Goal: Task Accomplishment & Management: Manage account settings

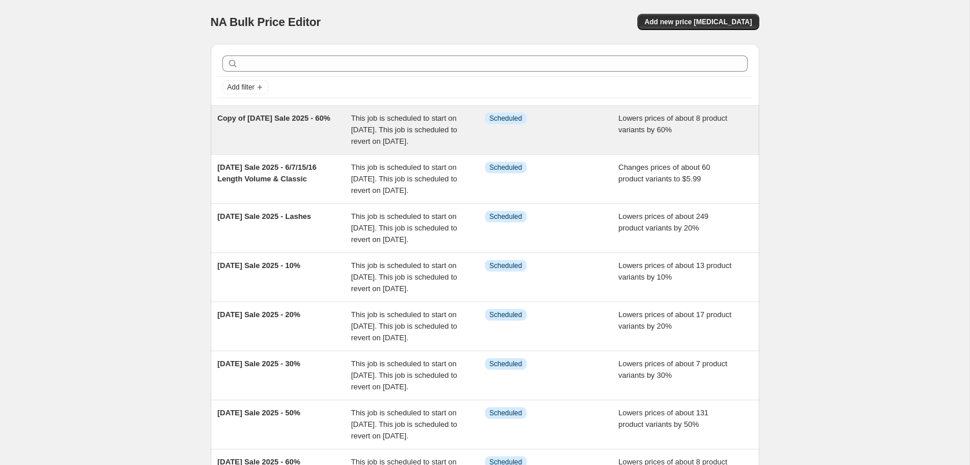
click at [325, 128] on div "Copy of [DATE] Sale 2025 - 60%" at bounding box center [285, 130] width 134 height 35
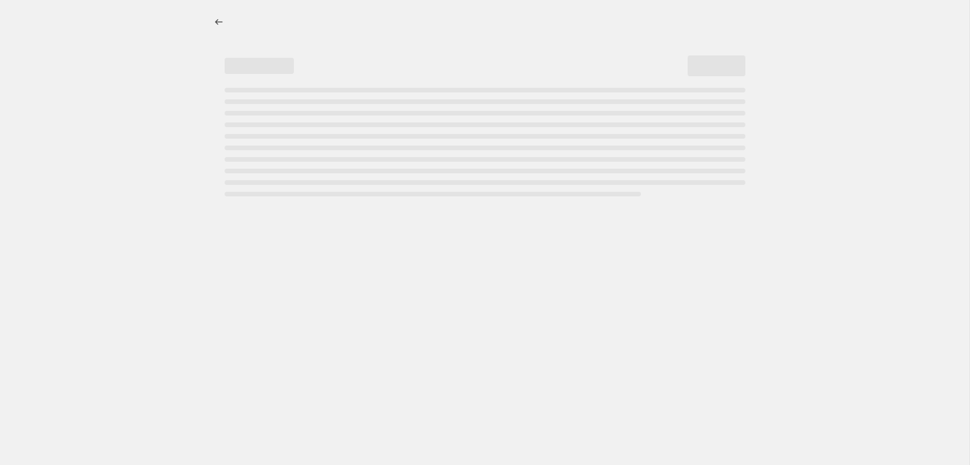
select select "percentage"
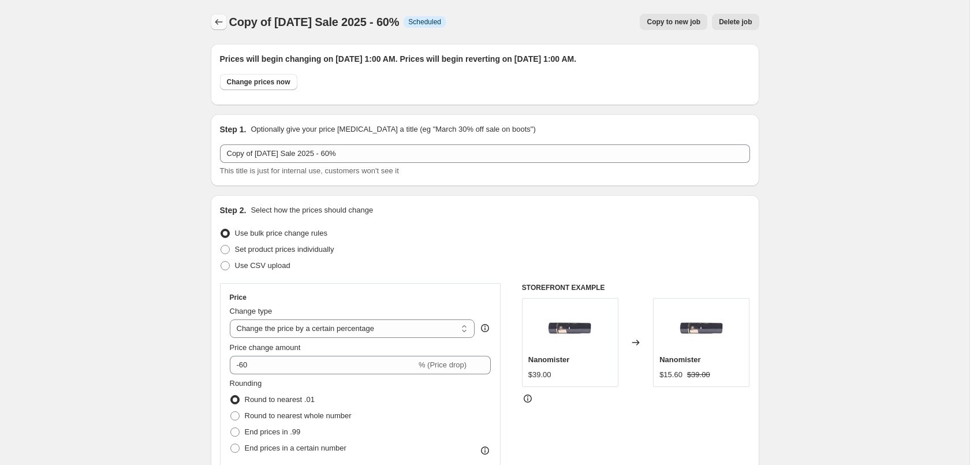
click at [221, 21] on icon "Price change jobs" at bounding box center [219, 22] width 12 height 12
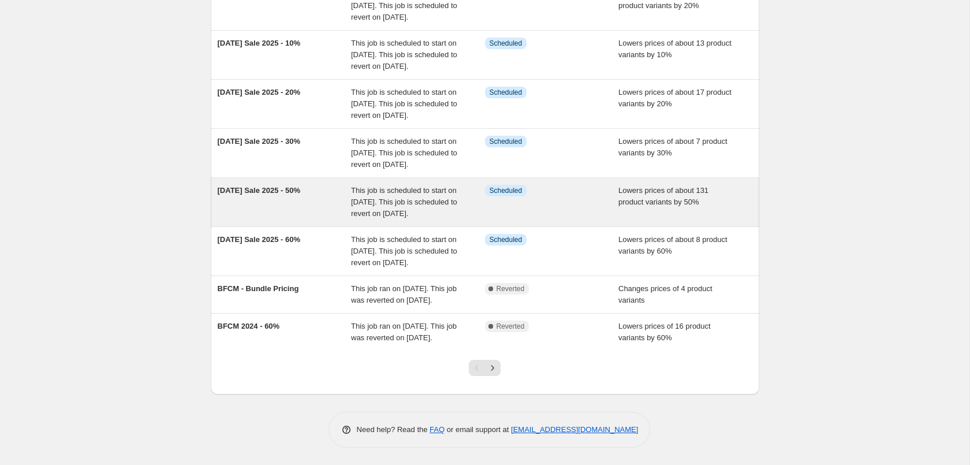
scroll to position [294, 0]
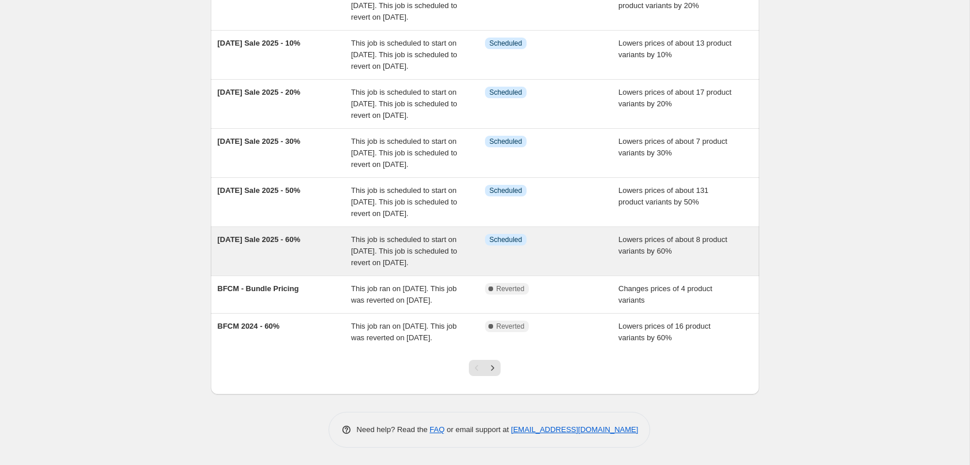
click at [451, 255] on div "This job is scheduled to start on [DATE]. This job is scheduled to revert on [D…" at bounding box center [418, 251] width 134 height 35
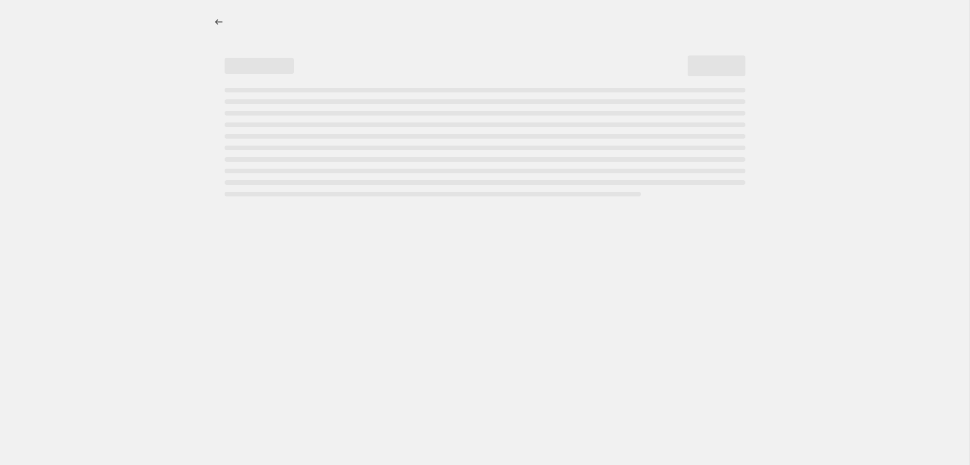
select select "percentage"
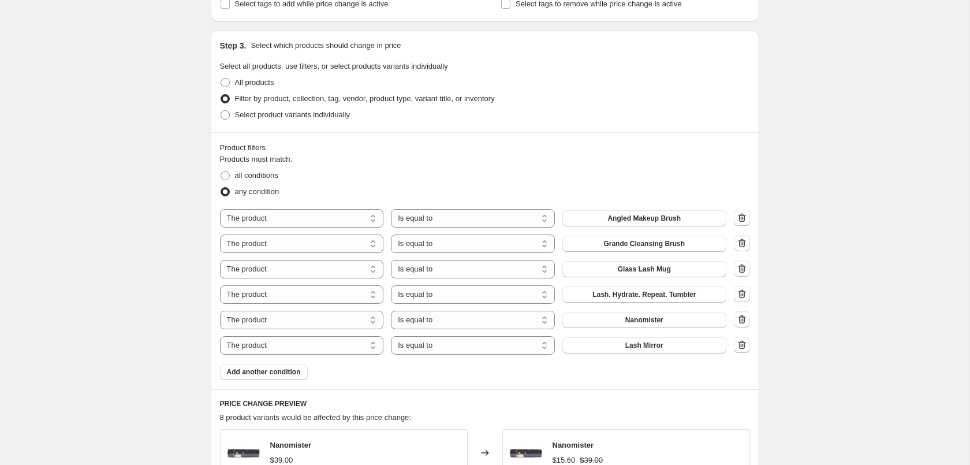
scroll to position [589, 0]
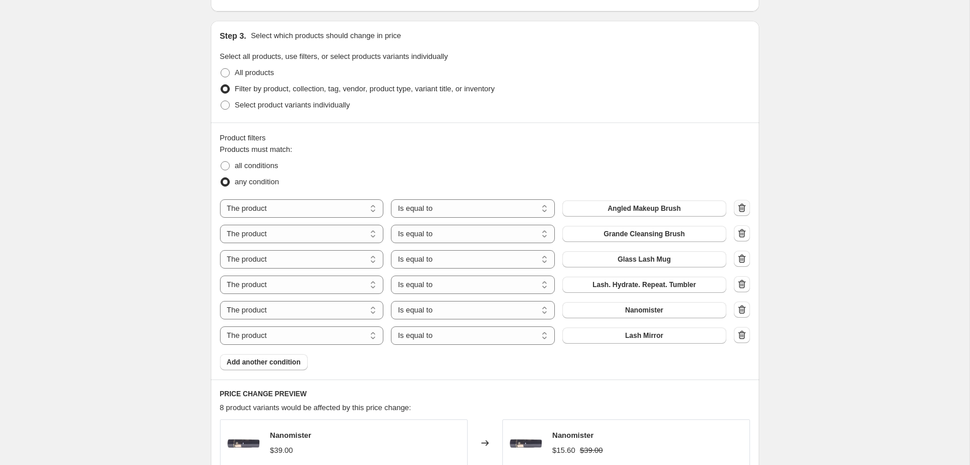
click at [743, 203] on button "button" at bounding box center [742, 208] width 16 height 16
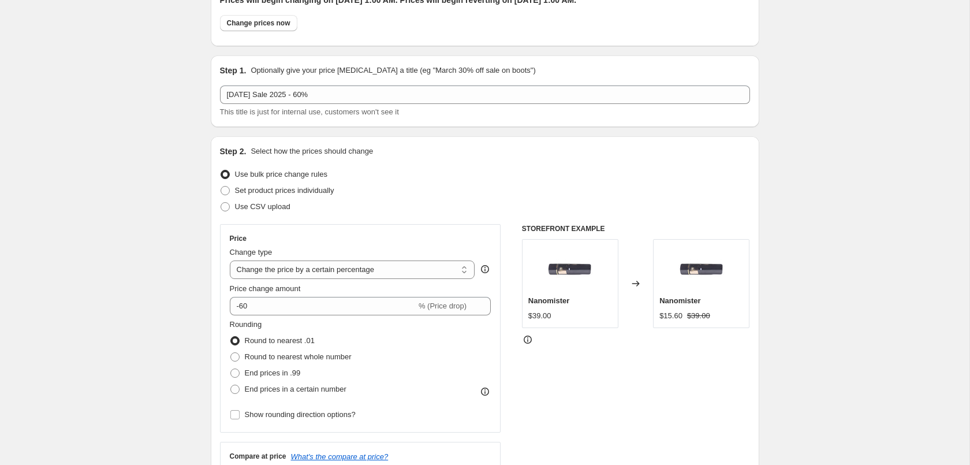
scroll to position [0, 0]
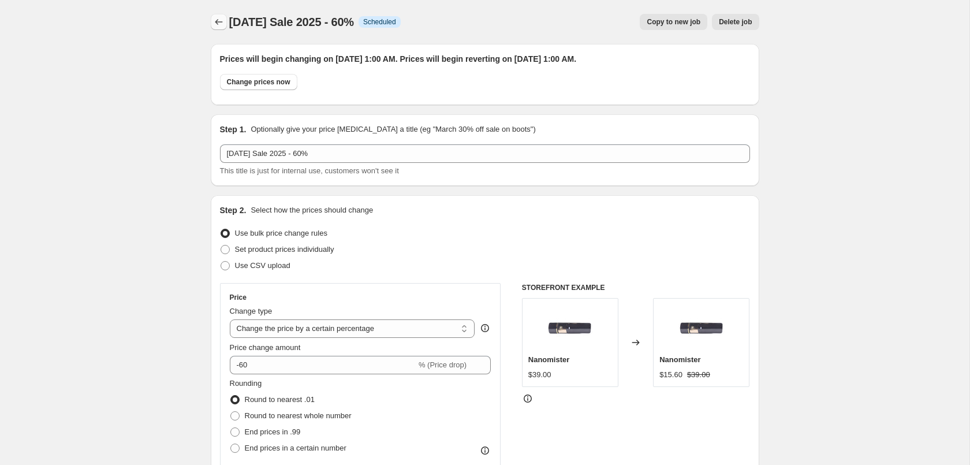
click at [222, 21] on icon "Price change jobs" at bounding box center [219, 22] width 12 height 12
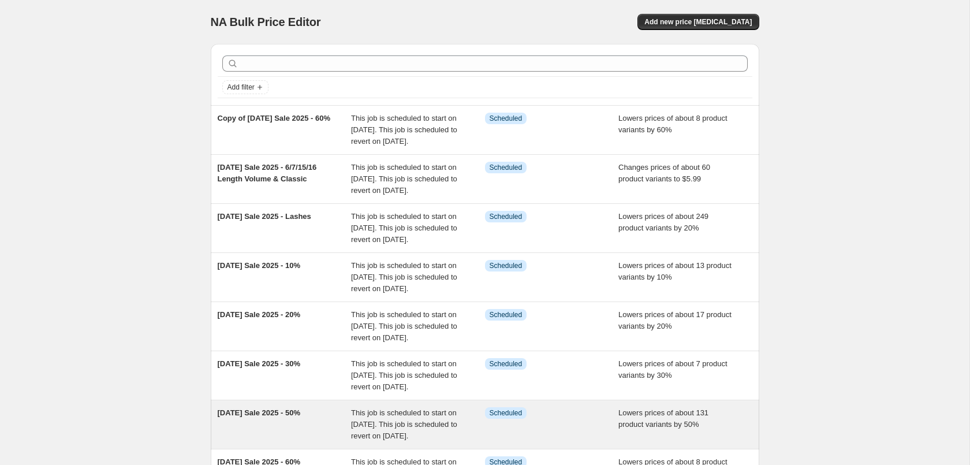
scroll to position [338, 0]
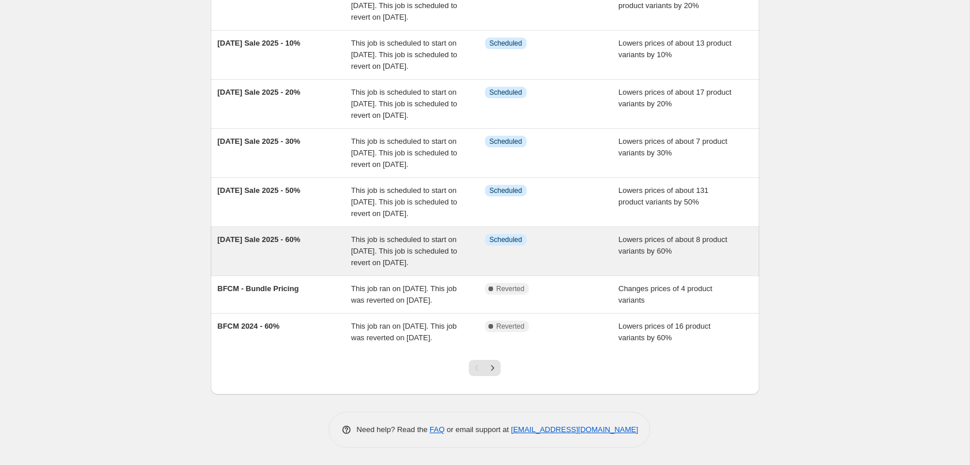
click at [309, 234] on div "[DATE] Sale 2025 - 60%" at bounding box center [285, 251] width 134 height 35
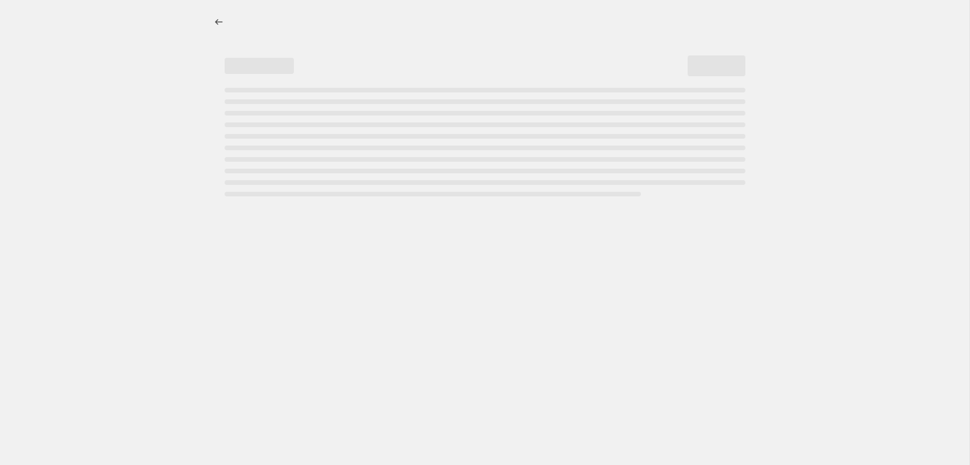
select select "percentage"
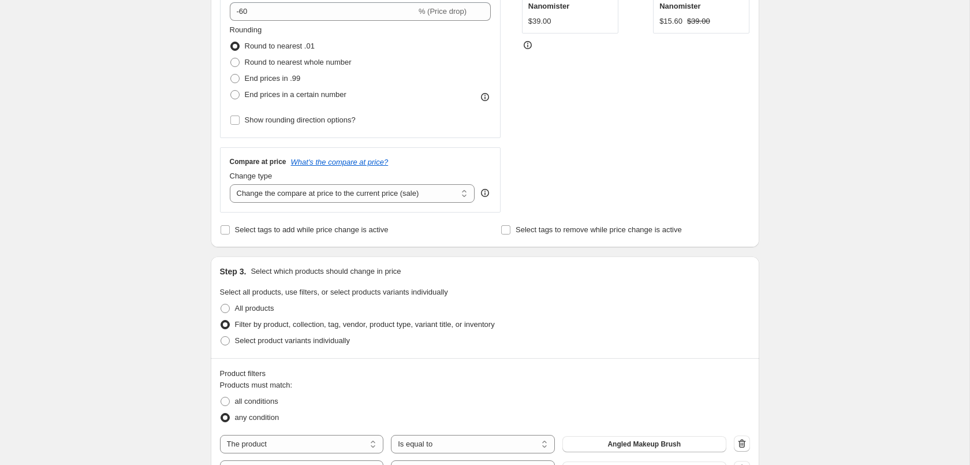
scroll to position [707, 0]
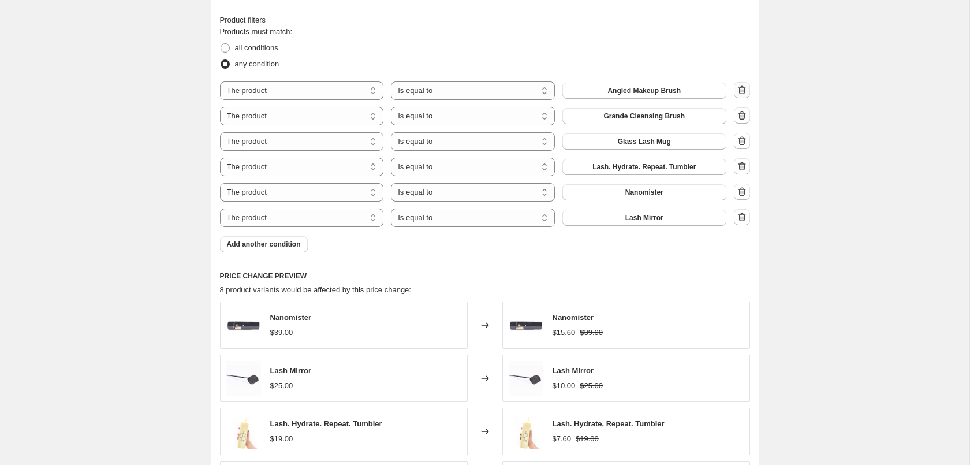
click at [748, 91] on button "button" at bounding box center [742, 90] width 16 height 16
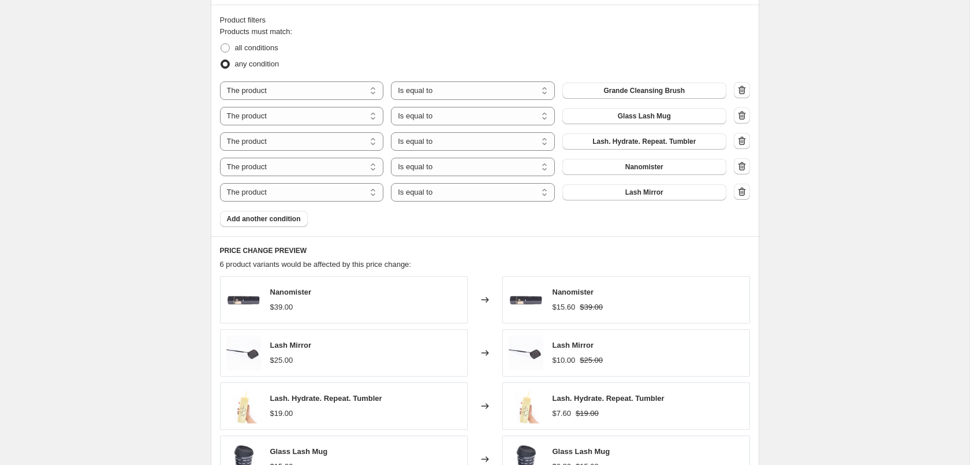
click at [740, 89] on icon "button" at bounding box center [742, 89] width 8 height 9
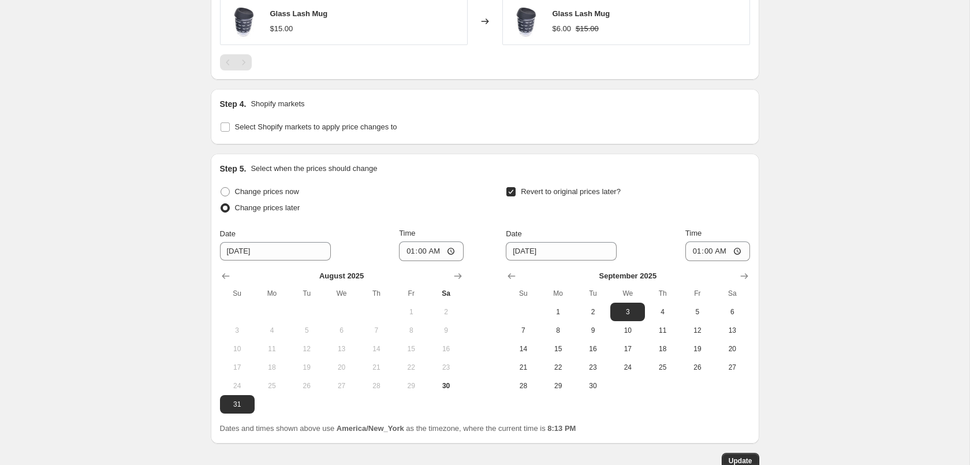
scroll to position [1193, 0]
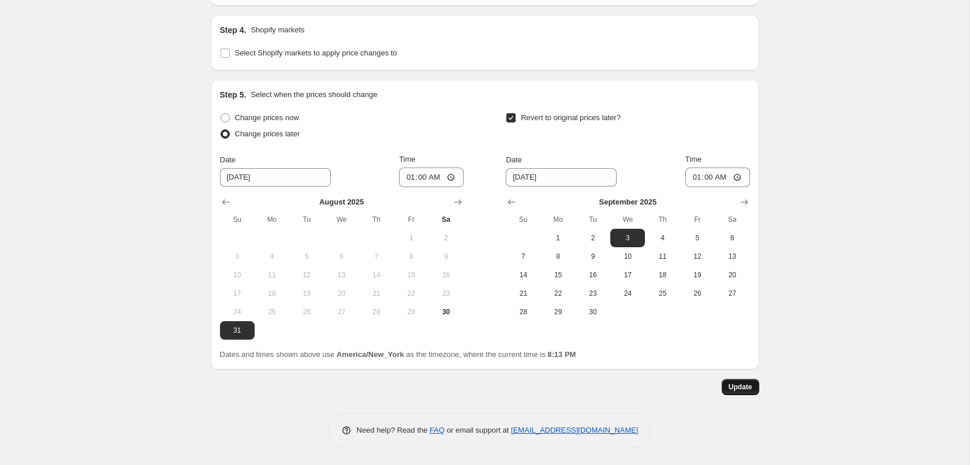
click at [752, 387] on span "Update" at bounding box center [741, 386] width 24 height 9
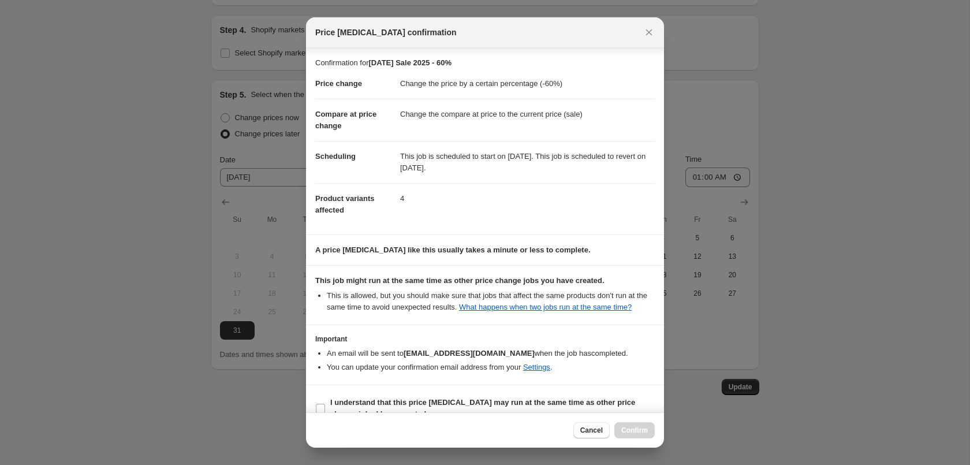
scroll to position [21, 0]
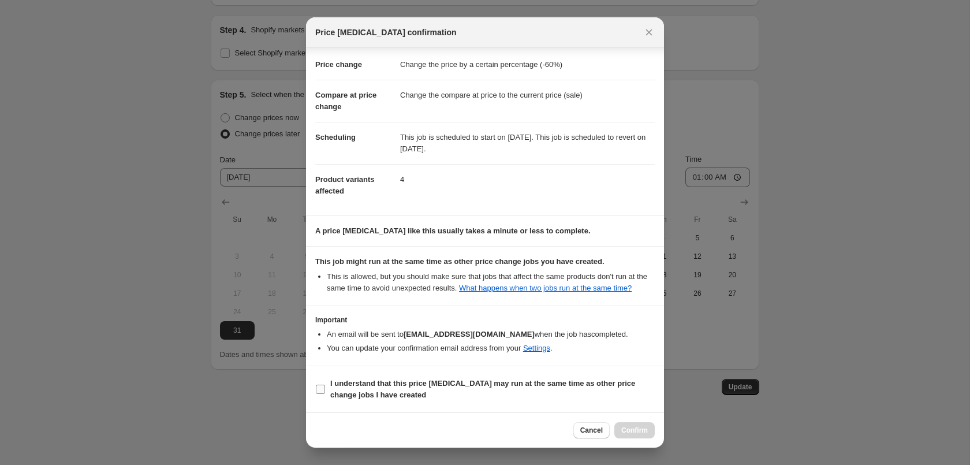
click at [543, 386] on b "I understand that this price [MEDICAL_DATA] may run at the same time as other p…" at bounding box center [482, 389] width 305 height 20
click at [325, 386] on input "I understand that this price [MEDICAL_DATA] may run at the same time as other p…" at bounding box center [320, 389] width 9 height 9
checkbox input "true"
click at [632, 434] on span "Confirm" at bounding box center [634, 430] width 27 height 9
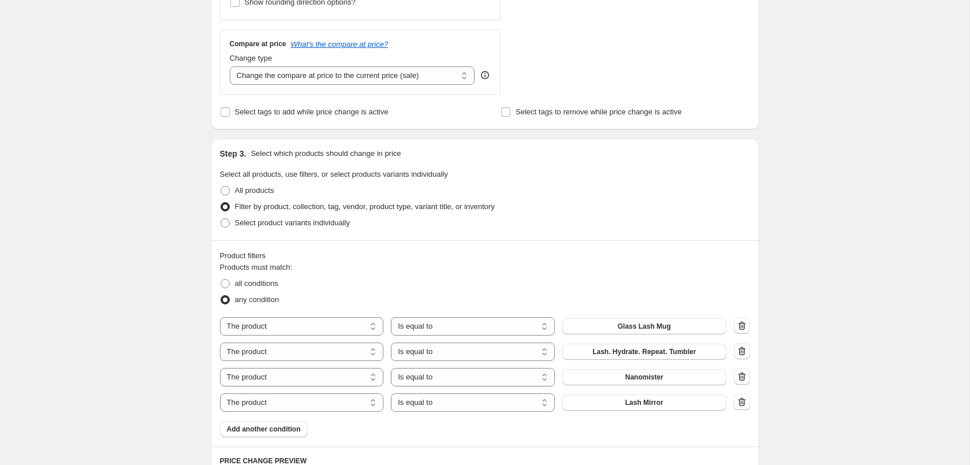
scroll to position [0, 0]
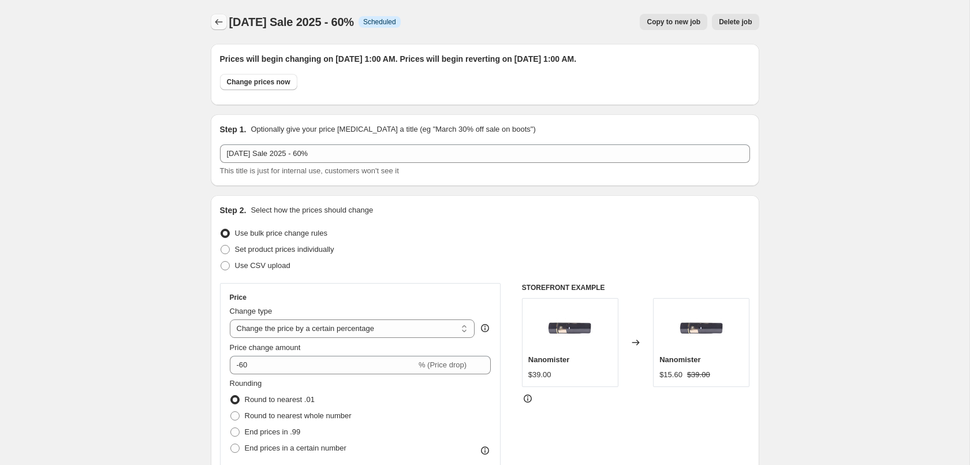
click at [212, 21] on button "Price change jobs" at bounding box center [219, 22] width 16 height 16
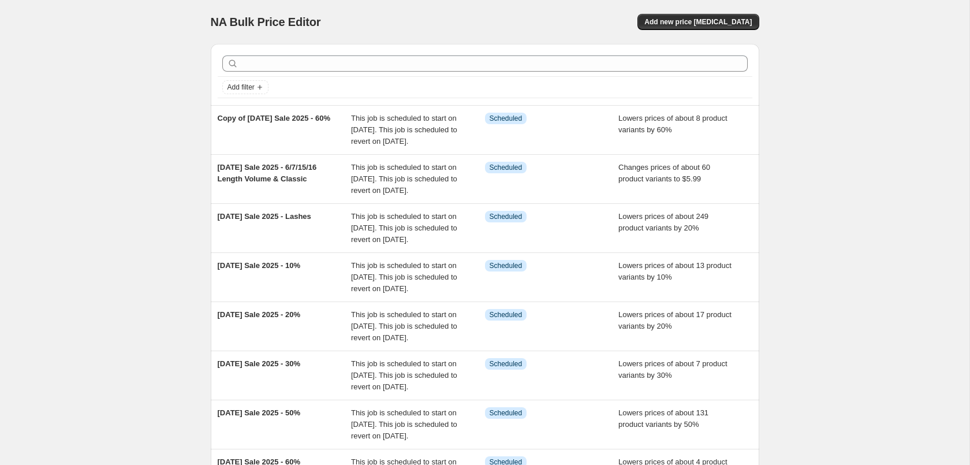
scroll to position [338, 0]
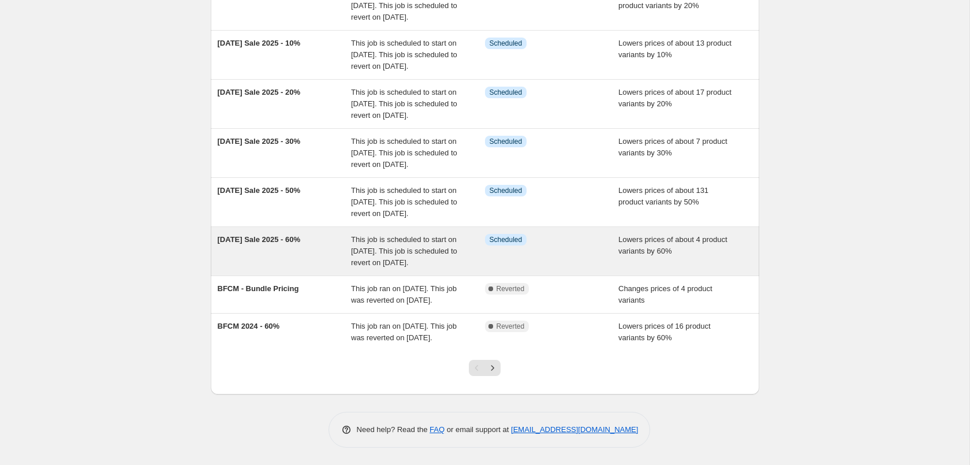
click at [386, 235] on span "This job is scheduled to start on [DATE]. This job is scheduled to revert on [D…" at bounding box center [404, 251] width 106 height 32
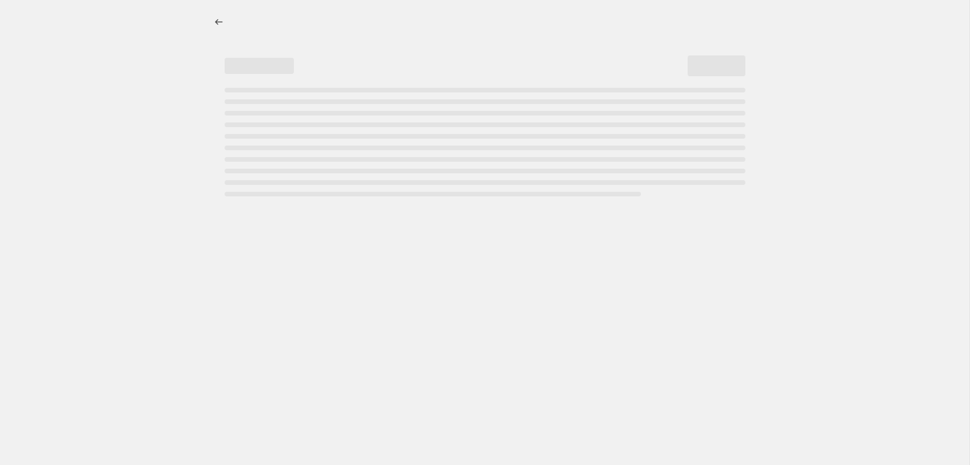
select select "percentage"
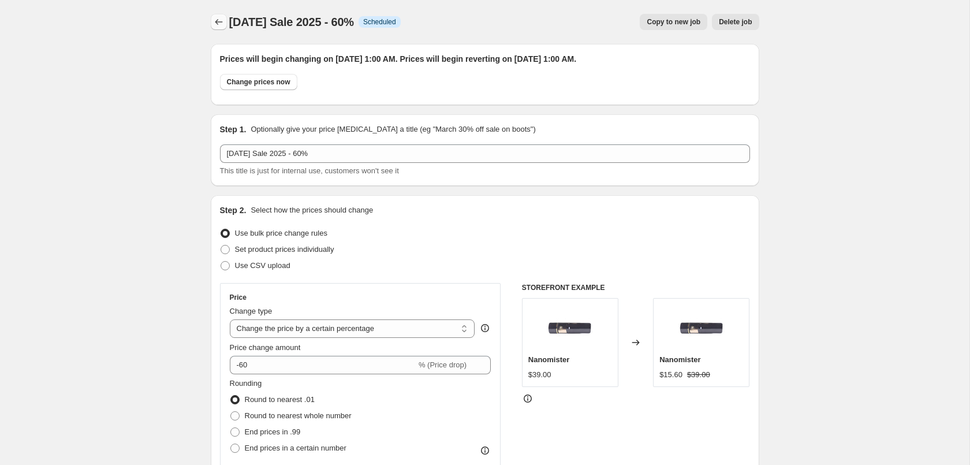
click at [220, 22] on icon "Price change jobs" at bounding box center [219, 22] width 12 height 12
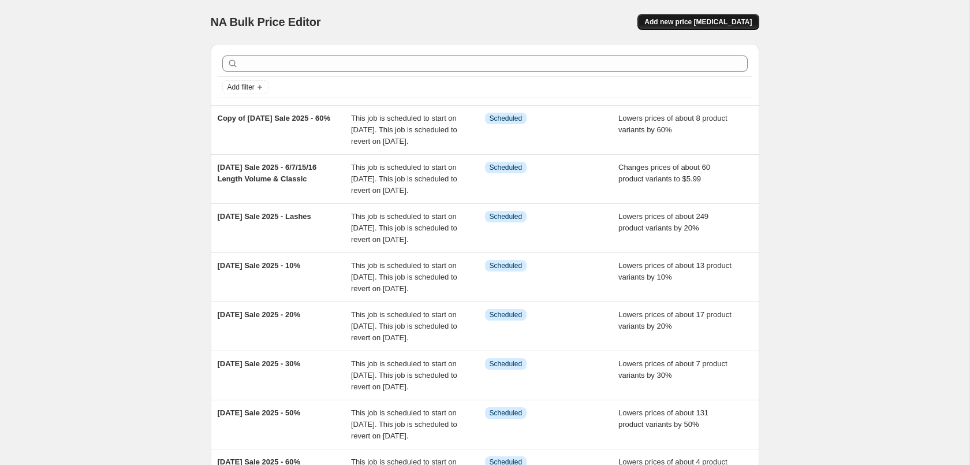
click at [714, 26] on span "Add new price [MEDICAL_DATA]" at bounding box center [697, 21] width 107 height 9
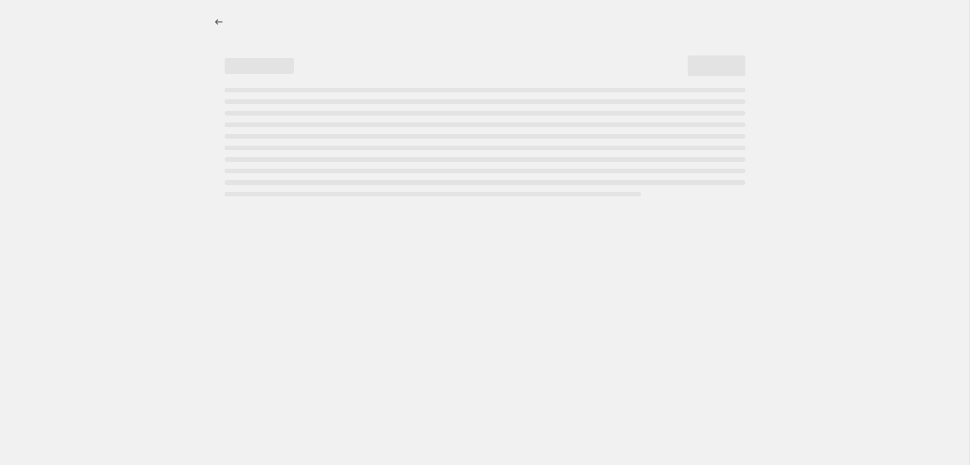
select select "percentage"
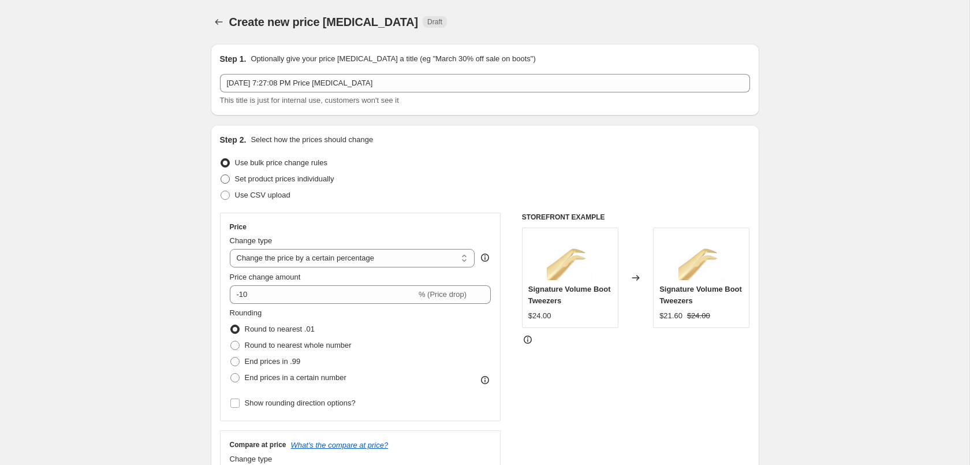
click at [268, 178] on span "Set product prices individually" at bounding box center [284, 178] width 99 height 9
click at [221, 175] on input "Set product prices individually" at bounding box center [221, 174] width 1 height 1
radio input "true"
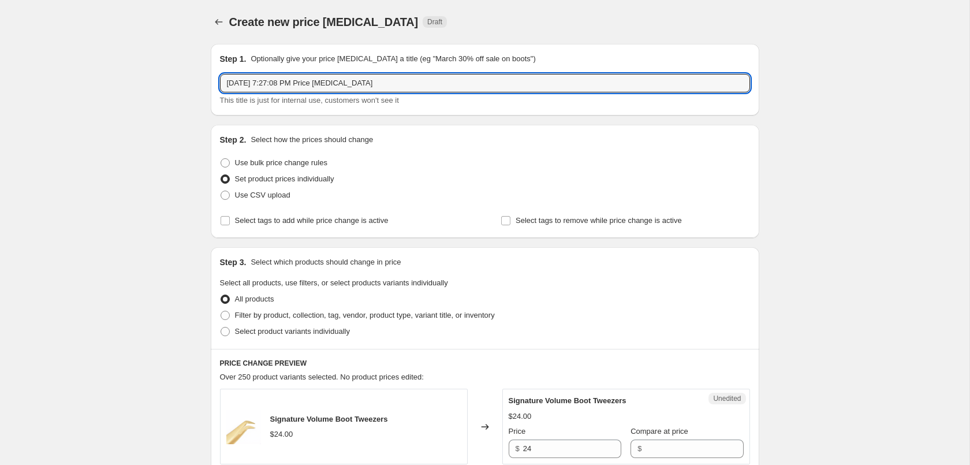
drag, startPoint x: 420, startPoint y: 81, endPoint x: 87, endPoint y: 66, distance: 333.4
click at [220, 74] on input "[DATE] 7:27:08 PM Price [MEDICAL_DATA]" at bounding box center [485, 83] width 530 height 18
type input "B"
type input "[DATE] - Bundles"
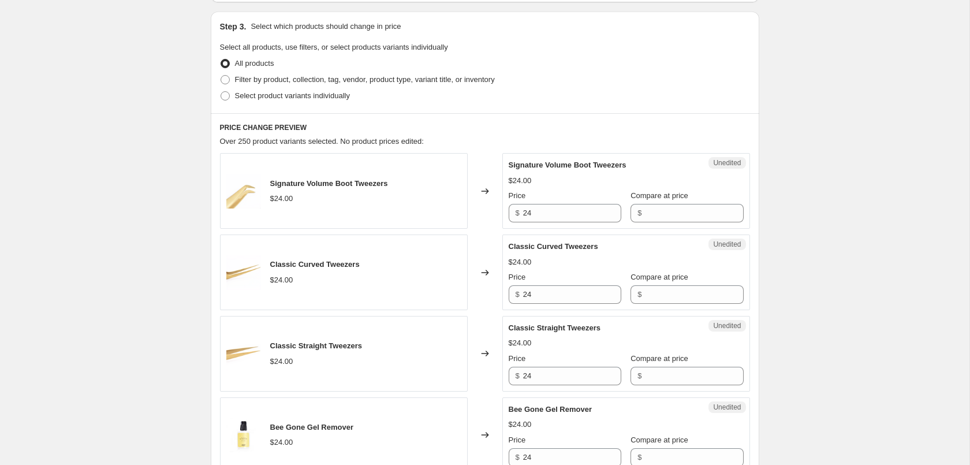
scroll to position [118, 0]
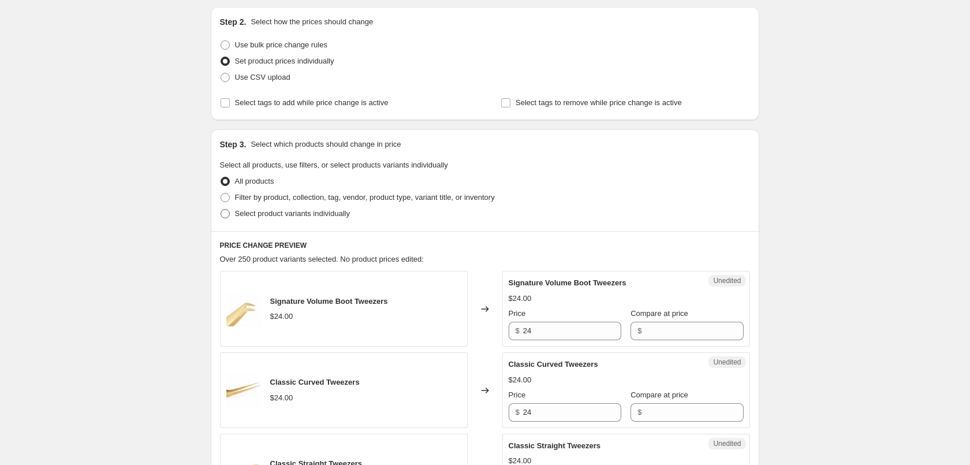
click at [331, 212] on span "Select product variants individually" at bounding box center [292, 213] width 115 height 9
click at [221, 210] on input "Select product variants individually" at bounding box center [221, 209] width 1 height 1
radio input "true"
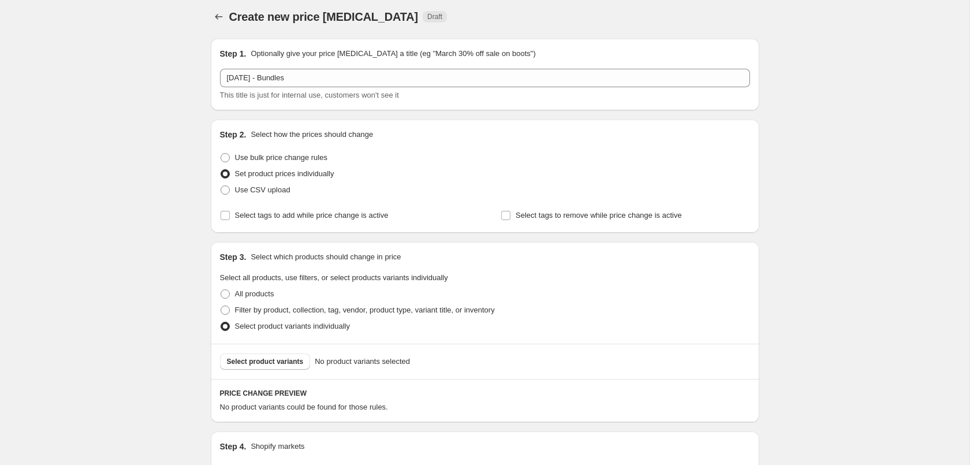
scroll to position [0, 0]
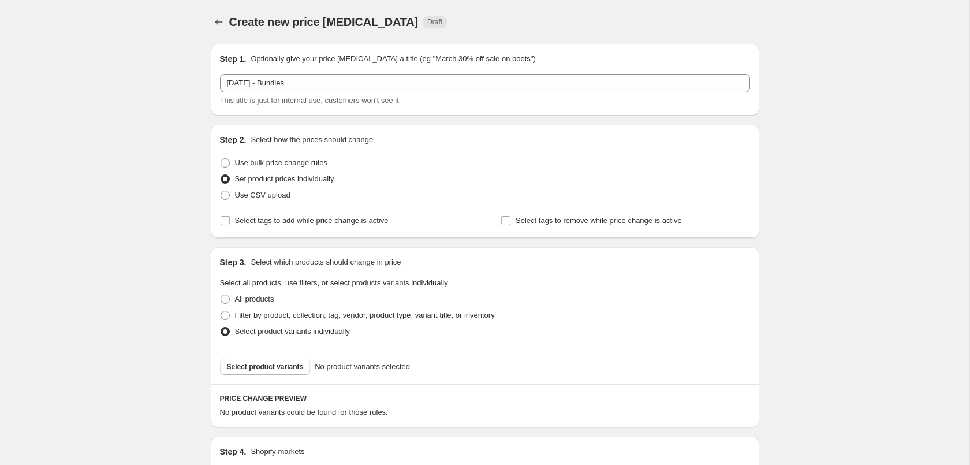
click at [819, 275] on div "Create new price [MEDICAL_DATA]. This page is ready Create new price [MEDICAL_D…" at bounding box center [484, 335] width 969 height 671
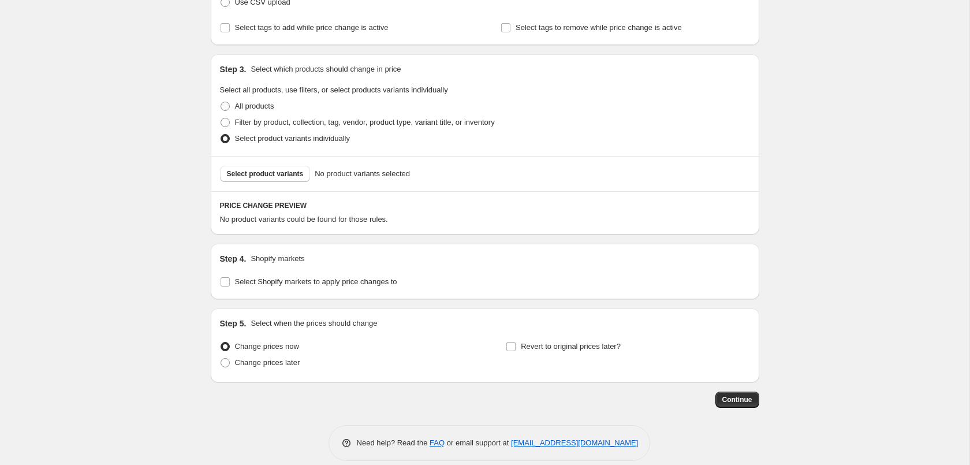
scroll to position [206, 0]
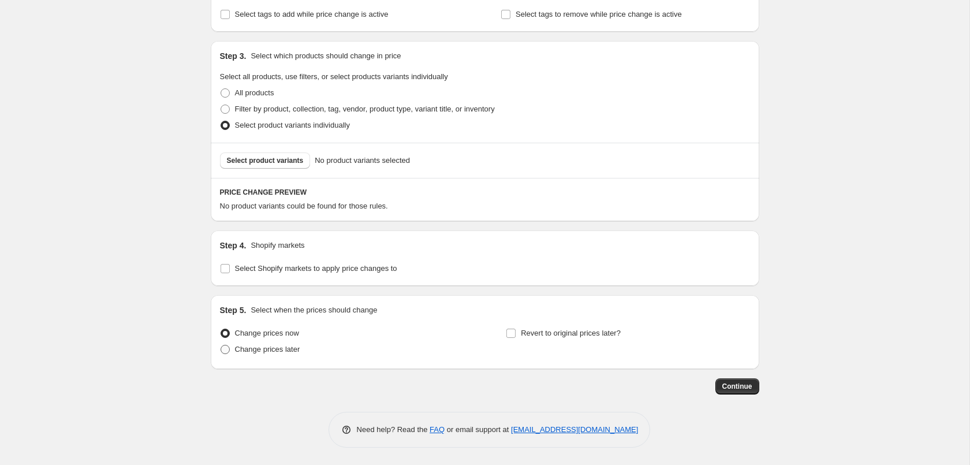
click at [284, 357] on label "Change prices later" at bounding box center [260, 349] width 80 height 16
click at [221, 345] on input "Change prices later" at bounding box center [221, 345] width 1 height 1
radio input "true"
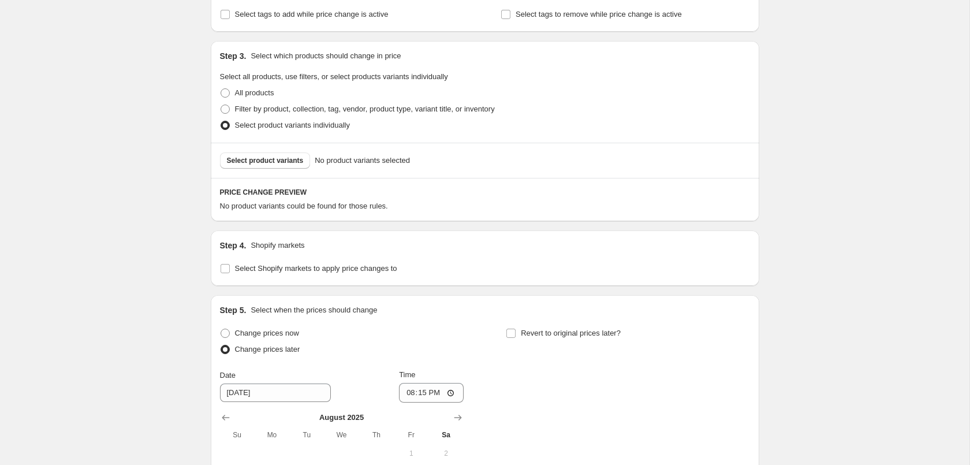
click at [544, 323] on div "Step 5. Select when the prices should change Change prices now Change prices la…" at bounding box center [485, 439] width 530 height 271
click at [544, 328] on span "Revert to original prices later?" at bounding box center [571, 333] width 100 height 12
click at [516, 329] on input "Revert to original prices later?" at bounding box center [510, 333] width 9 height 9
checkbox input "true"
click at [151, 339] on div "Create new price [MEDICAL_DATA]. This page is ready Create new price [MEDICAL_D…" at bounding box center [484, 237] width 969 height 887
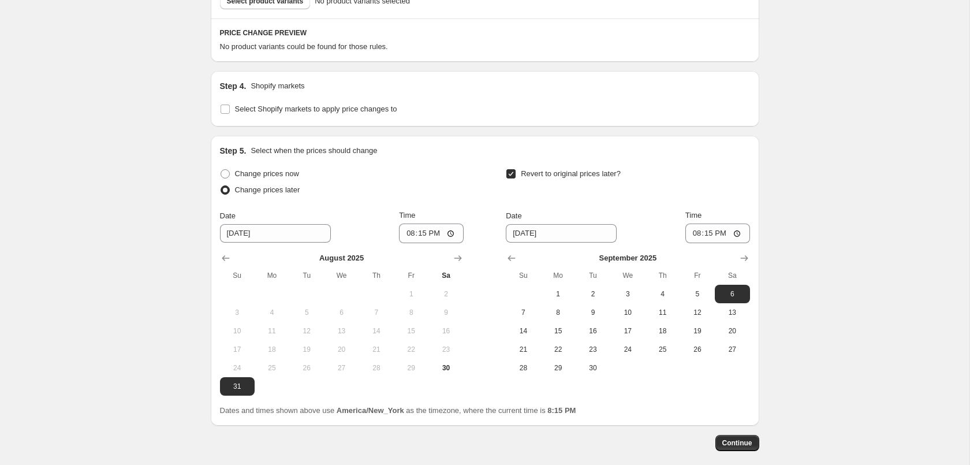
scroll to position [421, 0]
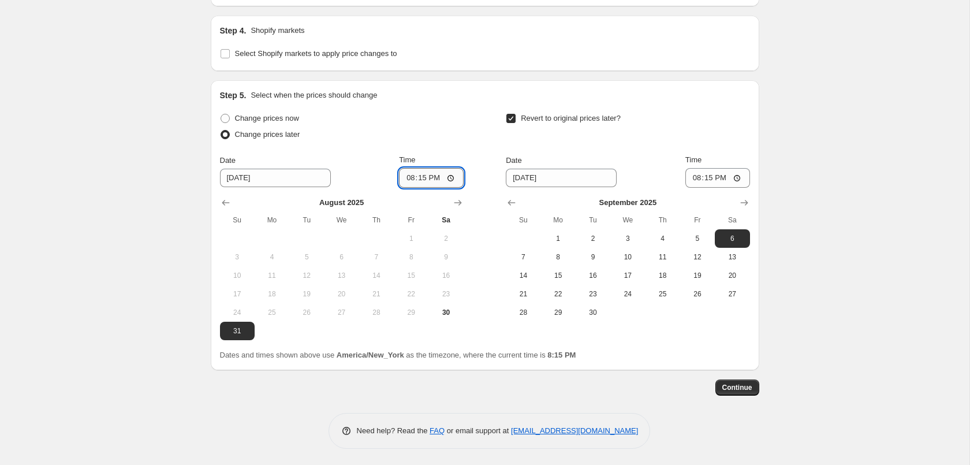
click at [420, 174] on input "20:15" at bounding box center [431, 178] width 65 height 20
type input "01:00"
click at [525, 176] on input "[DATE]" at bounding box center [561, 178] width 111 height 18
click at [629, 240] on span "3" at bounding box center [627, 238] width 25 height 9
type input "[DATE]"
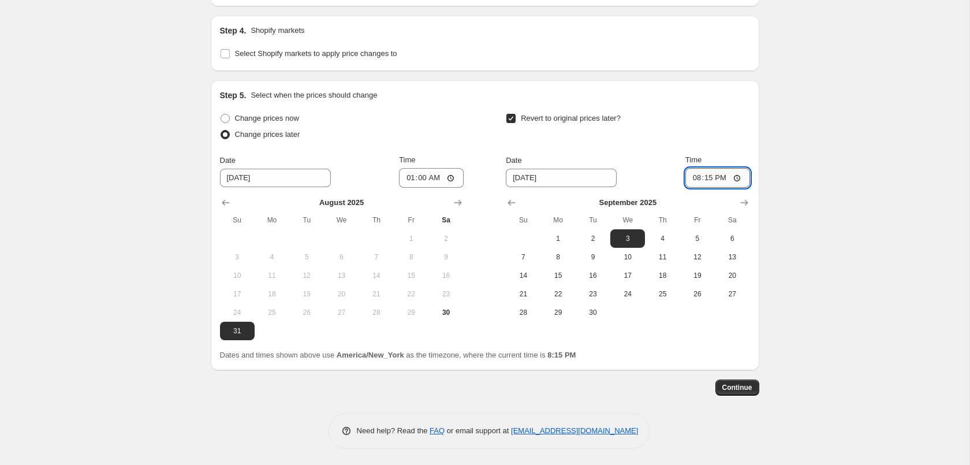
click at [708, 175] on input "20:15" at bounding box center [717, 178] width 65 height 20
type input "01:00"
click at [839, 214] on div "Create new price [MEDICAL_DATA]. This page is ready Create new price [MEDICAL_D…" at bounding box center [484, 22] width 969 height 887
click at [737, 388] on span "Continue" at bounding box center [737, 387] width 30 height 9
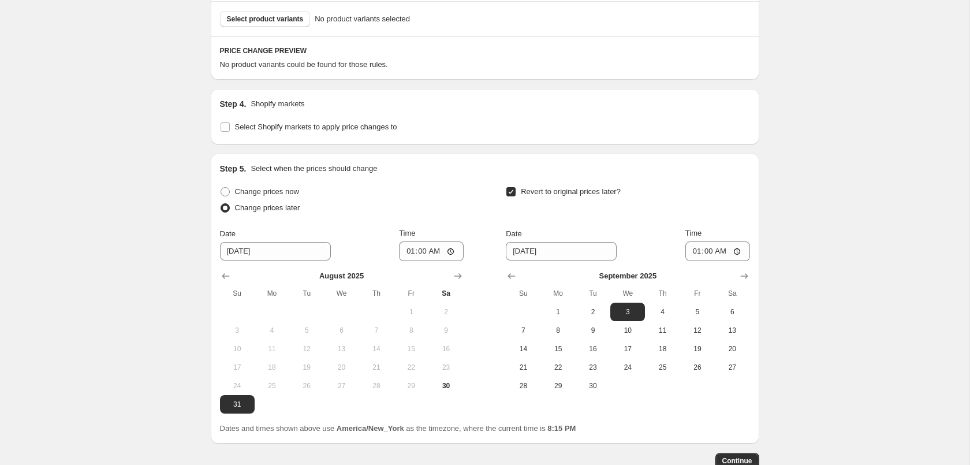
scroll to position [177, 0]
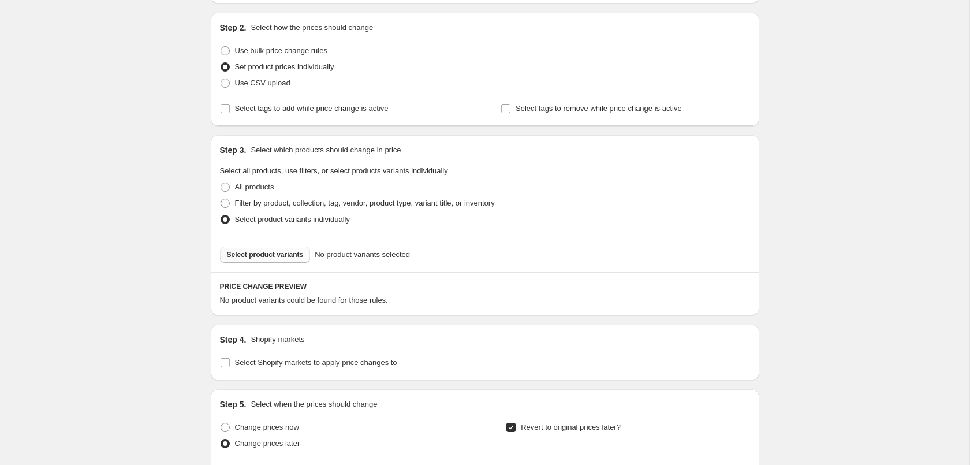
click at [279, 255] on span "Select product variants" at bounding box center [265, 254] width 77 height 9
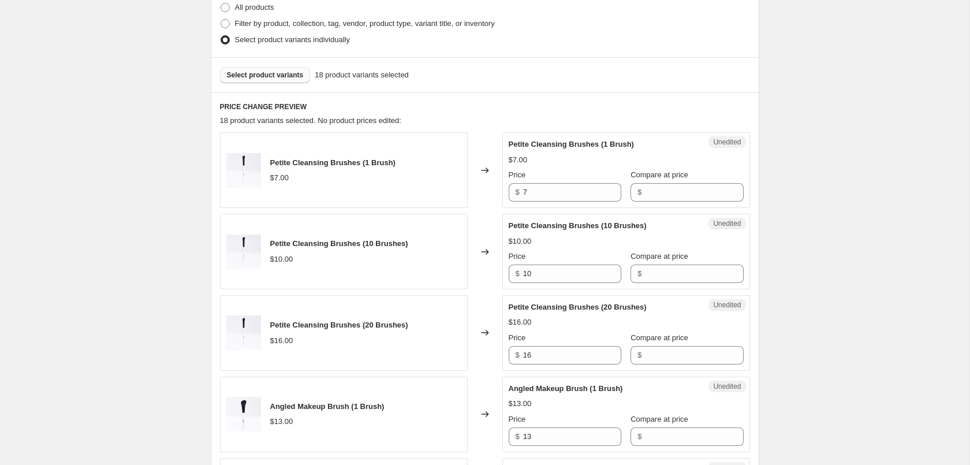
scroll to position [347, 0]
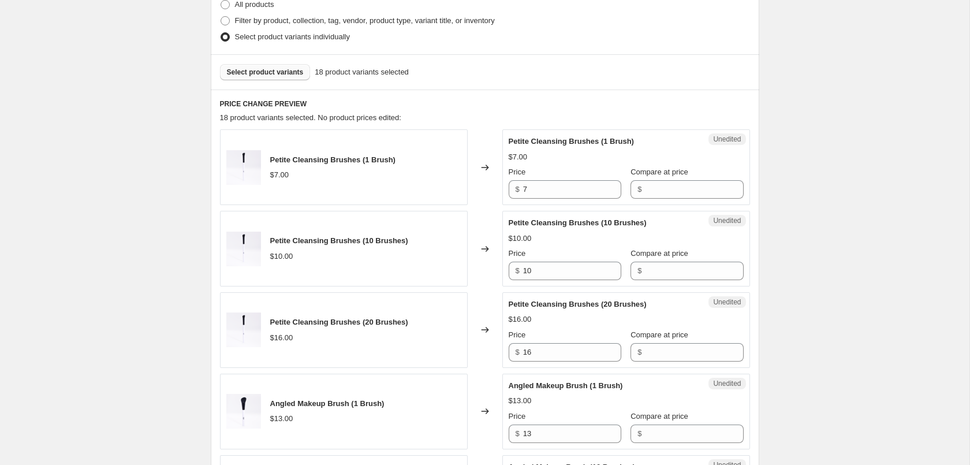
scroll to position [59, 0]
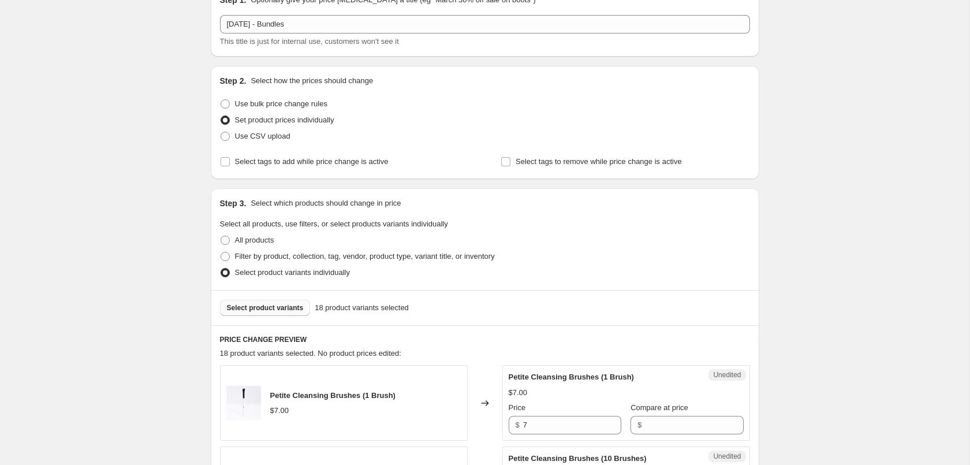
click at [284, 312] on button "Select product variants" at bounding box center [265, 308] width 91 height 16
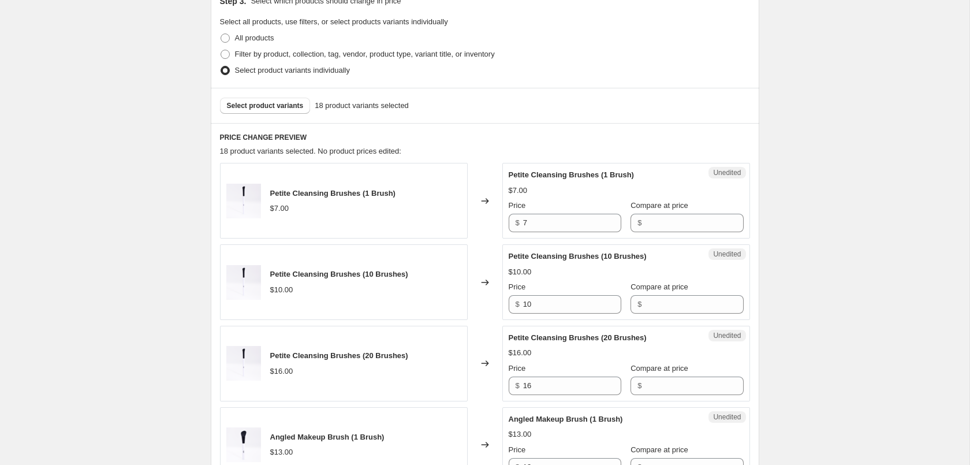
scroll to position [84, 0]
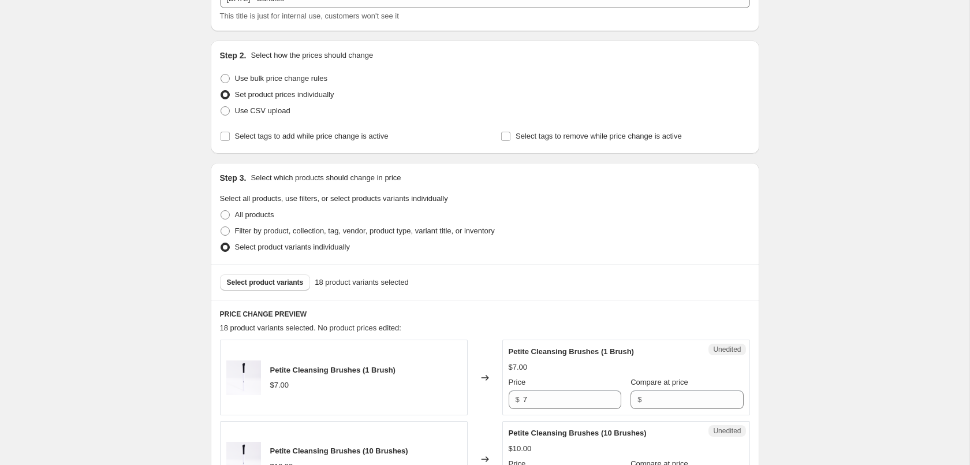
click at [262, 274] on div "Select product variants 18 product variants selected" at bounding box center [485, 281] width 548 height 35
click at [268, 284] on span "Select product variants" at bounding box center [265, 282] width 77 height 9
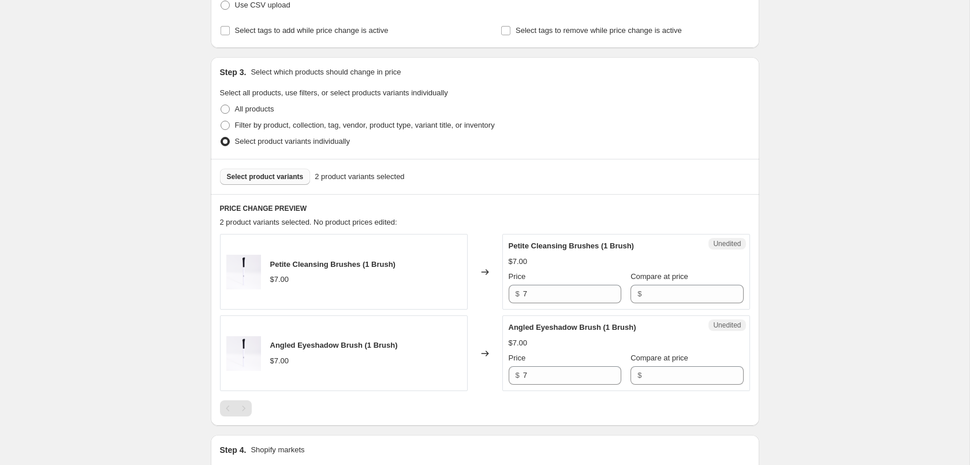
scroll to position [143, 0]
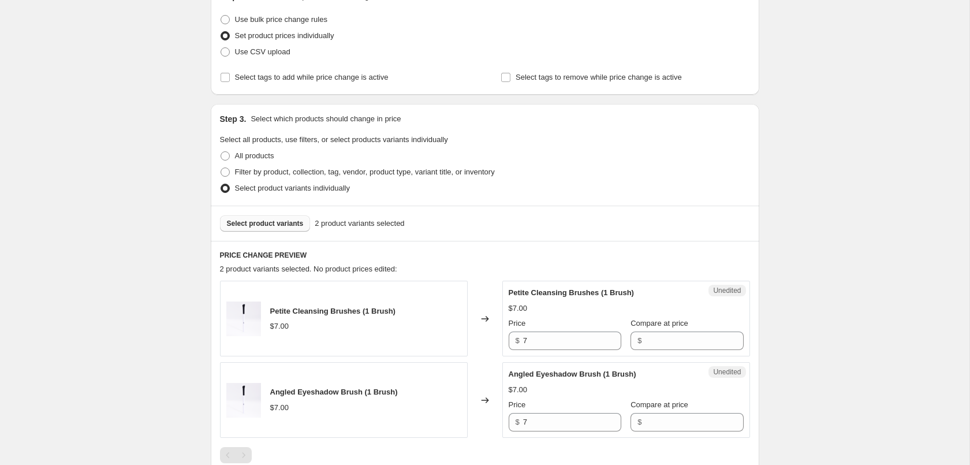
click at [274, 226] on span "Select product variants" at bounding box center [265, 223] width 77 height 9
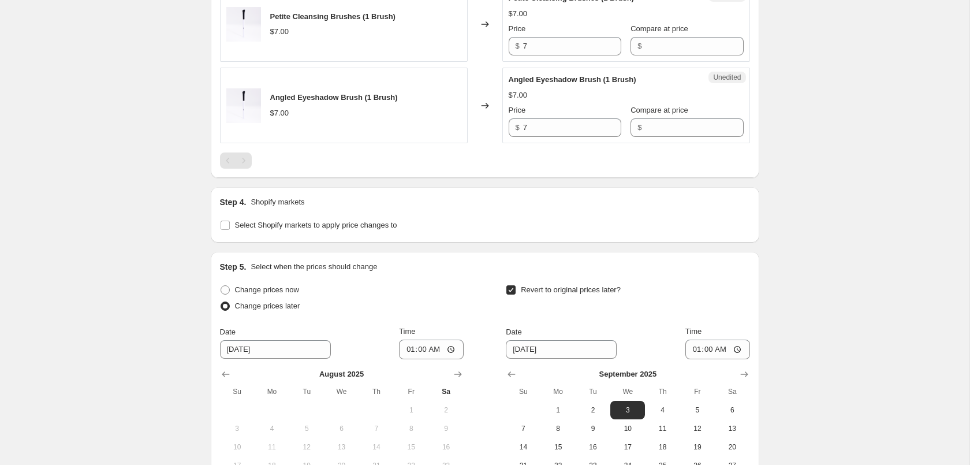
scroll to position [609, 0]
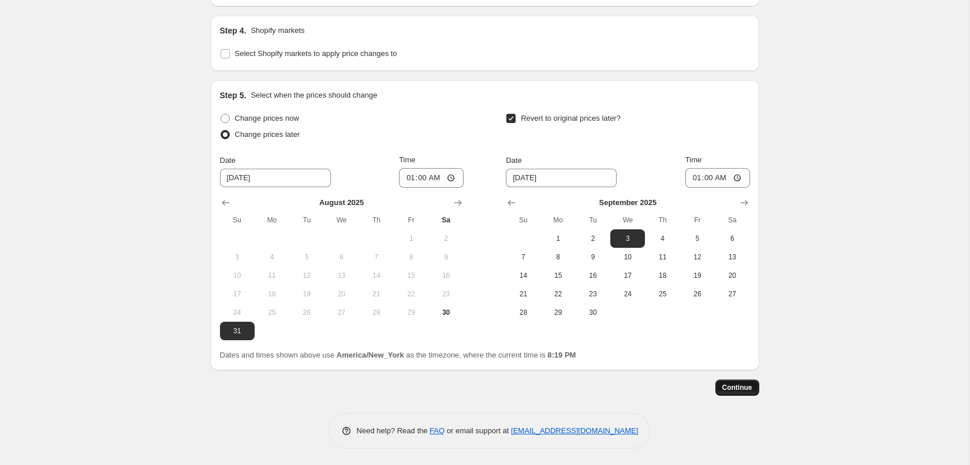
click at [742, 386] on span "Continue" at bounding box center [737, 387] width 30 height 9
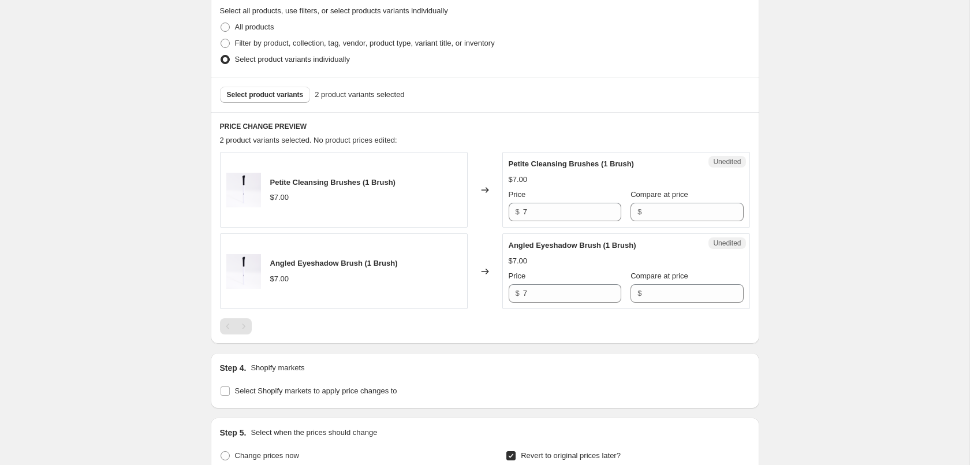
scroll to position [294, 0]
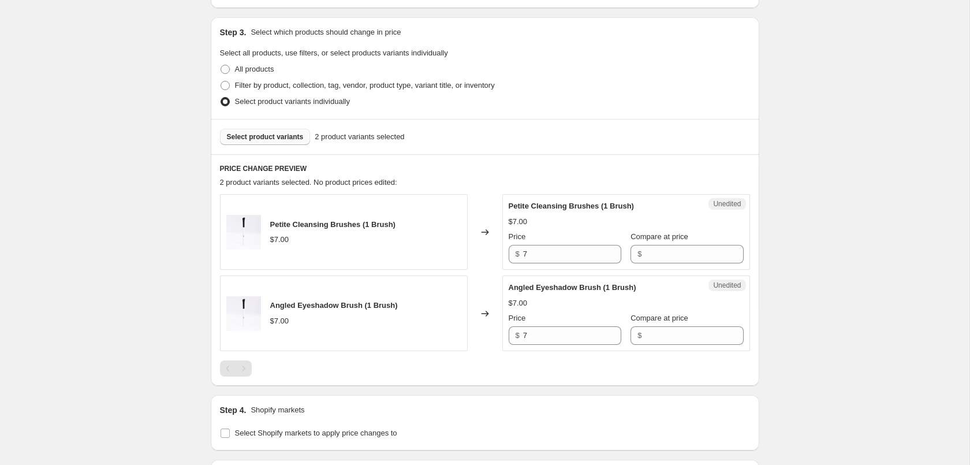
click at [275, 133] on span "Select product variants" at bounding box center [265, 136] width 77 height 9
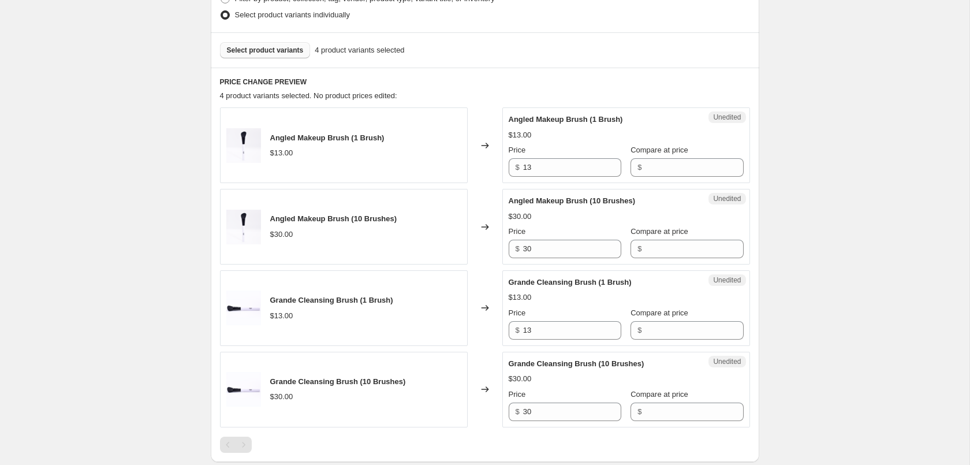
scroll to position [347, 0]
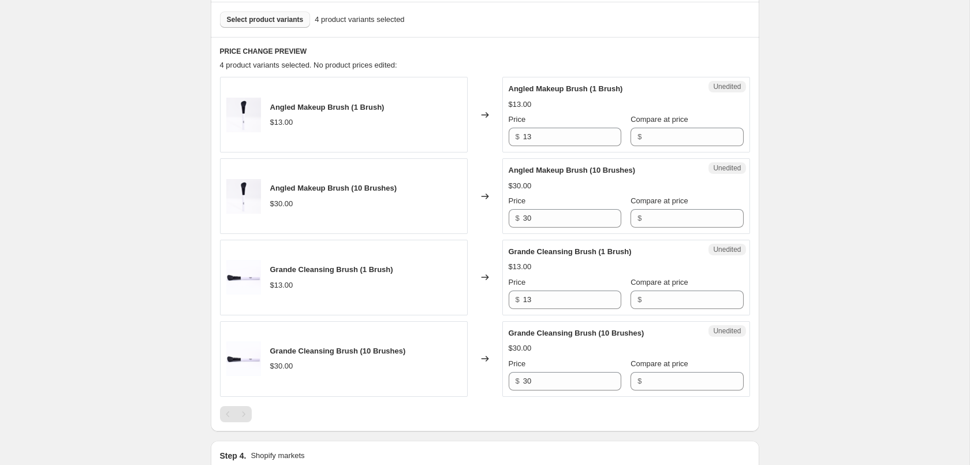
click at [162, 173] on div "Create new price [MEDICAL_DATA]. This page is ready Create new price [MEDICAL_D…" at bounding box center [484, 272] width 969 height 1238
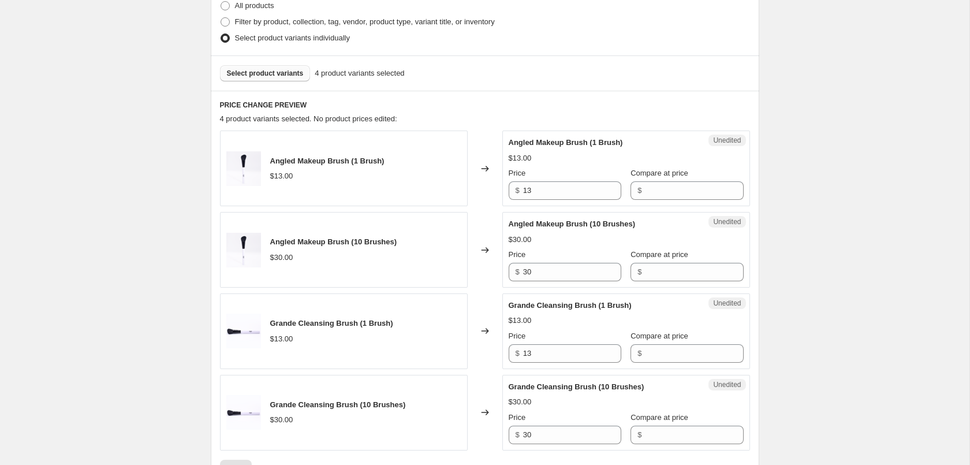
scroll to position [294, 0]
click at [270, 70] on span "Select product variants" at bounding box center [265, 72] width 77 height 9
click at [664, 189] on input "Compare at price" at bounding box center [694, 189] width 98 height 18
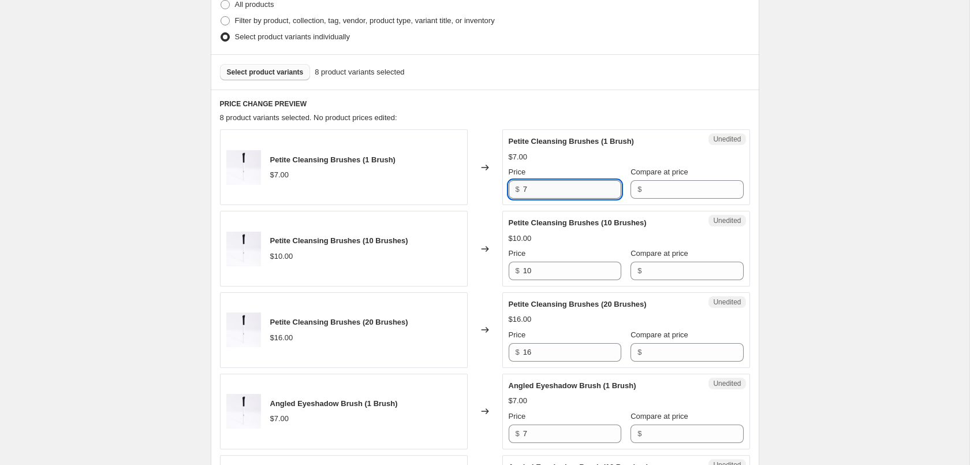
drag, startPoint x: 571, startPoint y: 188, endPoint x: 462, endPoint y: 186, distance: 109.1
click at [523, 186] on input "7" at bounding box center [572, 189] width 98 height 18
type input "3.50"
click at [654, 198] on input "Compare at price" at bounding box center [694, 189] width 98 height 18
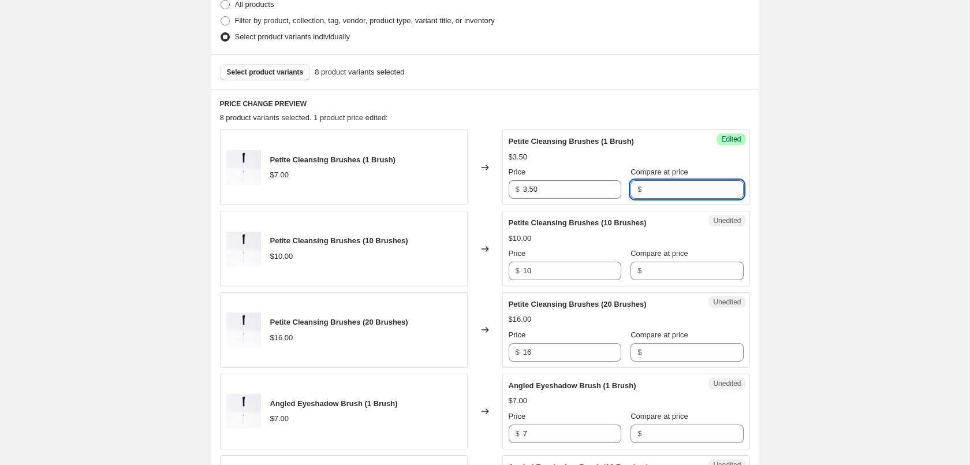
click at [669, 193] on input "Compare at price" at bounding box center [694, 189] width 98 height 18
type input "7"
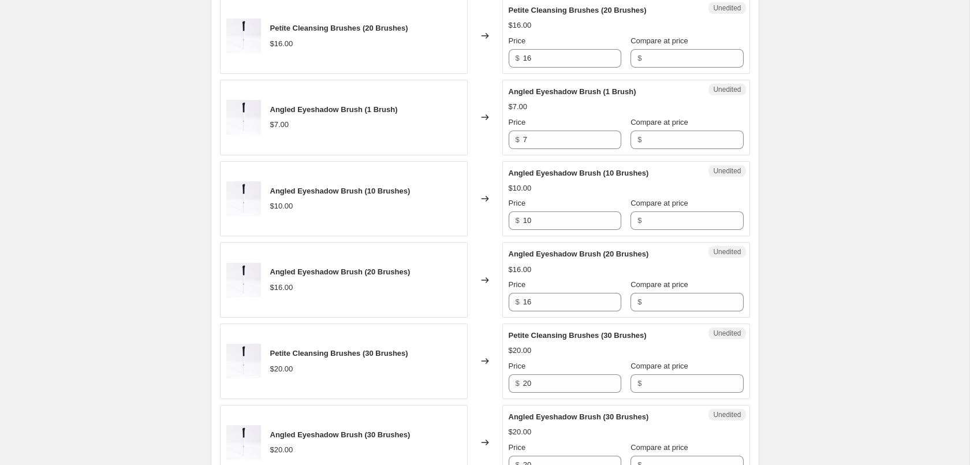
scroll to position [589, 0]
drag, startPoint x: 458, startPoint y: 139, endPoint x: 451, endPoint y: 138, distance: 7.0
click at [523, 138] on input "7" at bounding box center [572, 139] width 98 height 18
type input "3.50"
click at [883, 259] on div "Create new price [MEDICAL_DATA]. This page is ready Create new price [MEDICAL_D…" at bounding box center [484, 192] width 969 height 1563
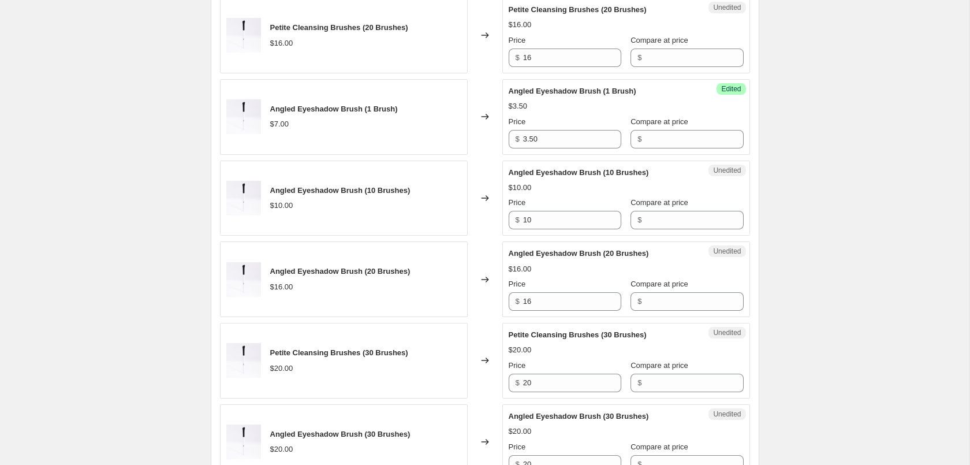
click at [864, 413] on div "Create new price [MEDICAL_DATA]. This page is ready Create new price [MEDICAL_D…" at bounding box center [484, 192] width 969 height 1563
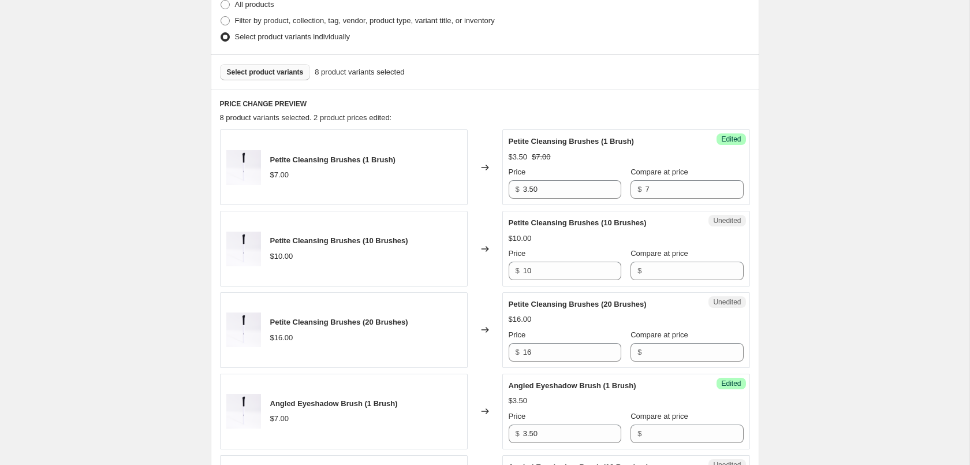
click at [290, 76] on span "Select product variants" at bounding box center [265, 72] width 77 height 9
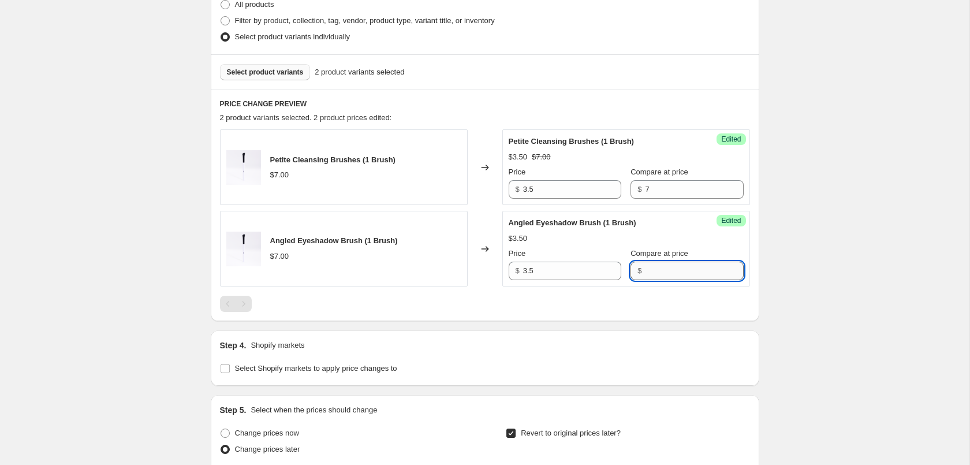
click at [678, 269] on input "Compare at price" at bounding box center [694, 271] width 98 height 18
type input "7"
click at [916, 268] on div "Create new price [MEDICAL_DATA]. This page is ready Create new price [MEDICAL_D…" at bounding box center [484, 243] width 969 height 1075
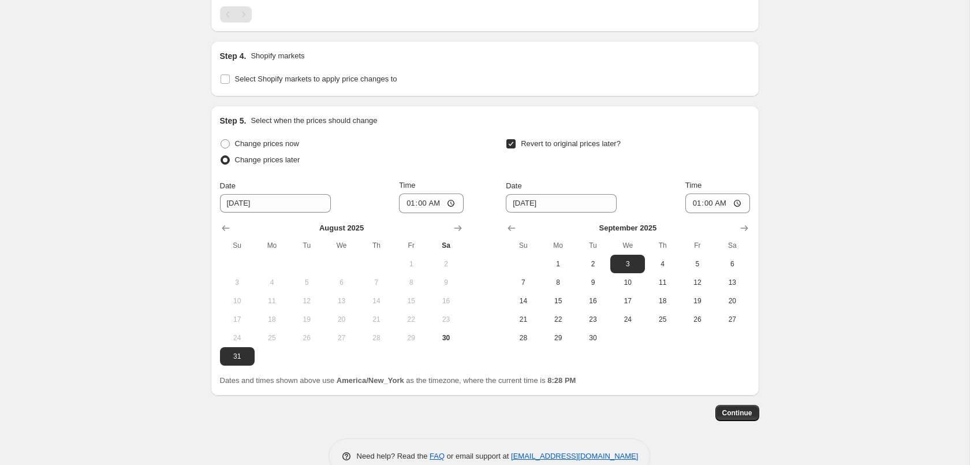
scroll to position [589, 0]
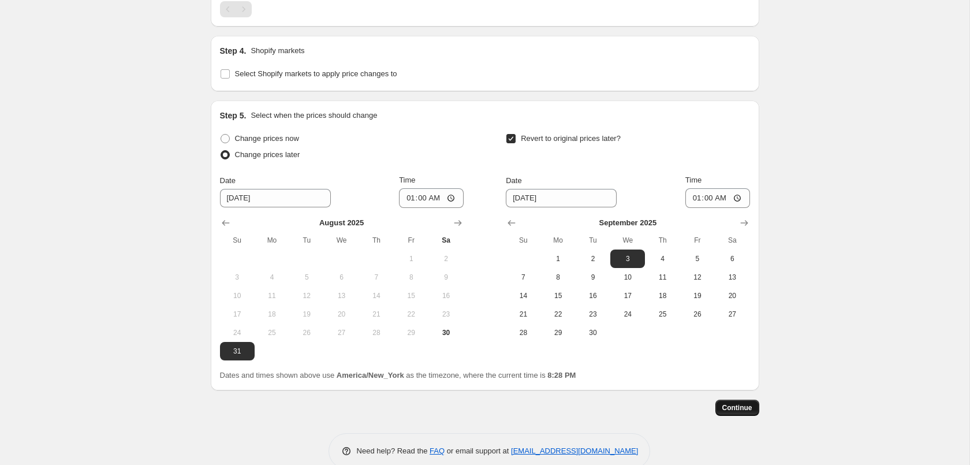
click at [751, 405] on span "Continue" at bounding box center [737, 407] width 30 height 9
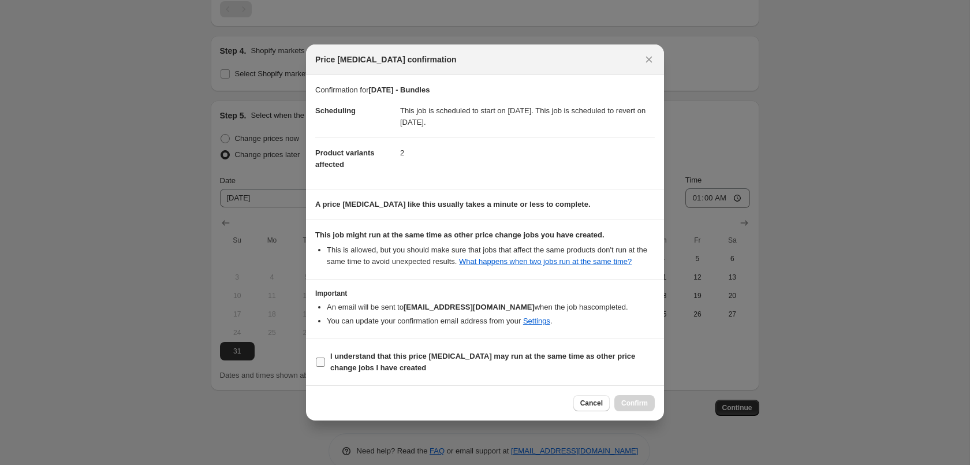
click at [383, 356] on b "I understand that this price [MEDICAL_DATA] may run at the same time as other p…" at bounding box center [482, 362] width 305 height 20
click at [325, 357] on input "I understand that this price [MEDICAL_DATA] may run at the same time as other p…" at bounding box center [320, 361] width 9 height 9
checkbox input "true"
click at [640, 412] on div "Cancel Confirm" at bounding box center [485, 402] width 358 height 35
click at [645, 402] on span "Confirm" at bounding box center [634, 402] width 27 height 9
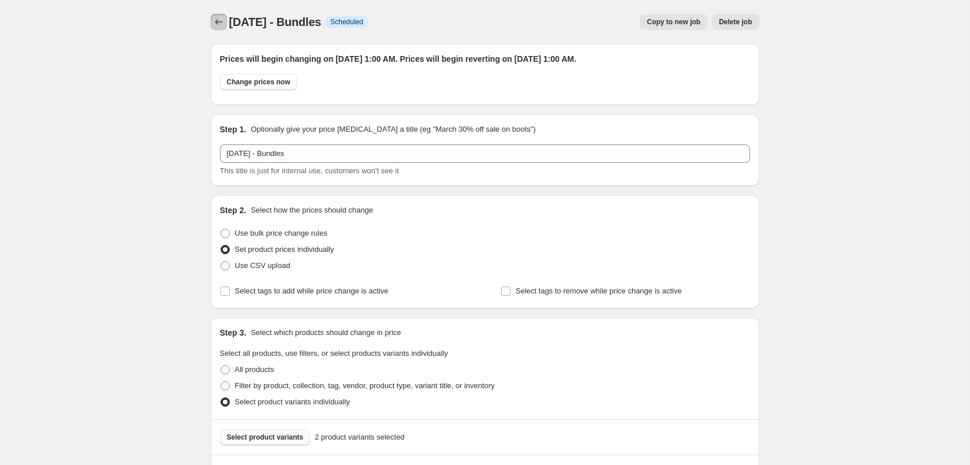
click at [218, 25] on icon "Price change jobs" at bounding box center [219, 22] width 12 height 12
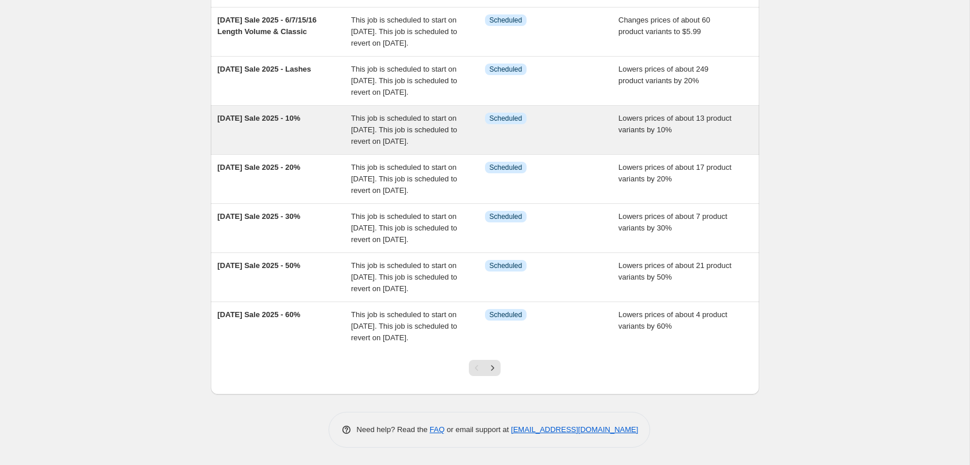
scroll to position [294, 0]
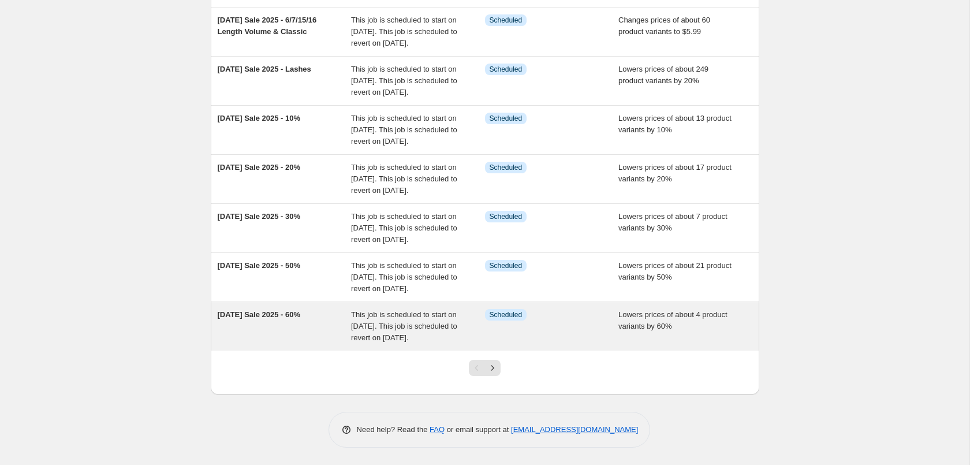
click at [539, 344] on div "Info Scheduled" at bounding box center [552, 326] width 134 height 35
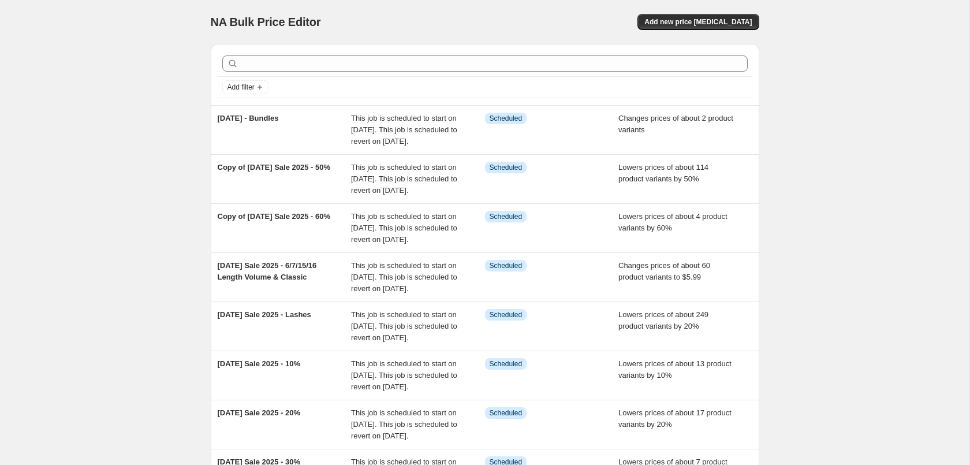
select select "percentage"
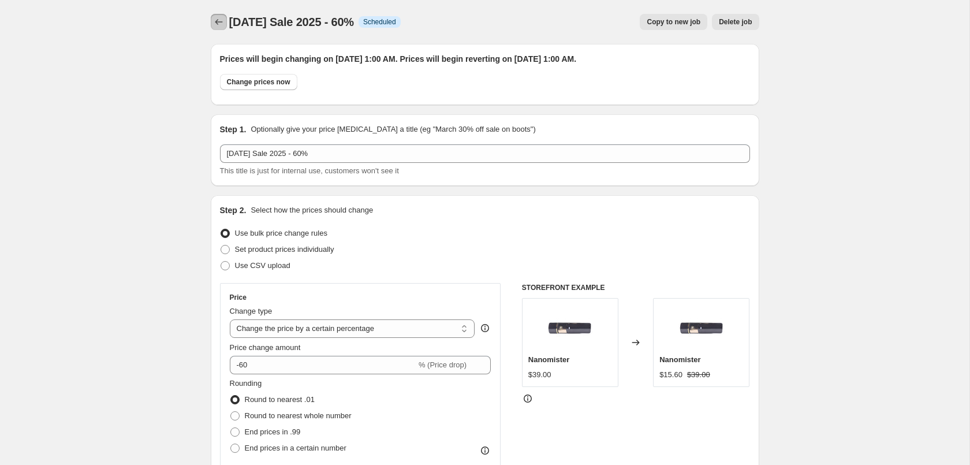
click at [218, 20] on icon "Price change jobs" at bounding box center [219, 22] width 12 height 12
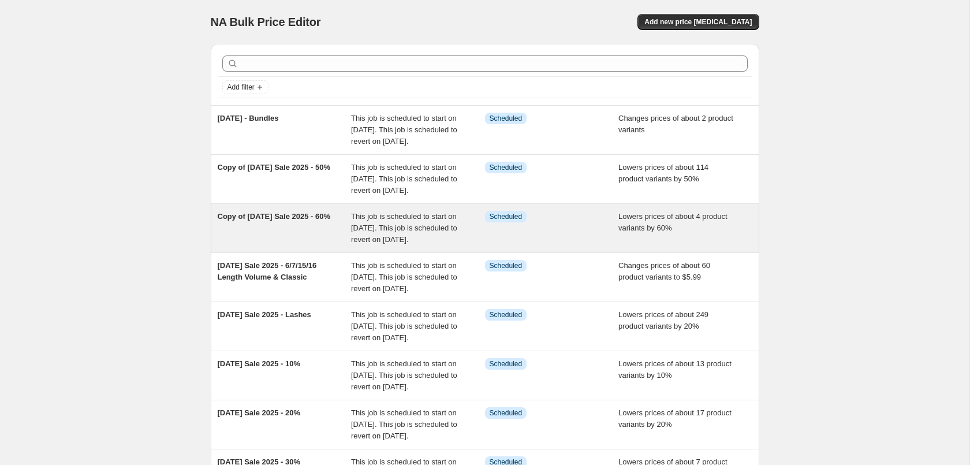
click at [574, 245] on div "Info Scheduled" at bounding box center [552, 228] width 134 height 35
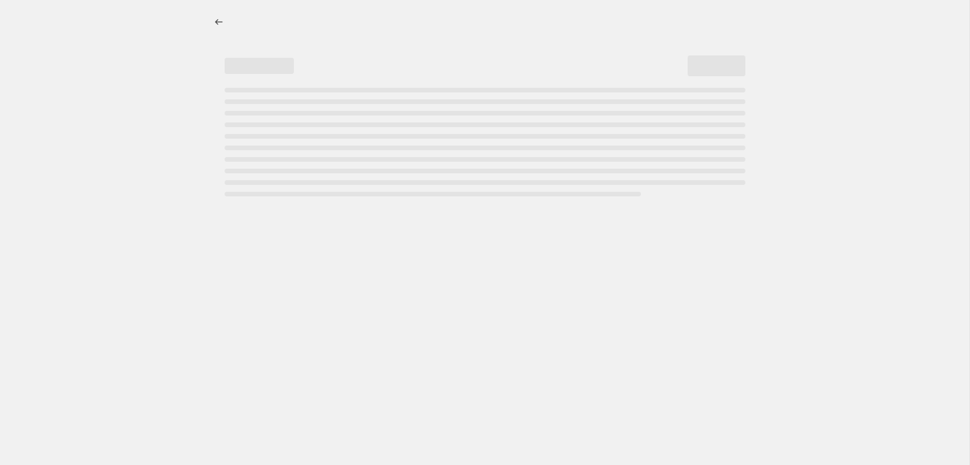
select select "percentage"
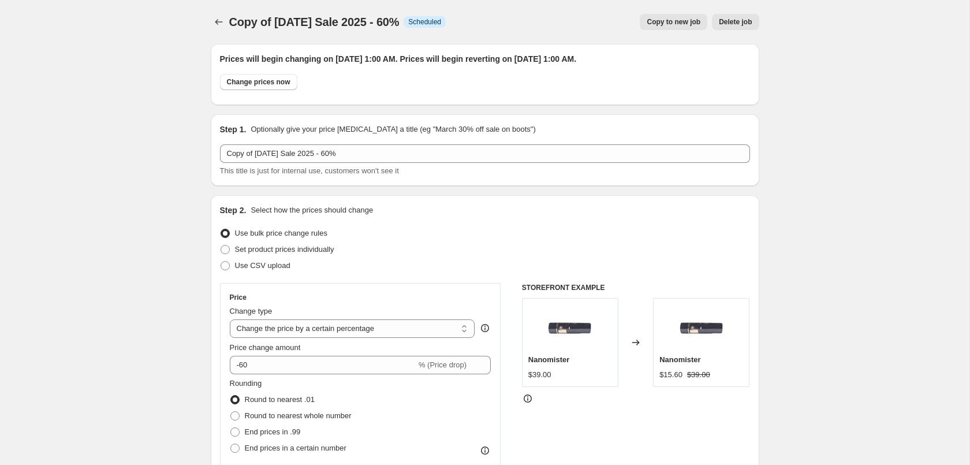
click at [740, 20] on span "Delete job" at bounding box center [735, 21] width 33 height 9
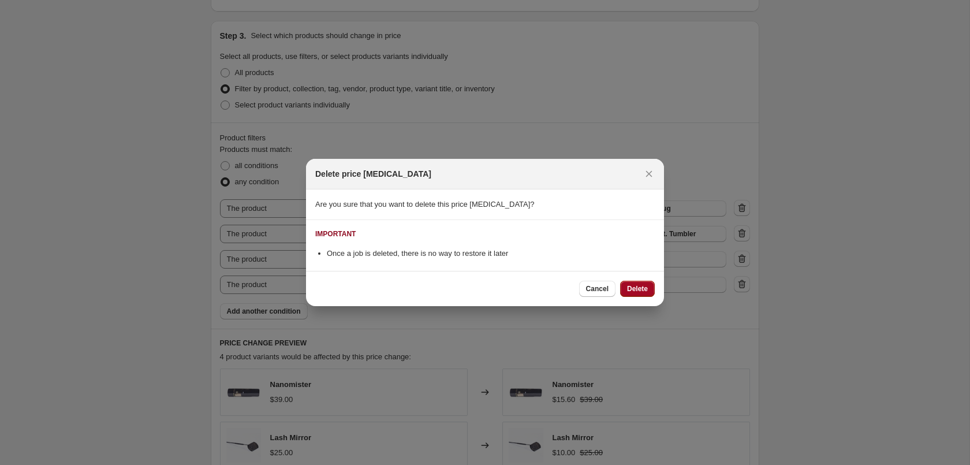
click at [634, 291] on span "Delete" at bounding box center [637, 288] width 21 height 9
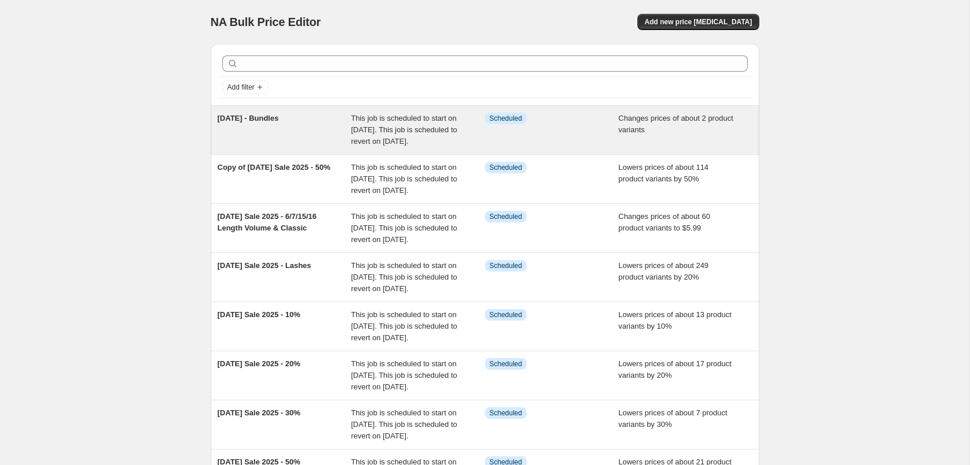
scroll to position [349, 0]
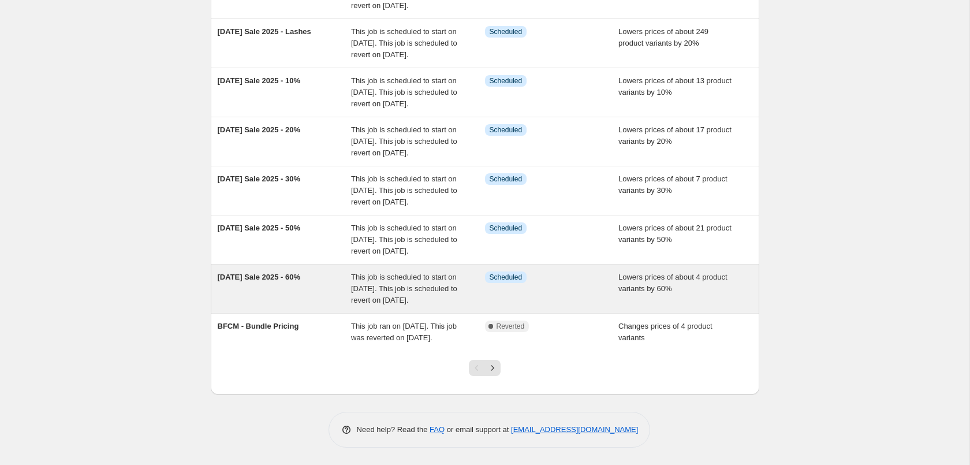
click at [591, 276] on div "Info Scheduled" at bounding box center [552, 288] width 134 height 35
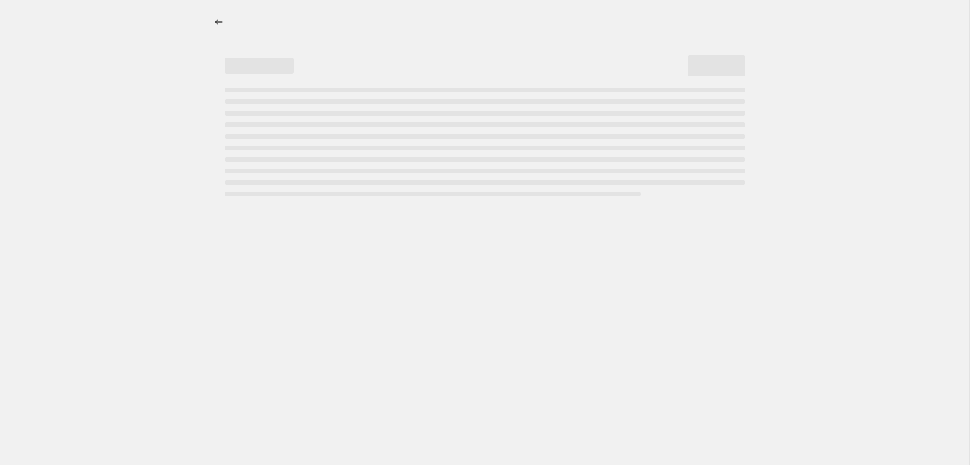
select select "percentage"
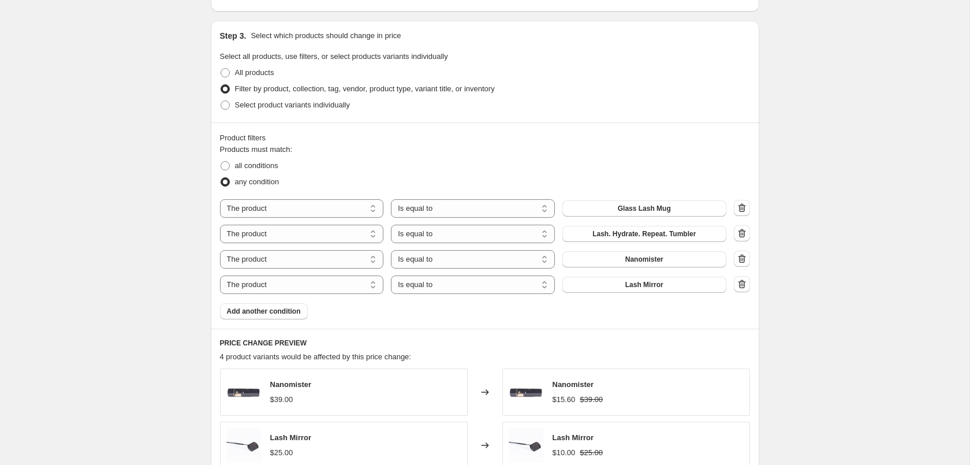
scroll to position [824, 0]
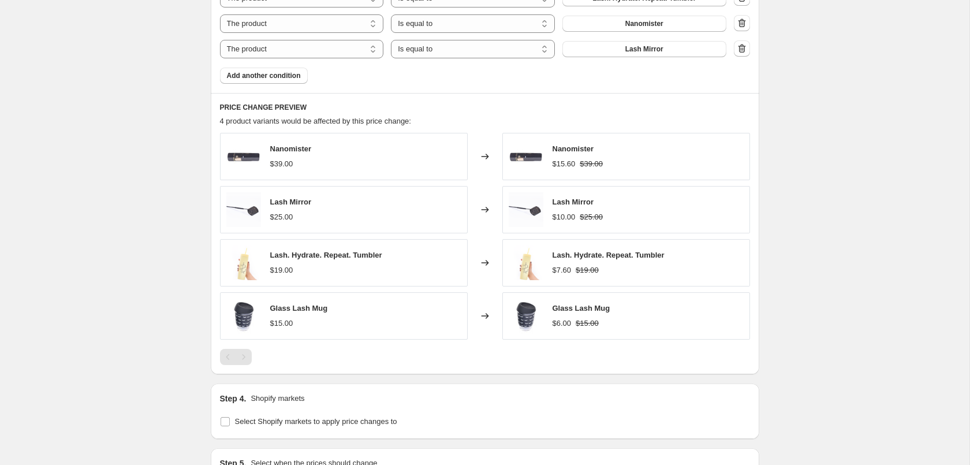
click at [831, 283] on div "[DATE] Sale 2025 - 60%. This page is ready [DATE] Sale 2025 - 60% Info Schedule…" at bounding box center [484, 5] width 969 height 1658
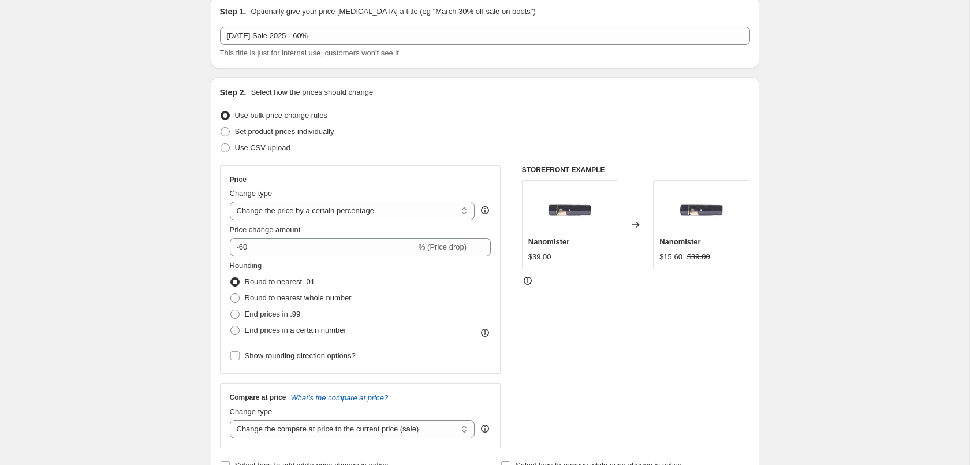
scroll to position [0, 0]
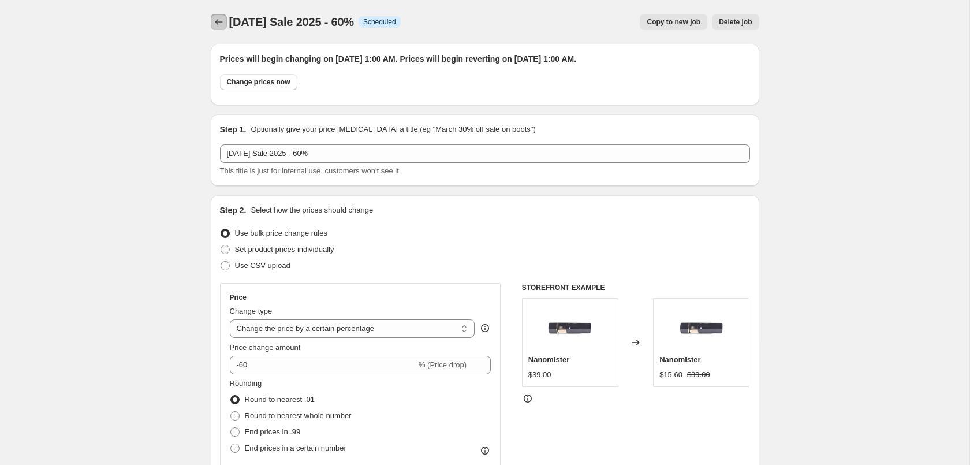
click at [218, 17] on icon "Price change jobs" at bounding box center [219, 22] width 12 height 12
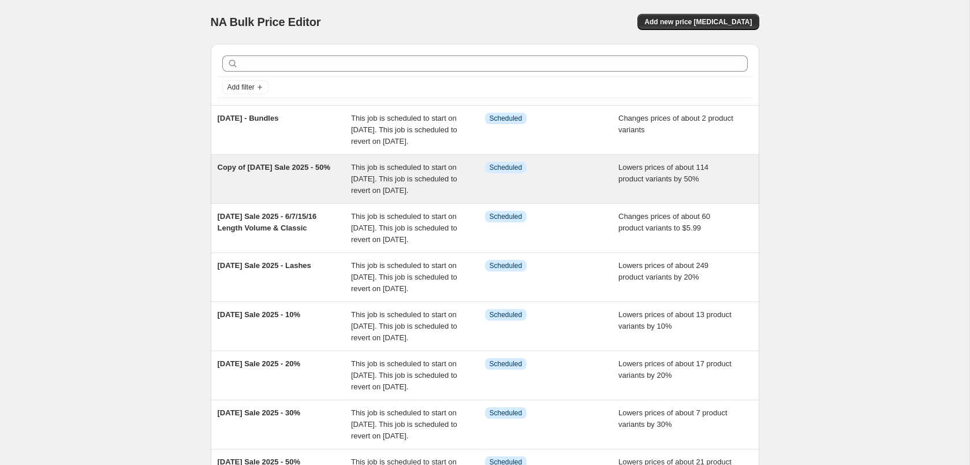
click at [703, 189] on div "Lowers prices of about 114 product variants by 50%" at bounding box center [685, 179] width 134 height 35
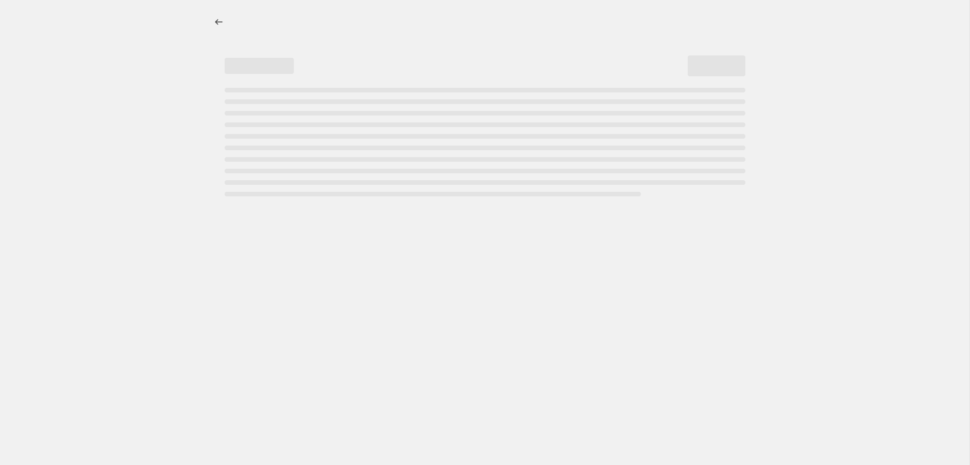
select select "percentage"
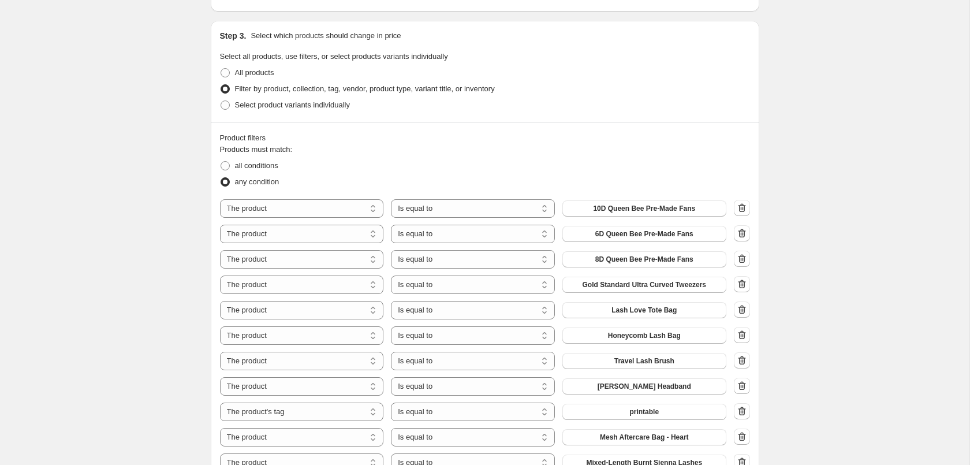
scroll to position [883, 0]
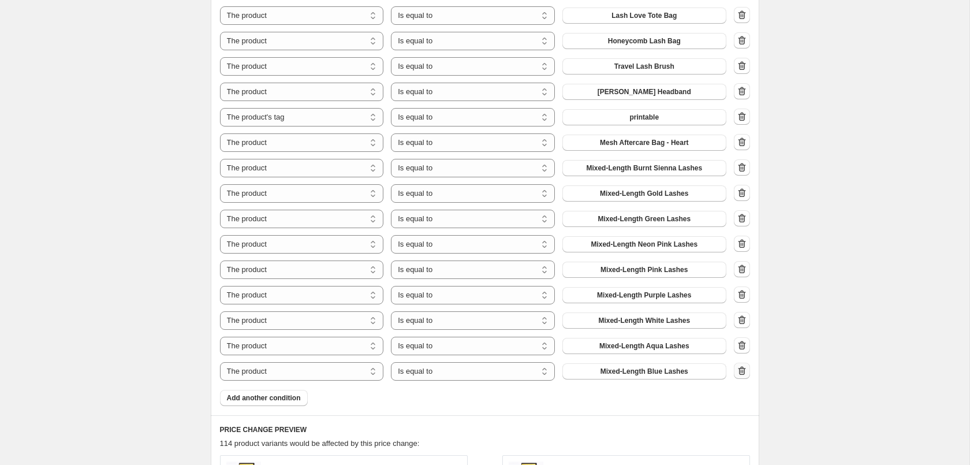
click at [740, 378] on button "button" at bounding box center [742, 371] width 16 height 16
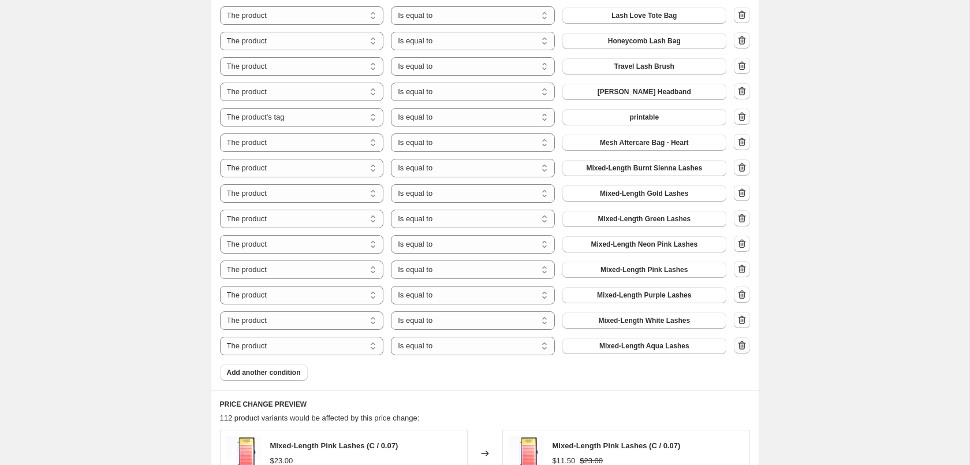
click at [741, 346] on icon "button" at bounding box center [742, 345] width 12 height 12
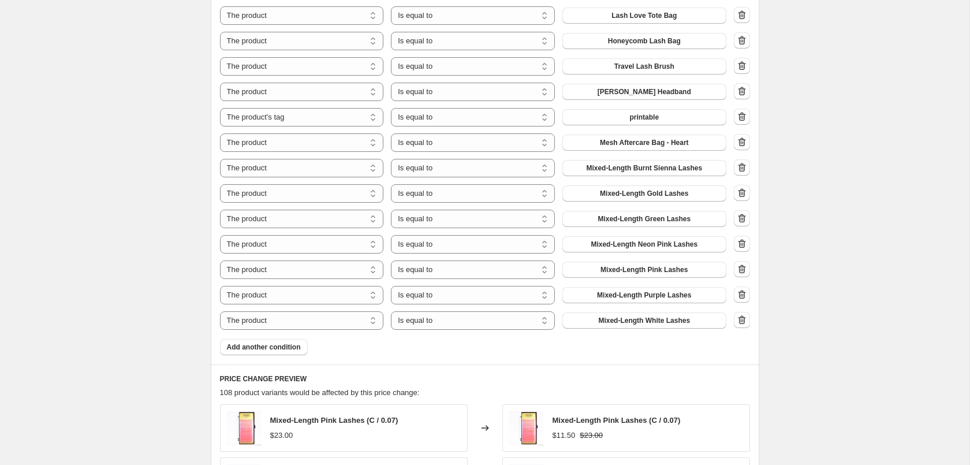
click at [741, 319] on icon "button" at bounding box center [742, 320] width 12 height 12
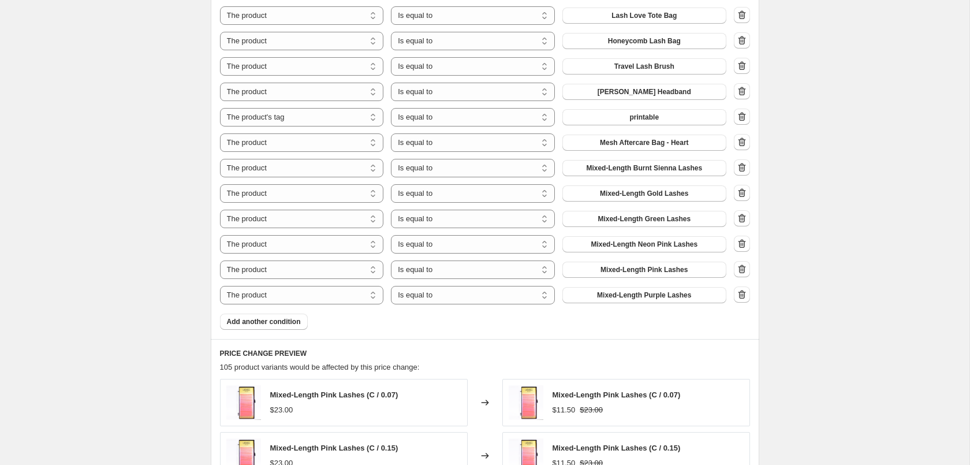
click at [741, 297] on icon "button" at bounding box center [742, 295] width 12 height 12
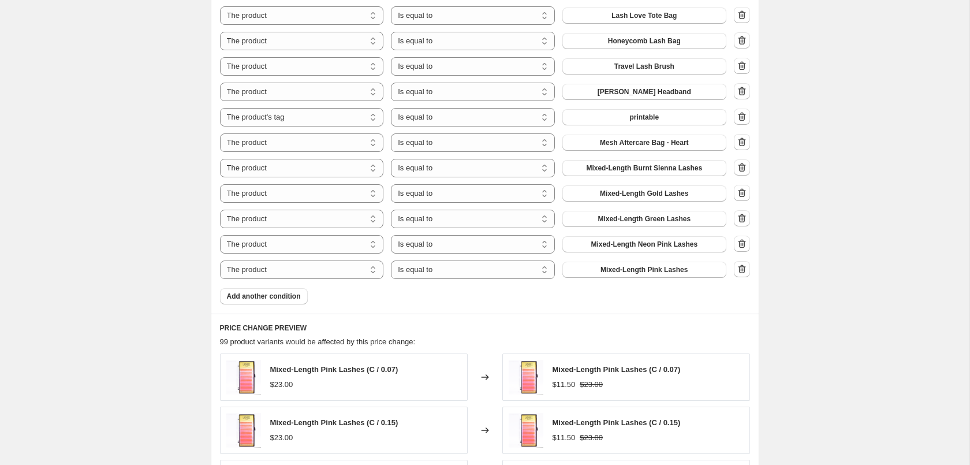
click at [742, 265] on icon "button" at bounding box center [742, 269] width 12 height 12
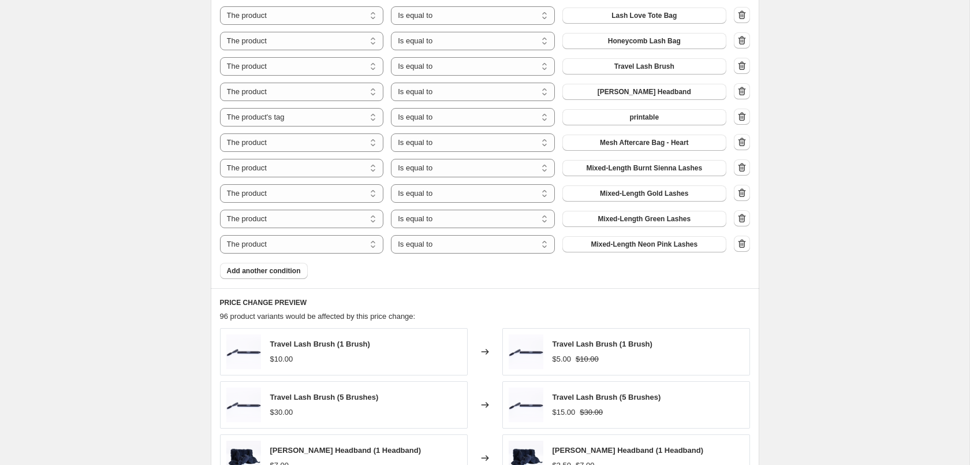
click at [742, 248] on icon "button" at bounding box center [742, 244] width 12 height 12
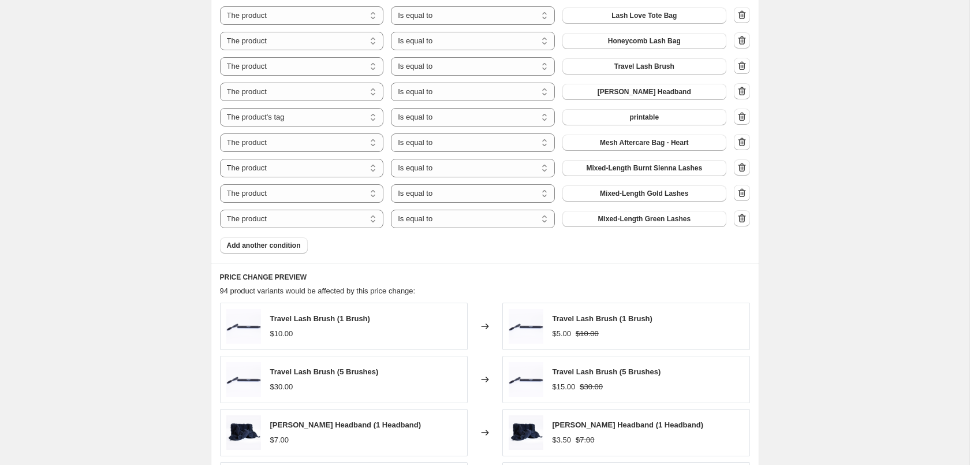
click at [742, 221] on icon "button" at bounding box center [742, 218] width 12 height 12
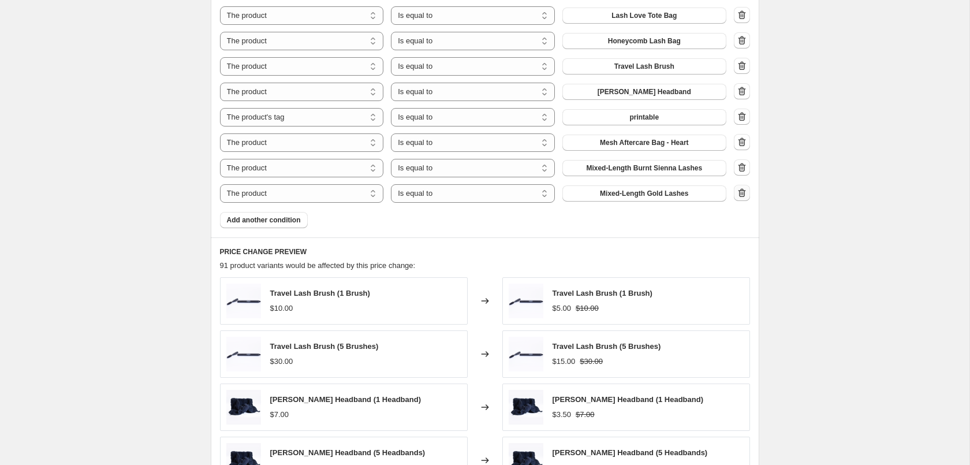
click at [741, 192] on icon "button" at bounding box center [742, 193] width 12 height 12
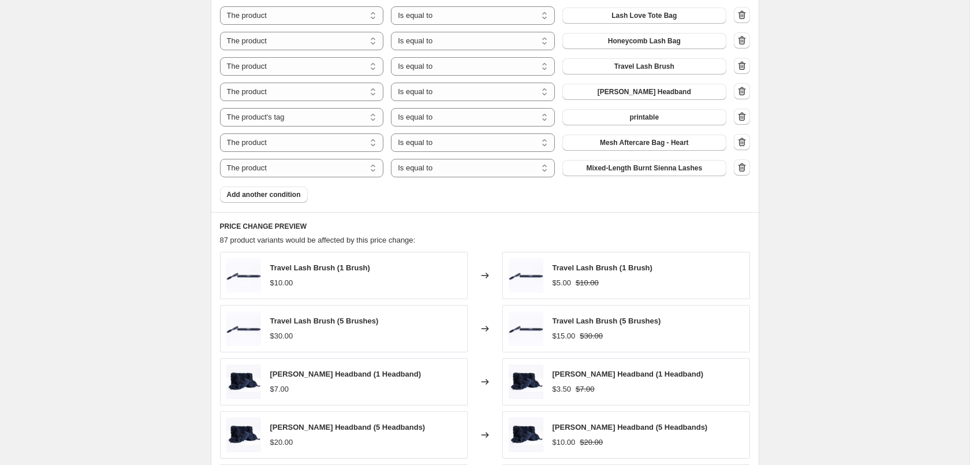
click at [741, 171] on icon "button" at bounding box center [742, 168] width 12 height 12
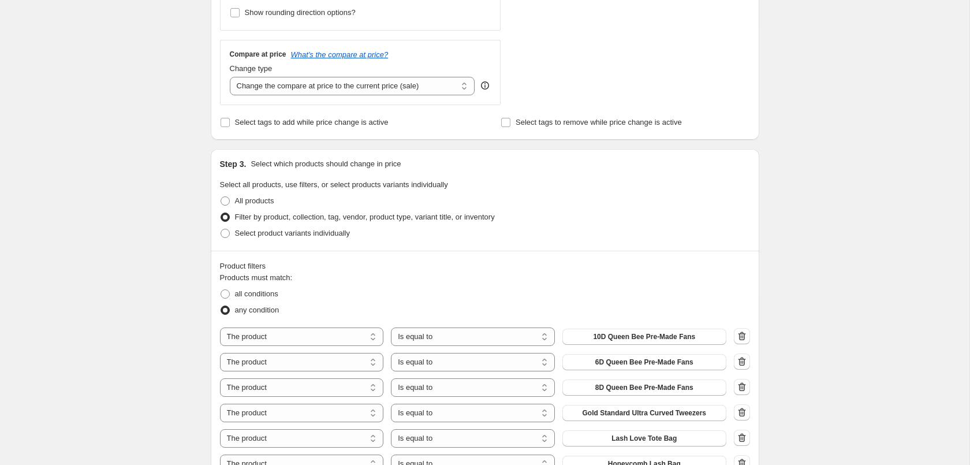
scroll to position [589, 0]
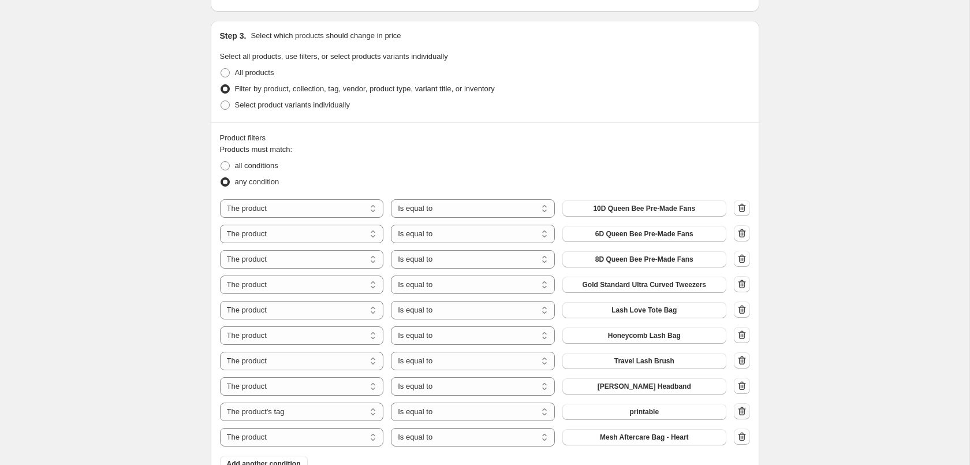
click at [745, 415] on icon "button" at bounding box center [742, 411] width 12 height 12
select select "product"
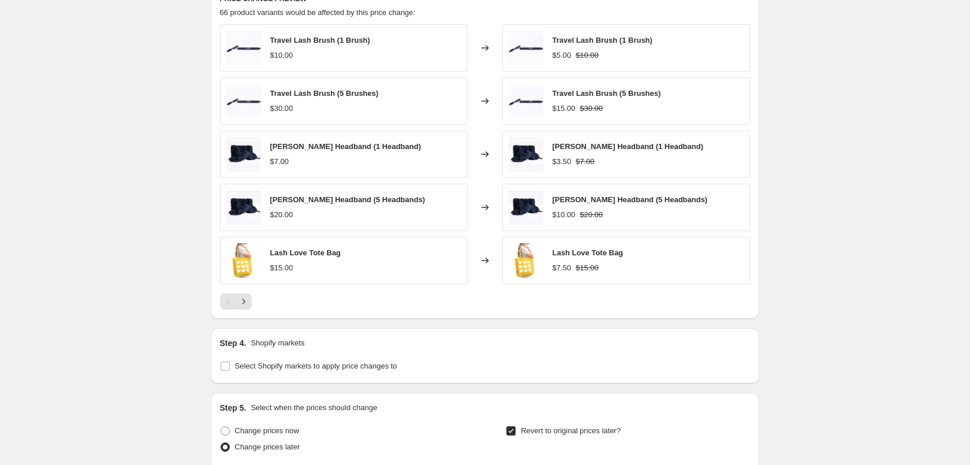
scroll to position [1373, 0]
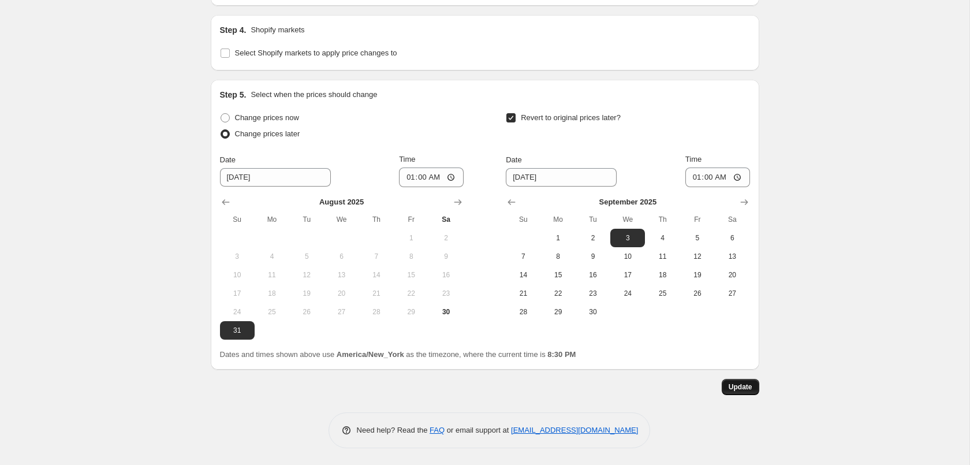
click at [755, 386] on button "Update" at bounding box center [741, 387] width 38 height 16
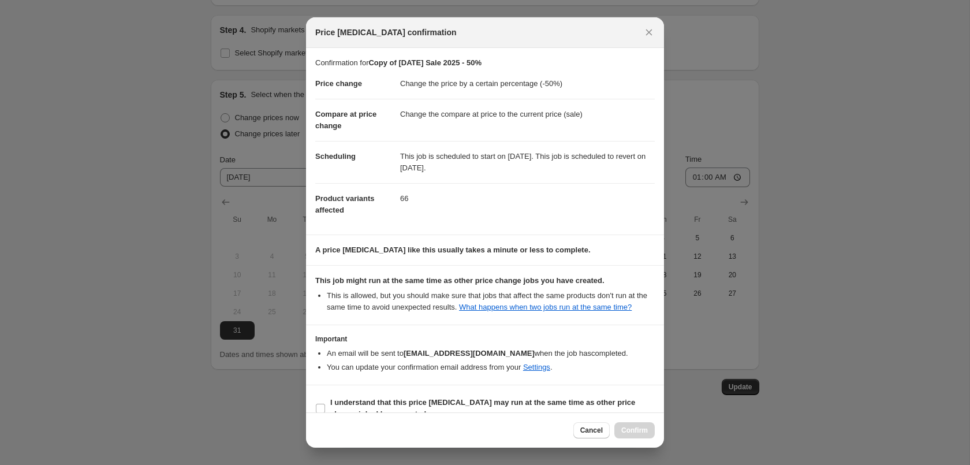
scroll to position [21, 0]
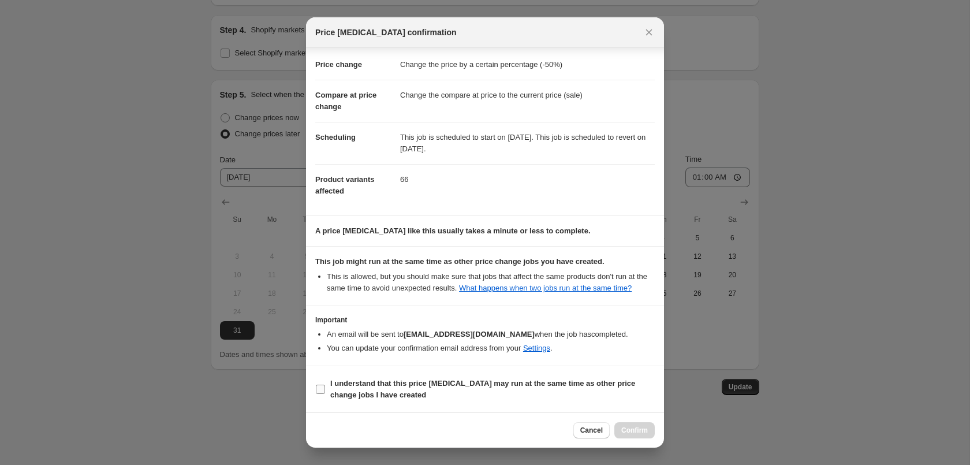
click at [499, 380] on b "I understand that this price [MEDICAL_DATA] may run at the same time as other p…" at bounding box center [482, 389] width 305 height 20
click at [325, 385] on input "I understand that this price [MEDICAL_DATA] may run at the same time as other p…" at bounding box center [320, 389] width 9 height 9
checkbox input "true"
click at [644, 424] on button "Confirm" at bounding box center [634, 430] width 40 height 16
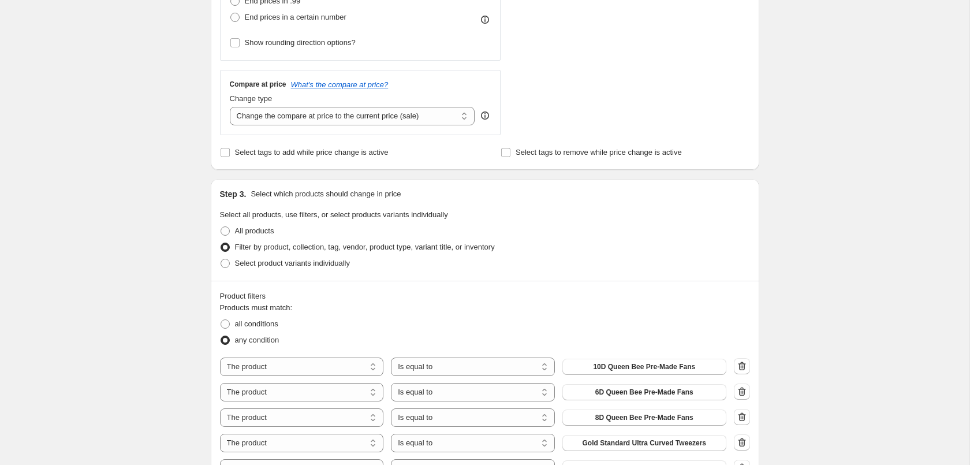
scroll to position [666, 0]
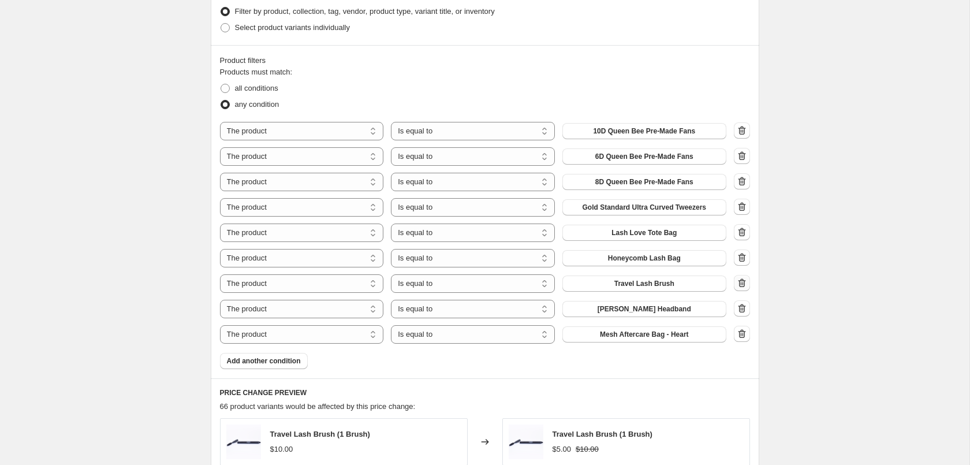
click at [742, 286] on icon "button" at bounding box center [742, 283] width 12 height 12
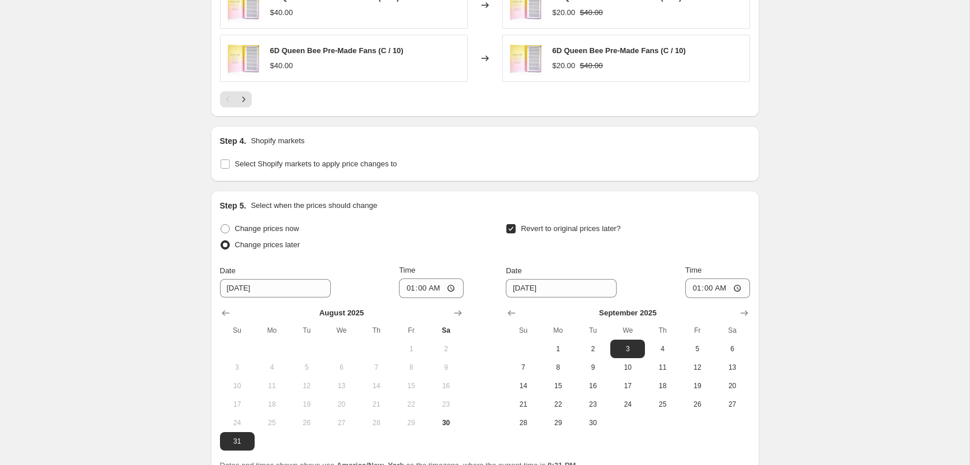
scroll to position [1348, 0]
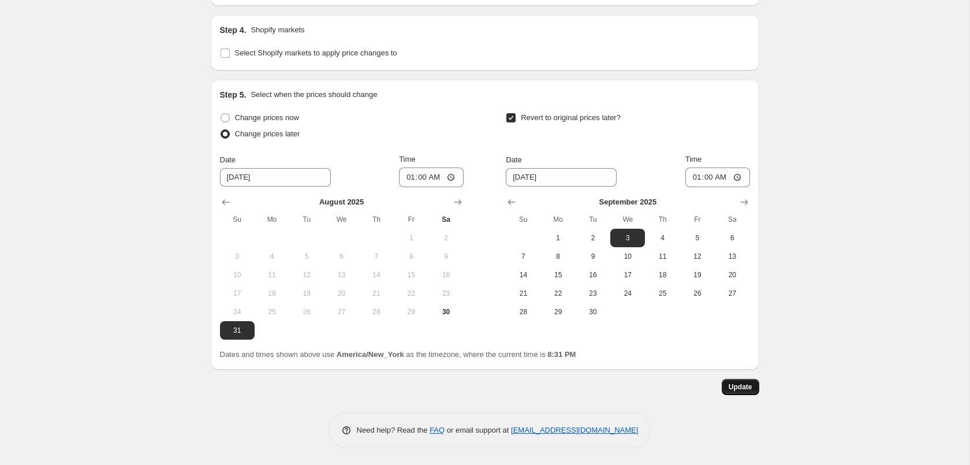
click at [747, 381] on button "Update" at bounding box center [741, 387] width 38 height 16
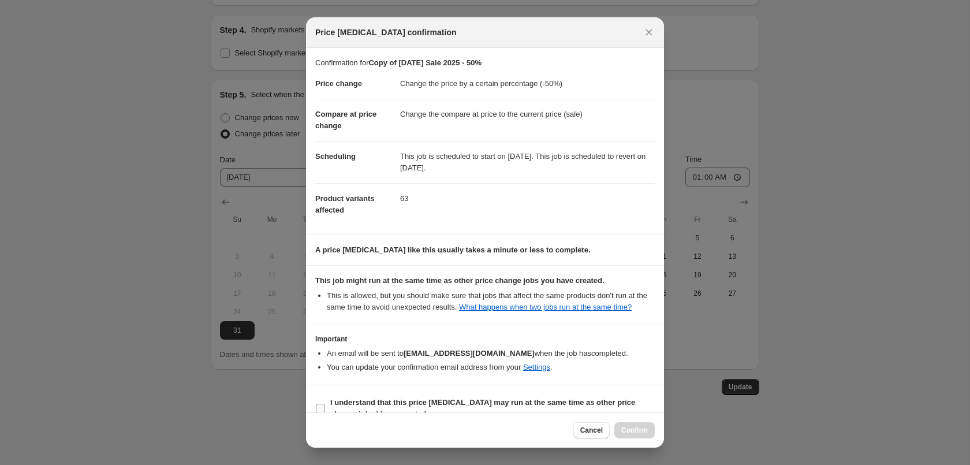
click at [415, 405] on b "I understand that this price [MEDICAL_DATA] may run at the same time as other p…" at bounding box center [482, 408] width 305 height 20
click at [325, 405] on input "I understand that this price [MEDICAL_DATA] may run at the same time as other p…" at bounding box center [320, 408] width 9 height 9
checkbox input "true"
drag, startPoint x: 626, startPoint y: 428, endPoint x: 752, endPoint y: 364, distance: 140.7
click at [627, 428] on span "Confirm" at bounding box center [634, 430] width 27 height 9
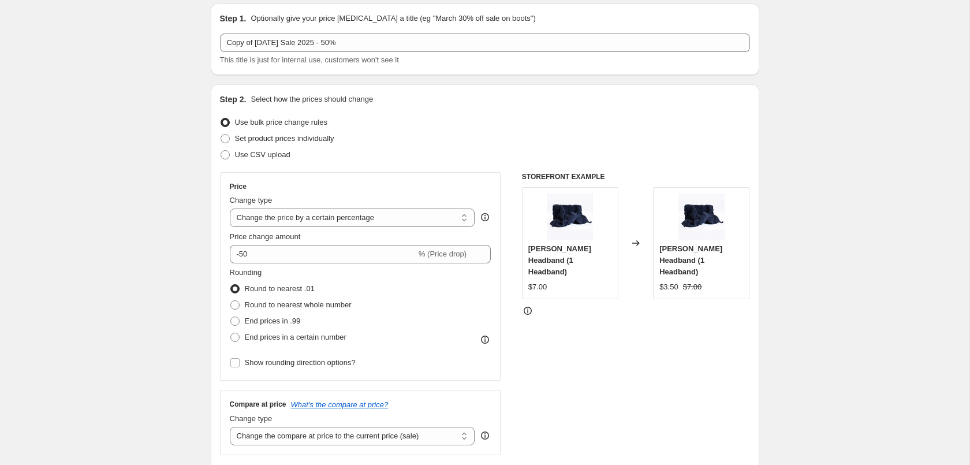
scroll to position [0, 0]
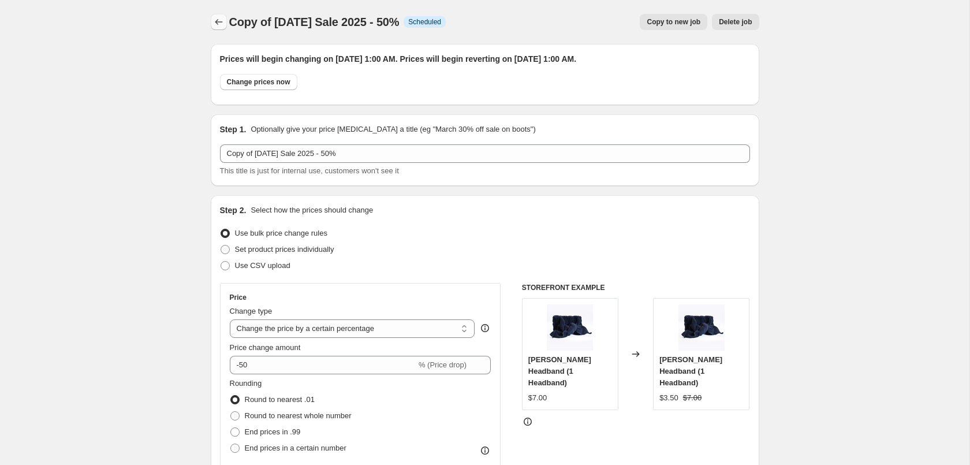
click at [222, 23] on icon "Price change jobs" at bounding box center [219, 22] width 12 height 12
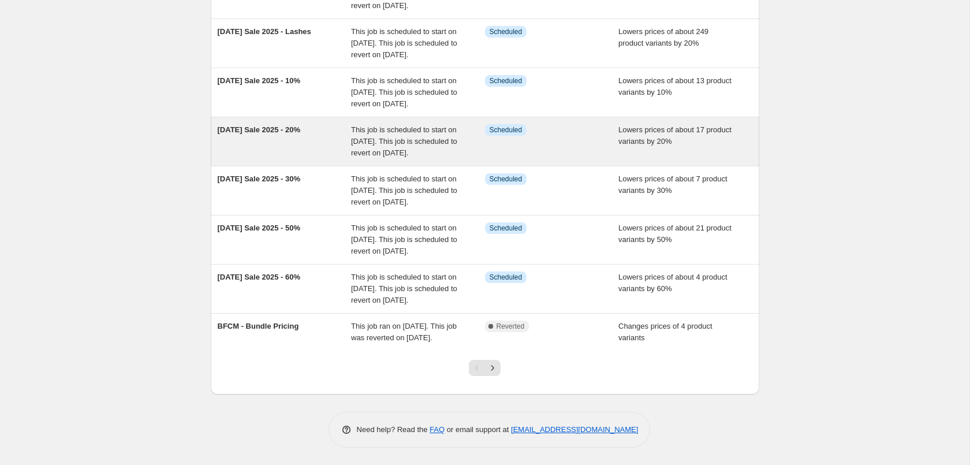
scroll to position [349, 0]
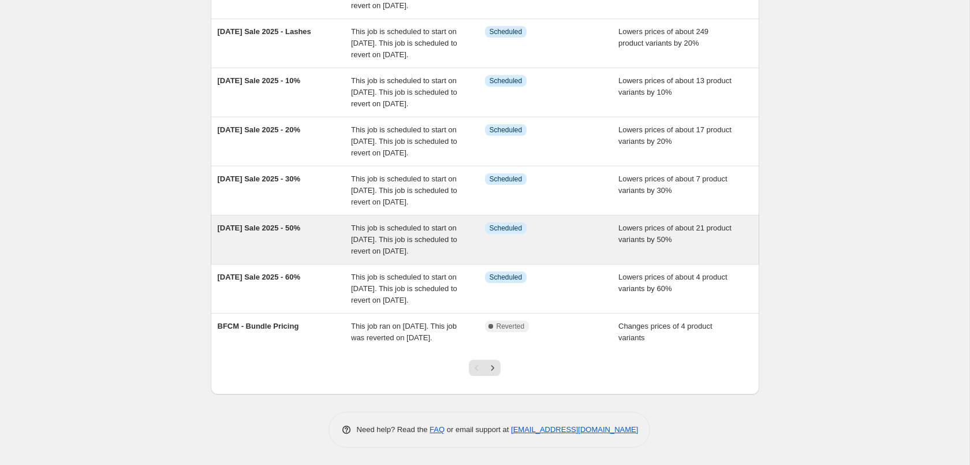
click at [376, 223] on span "This job is scheduled to start on [DATE]. This job is scheduled to revert on [D…" at bounding box center [404, 239] width 106 height 32
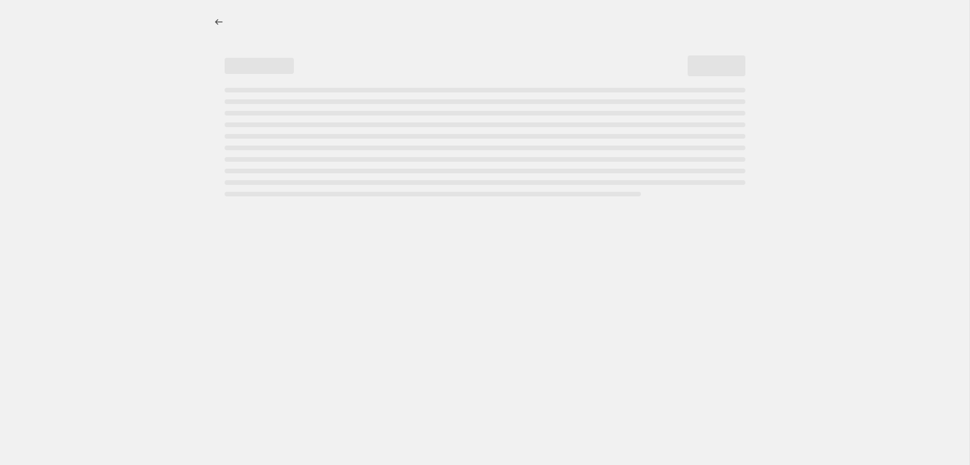
select select "percentage"
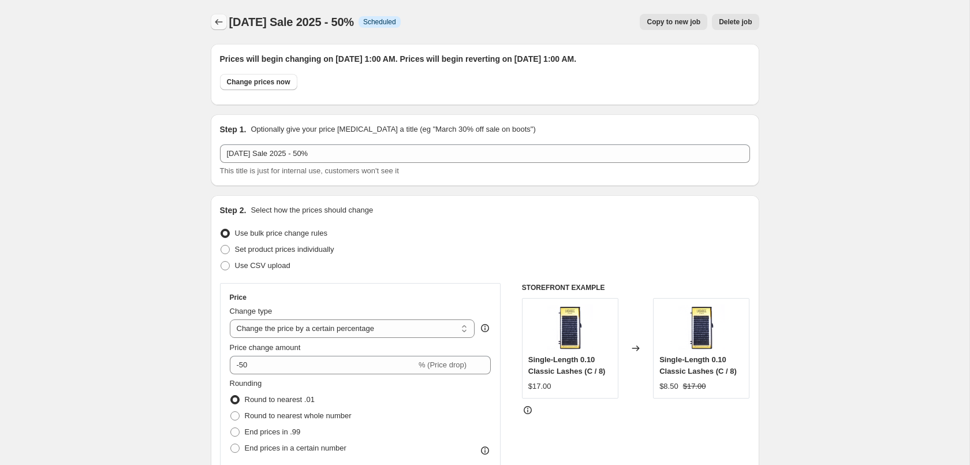
click at [216, 22] on icon "Price change jobs" at bounding box center [219, 22] width 8 height 6
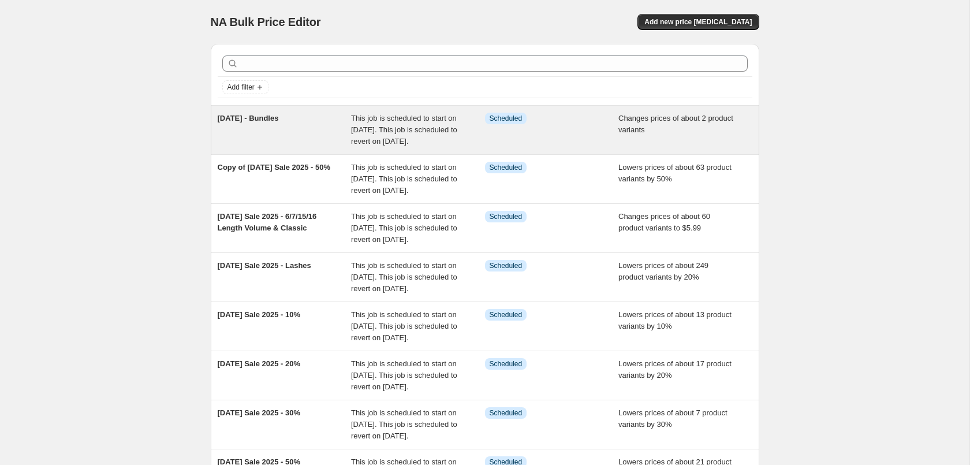
click at [400, 126] on span "This job is scheduled to start on [DATE]. This job is scheduled to revert on [D…" at bounding box center [404, 130] width 106 height 32
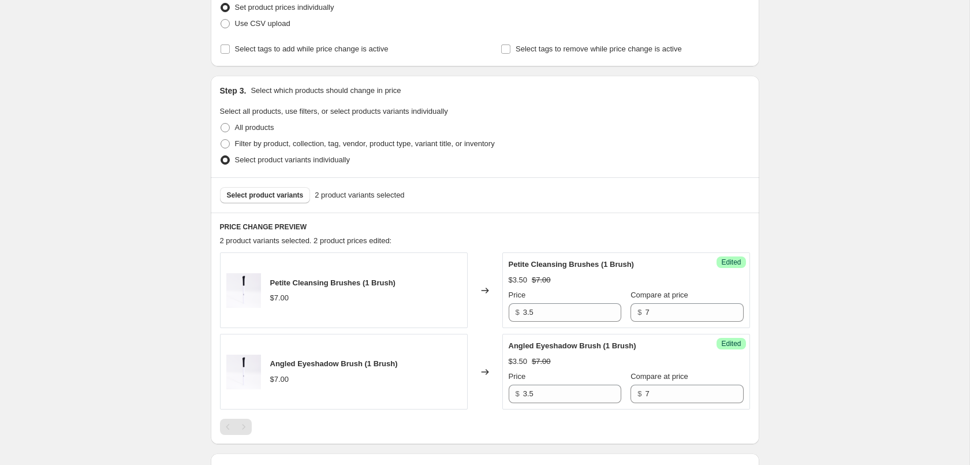
scroll to position [294, 0]
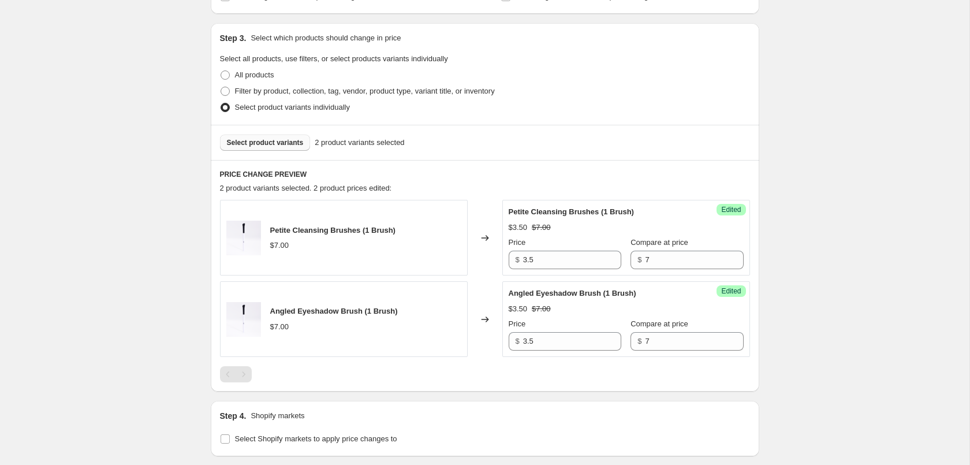
click at [289, 148] on button "Select product variants" at bounding box center [265, 143] width 91 height 16
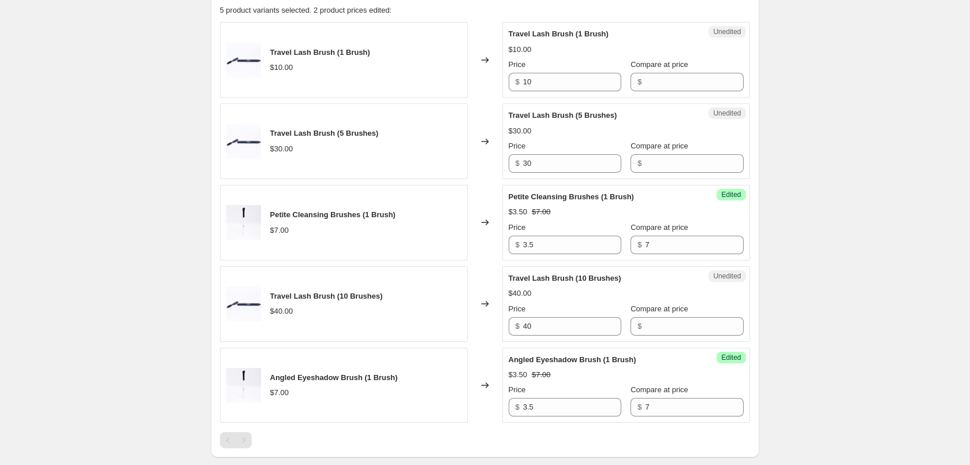
scroll to position [471, 0]
drag, startPoint x: 559, startPoint y: 83, endPoint x: 435, endPoint y: 76, distance: 124.3
click at [523, 76] on input "10" at bounding box center [572, 83] width 98 height 18
click at [566, 81] on input "10" at bounding box center [572, 83] width 98 height 18
drag, startPoint x: 552, startPoint y: 81, endPoint x: 454, endPoint y: 81, distance: 97.6
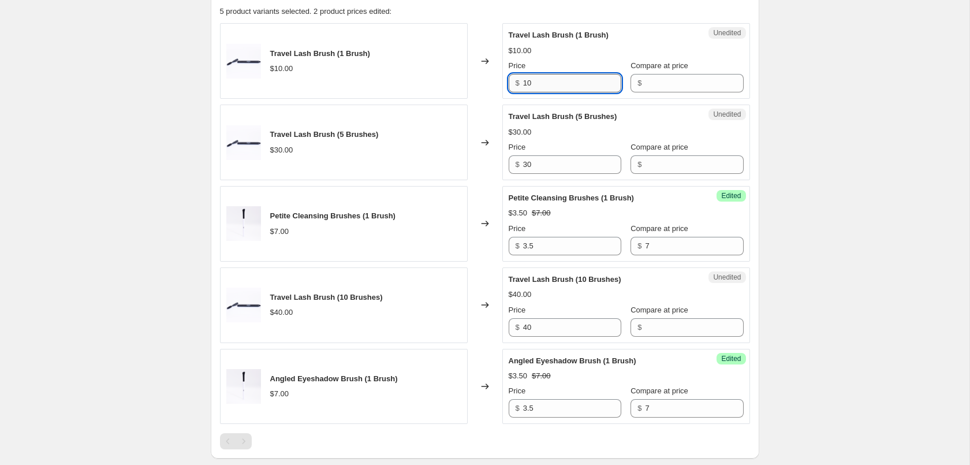
click at [523, 81] on input "10" at bounding box center [572, 83] width 98 height 18
type input "5"
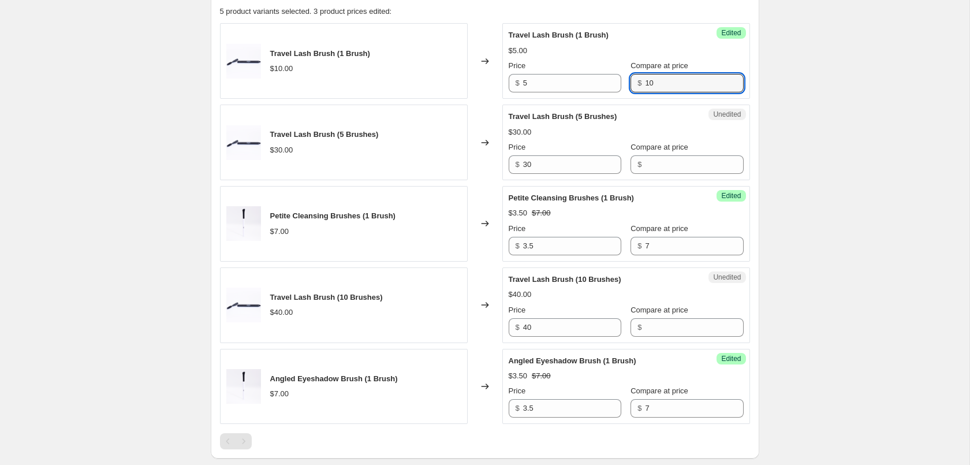
type input "10"
click at [824, 155] on div "[DATE] - Bundles. This page is ready [DATE] - Bundles Info Scheduled Copy to ne…" at bounding box center [484, 223] width 969 height 1389
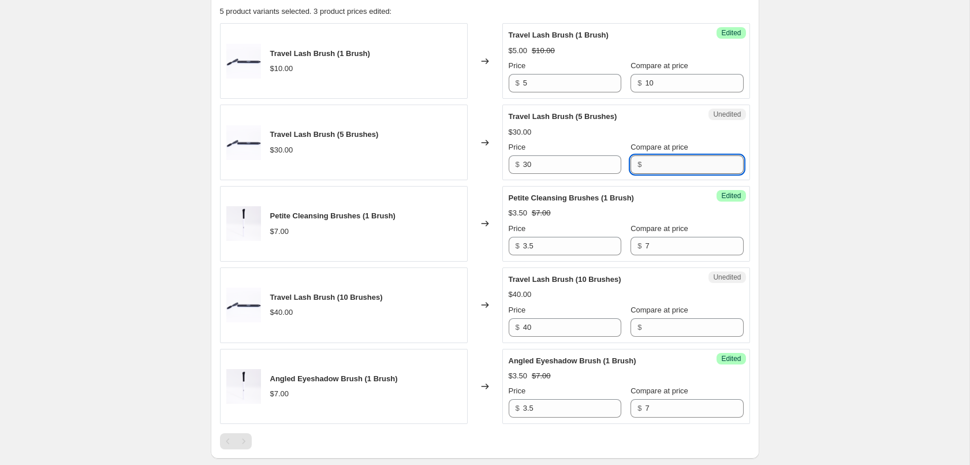
click at [671, 157] on input "Compare at price" at bounding box center [694, 164] width 98 height 18
type input "30"
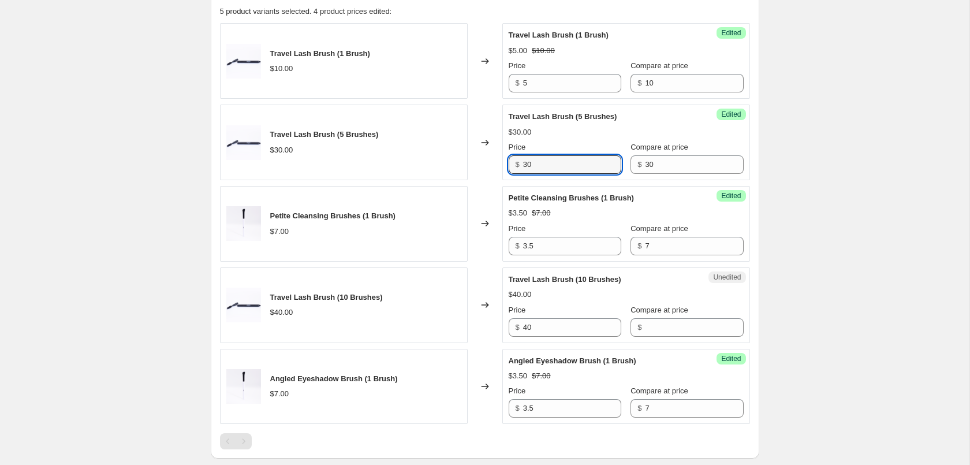
drag, startPoint x: 542, startPoint y: 165, endPoint x: 382, endPoint y: 160, distance: 160.0
click at [523, 161] on input "30" at bounding box center [572, 164] width 98 height 18
type input "25"
click at [871, 198] on div "[DATE] - Bundles. This page is ready [DATE] - Bundles Info Scheduled Copy to ne…" at bounding box center [484, 223] width 969 height 1389
click at [559, 339] on div "Unedited Travel Lash Brush (10 Brushes) $40.00 Price $ 40 Compare at price $" at bounding box center [626, 305] width 248 height 76
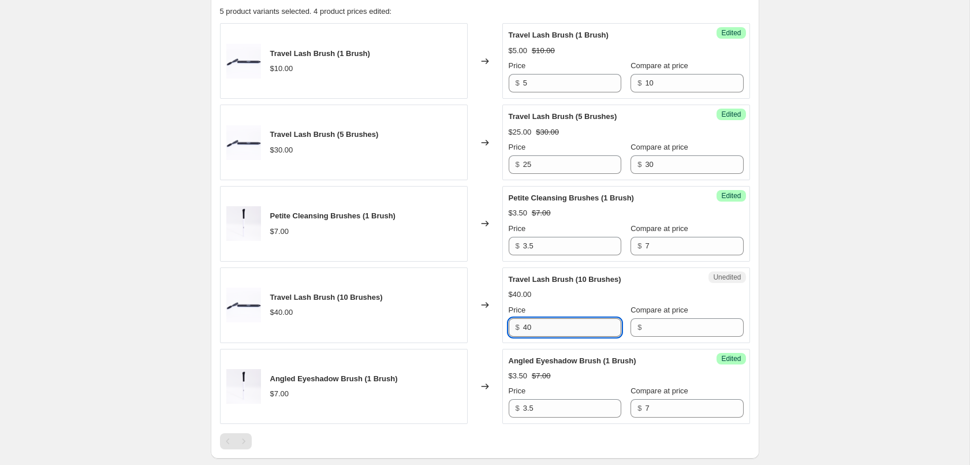
click at [566, 328] on input "40" at bounding box center [572, 327] width 98 height 18
click at [547, 335] on input "40" at bounding box center [572, 327] width 98 height 18
drag, startPoint x: 564, startPoint y: 330, endPoint x: 419, endPoint y: 322, distance: 145.7
click at [523, 322] on input "40" at bounding box center [572, 327] width 98 height 18
type input "30"
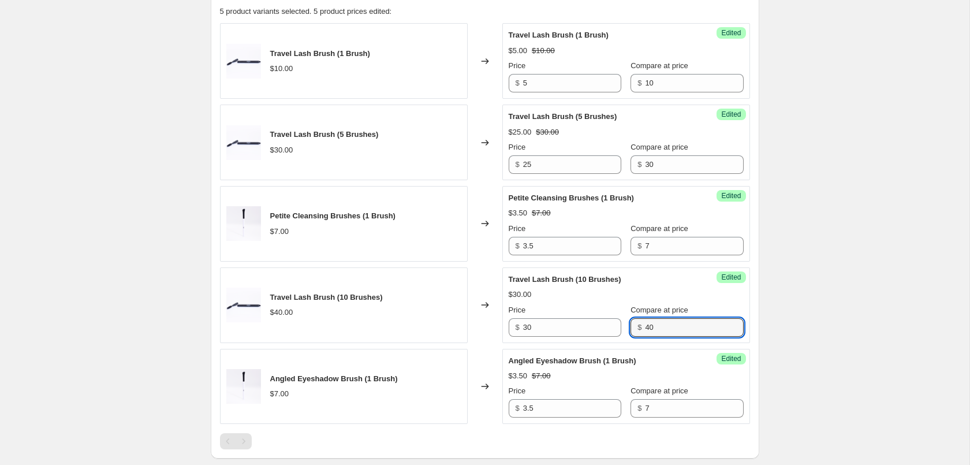
type input "40"
click at [887, 245] on div "[DATE] - Bundles. This page is ready [DATE] - Bundles Info Scheduled Copy to ne…" at bounding box center [484, 223] width 969 height 1389
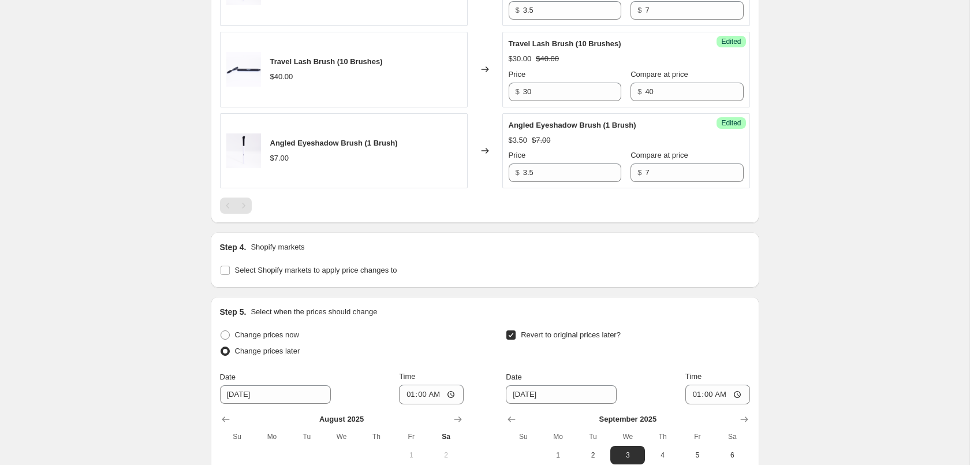
scroll to position [923, 0]
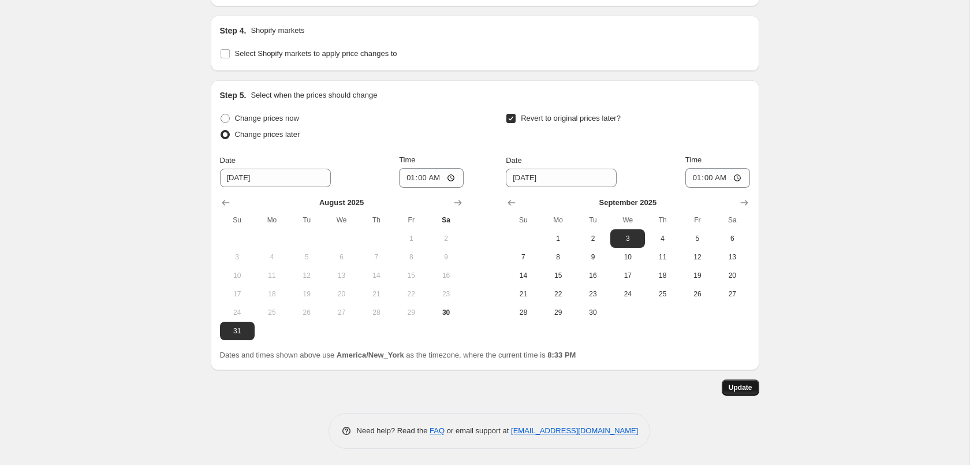
click at [759, 382] on button "Update" at bounding box center [741, 387] width 38 height 16
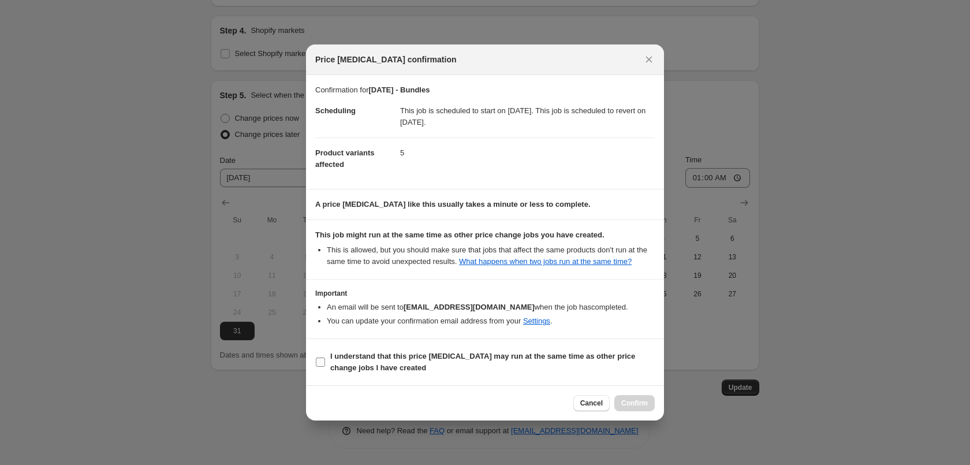
click at [464, 367] on span "I understand that this price [MEDICAL_DATA] may run at the same time as other p…" at bounding box center [492, 361] width 324 height 23
click at [325, 367] on input "I understand that this price [MEDICAL_DATA] may run at the same time as other p…" at bounding box center [320, 361] width 9 height 9
checkbox input "true"
click at [645, 408] on span "Confirm" at bounding box center [634, 402] width 27 height 9
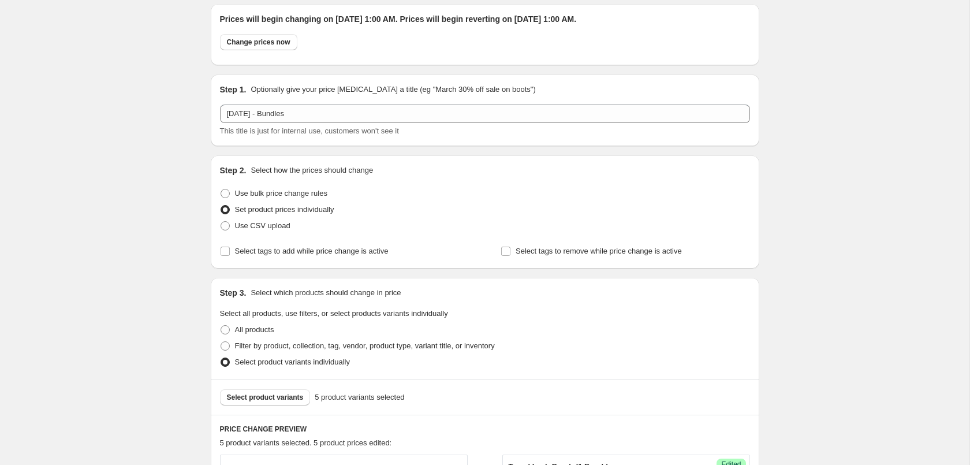
scroll to position [0, 0]
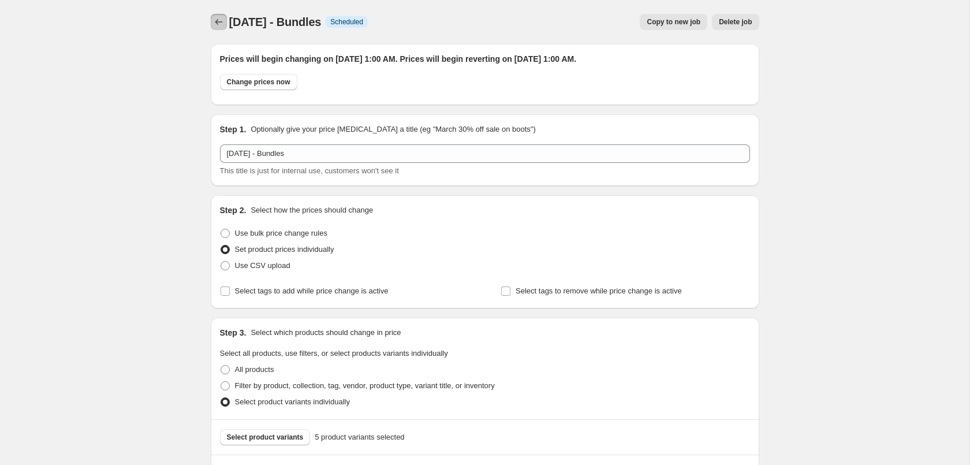
click at [214, 20] on icon "Price change jobs" at bounding box center [219, 22] width 12 height 12
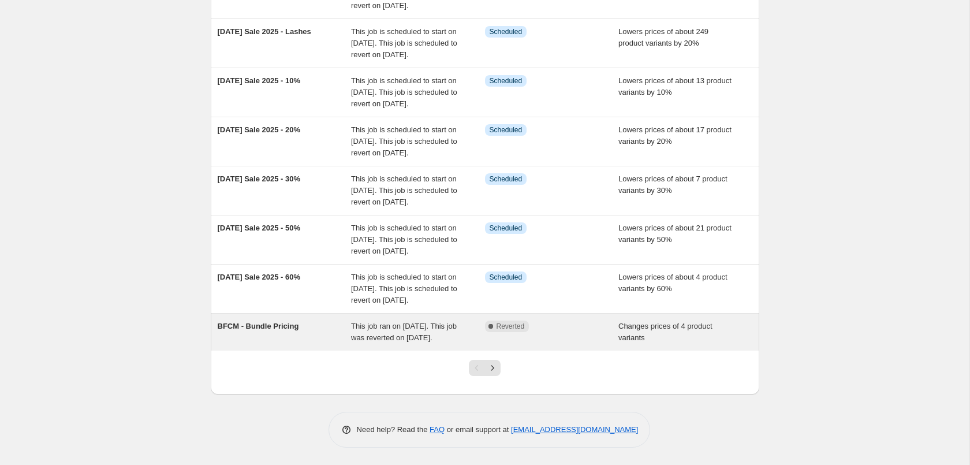
scroll to position [349, 0]
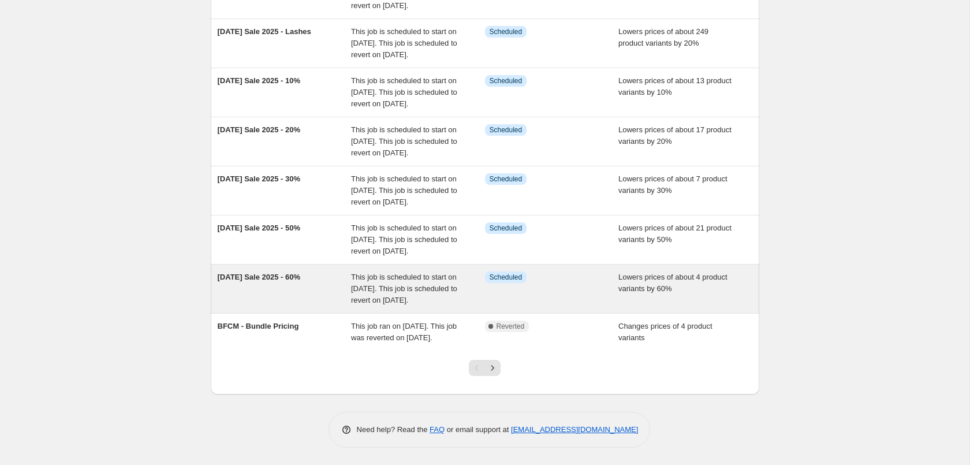
click at [582, 271] on div "Info Scheduled" at bounding box center [543, 277] width 117 height 12
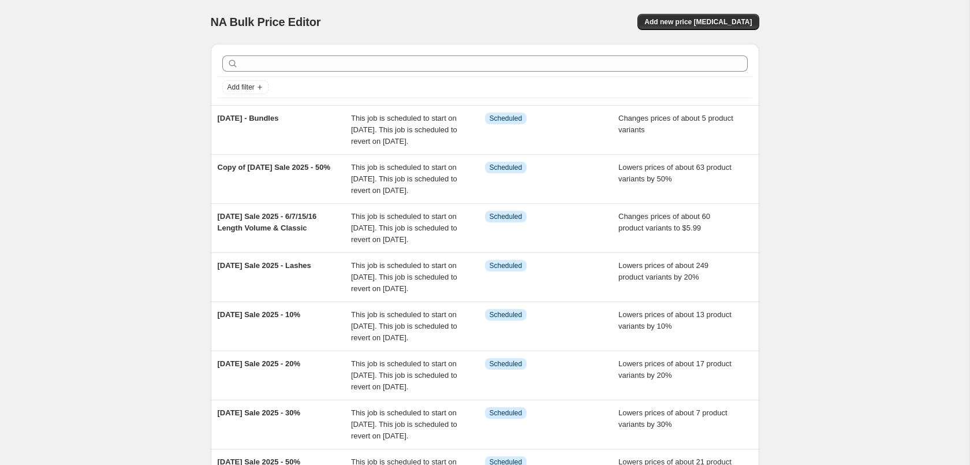
select select "percentage"
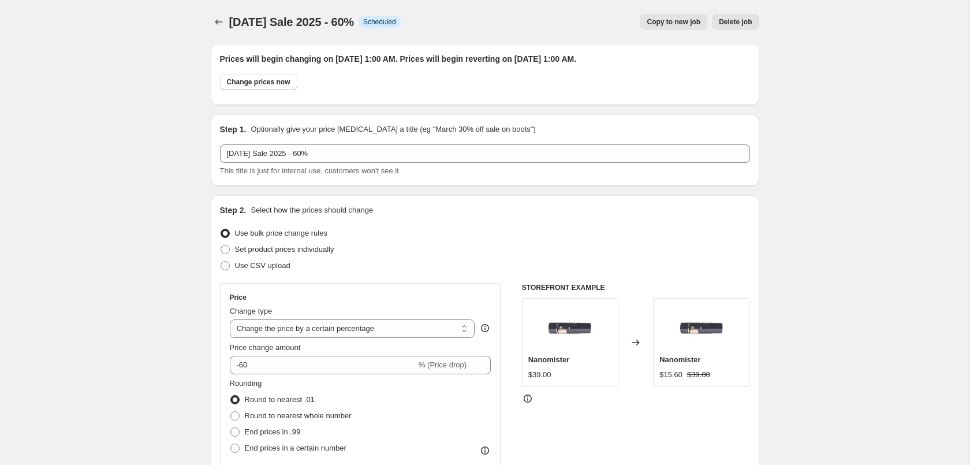
click at [211, 23] on button "Price change jobs" at bounding box center [219, 22] width 16 height 16
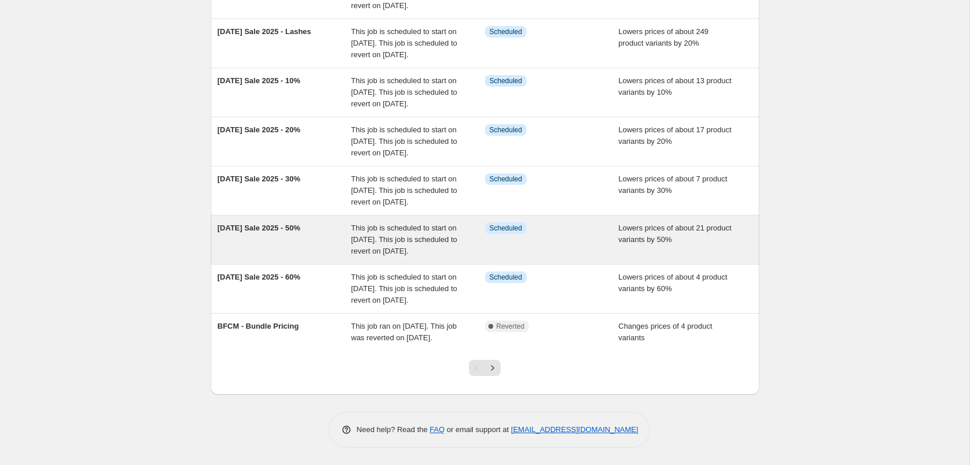
scroll to position [349, 0]
click at [604, 227] on div "Info Scheduled" at bounding box center [552, 239] width 134 height 35
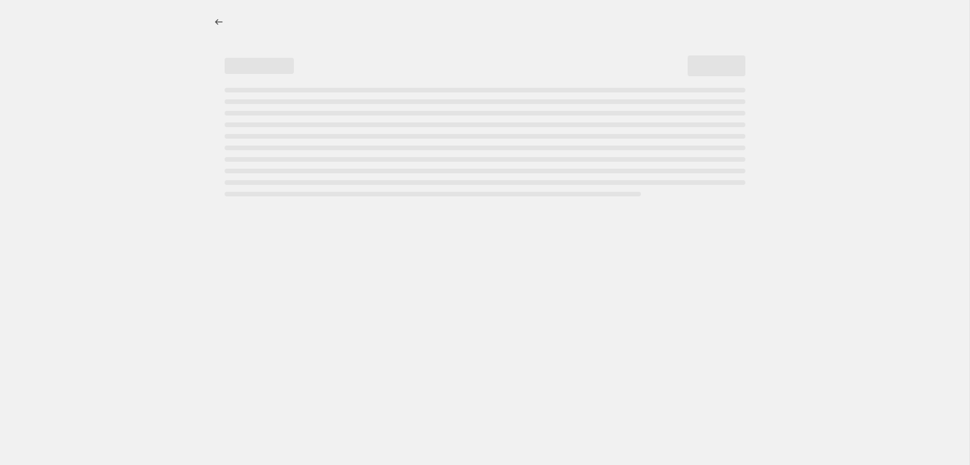
select select "percentage"
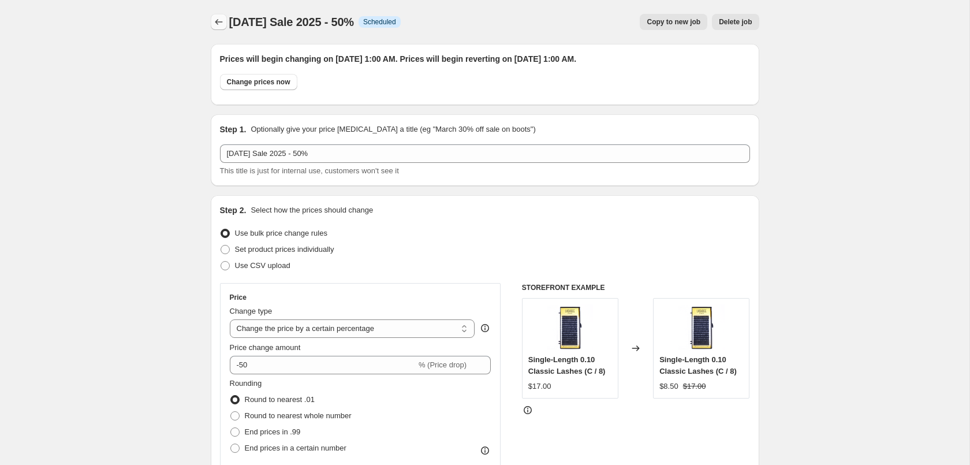
click at [219, 21] on icon "Price change jobs" at bounding box center [219, 22] width 12 height 12
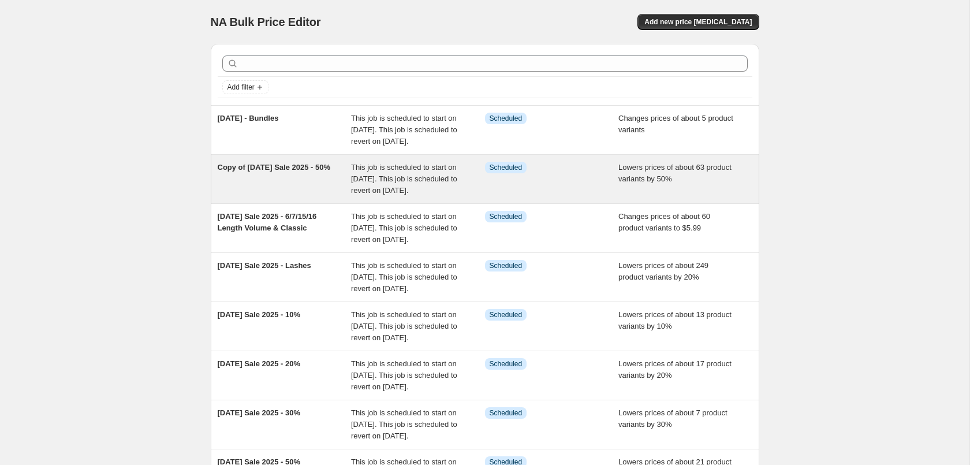
click at [670, 196] on div "Lowers prices of about 63 product variants by 50%" at bounding box center [685, 179] width 134 height 35
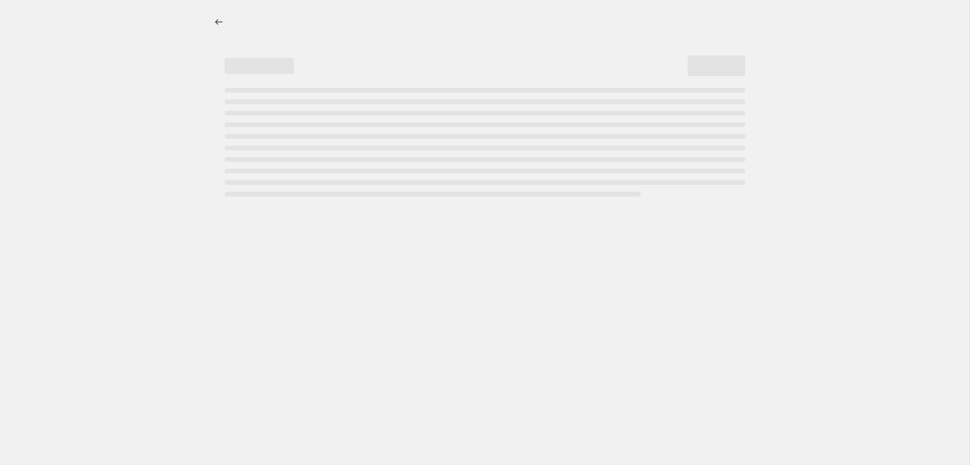
select select "percentage"
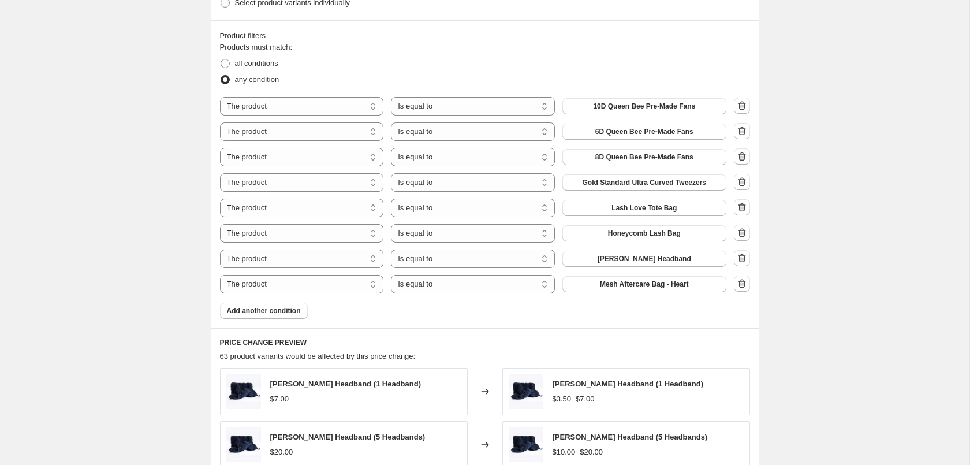
scroll to position [648, 0]
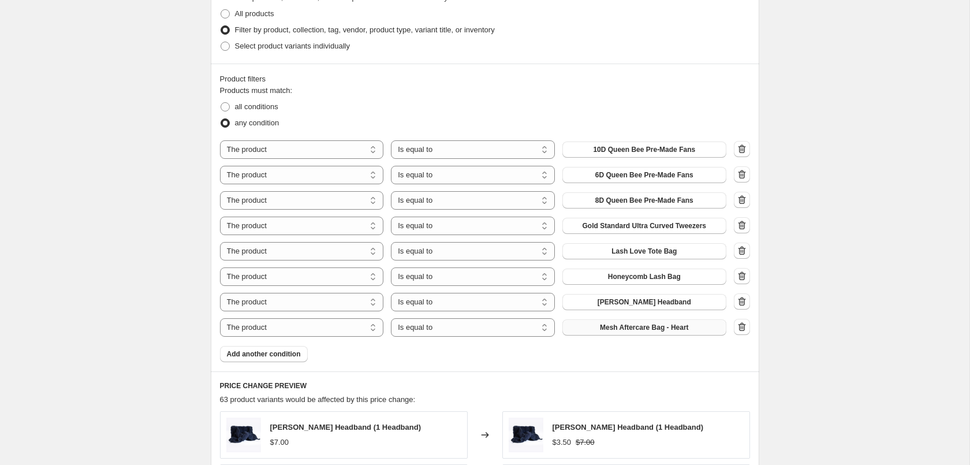
click at [658, 331] on span "Mesh Aftercare Bag - Heart" at bounding box center [644, 327] width 89 height 9
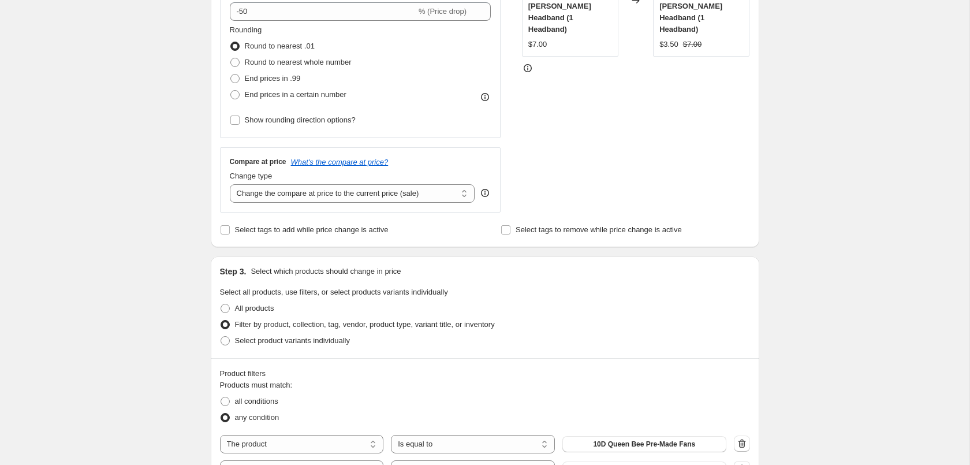
scroll to position [707, 0]
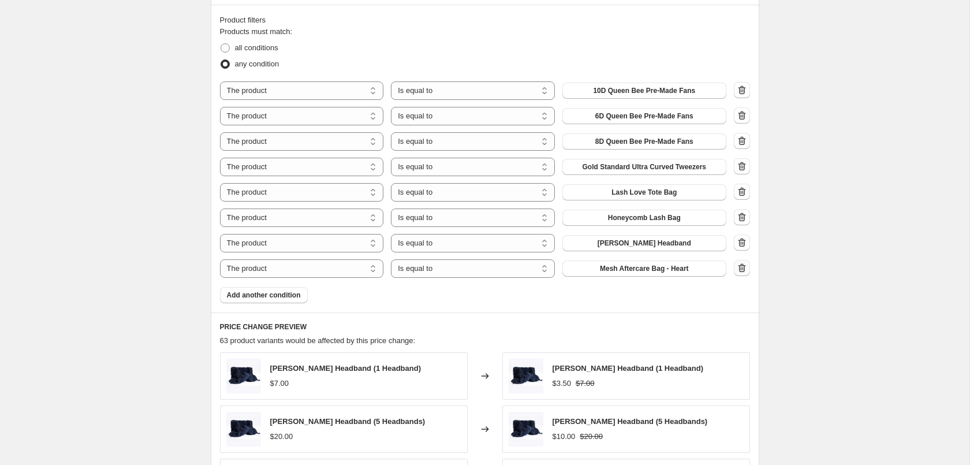
click at [741, 270] on icon "button" at bounding box center [740, 268] width 1 height 3
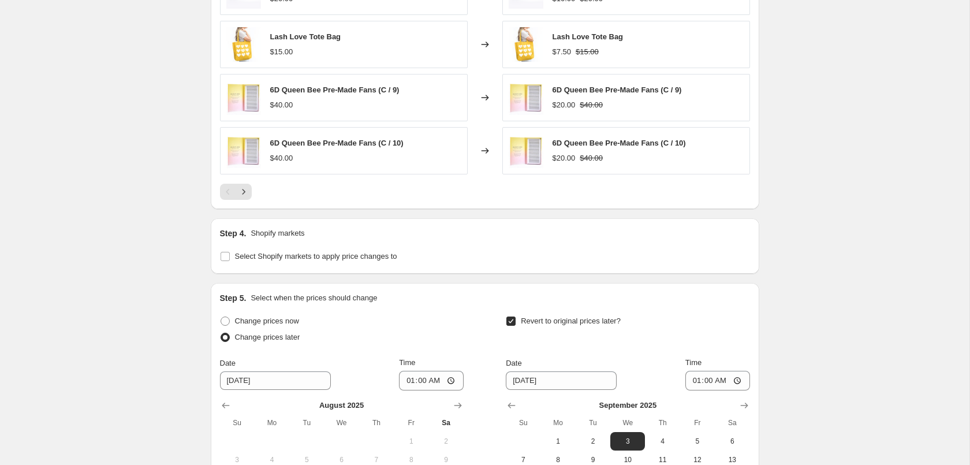
scroll to position [1322, 0]
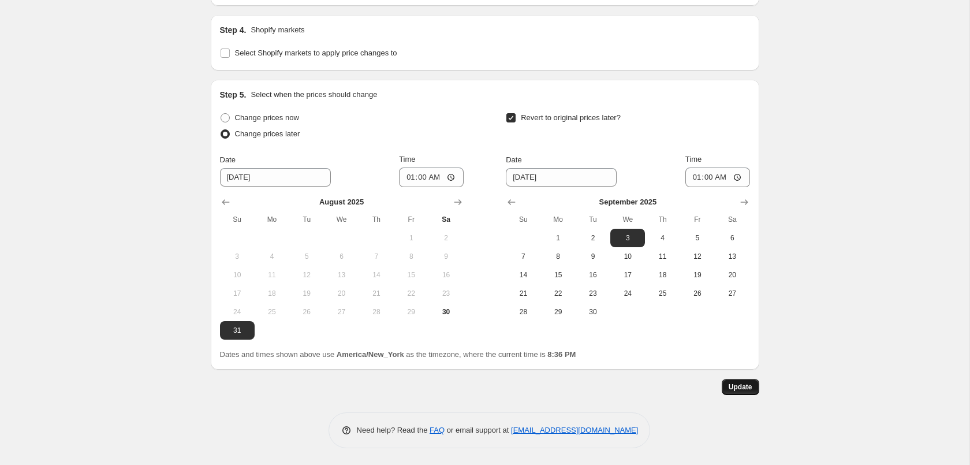
click at [747, 387] on span "Update" at bounding box center [741, 386] width 24 height 9
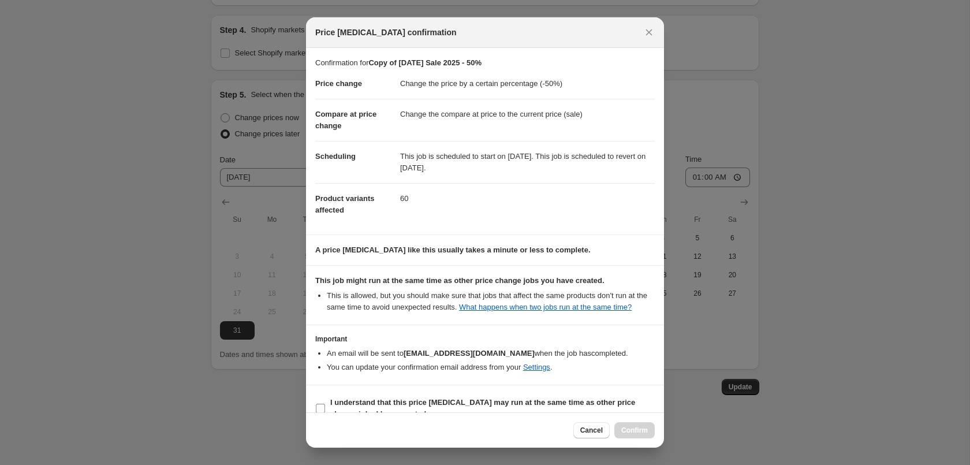
click at [427, 406] on b "I understand that this price [MEDICAL_DATA] may run at the same time as other p…" at bounding box center [482, 408] width 305 height 20
click at [325, 406] on input "I understand that this price [MEDICAL_DATA] may run at the same time as other p…" at bounding box center [320, 408] width 9 height 9
checkbox input "true"
click at [636, 435] on button "Confirm" at bounding box center [634, 430] width 40 height 16
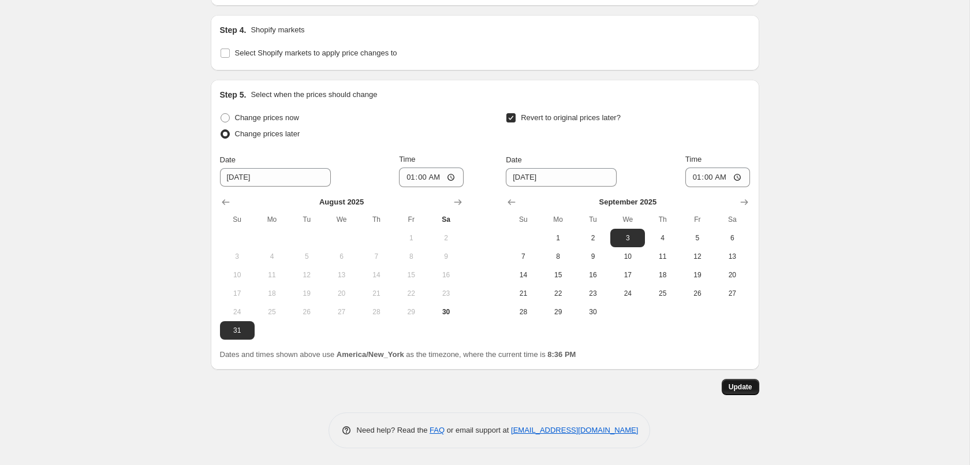
click at [738, 386] on span "Update" at bounding box center [741, 386] width 24 height 9
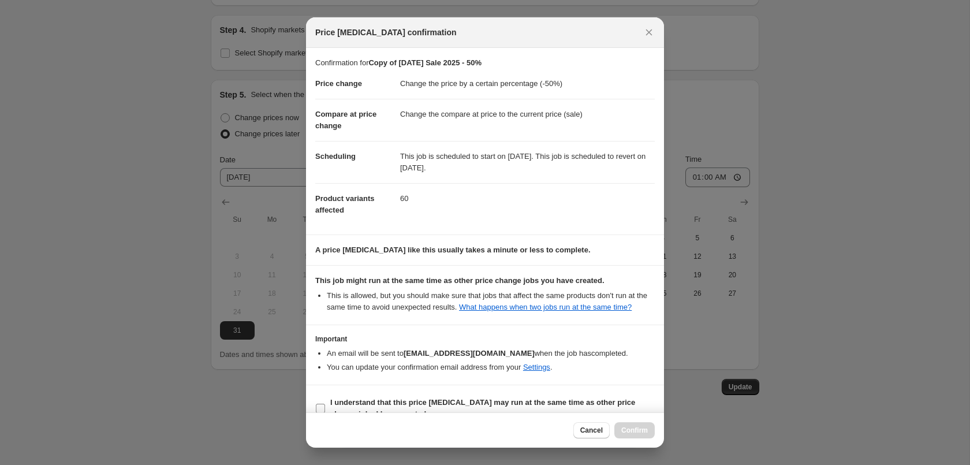
scroll to position [21, 0]
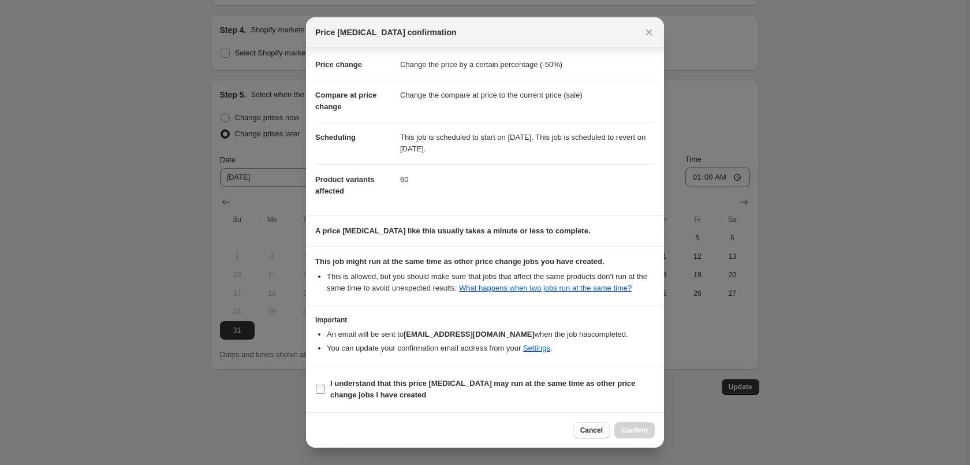
click at [435, 375] on label "I understand that this price [MEDICAL_DATA] may run at the same time as other p…" at bounding box center [484, 389] width 339 height 28
click at [325, 385] on input "I understand that this price [MEDICAL_DATA] may run at the same time as other p…" at bounding box center [320, 389] width 9 height 9
checkbox input "true"
click at [650, 432] on button "Confirm" at bounding box center [634, 430] width 40 height 16
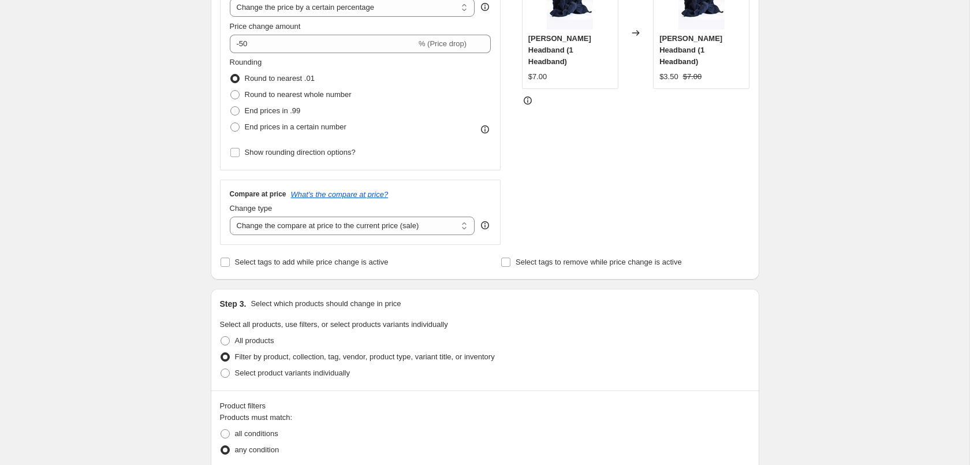
scroll to position [0, 0]
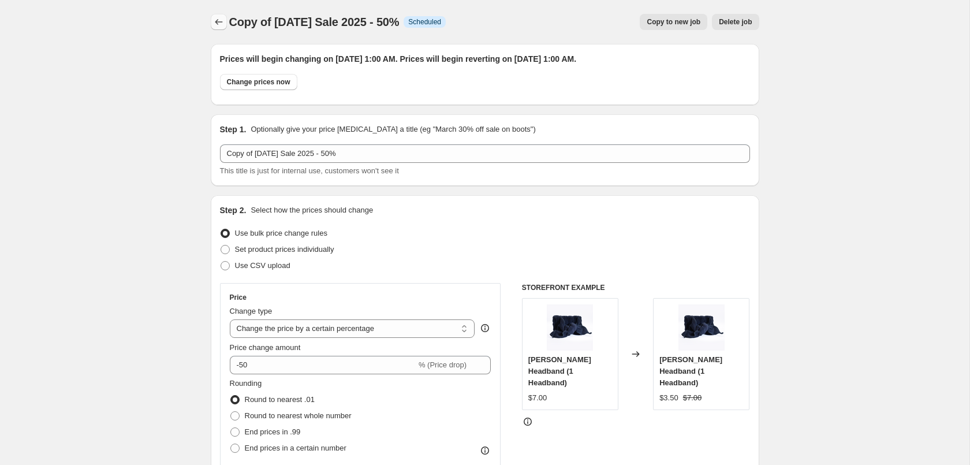
click at [226, 25] on button "Price change jobs" at bounding box center [219, 22] width 16 height 16
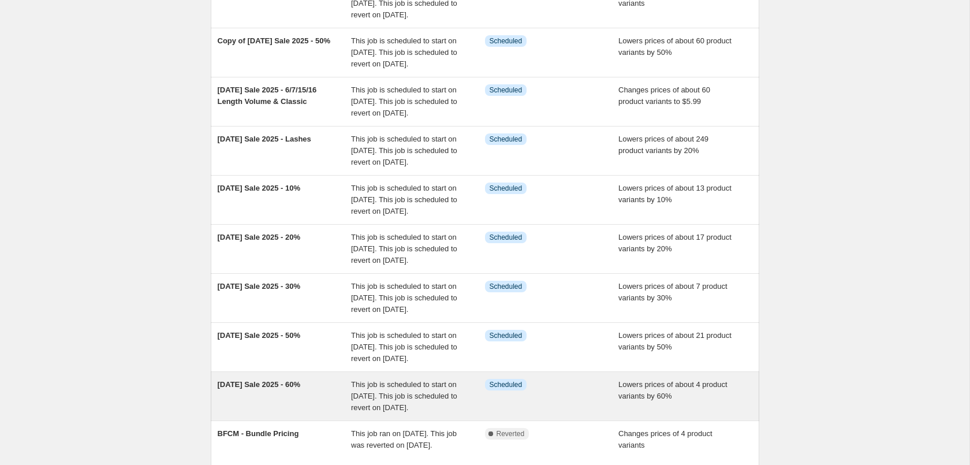
scroll to position [236, 0]
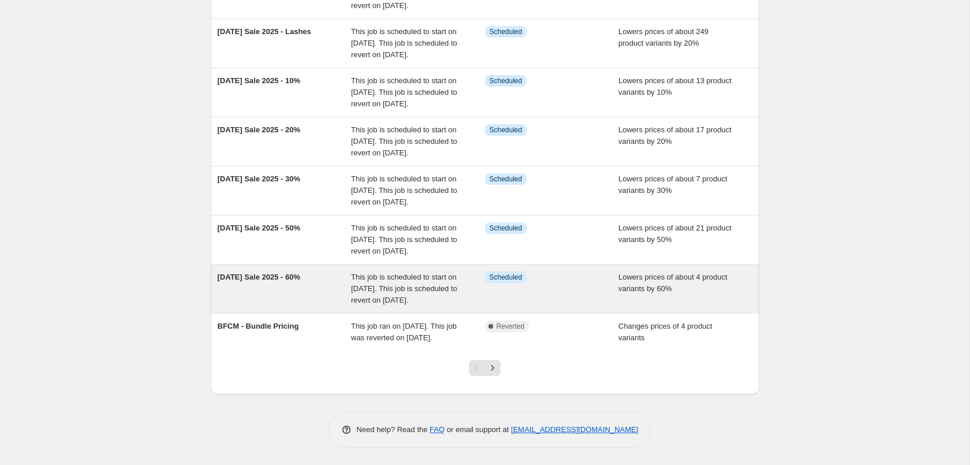
click at [476, 306] on div "This job is scheduled to start on [DATE]. This job is scheduled to revert on [D…" at bounding box center [418, 288] width 134 height 35
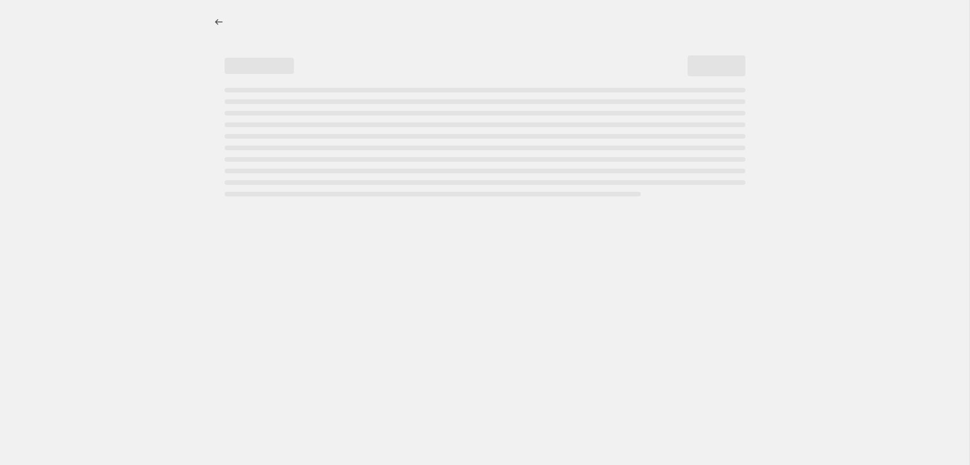
select select "percentage"
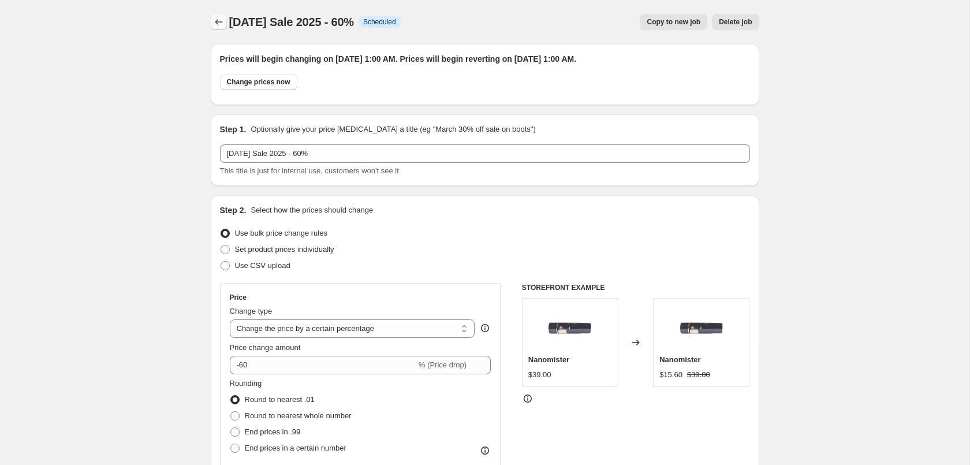
click at [222, 20] on icon "Price change jobs" at bounding box center [219, 22] width 12 height 12
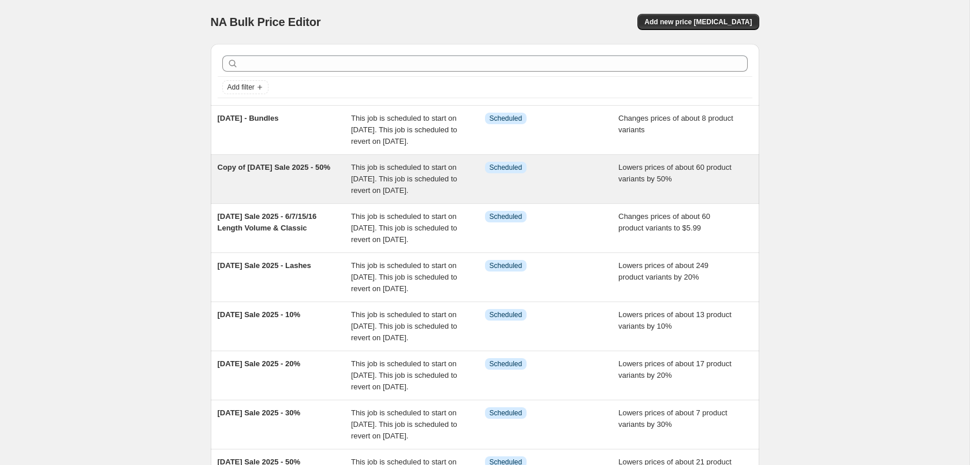
click at [383, 195] on span "This job is scheduled to start on [DATE]. This job is scheduled to revert on [D…" at bounding box center [404, 179] width 106 height 32
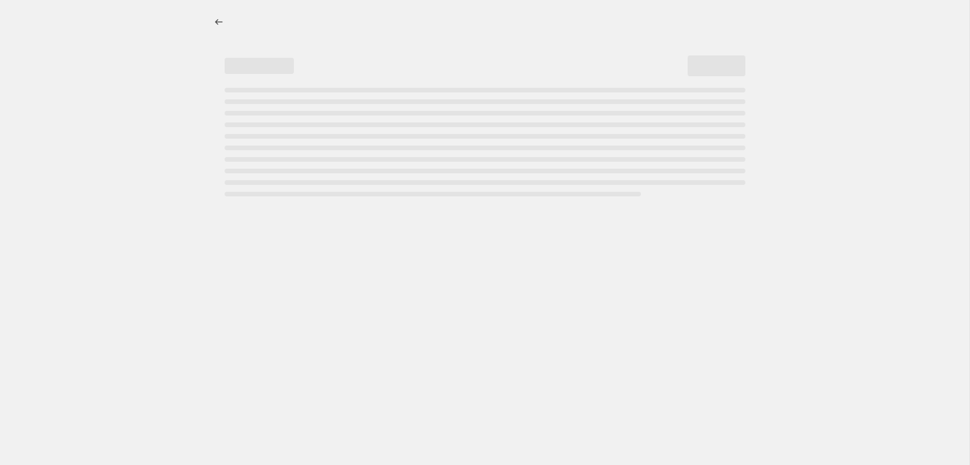
select select "percentage"
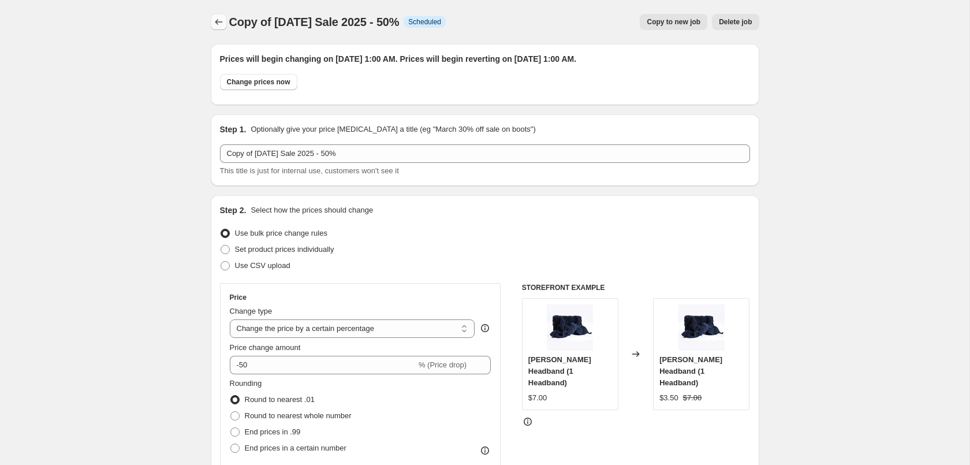
click at [214, 21] on icon "Price change jobs" at bounding box center [219, 22] width 12 height 12
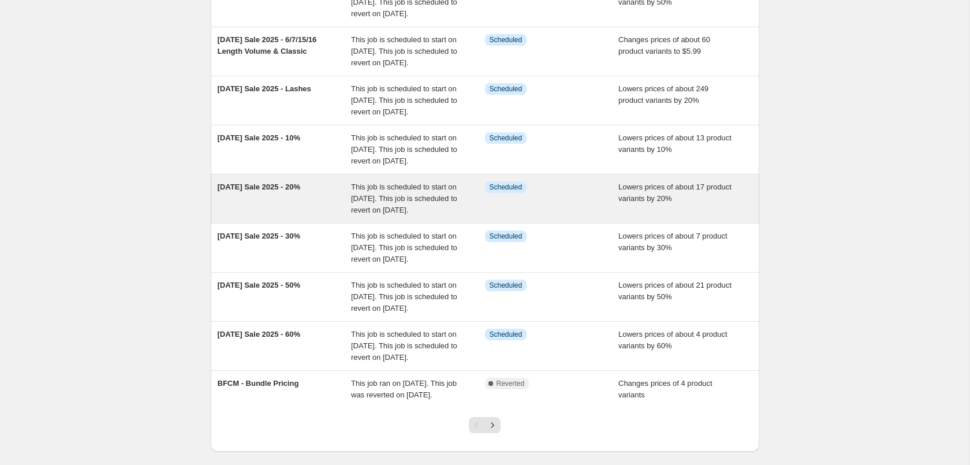
scroll to position [349, 0]
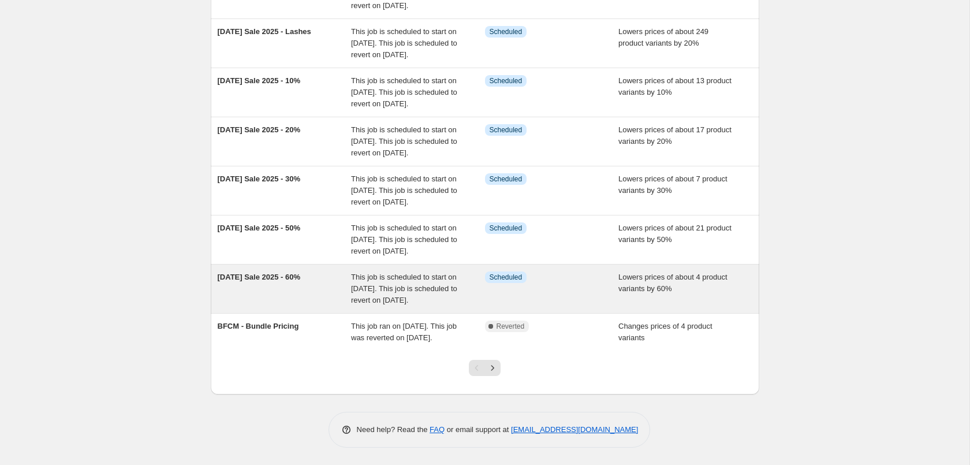
click at [584, 271] on div "Info Scheduled" at bounding box center [552, 288] width 134 height 35
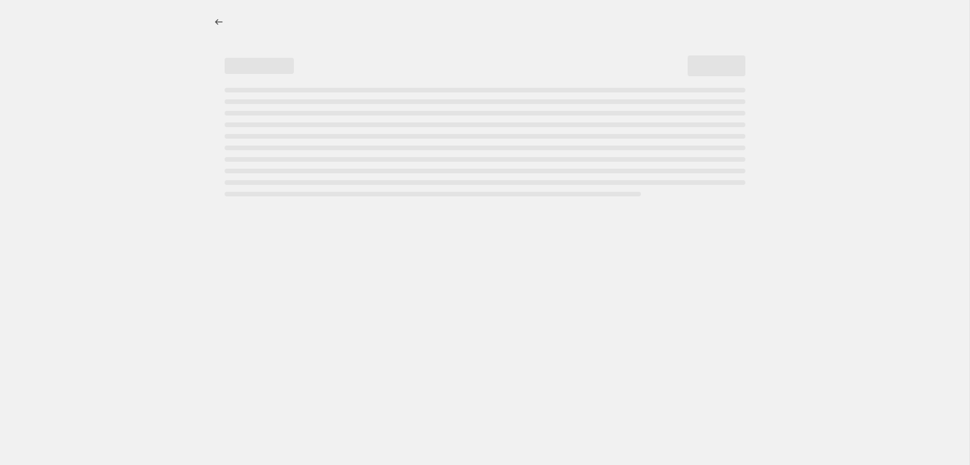
select select "percentage"
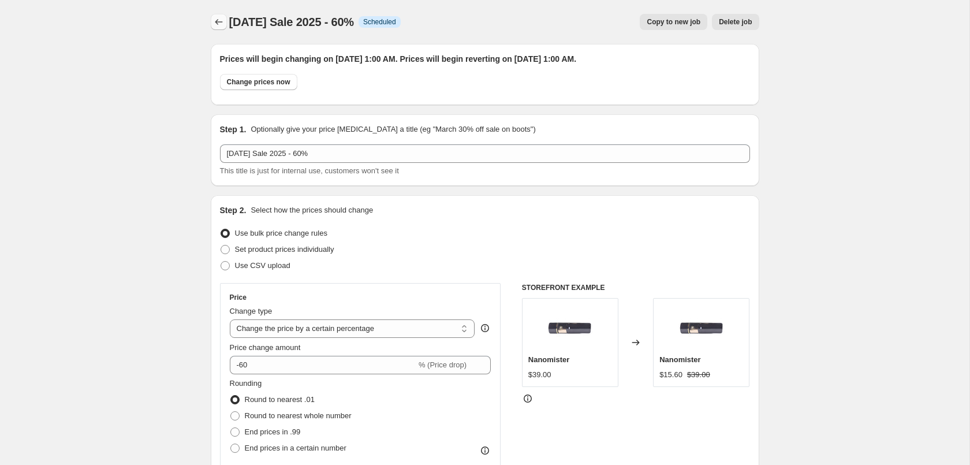
click at [215, 20] on icon "Price change jobs" at bounding box center [219, 22] width 12 height 12
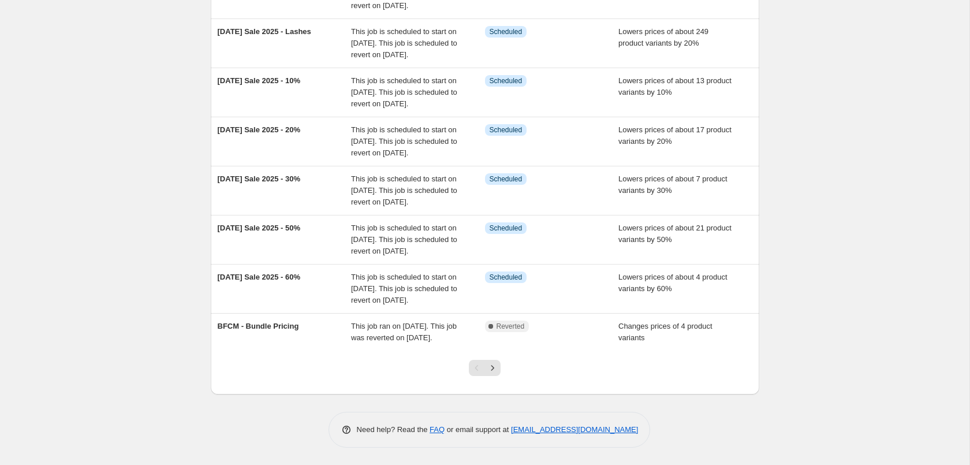
scroll to position [349, 0]
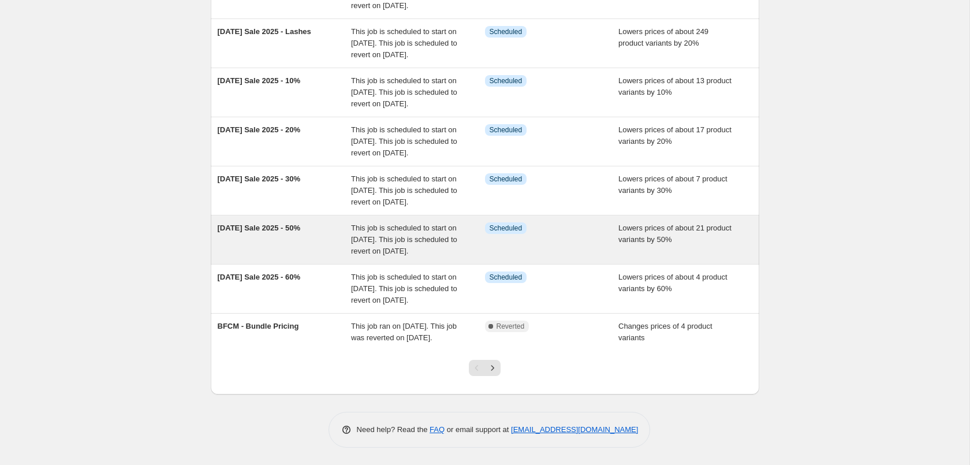
click at [427, 223] on span "This job is scheduled to start on [DATE]. This job is scheduled to revert on [D…" at bounding box center [404, 239] width 106 height 32
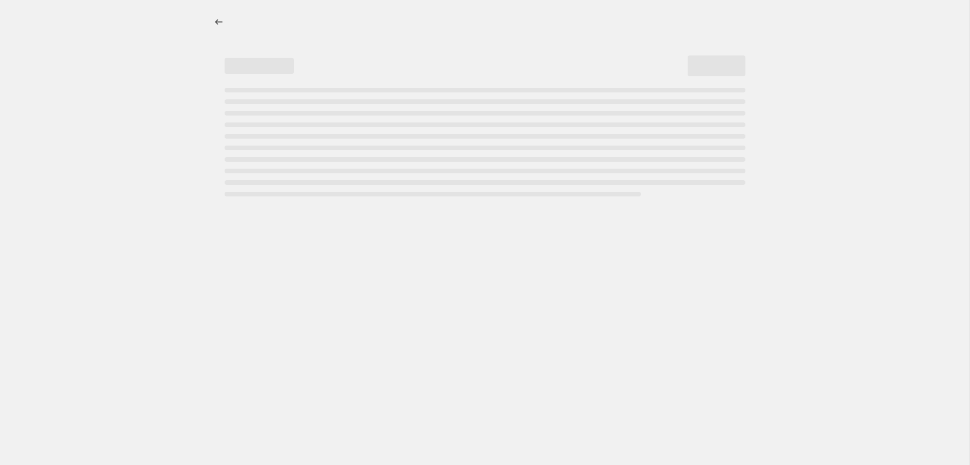
select select "percentage"
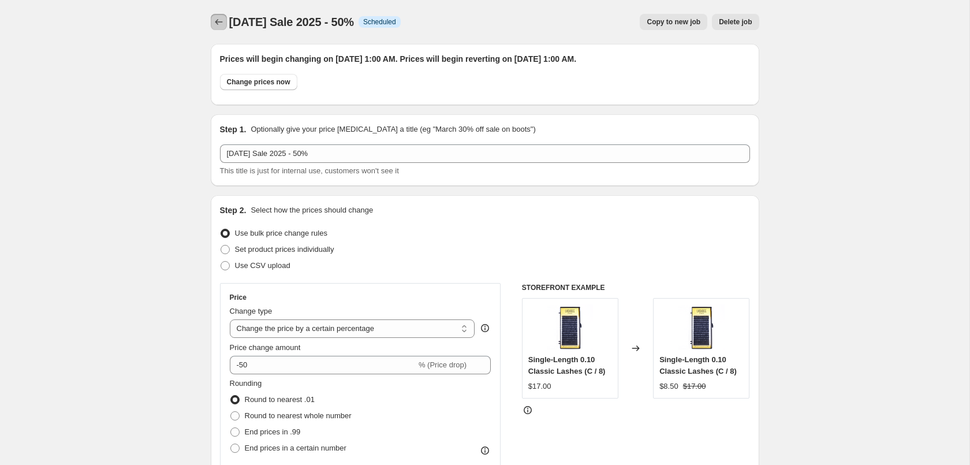
click at [215, 28] on button "Price change jobs" at bounding box center [219, 22] width 16 height 16
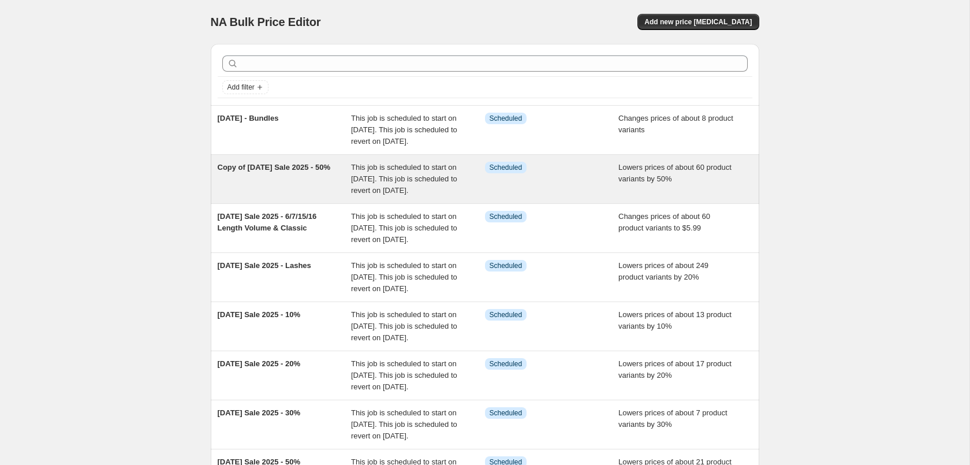
click at [423, 182] on span "This job is scheduled to start on [DATE]. This job is scheduled to revert on [D…" at bounding box center [404, 179] width 106 height 32
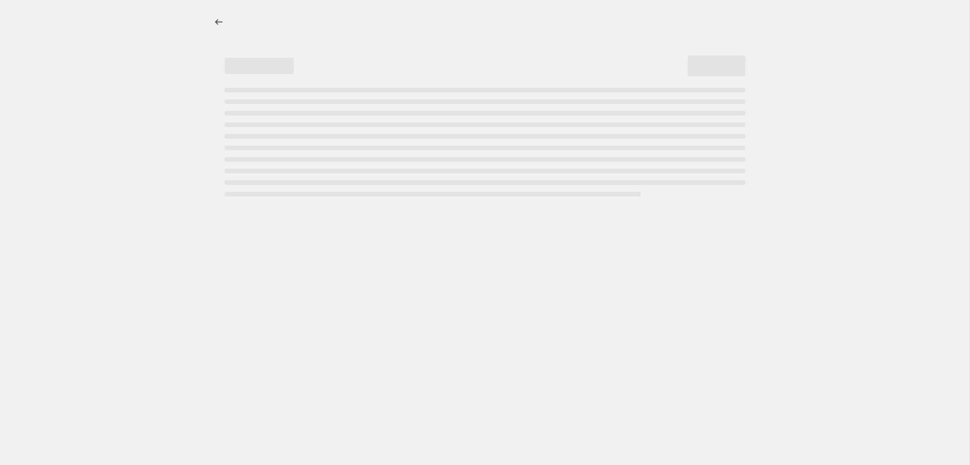
select select "percentage"
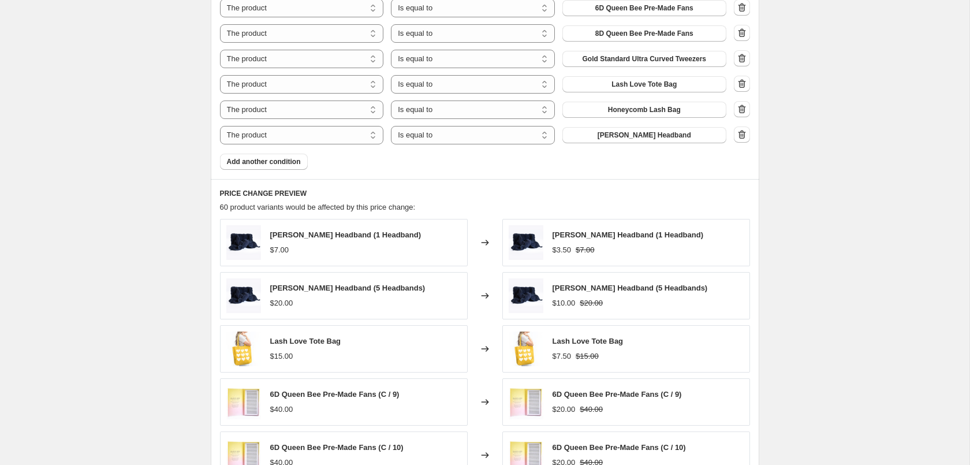
scroll to position [766, 0]
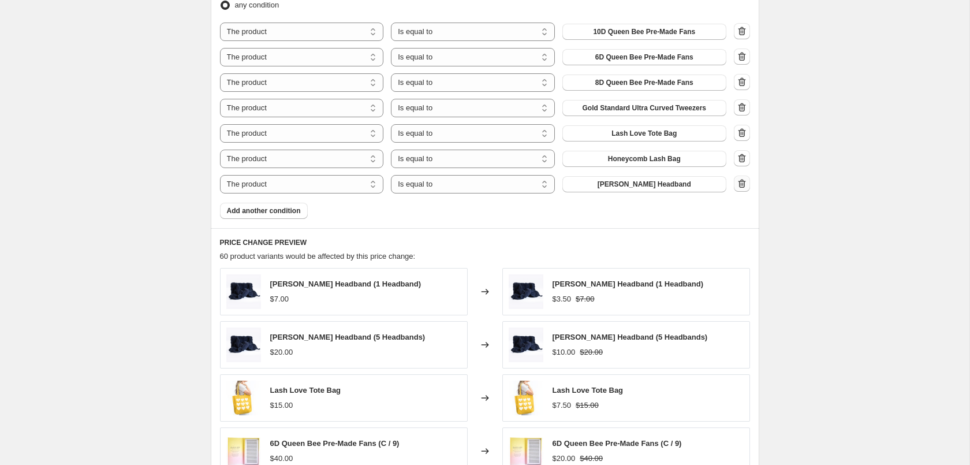
click at [748, 182] on button "button" at bounding box center [742, 184] width 16 height 16
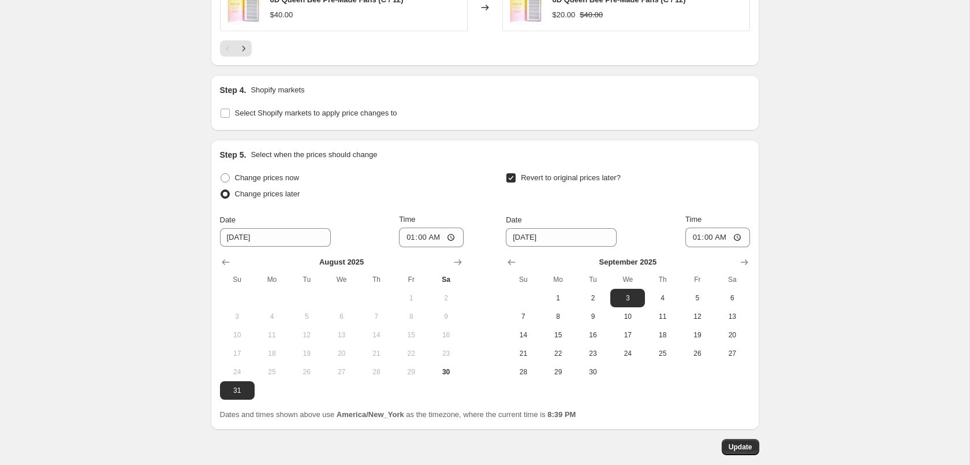
scroll to position [1297, 0]
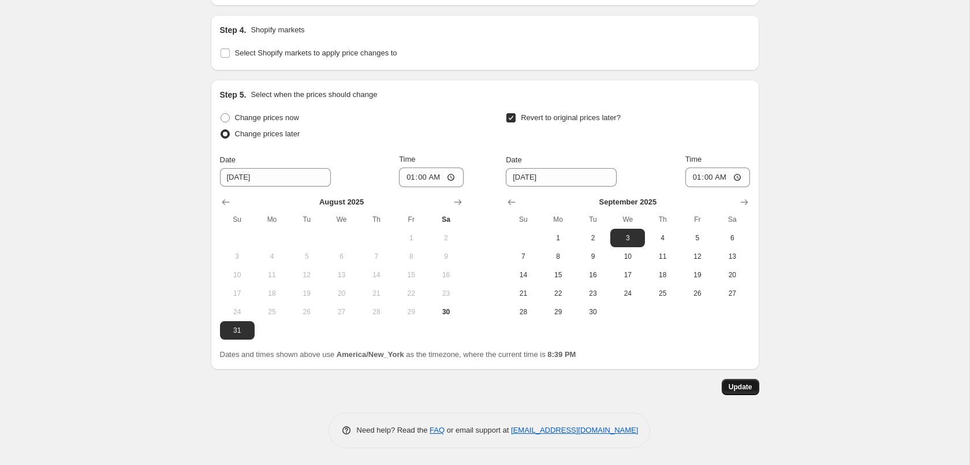
click at [738, 380] on button "Update" at bounding box center [741, 387] width 38 height 16
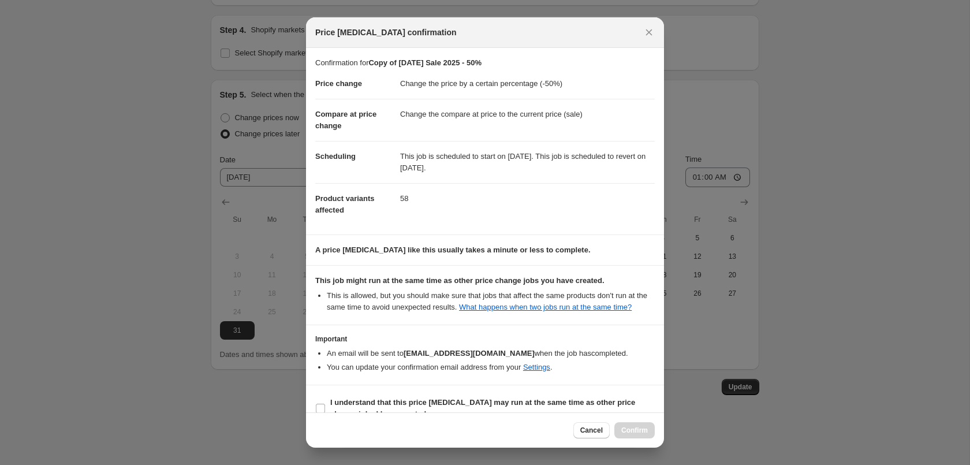
scroll to position [21, 0]
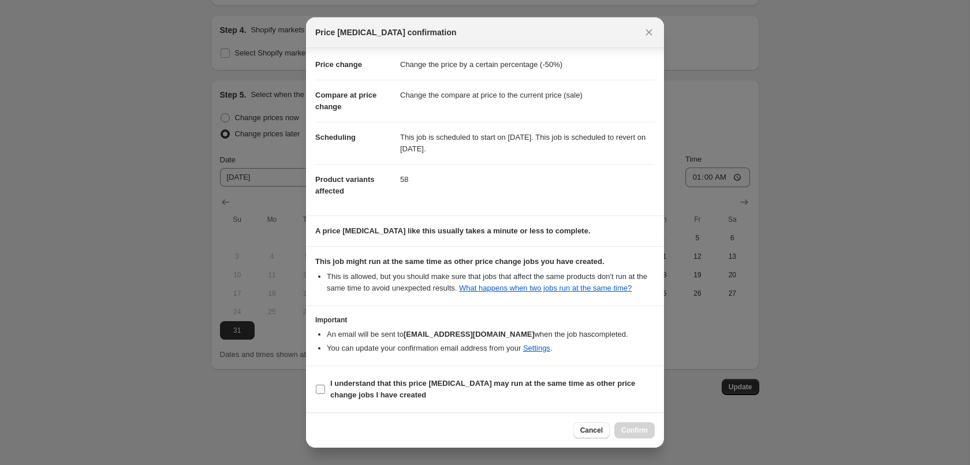
click at [446, 387] on b "I understand that this price [MEDICAL_DATA] may run at the same time as other p…" at bounding box center [482, 389] width 305 height 20
click at [325, 387] on input "I understand that this price [MEDICAL_DATA] may run at the same time as other p…" at bounding box center [320, 389] width 9 height 9
checkbox input "true"
click at [628, 431] on span "Confirm" at bounding box center [634, 430] width 27 height 9
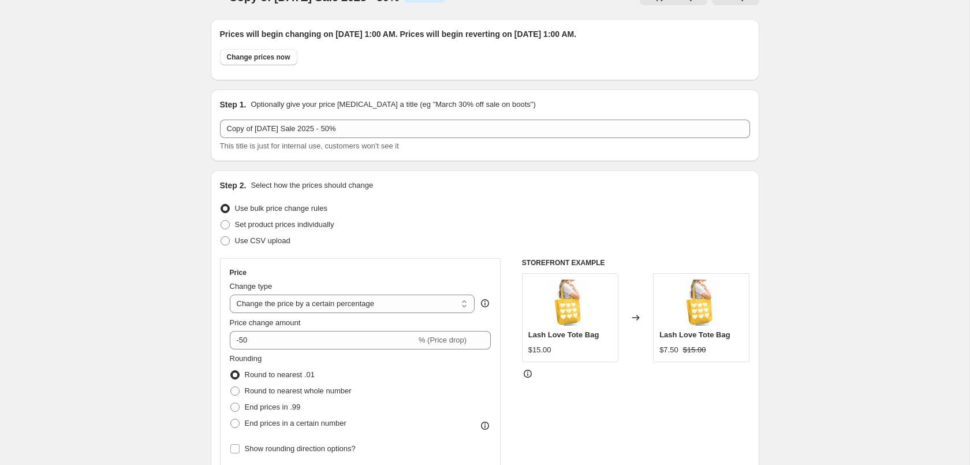
scroll to position [0, 0]
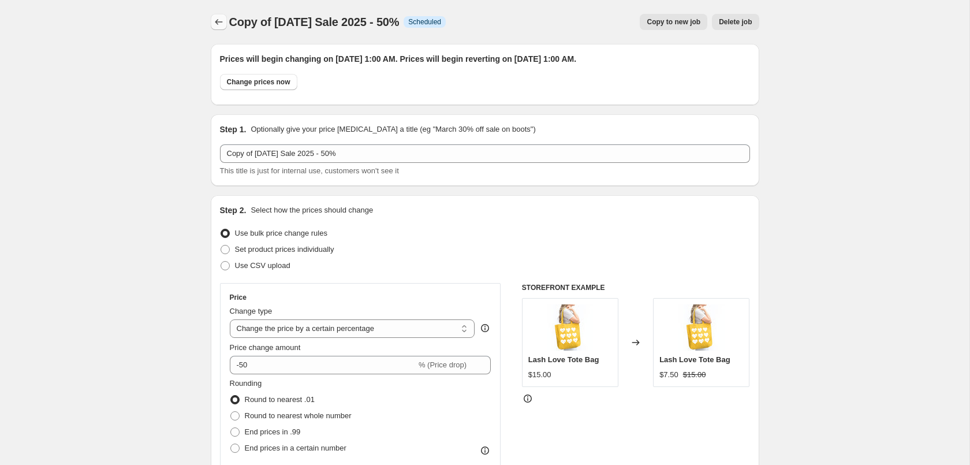
click at [219, 23] on icon "Price change jobs" at bounding box center [219, 22] width 12 height 12
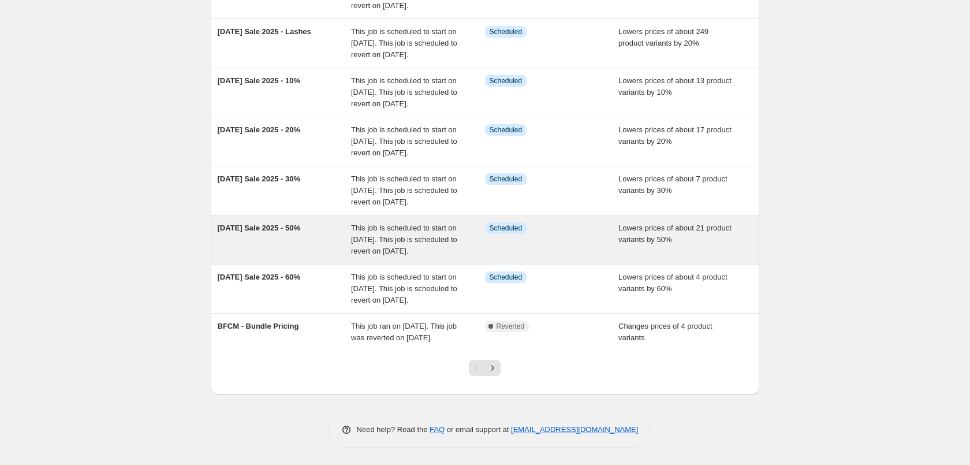
scroll to position [349, 0]
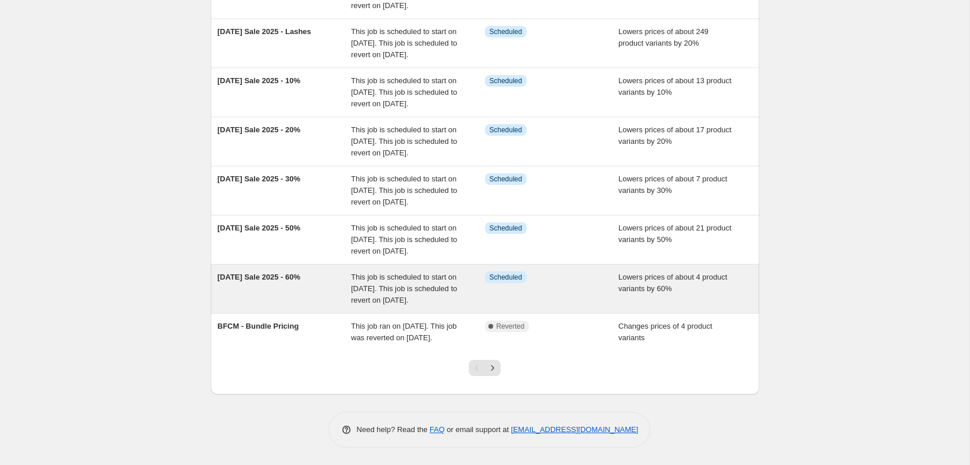
click at [556, 271] on div "Info Scheduled" at bounding box center [543, 277] width 117 height 12
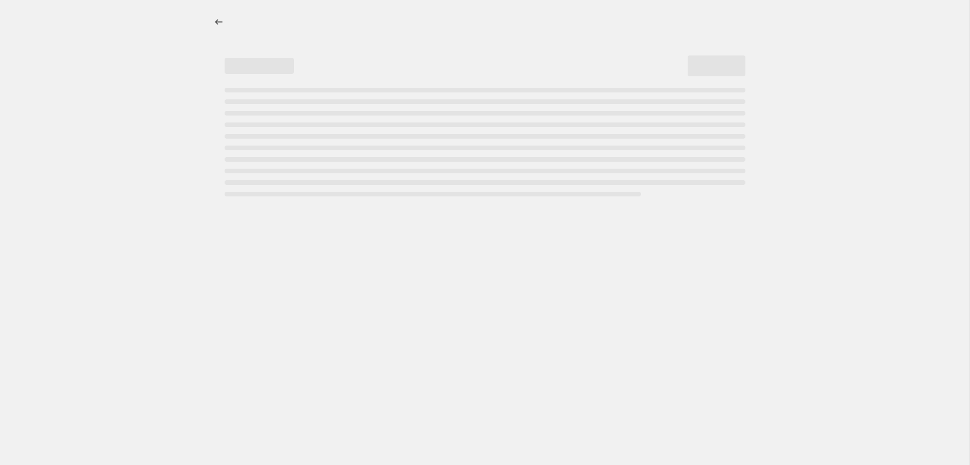
select select "percentage"
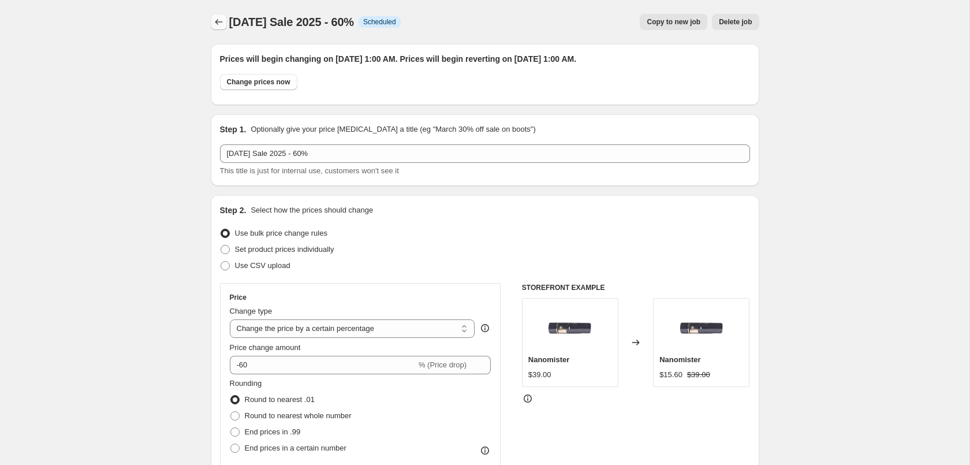
click at [215, 24] on icon "Price change jobs" at bounding box center [219, 22] width 12 height 12
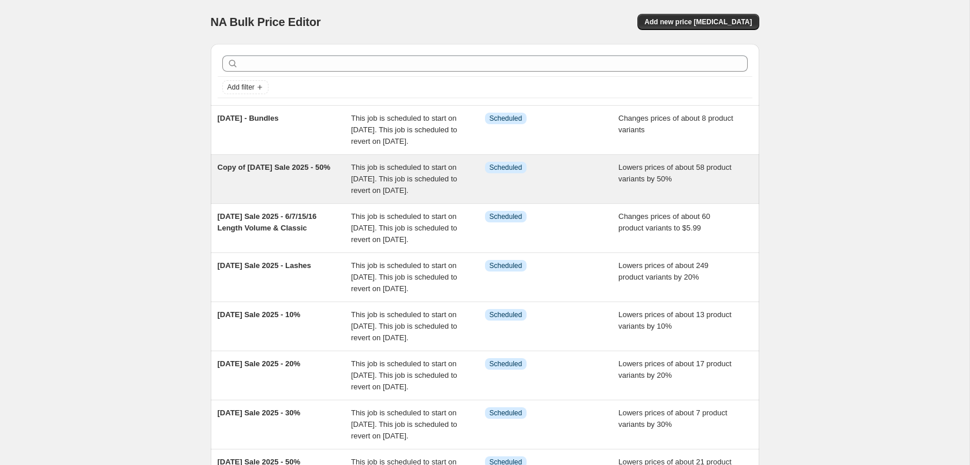
click at [393, 195] on span "This job is scheduled to start on [DATE]. This job is scheduled to revert on [D…" at bounding box center [404, 179] width 106 height 32
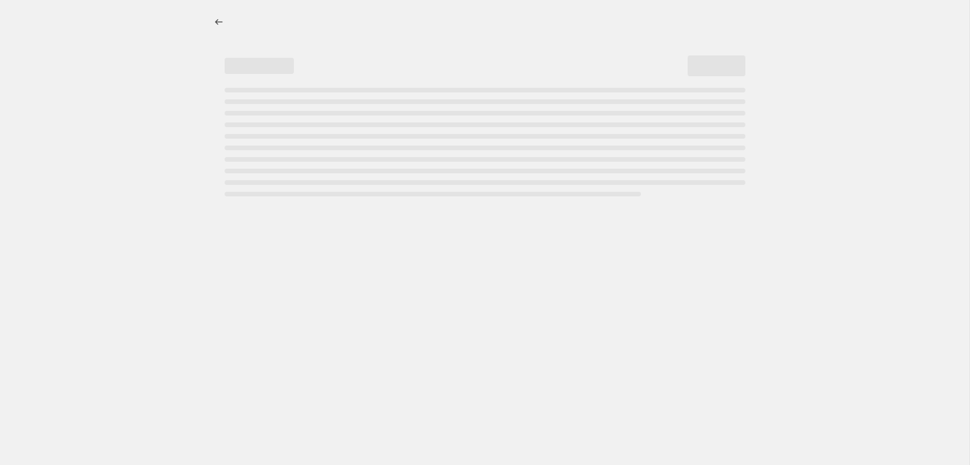
select select "percentage"
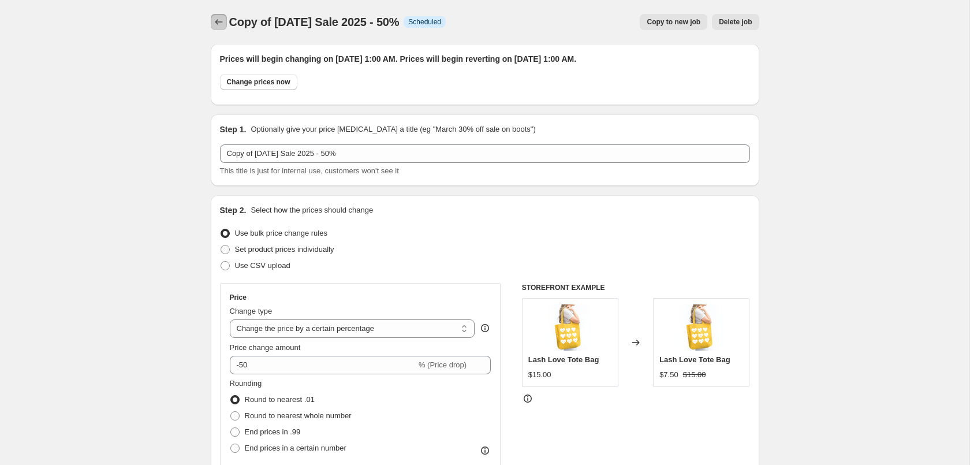
click at [212, 24] on button "Price change jobs" at bounding box center [219, 22] width 16 height 16
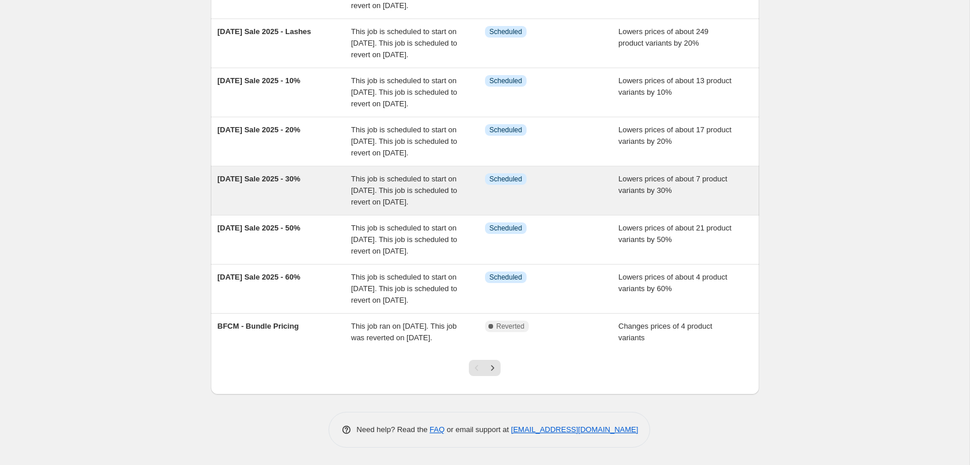
scroll to position [349, 0]
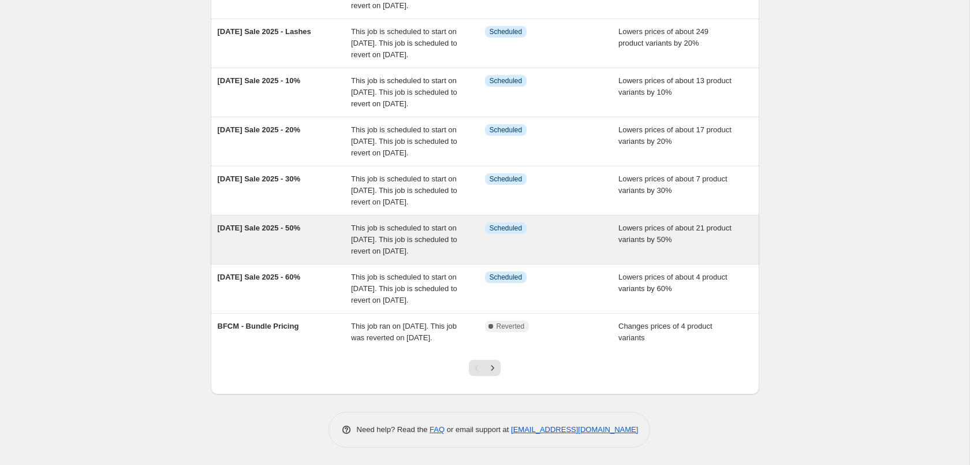
click at [500, 222] on div "Info Scheduled" at bounding box center [552, 239] width 134 height 35
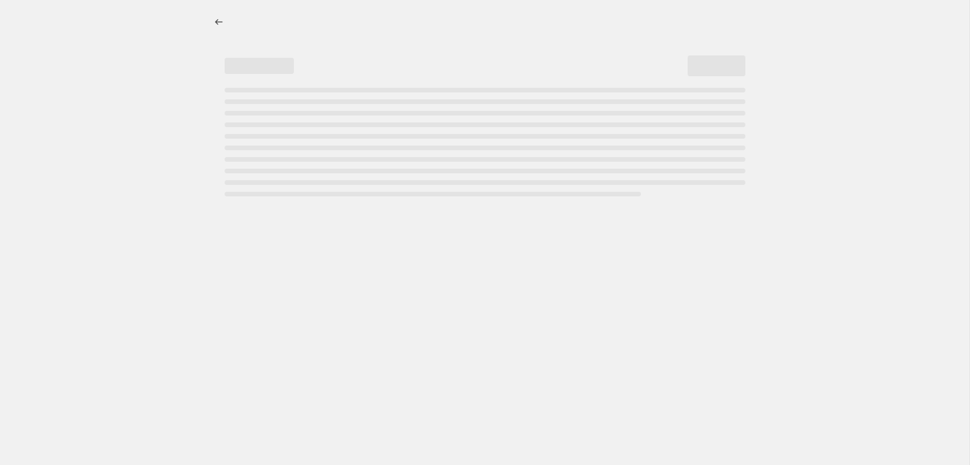
select select "percentage"
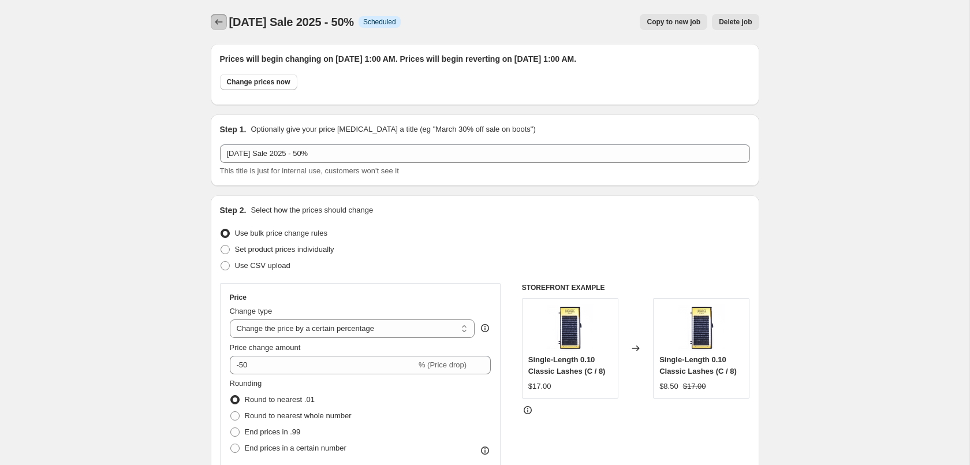
click at [221, 24] on icon "Price change jobs" at bounding box center [219, 22] width 12 height 12
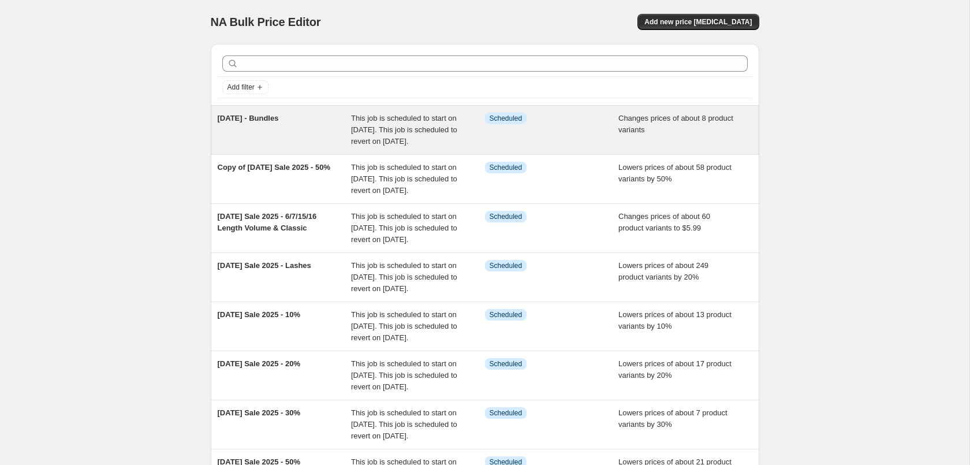
click at [652, 147] on div "Changes prices of about 8 product variants" at bounding box center [685, 130] width 134 height 35
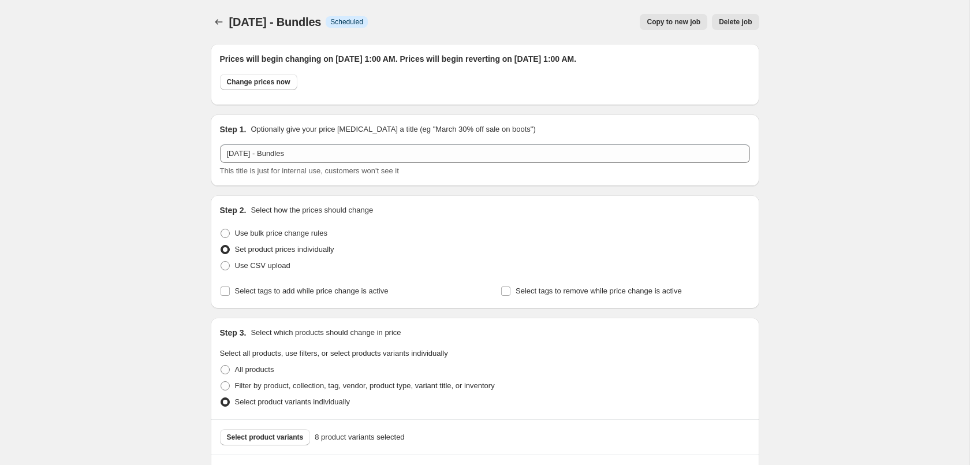
scroll to position [353, 0]
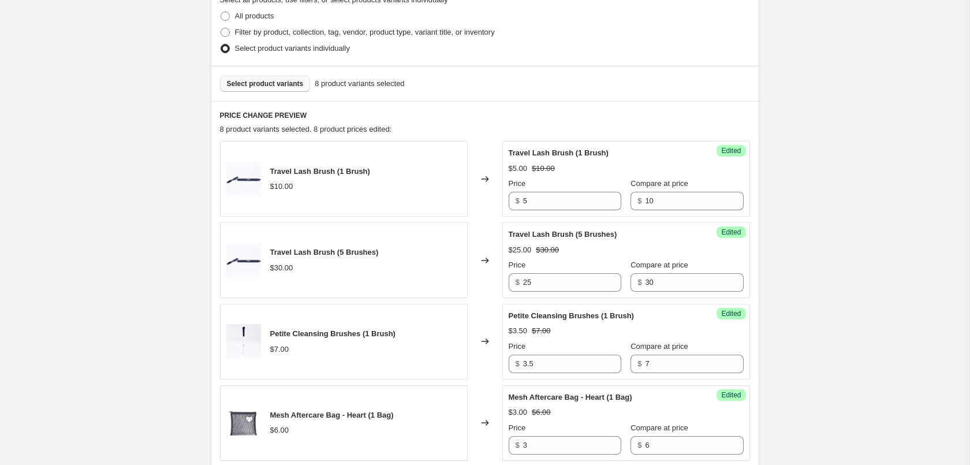
click at [289, 89] on button "Select product variants" at bounding box center [265, 84] width 91 height 16
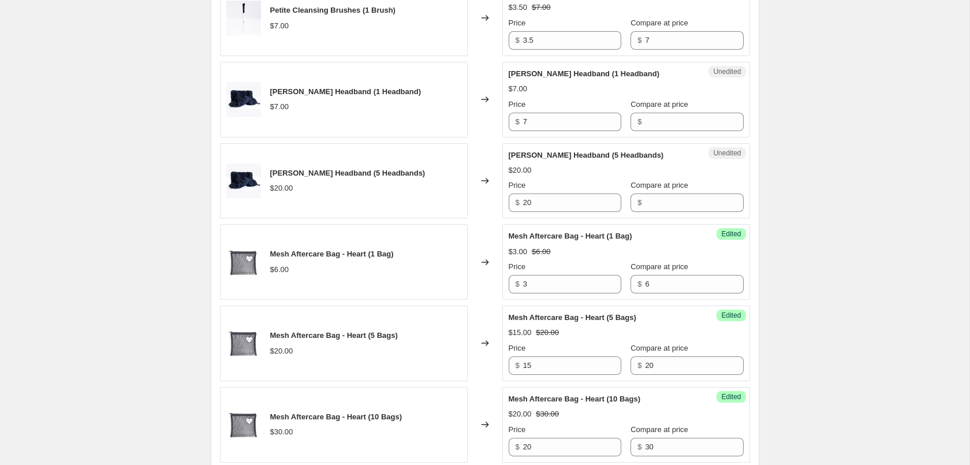
scroll to position [648, 0]
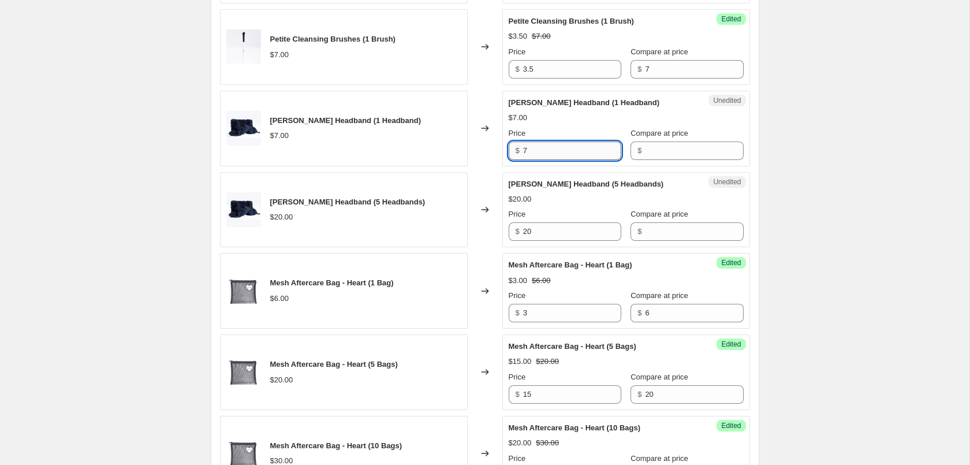
drag, startPoint x: 539, startPoint y: 152, endPoint x: 481, endPoint y: 153, distance: 58.3
click at [523, 153] on input "7" at bounding box center [572, 150] width 98 height 18
type input "3.50"
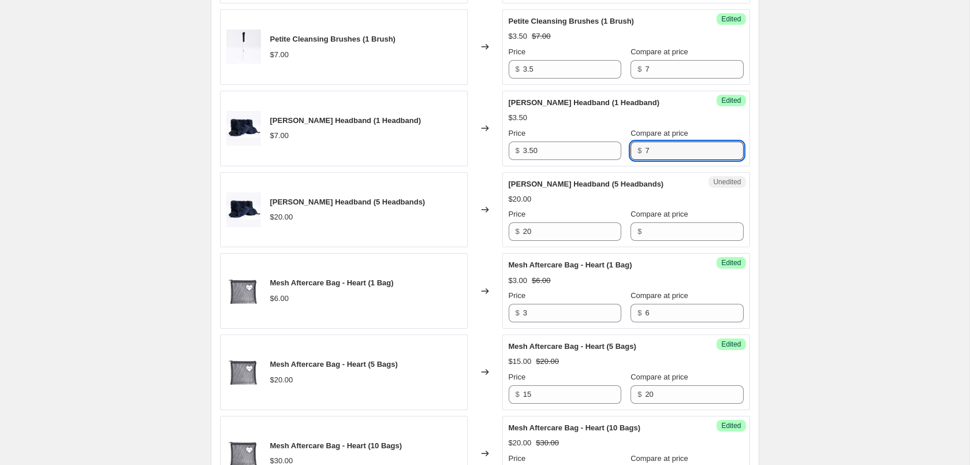
type input "7"
click at [831, 259] on div "[DATE] - Bundles. This page is ready [DATE] - Bundles Info Scheduled Copy to ne…" at bounding box center [484, 250] width 969 height 1796
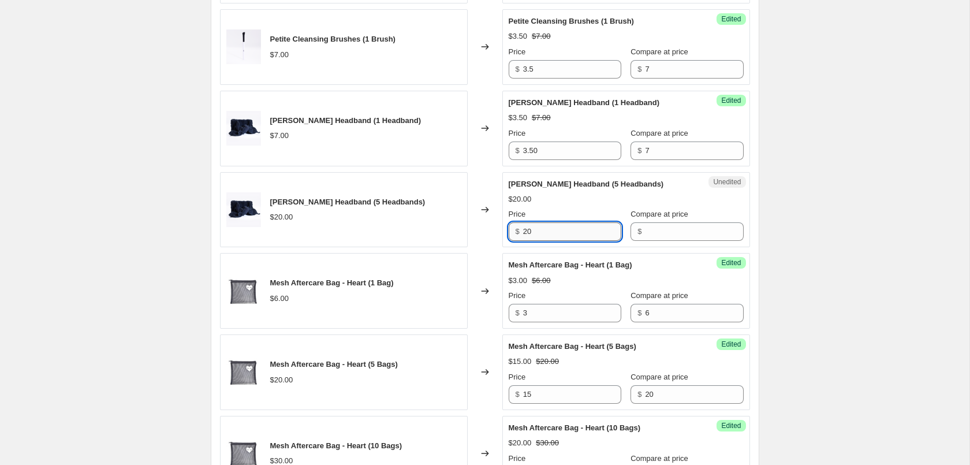
click at [550, 227] on input "20" at bounding box center [572, 231] width 98 height 18
drag, startPoint x: 557, startPoint y: 230, endPoint x: 345, endPoint y: 231, distance: 211.9
click at [523, 231] on input "20" at bounding box center [572, 231] width 98 height 18
type input "12"
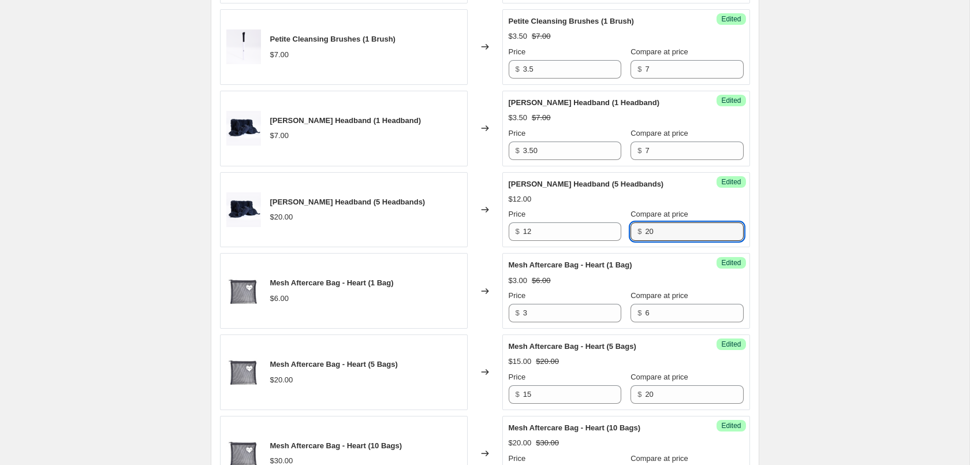
type input "20"
click at [943, 228] on div "[DATE] - Bundles. This page is ready [DATE] - Bundles Info Scheduled Copy to ne…" at bounding box center [484, 250] width 969 height 1796
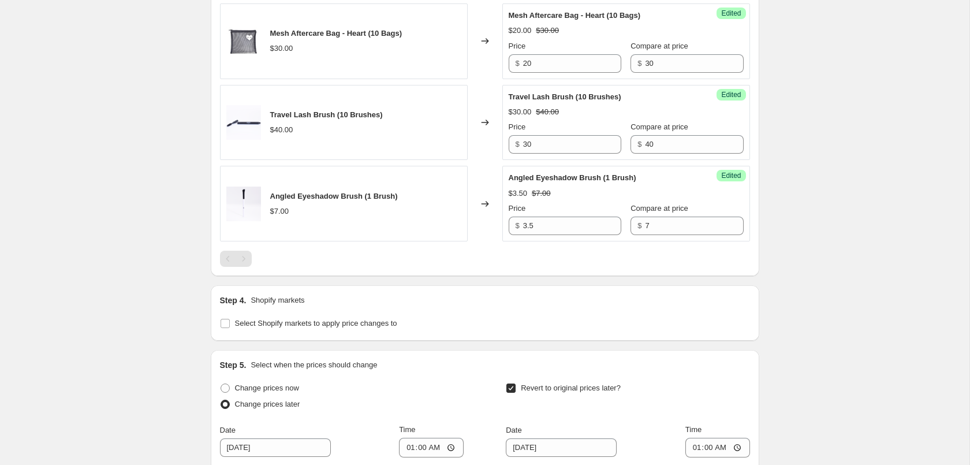
scroll to position [1330, 0]
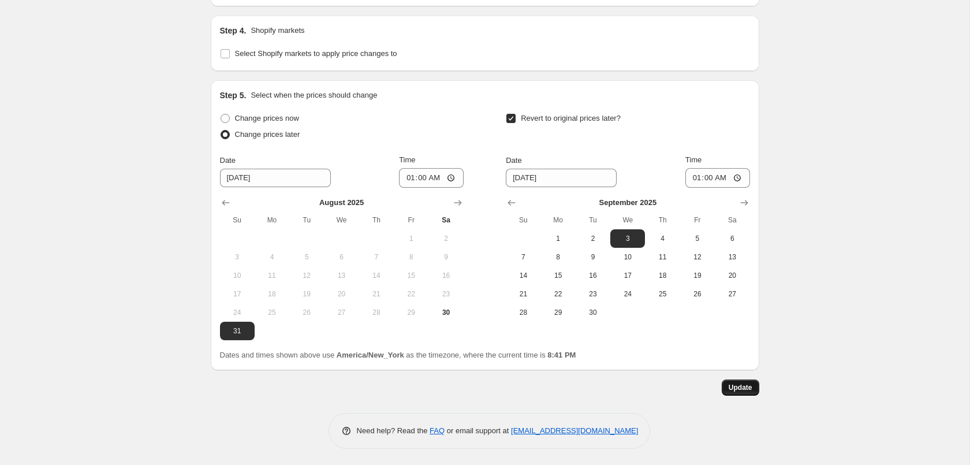
click at [753, 382] on button "Update" at bounding box center [741, 387] width 38 height 16
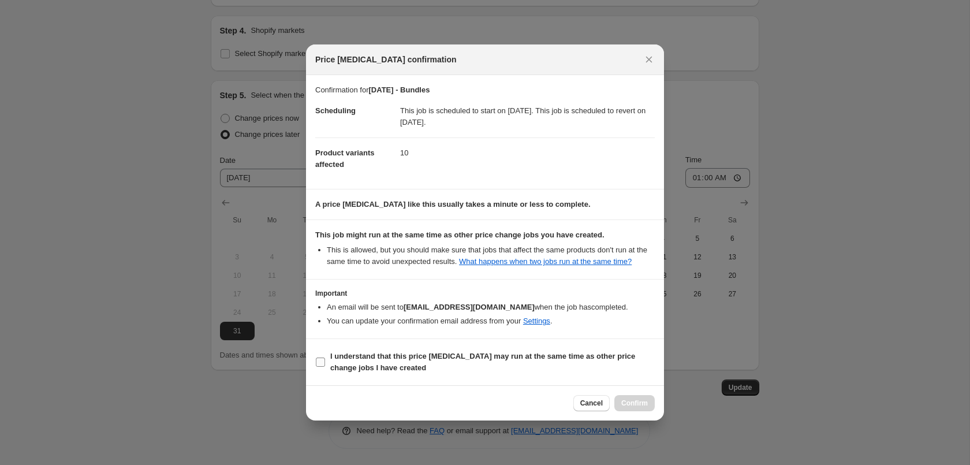
click at [378, 360] on b "I understand that this price [MEDICAL_DATA] may run at the same time as other p…" at bounding box center [482, 362] width 305 height 20
click at [325, 360] on input "I understand that this price [MEDICAL_DATA] may run at the same time as other p…" at bounding box center [320, 361] width 9 height 9
checkbox input "true"
click at [643, 406] on span "Confirm" at bounding box center [634, 402] width 27 height 9
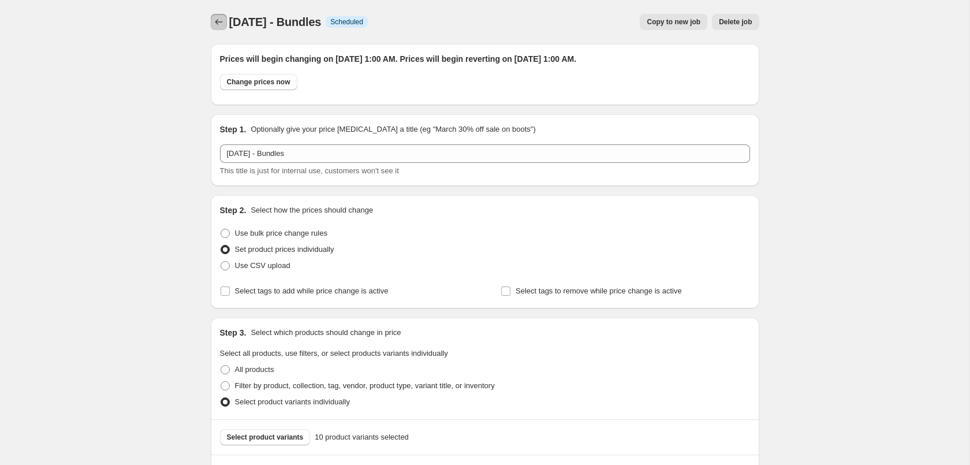
click at [219, 22] on icon "Price change jobs" at bounding box center [219, 22] width 12 height 12
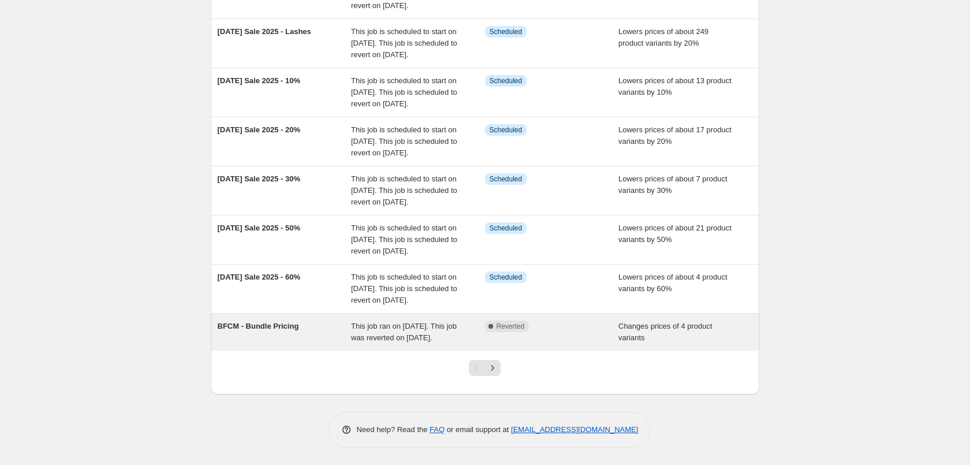
scroll to position [349, 0]
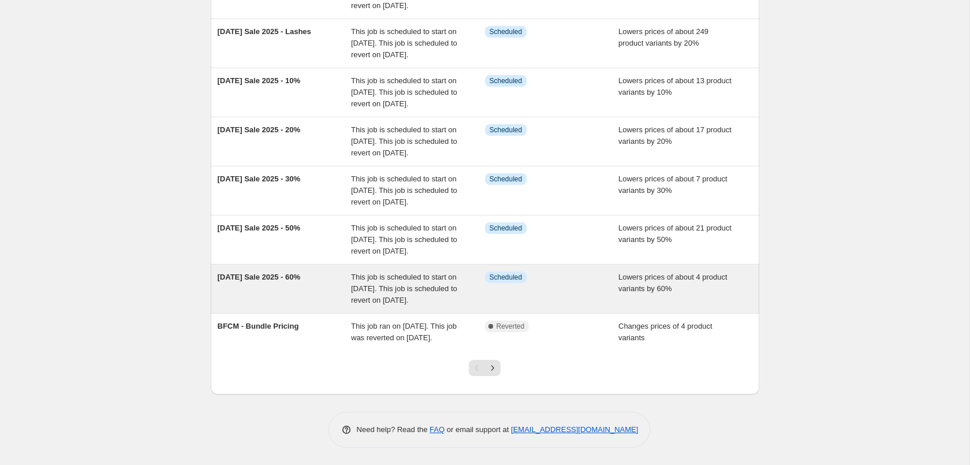
click at [673, 278] on div "Lowers prices of about 4 product variants by 60%" at bounding box center [685, 288] width 134 height 35
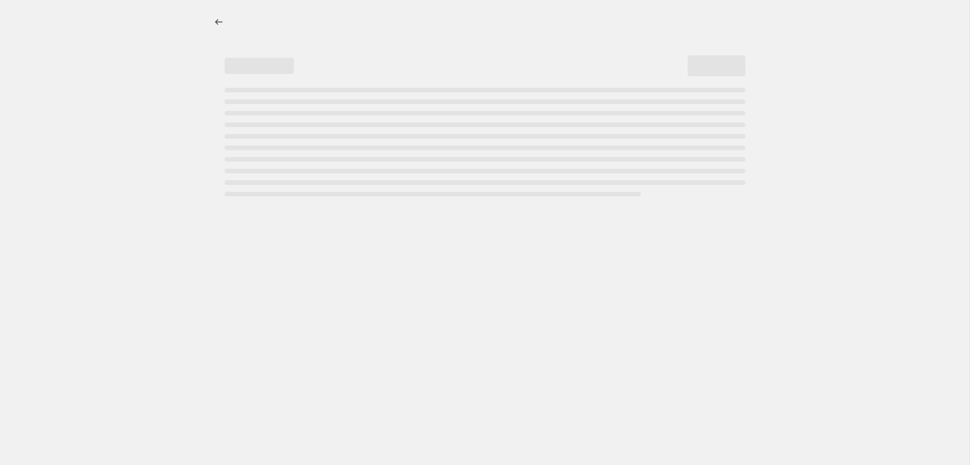
select select "percentage"
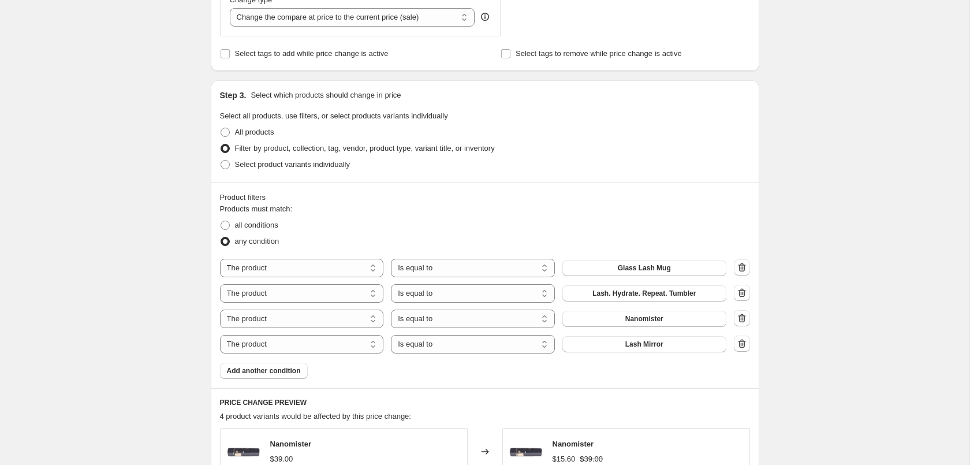
scroll to position [530, 0]
click at [275, 373] on span "Add another condition" at bounding box center [264, 369] width 74 height 9
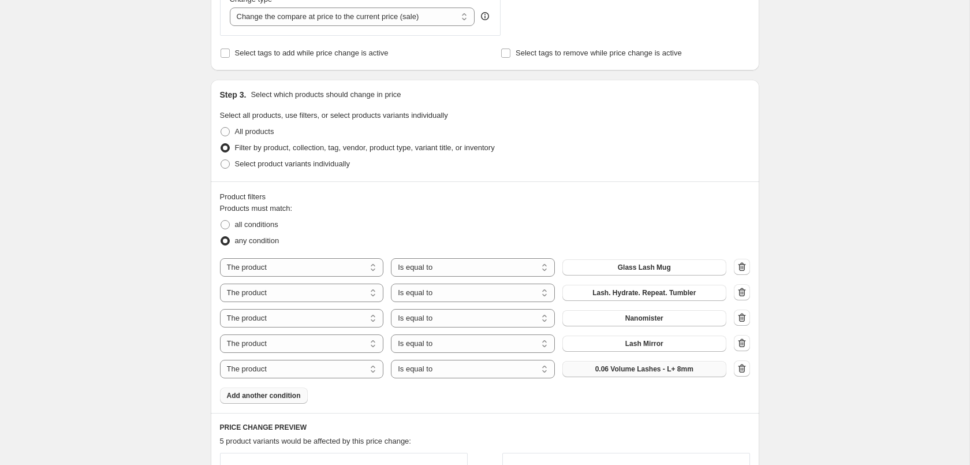
click at [636, 371] on span "0.06 Volume Lashes - L+ 8mm" at bounding box center [644, 368] width 98 height 9
click at [815, 283] on div "[DATE] Sale 2025 - 60%. This page is ready [DATE] Sale 2025 - 60% Info Schedule…" at bounding box center [484, 338] width 969 height 1737
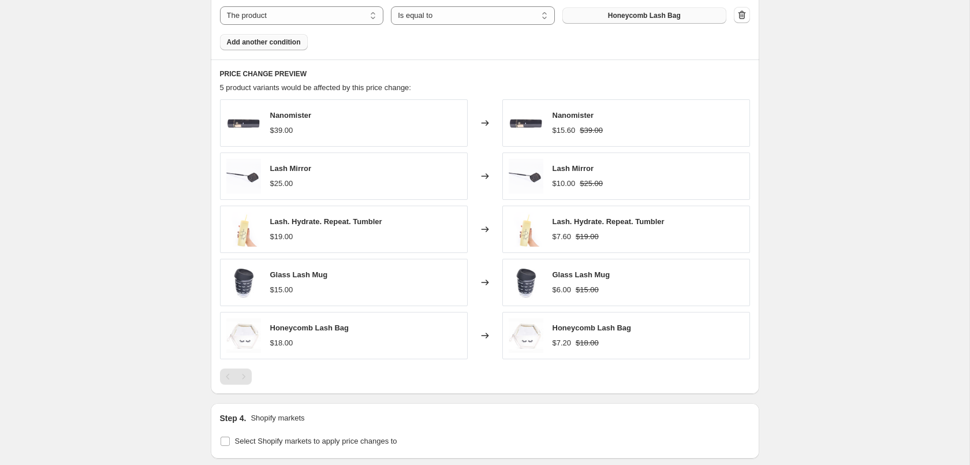
scroll to position [1237, 0]
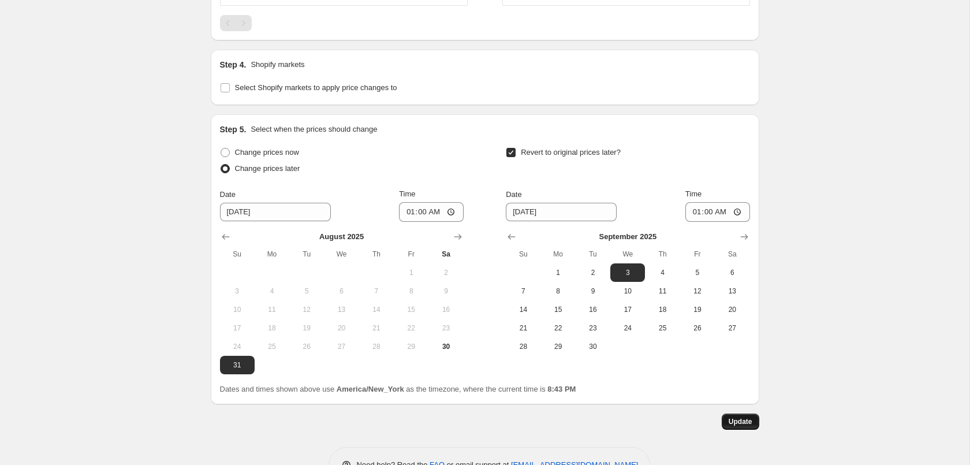
click at [733, 424] on span "Update" at bounding box center [741, 421] width 24 height 9
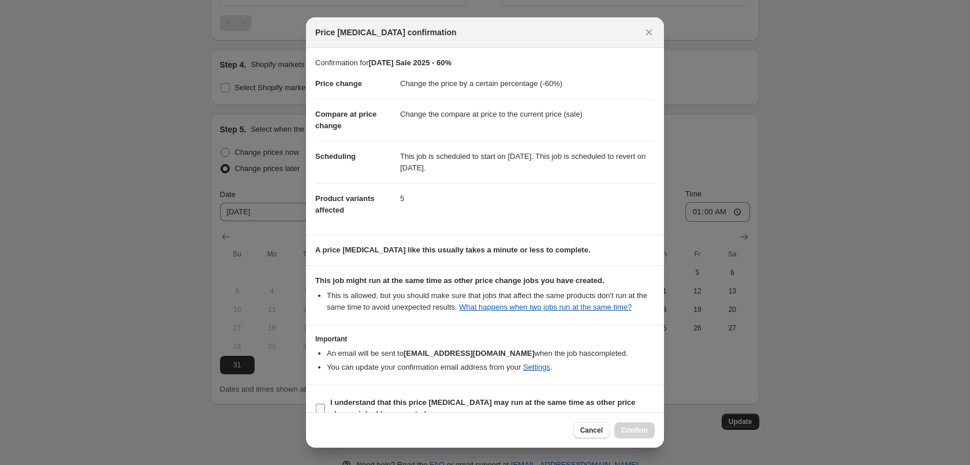
scroll to position [21, 0]
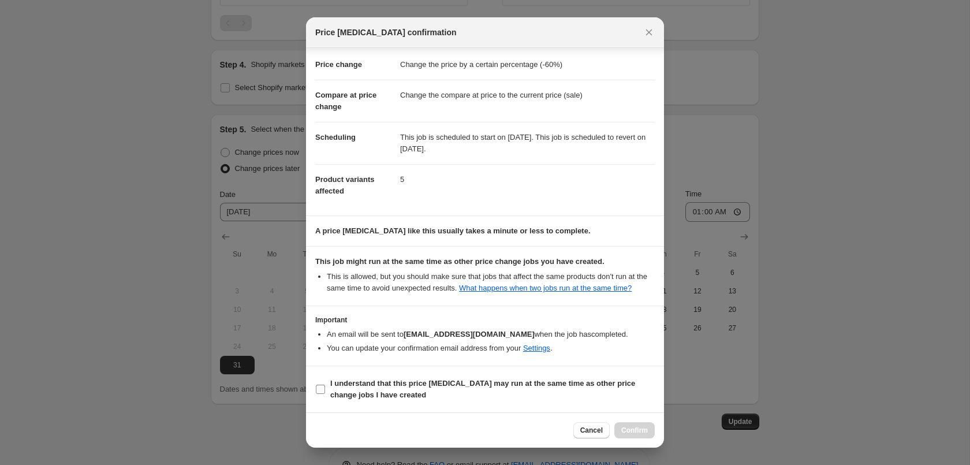
click at [615, 387] on b "I understand that this price [MEDICAL_DATA] may run at the same time as other p…" at bounding box center [482, 389] width 305 height 20
click at [325, 387] on input "I understand that this price [MEDICAL_DATA] may run at the same time as other p…" at bounding box center [320, 389] width 9 height 9
checkbox input "true"
click at [647, 421] on div "Cancel Confirm" at bounding box center [485, 429] width 358 height 35
click at [645, 432] on span "Confirm" at bounding box center [634, 430] width 27 height 9
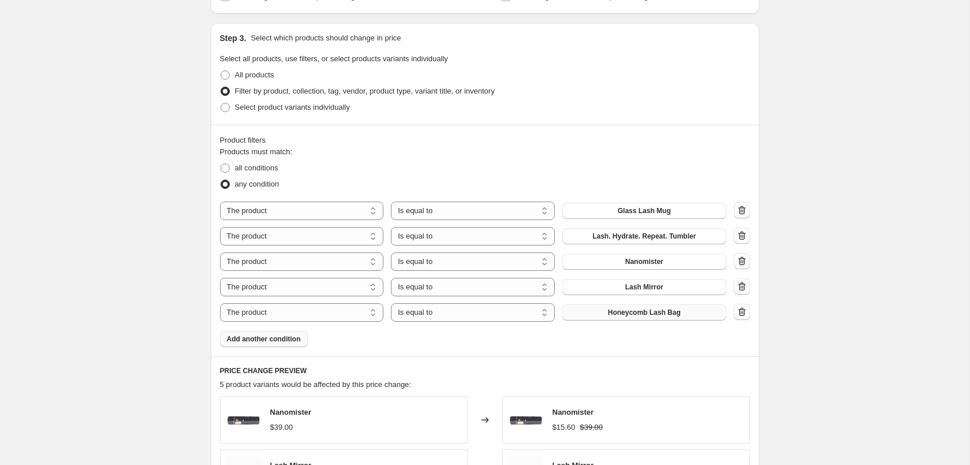
scroll to position [589, 0]
click at [287, 337] on span "Add another condition" at bounding box center [264, 336] width 74 height 9
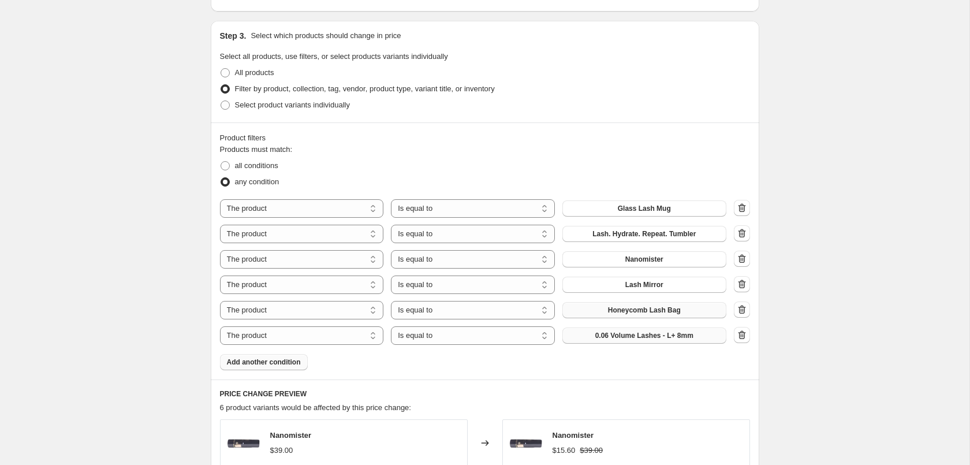
click at [632, 337] on span "0.06 Volume Lashes - L+ 8mm" at bounding box center [644, 335] width 98 height 9
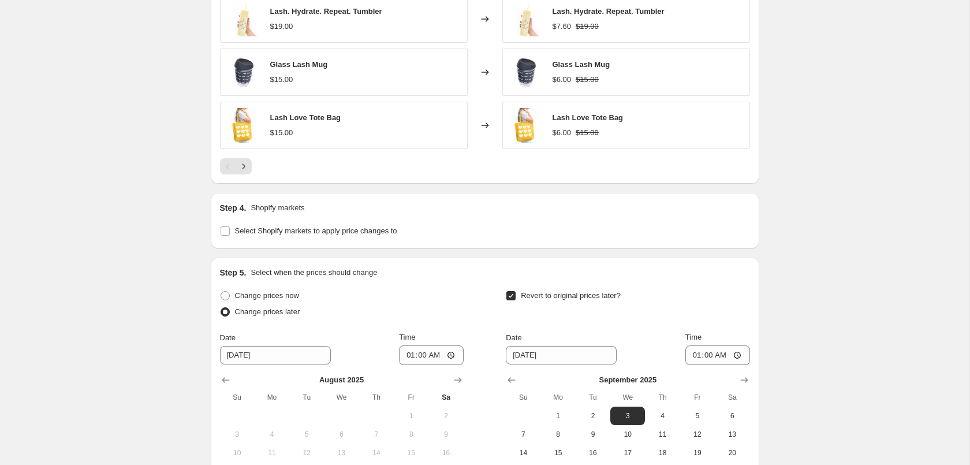
scroll to position [1297, 0]
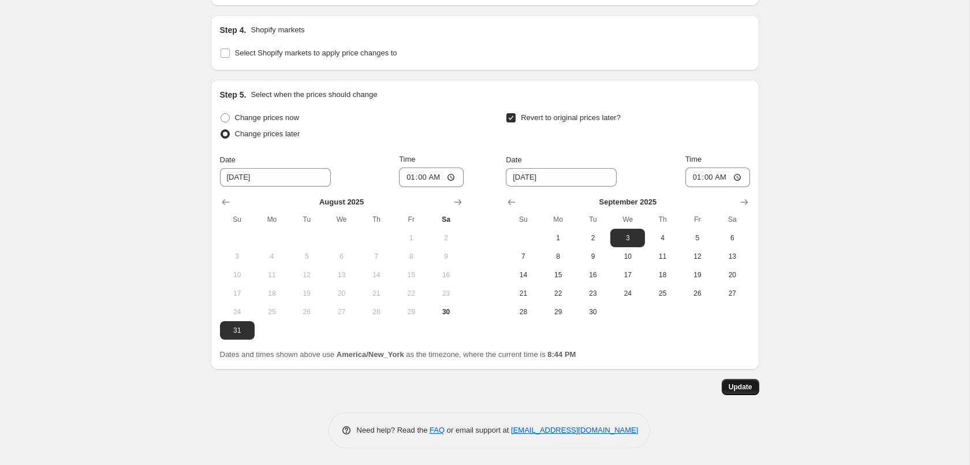
click at [750, 382] on button "Update" at bounding box center [741, 387] width 38 height 16
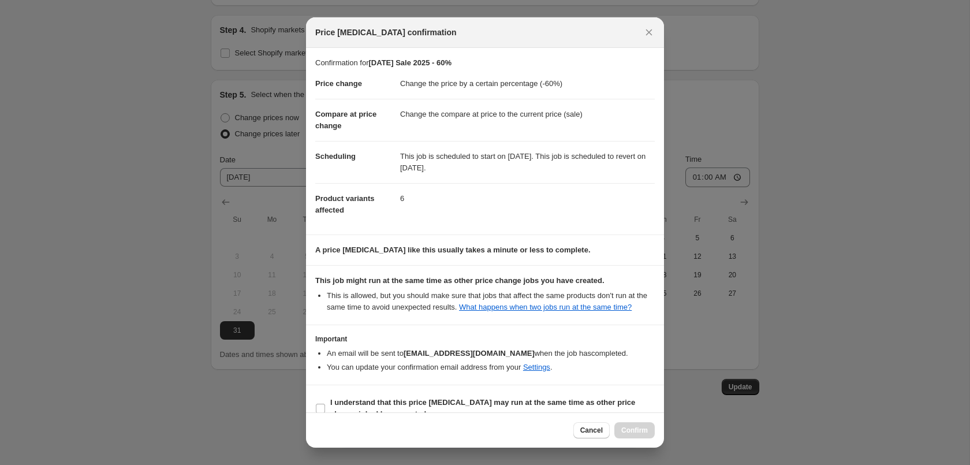
scroll to position [21, 0]
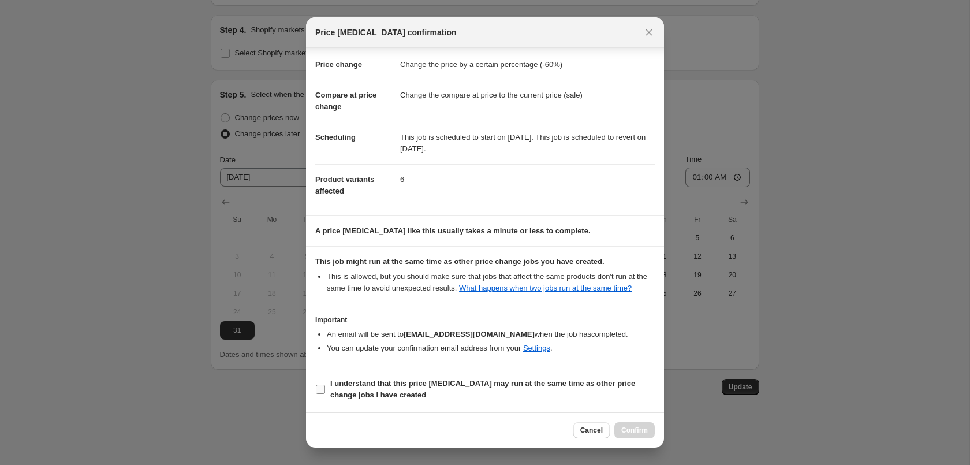
click at [406, 381] on b "I understand that this price [MEDICAL_DATA] may run at the same time as other p…" at bounding box center [482, 389] width 305 height 20
click at [325, 385] on input "I understand that this price [MEDICAL_DATA] may run at the same time as other p…" at bounding box center [320, 389] width 9 height 9
checkbox input "true"
click at [647, 426] on button "Confirm" at bounding box center [634, 430] width 40 height 16
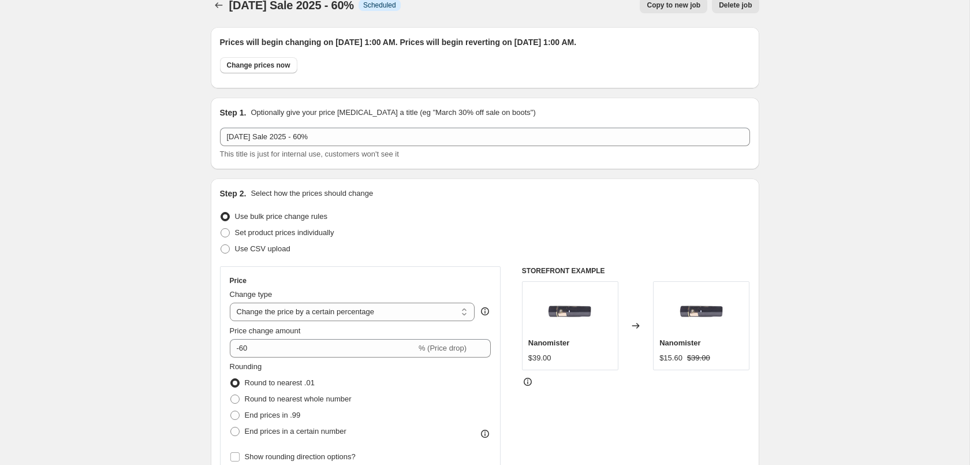
scroll to position [0, 0]
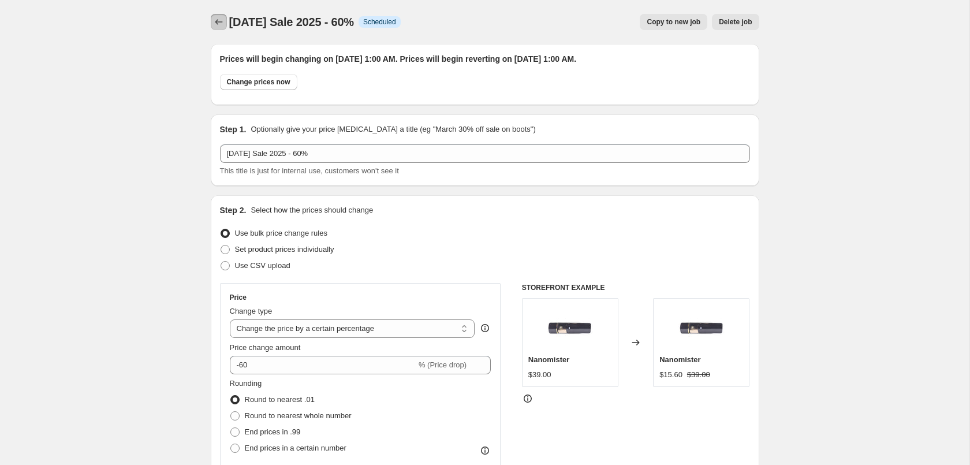
click at [218, 24] on icon "Price change jobs" at bounding box center [219, 22] width 12 height 12
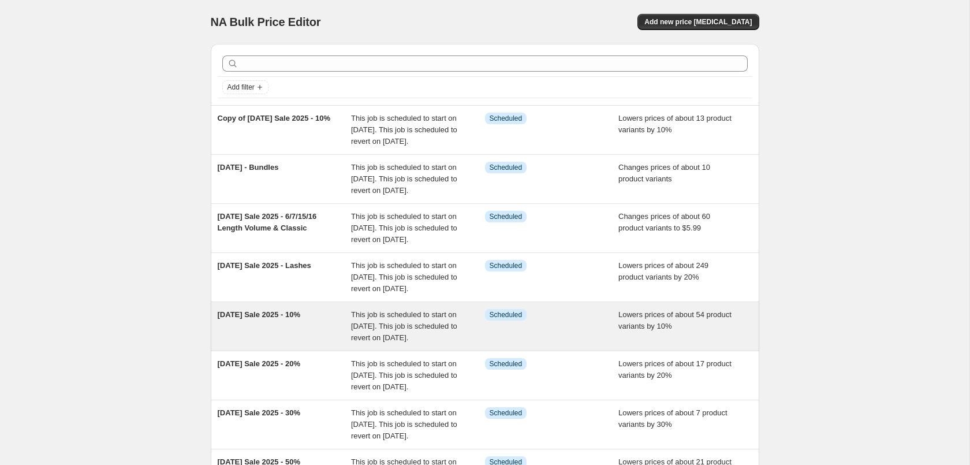
click at [636, 330] on span "Lowers prices of about 54 product variants by 10%" at bounding box center [674, 320] width 113 height 20
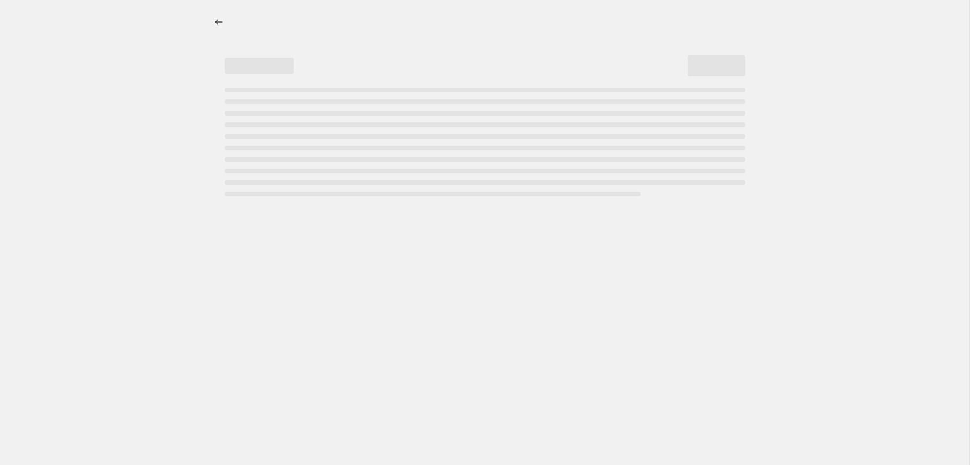
select select "percentage"
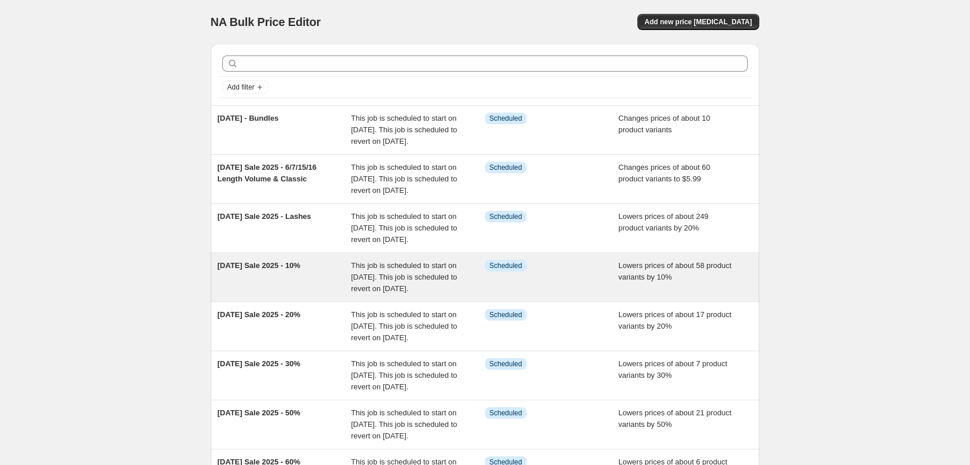
click at [378, 293] on span "This job is scheduled to start on [DATE]. This job is scheduled to revert on [D…" at bounding box center [404, 277] width 106 height 32
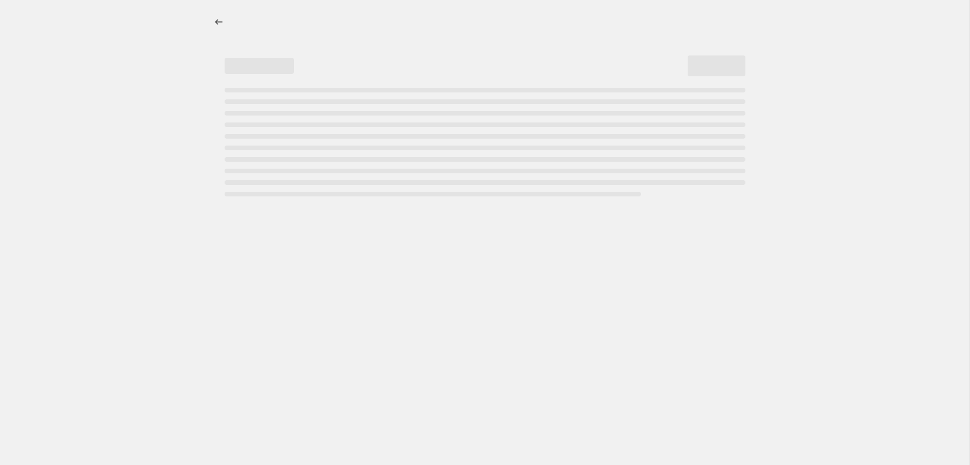
select select "percentage"
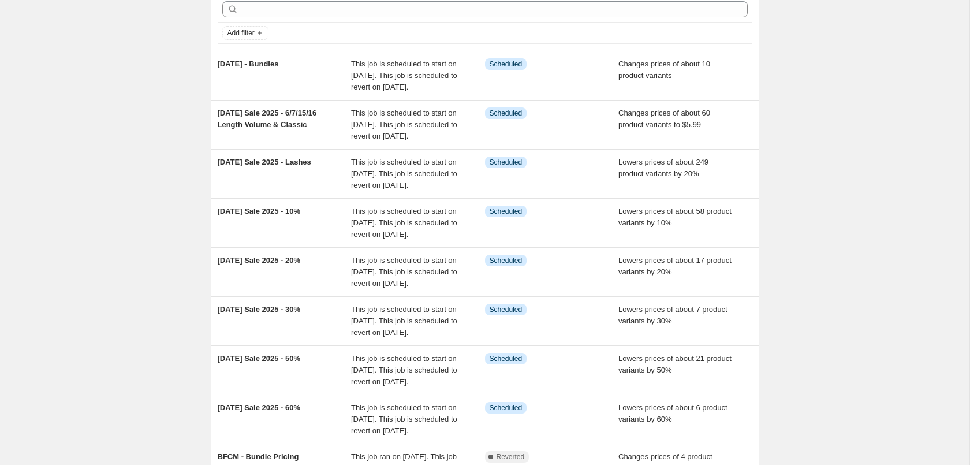
scroll to position [177, 0]
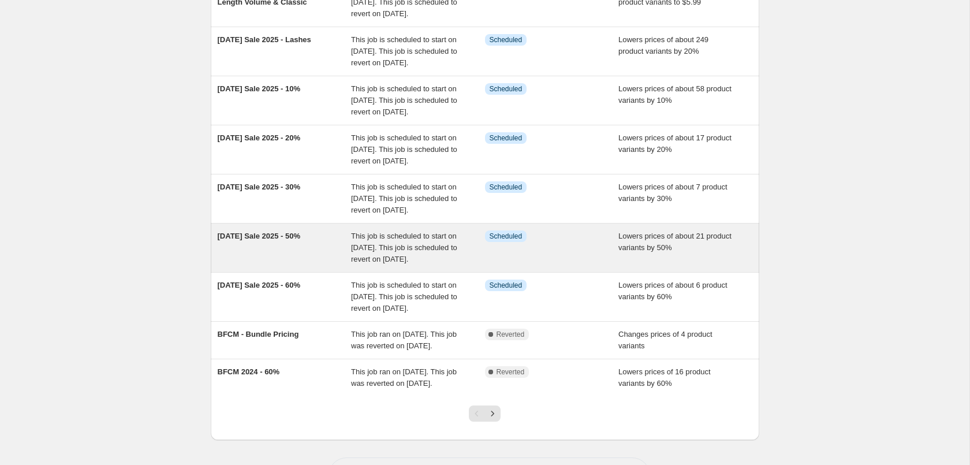
click at [446, 265] on div "This job is scheduled to start on [DATE]. This job is scheduled to revert on [D…" at bounding box center [418, 247] width 134 height 35
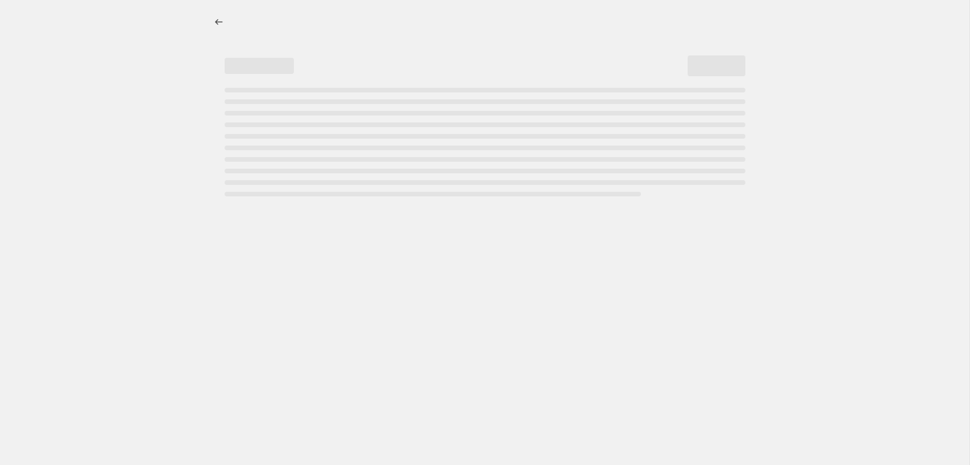
select select "percentage"
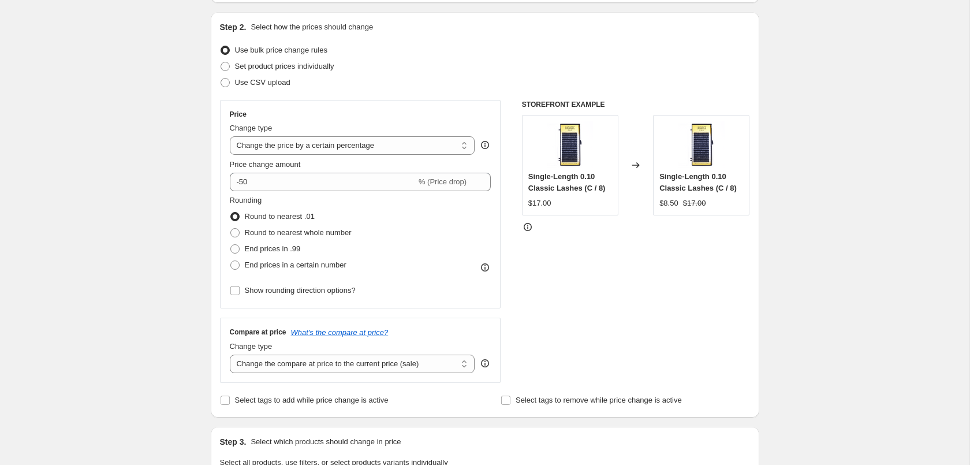
scroll to position [118, 0]
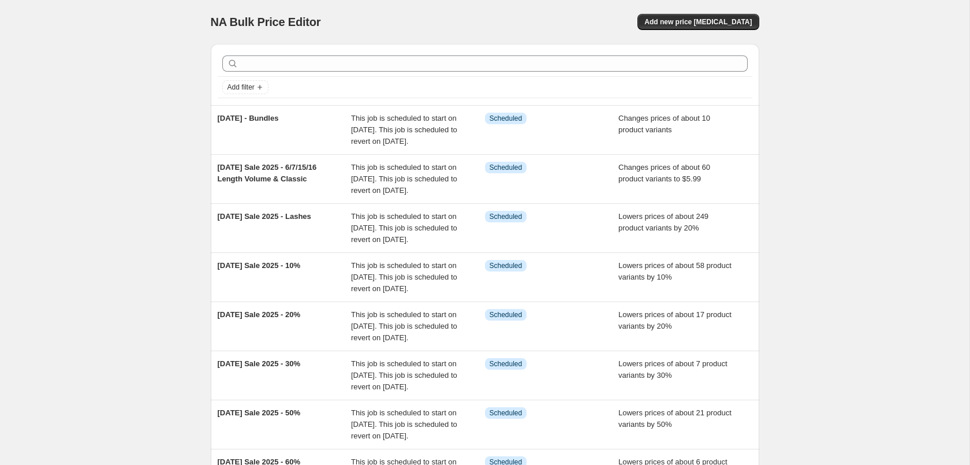
scroll to position [294, 0]
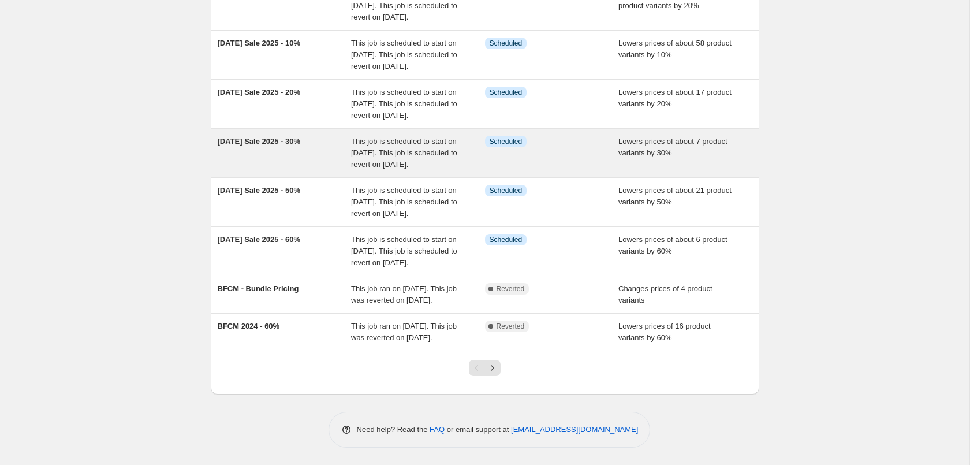
click at [576, 147] on div "Info Scheduled" at bounding box center [552, 153] width 134 height 35
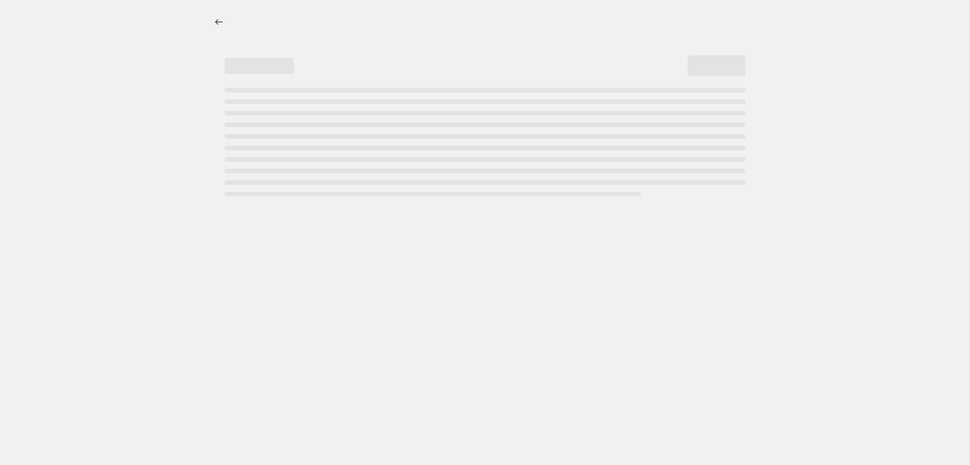
select select "percentage"
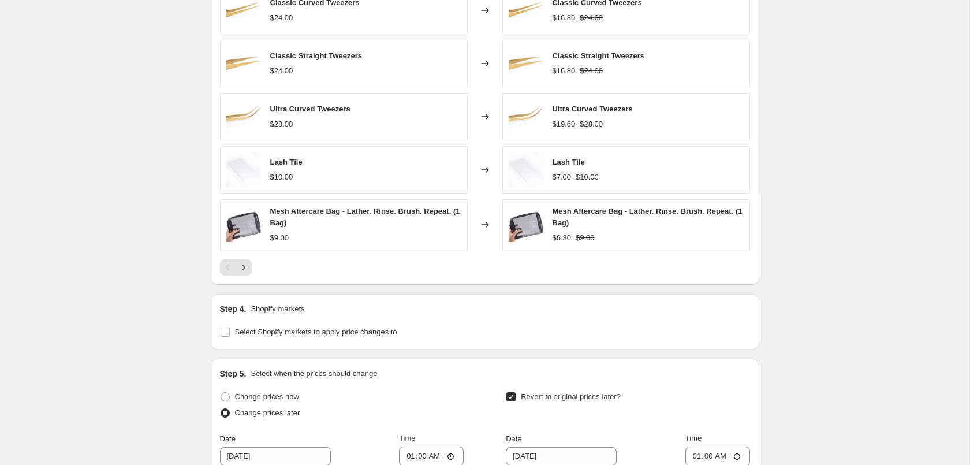
scroll to position [869, 0]
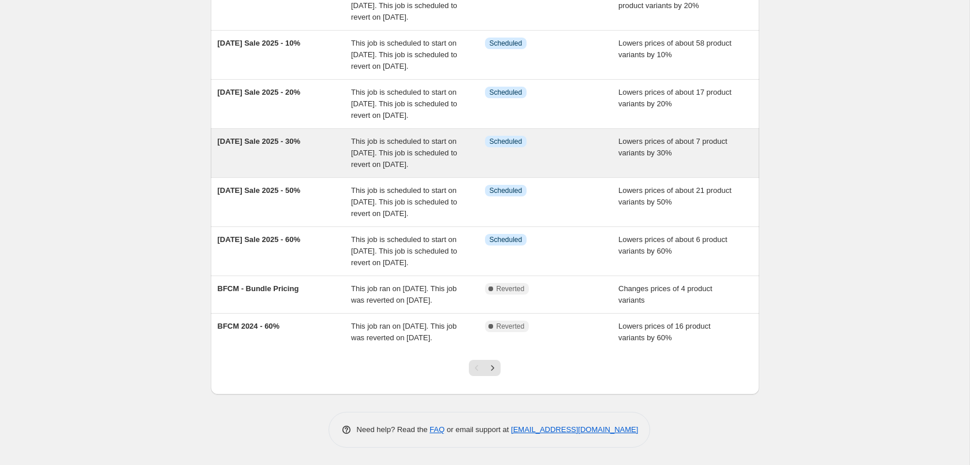
scroll to position [161, 0]
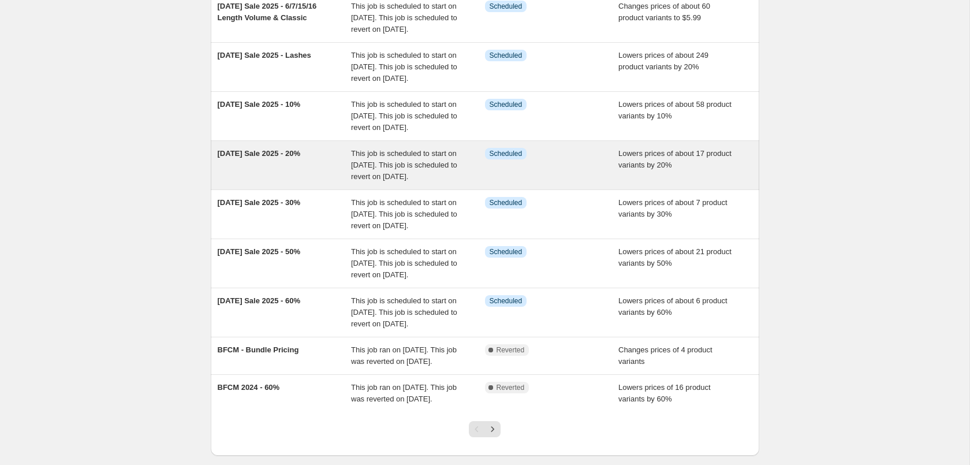
click at [580, 182] on div "Info Scheduled" at bounding box center [552, 165] width 134 height 35
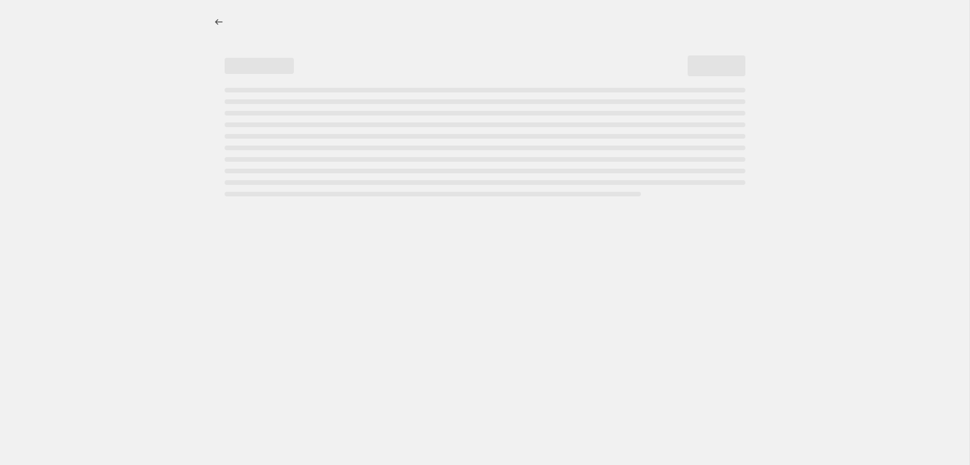
select select "percentage"
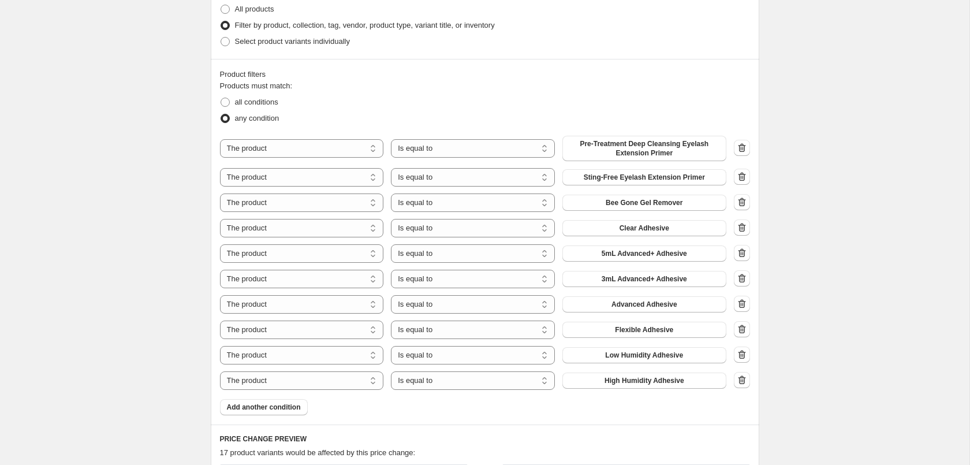
scroll to position [707, 0]
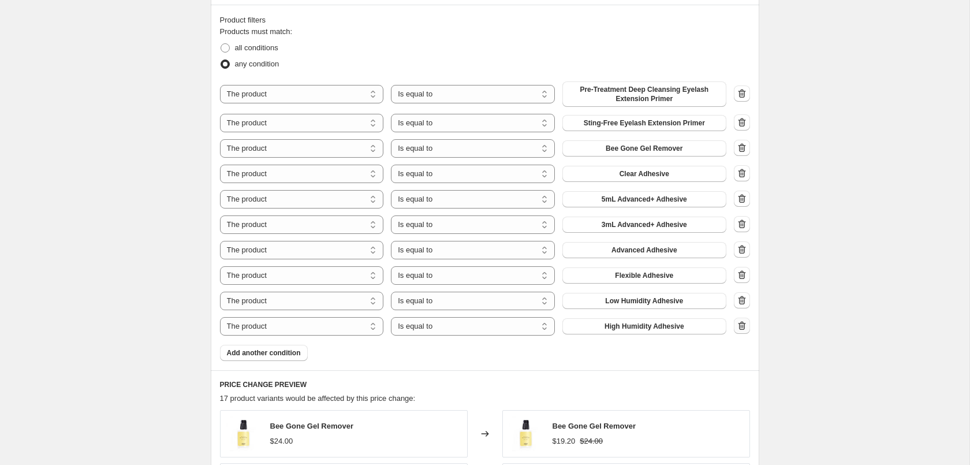
click at [741, 333] on button "button" at bounding box center [742, 326] width 16 height 16
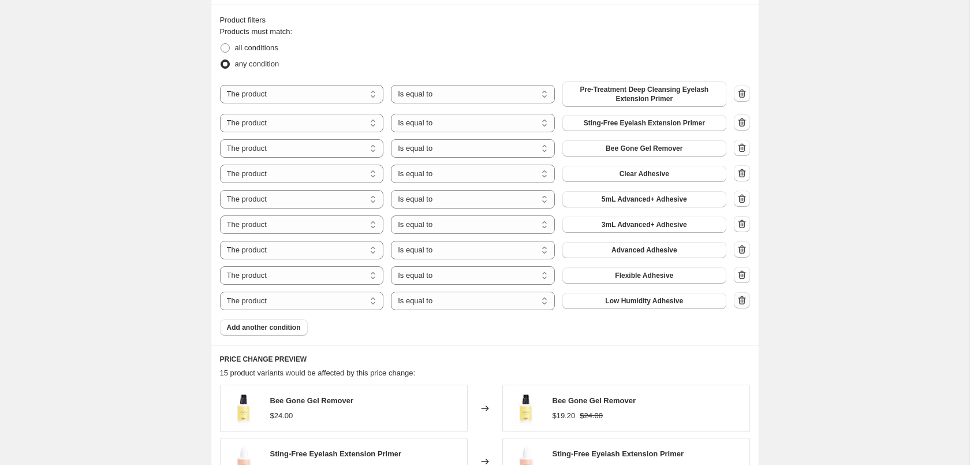
click at [745, 298] on icon "button" at bounding box center [742, 300] width 12 height 12
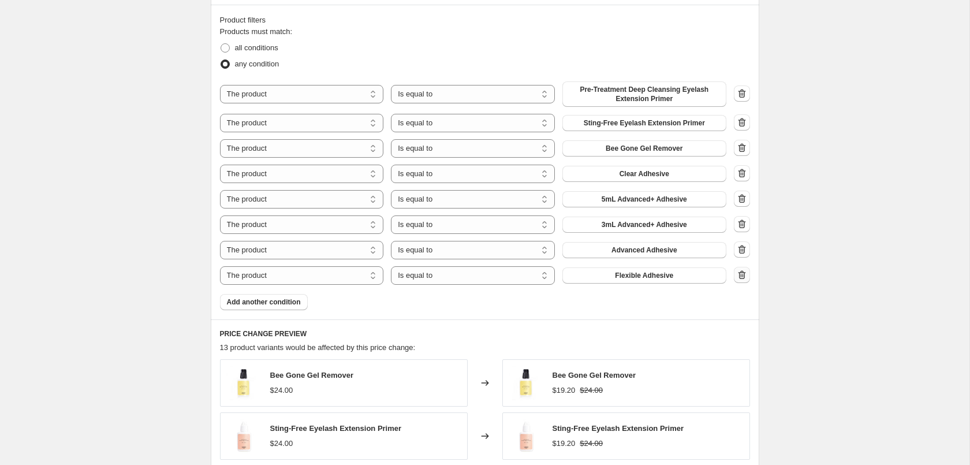
click at [745, 275] on icon "button" at bounding box center [742, 274] width 8 height 9
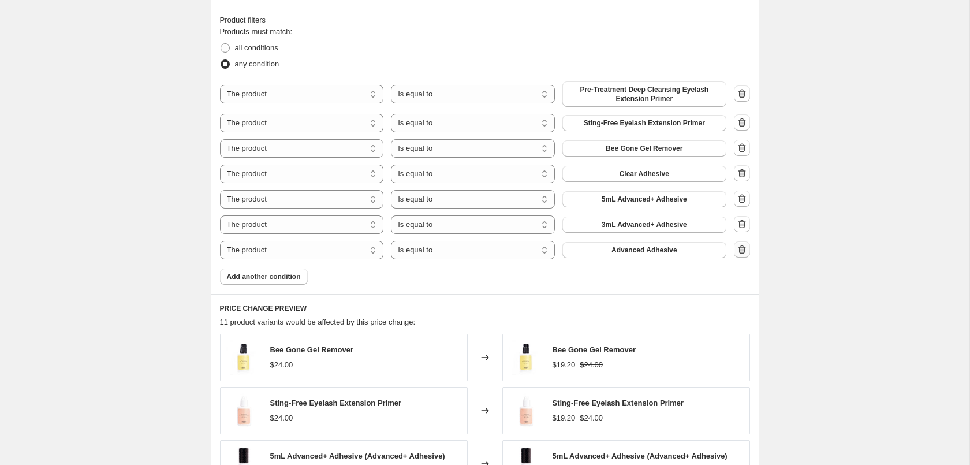
click at [744, 249] on icon "button" at bounding box center [742, 250] width 12 height 12
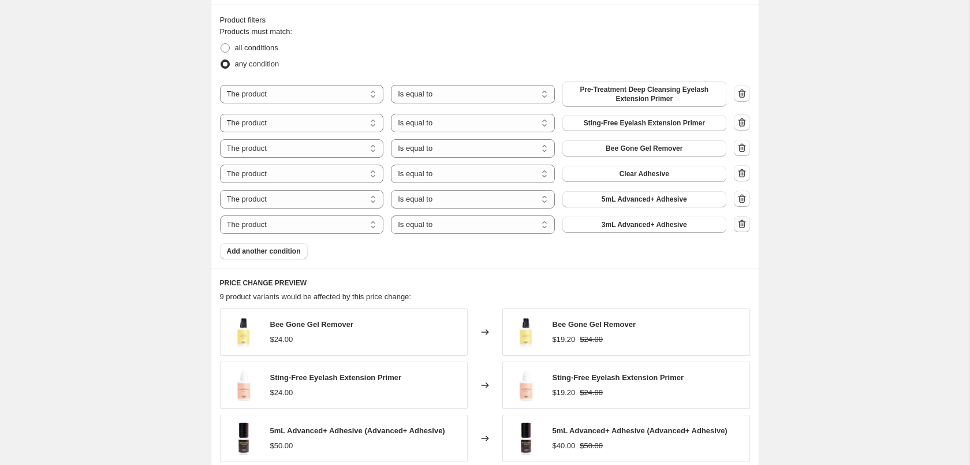
click at [742, 229] on icon "button" at bounding box center [742, 224] width 12 height 12
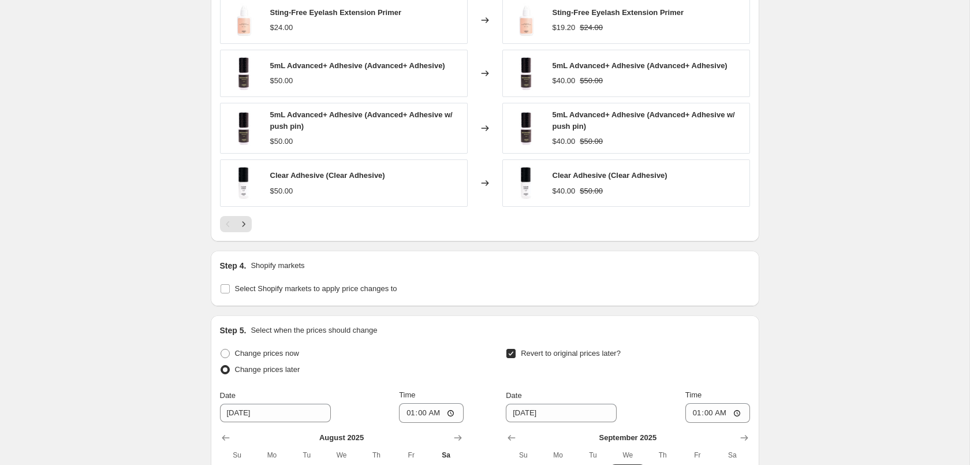
scroll to position [1282, 0]
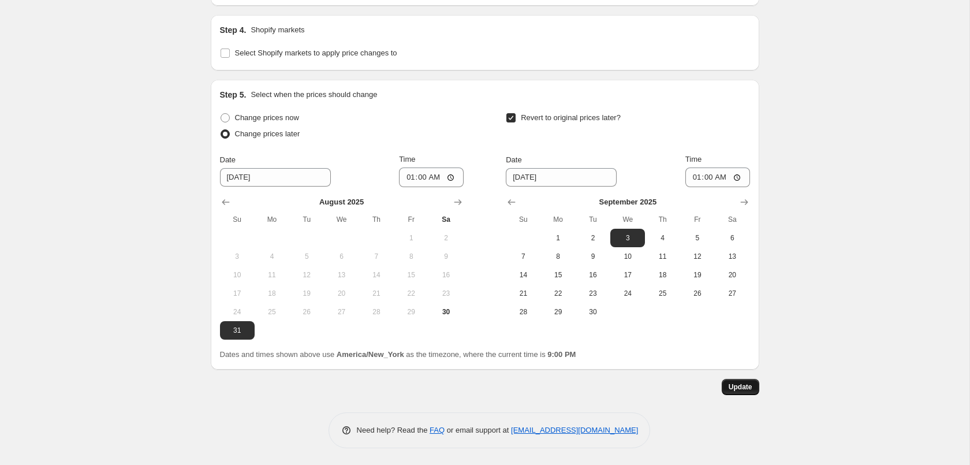
click at [755, 383] on button "Update" at bounding box center [741, 387] width 38 height 16
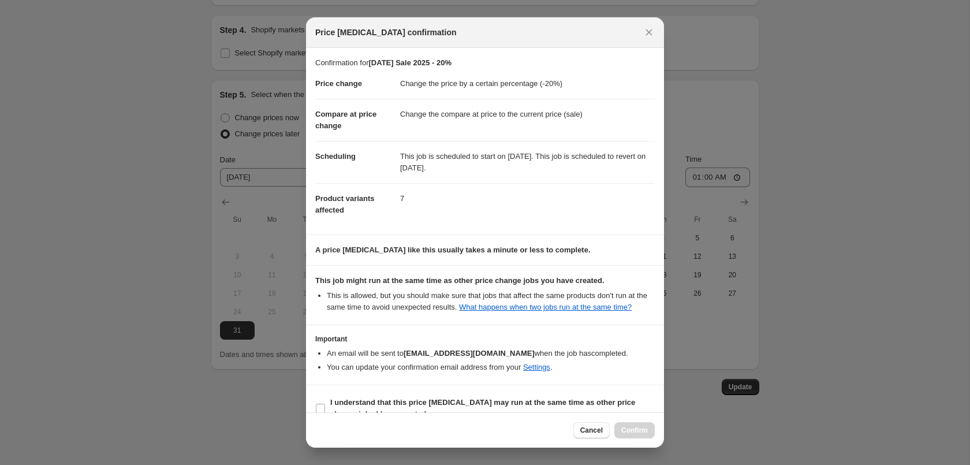
scroll to position [21, 0]
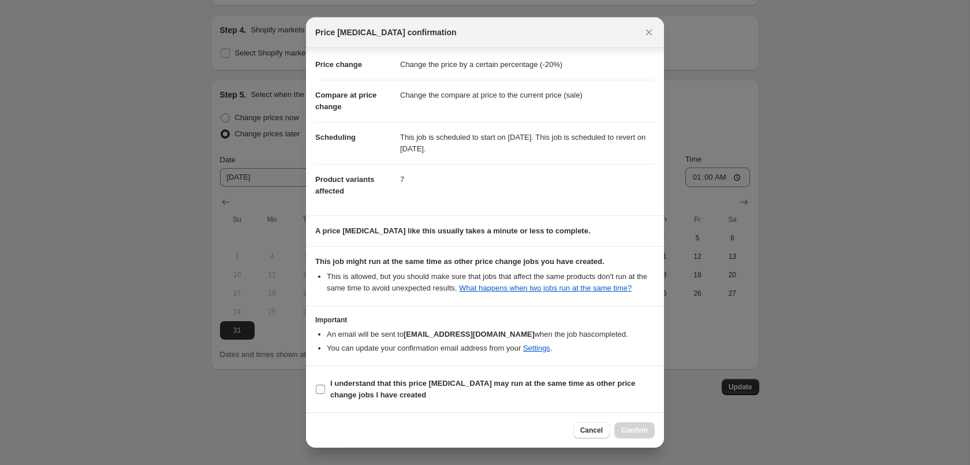
click at [455, 385] on b "I understand that this price [MEDICAL_DATA] may run at the same time as other p…" at bounding box center [482, 389] width 305 height 20
click at [325, 385] on input "I understand that this price [MEDICAL_DATA] may run at the same time as other p…" at bounding box center [320, 389] width 9 height 9
checkbox input "true"
click at [645, 427] on span "Confirm" at bounding box center [634, 430] width 27 height 9
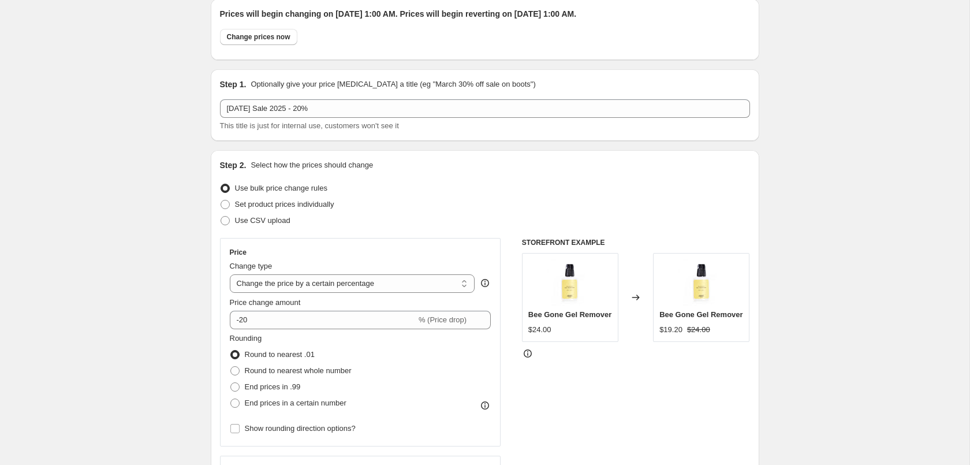
scroll to position [0, 0]
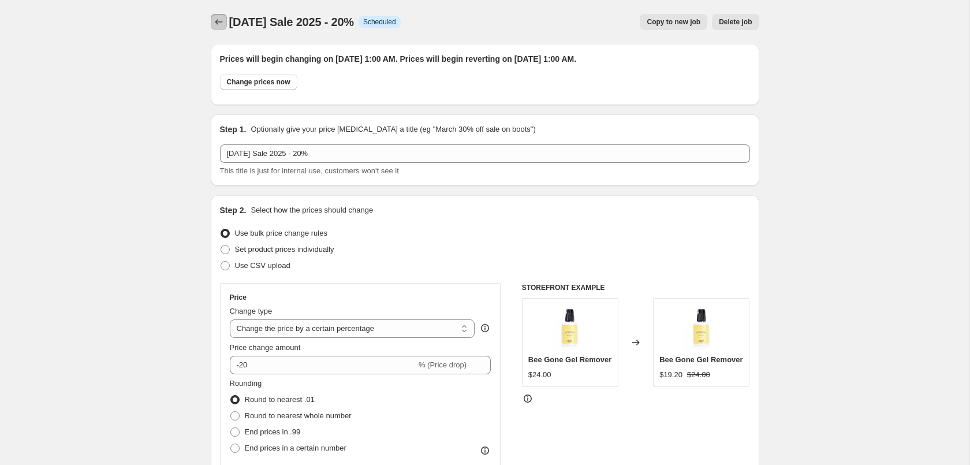
click at [220, 23] on icon "Price change jobs" at bounding box center [219, 22] width 12 height 12
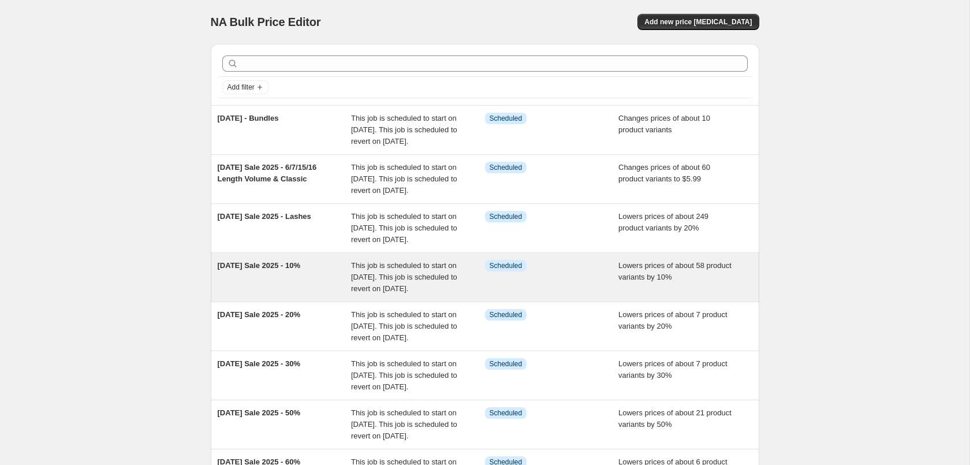
click at [479, 294] on div "This job is scheduled to start on [DATE]. This job is scheduled to revert on [D…" at bounding box center [418, 277] width 134 height 35
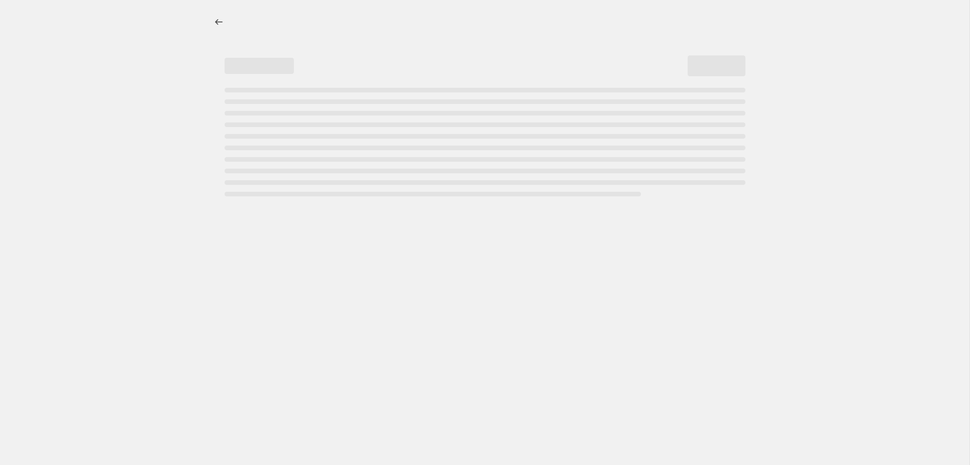
select select "percentage"
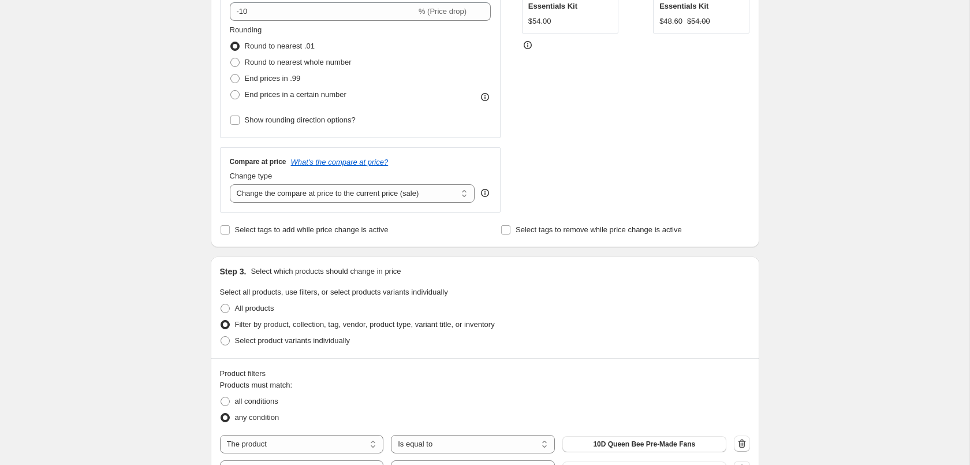
scroll to position [589, 0]
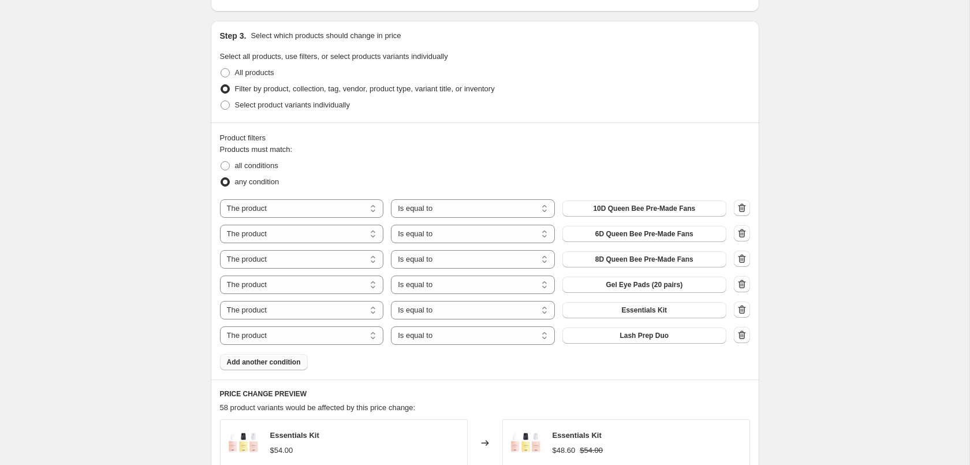
click at [263, 367] on span "Add another condition" at bounding box center [264, 361] width 74 height 9
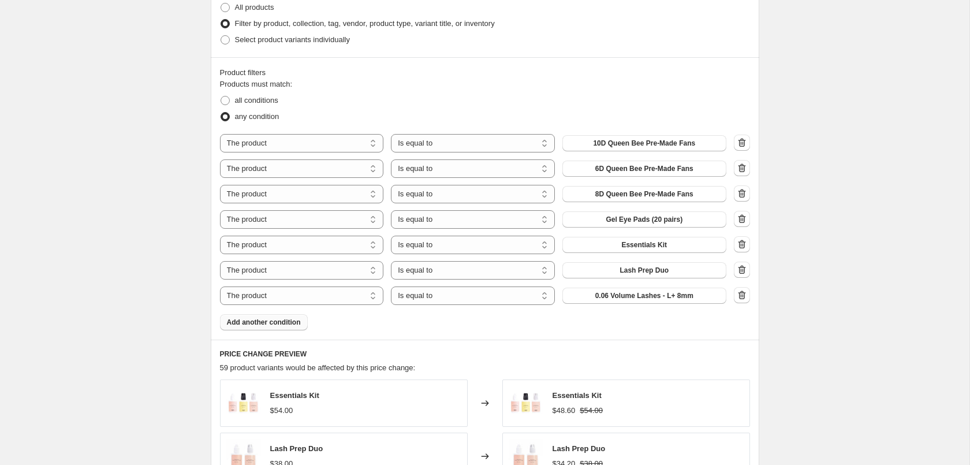
scroll to position [883, 0]
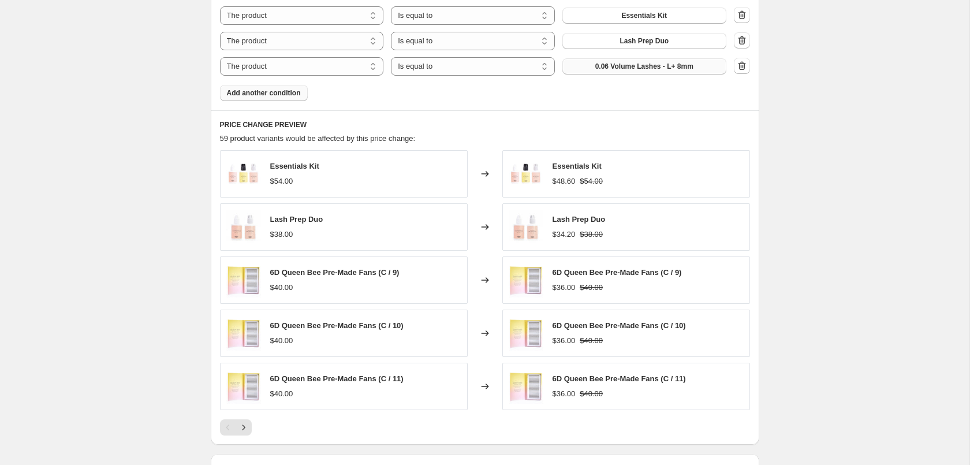
click at [626, 65] on span "0.06 Volume Lashes - L+ 8mm" at bounding box center [644, 66] width 98 height 9
click at [276, 94] on span "Add another condition" at bounding box center [264, 92] width 74 height 9
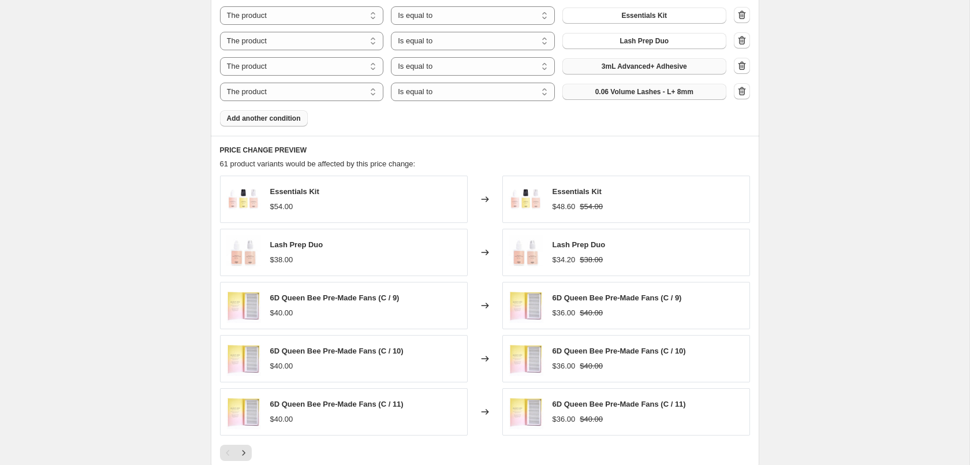
click at [635, 94] on span "0.06 Volume Lashes - L+ 8mm" at bounding box center [644, 91] width 98 height 9
click at [275, 124] on button "Add another condition" at bounding box center [264, 118] width 88 height 16
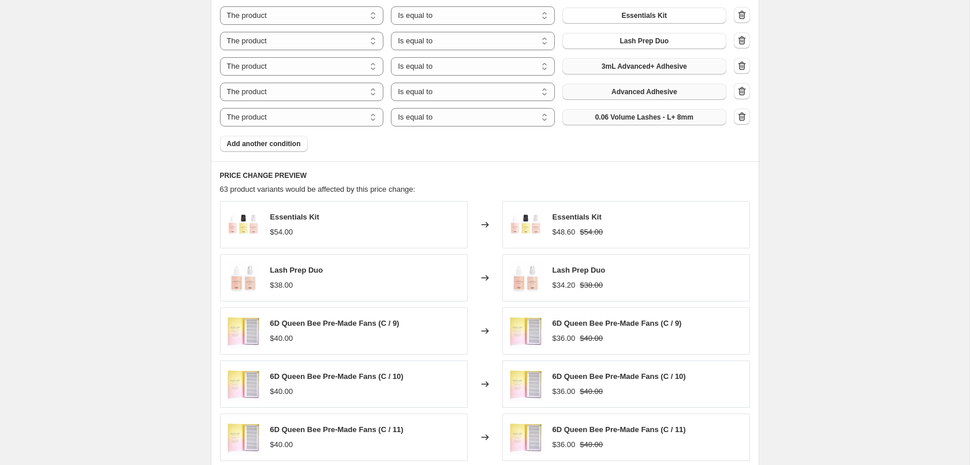
click at [660, 120] on span "0.06 Volume Lashes - L+ 8mm" at bounding box center [644, 117] width 98 height 9
click at [262, 143] on span "Add another condition" at bounding box center [264, 143] width 74 height 9
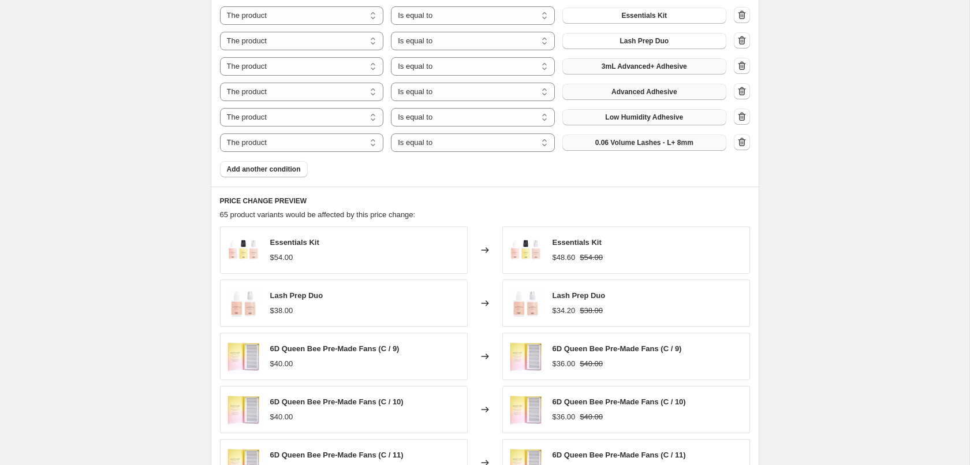
click at [651, 146] on span "0.06 Volume Lashes - L+ 8mm" at bounding box center [644, 142] width 98 height 9
click at [264, 173] on span "Add another condition" at bounding box center [264, 169] width 74 height 9
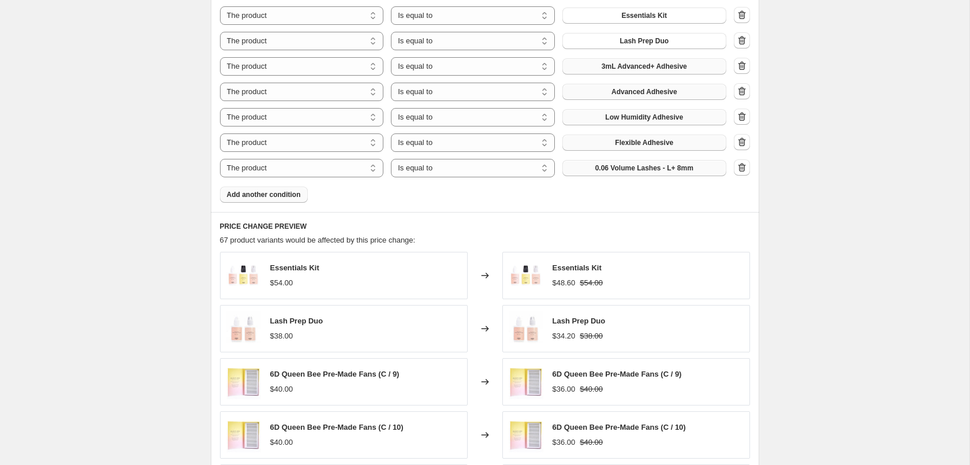
click at [640, 170] on span "0.06 Volume Lashes - L+ 8mm" at bounding box center [644, 167] width 98 height 9
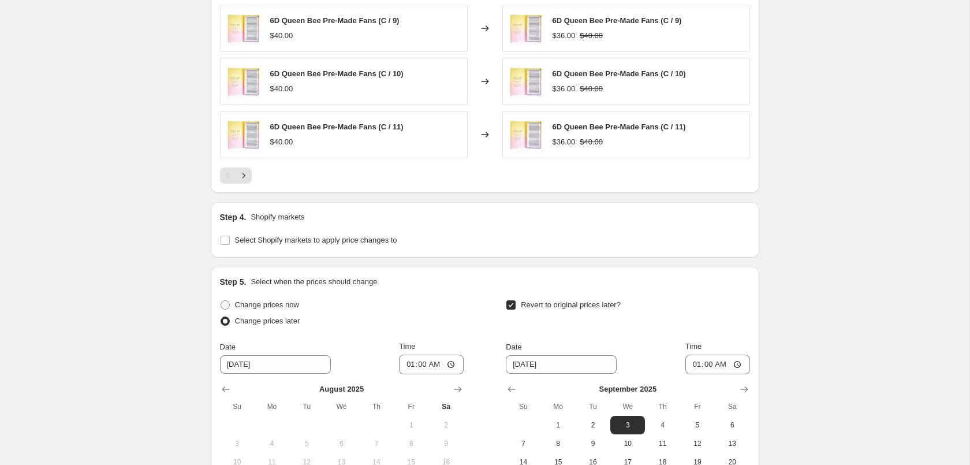
scroll to position [1424, 0]
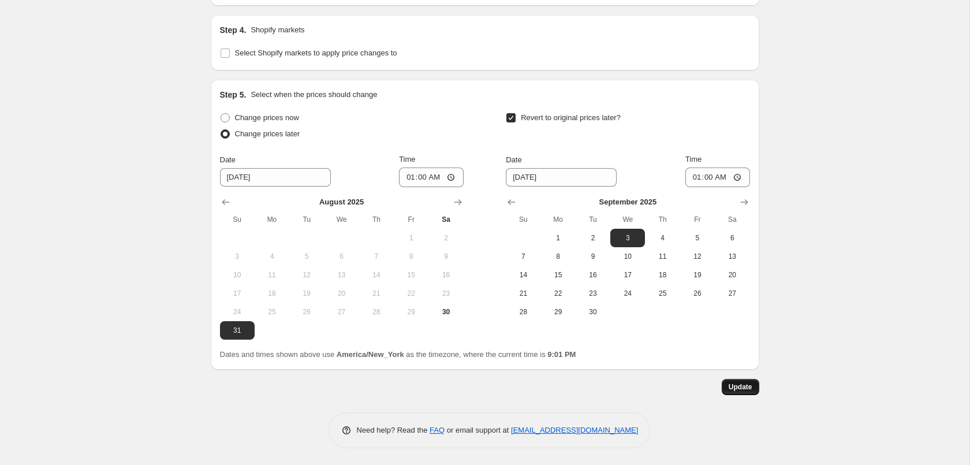
click at [734, 390] on span "Update" at bounding box center [741, 386] width 24 height 9
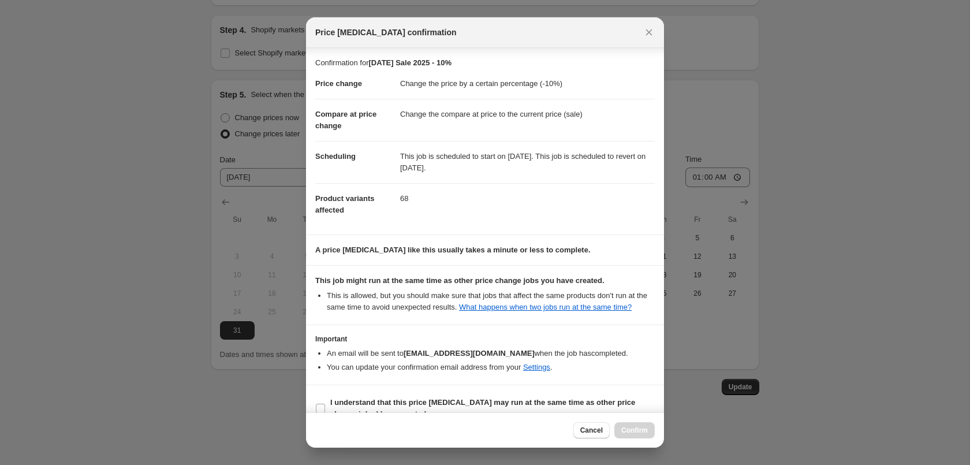
scroll to position [21, 0]
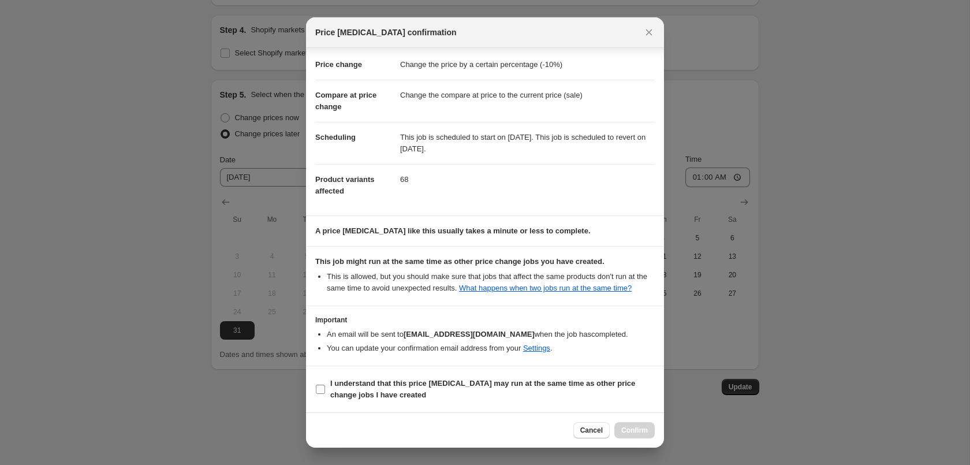
click at [489, 380] on b "I understand that this price [MEDICAL_DATA] may run at the same time as other p…" at bounding box center [482, 389] width 305 height 20
drag, startPoint x: 457, startPoint y: 382, endPoint x: 463, endPoint y: 383, distance: 5.9
click at [457, 382] on b "I understand that this price [MEDICAL_DATA] may run at the same time as other p…" at bounding box center [482, 389] width 305 height 20
click at [325, 385] on input "I understand that this price [MEDICAL_DATA] may run at the same time as other p…" at bounding box center [320, 389] width 9 height 9
checkbox input "true"
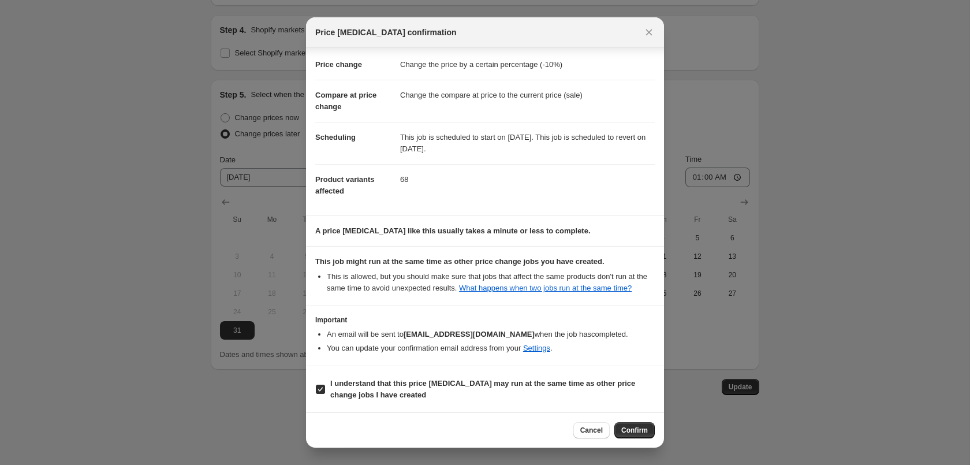
click at [643, 427] on span "Confirm" at bounding box center [634, 430] width 27 height 9
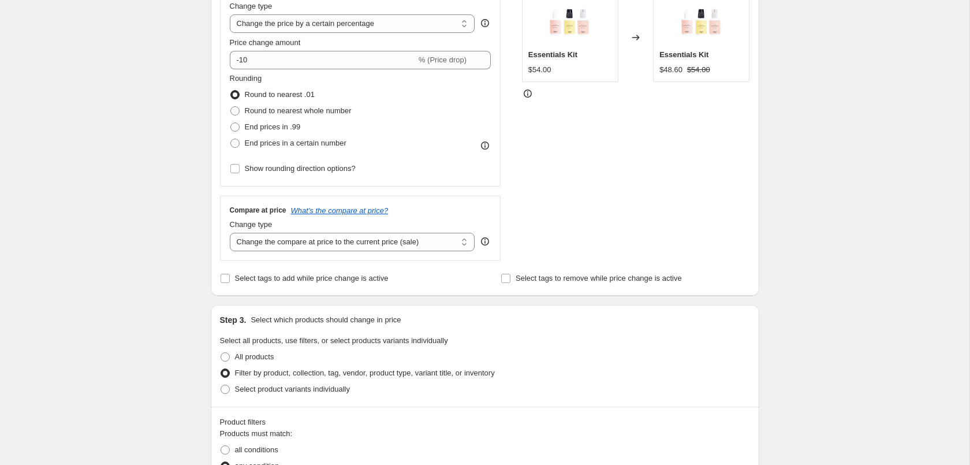
scroll to position [0, 0]
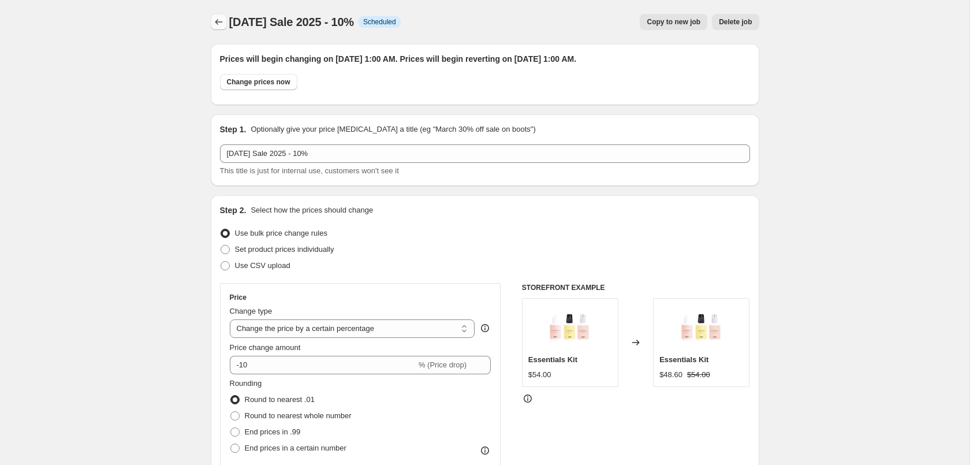
click at [218, 25] on icon "Price change jobs" at bounding box center [219, 22] width 12 height 12
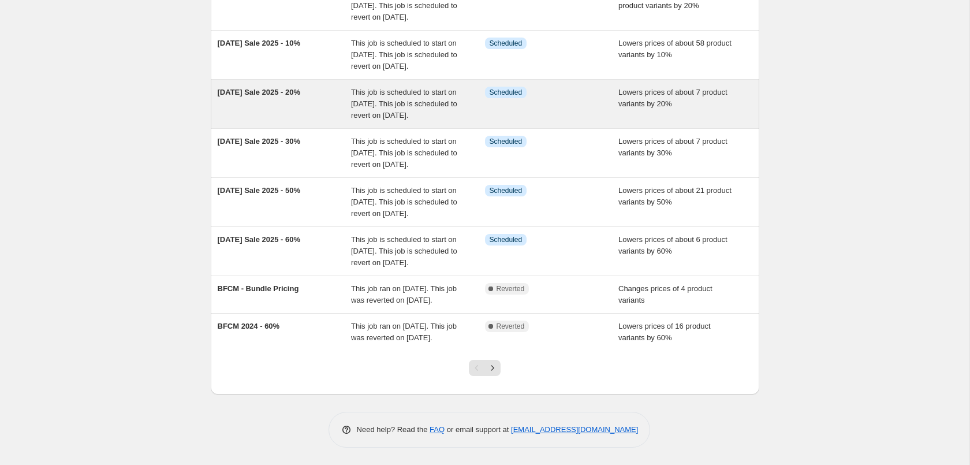
scroll to position [236, 0]
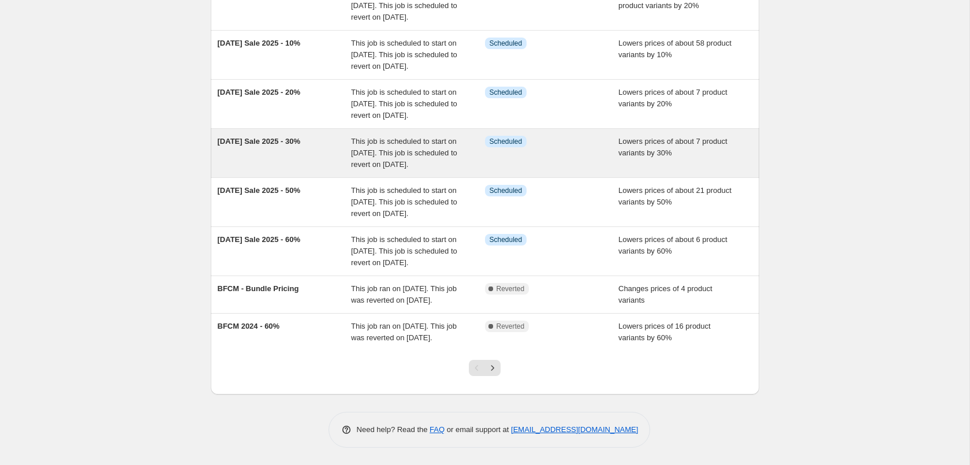
click at [311, 170] on div "[DATE] Sale 2025 - 30%" at bounding box center [285, 153] width 134 height 35
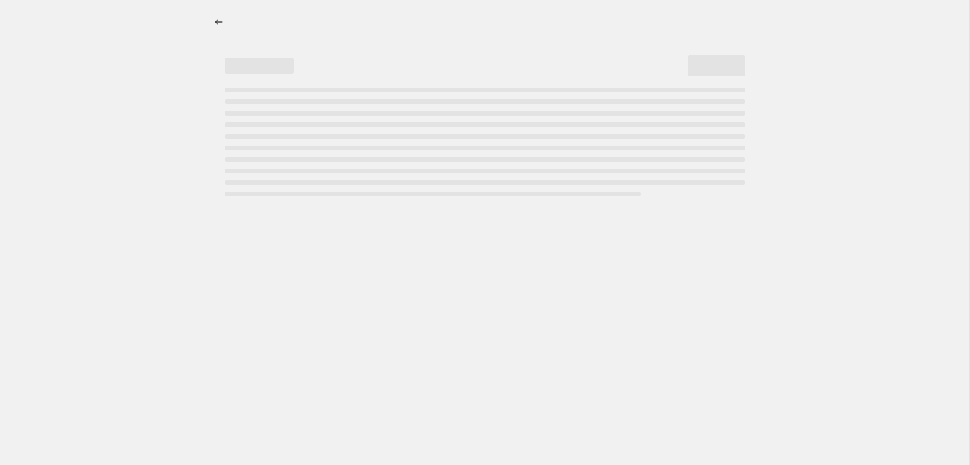
select select "percentage"
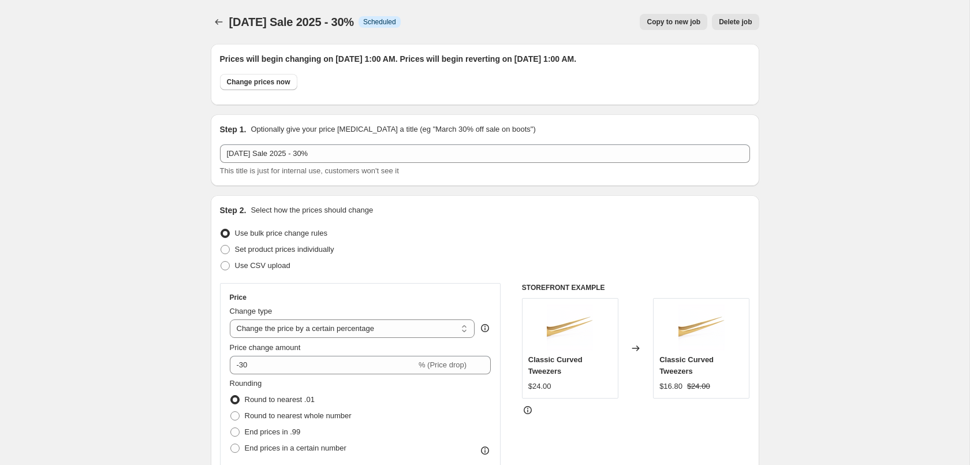
click at [742, 23] on span "Delete job" at bounding box center [735, 21] width 33 height 9
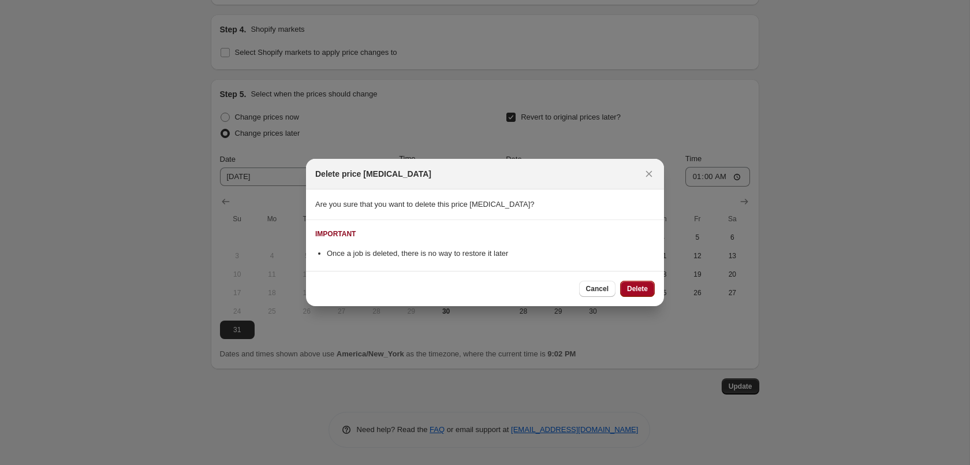
click at [639, 288] on span "Delete" at bounding box center [637, 288] width 21 height 9
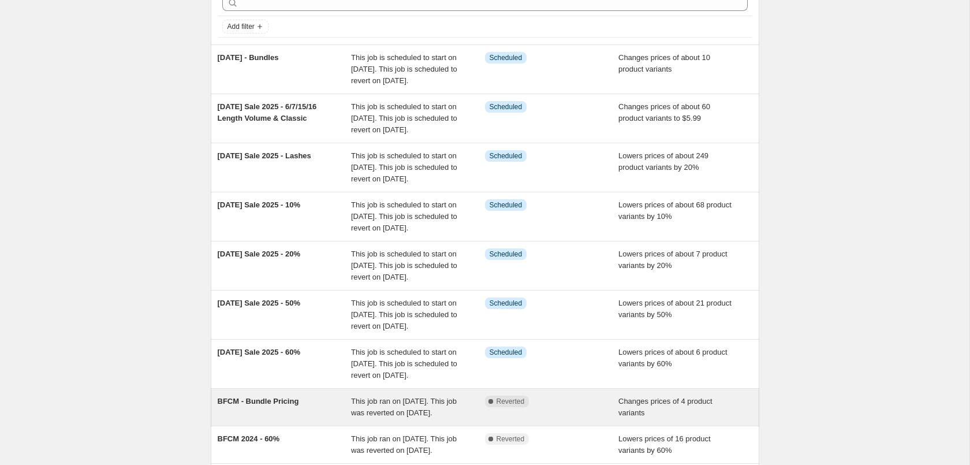
scroll to position [59, 0]
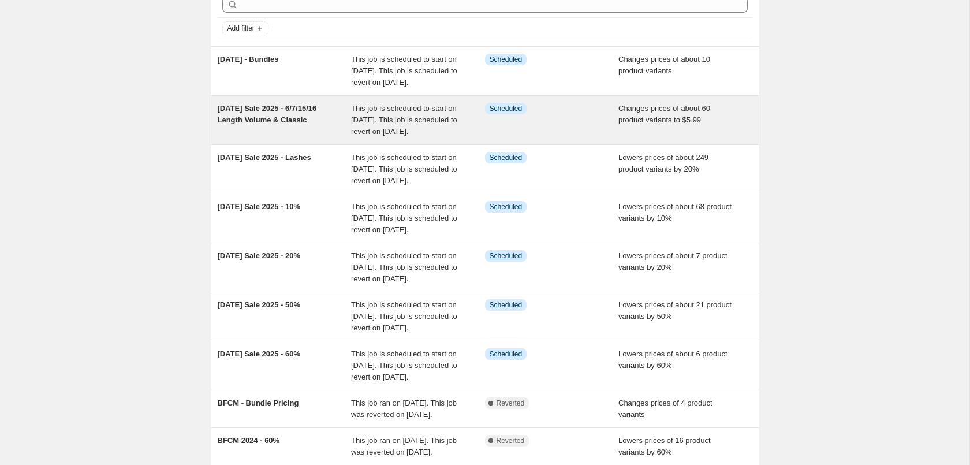
click at [572, 137] on div "Info Scheduled" at bounding box center [552, 120] width 134 height 35
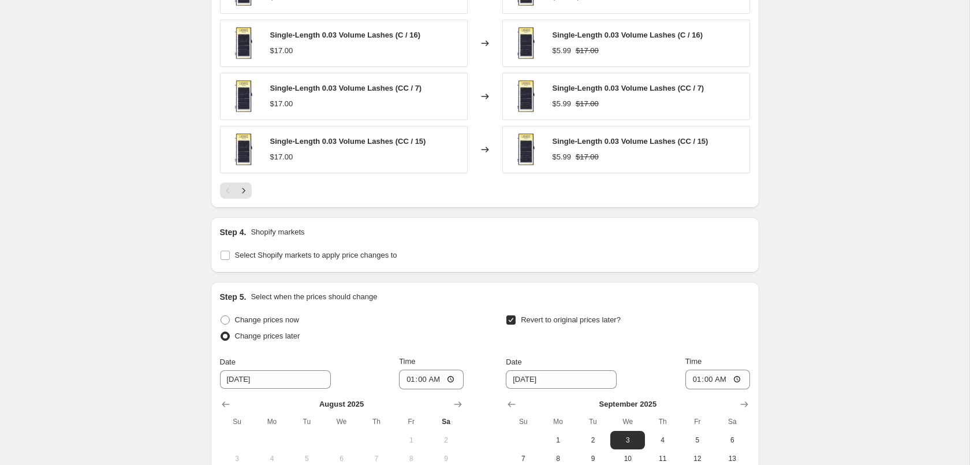
scroll to position [471, 0]
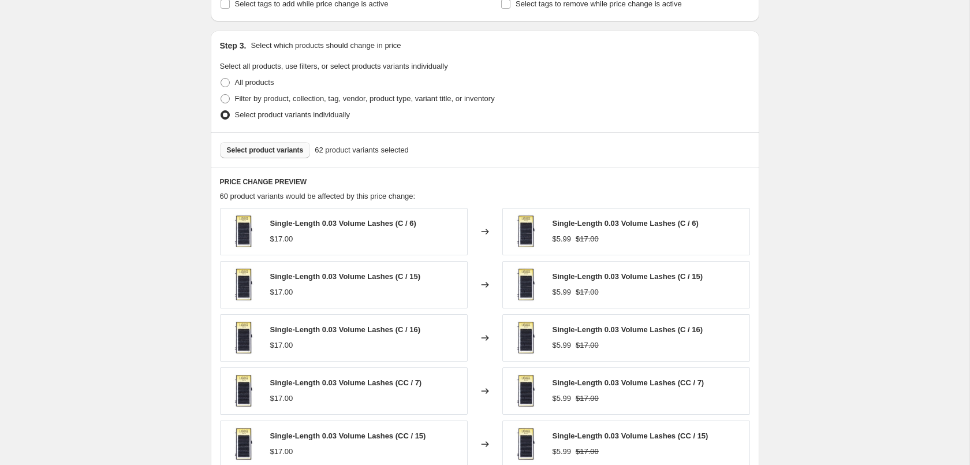
click at [290, 147] on button "Select product variants" at bounding box center [265, 150] width 91 height 16
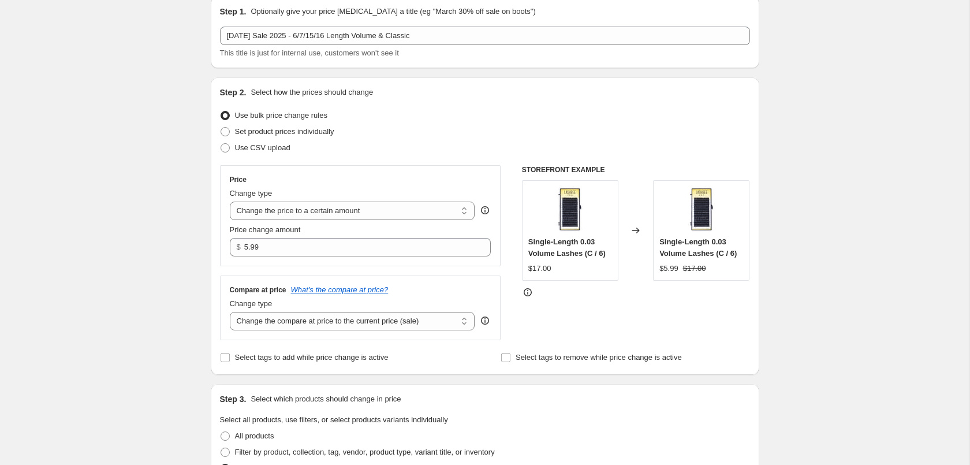
scroll to position [0, 0]
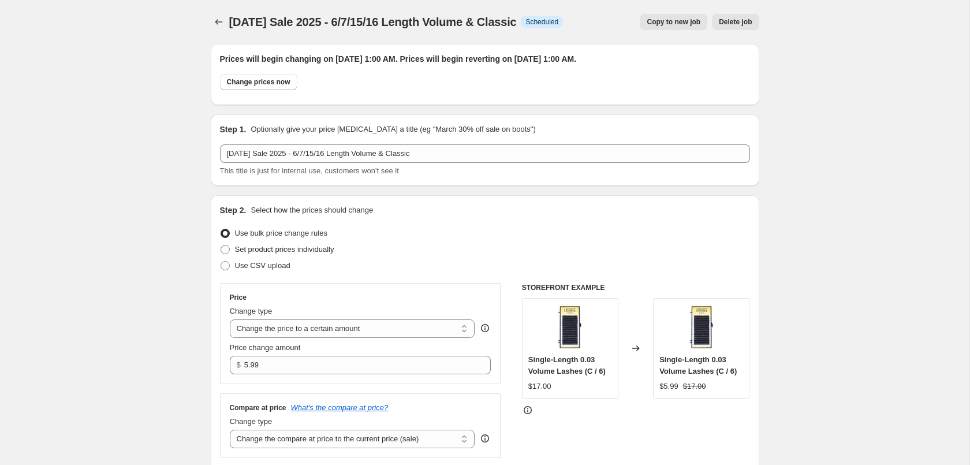
click at [734, 17] on button "Delete job" at bounding box center [735, 22] width 47 height 16
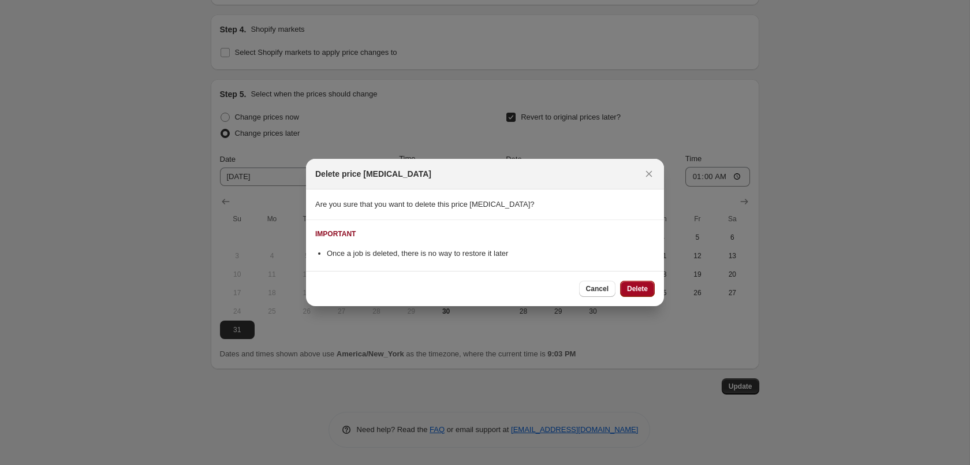
click at [648, 289] on button "Delete" at bounding box center [637, 289] width 35 height 16
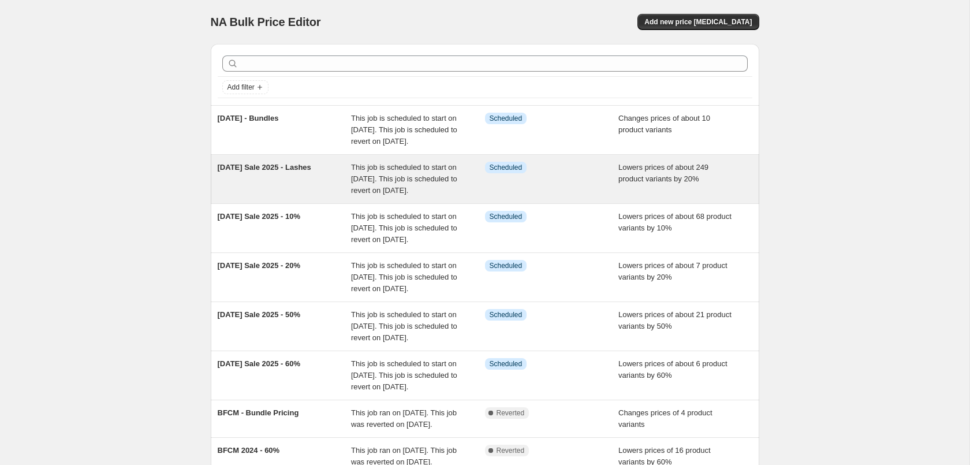
click at [348, 174] on div "[DATE] Sale 2025 - Lashes" at bounding box center [285, 179] width 134 height 35
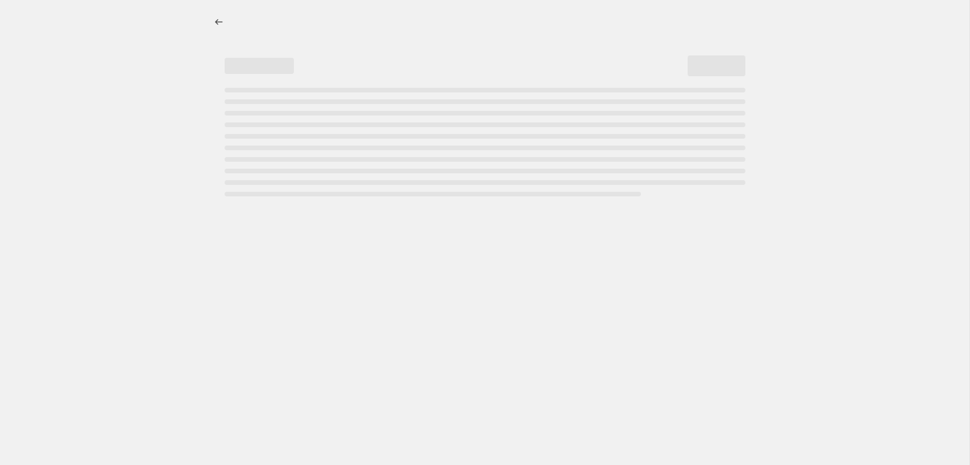
select select "percentage"
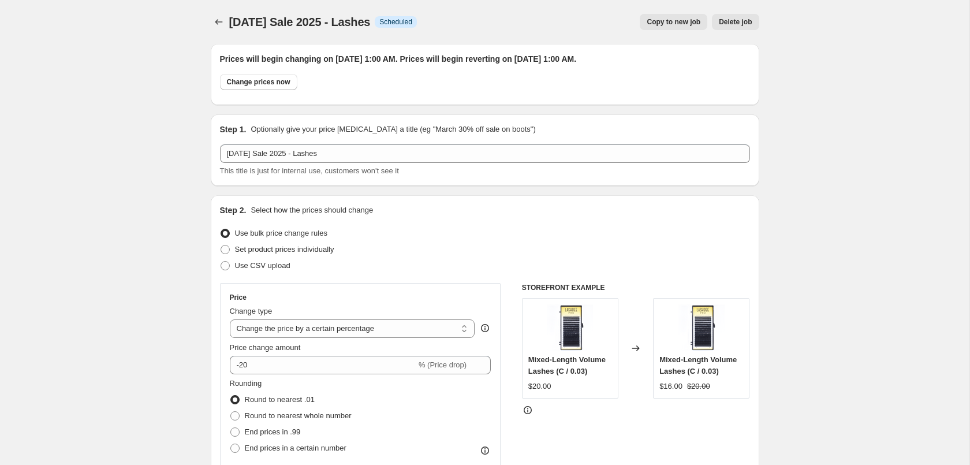
click at [747, 24] on span "Delete job" at bounding box center [735, 21] width 33 height 9
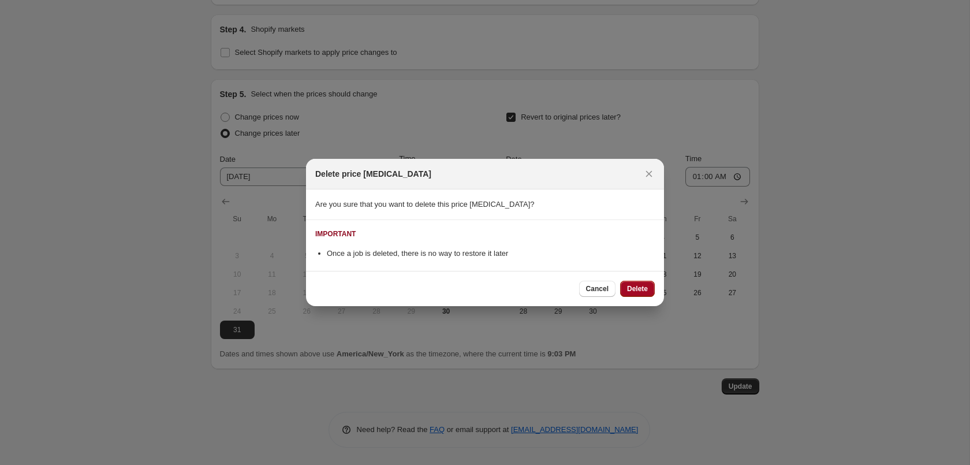
click at [632, 292] on span "Delete" at bounding box center [637, 288] width 21 height 9
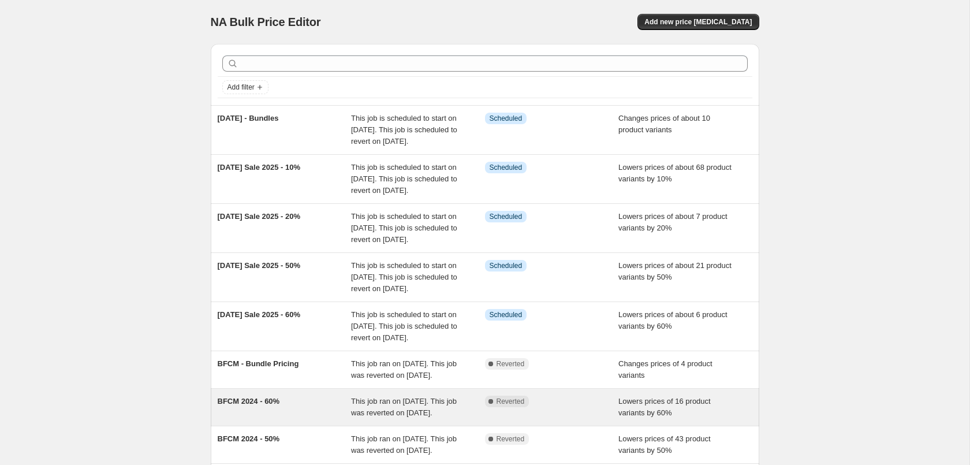
scroll to position [294, 0]
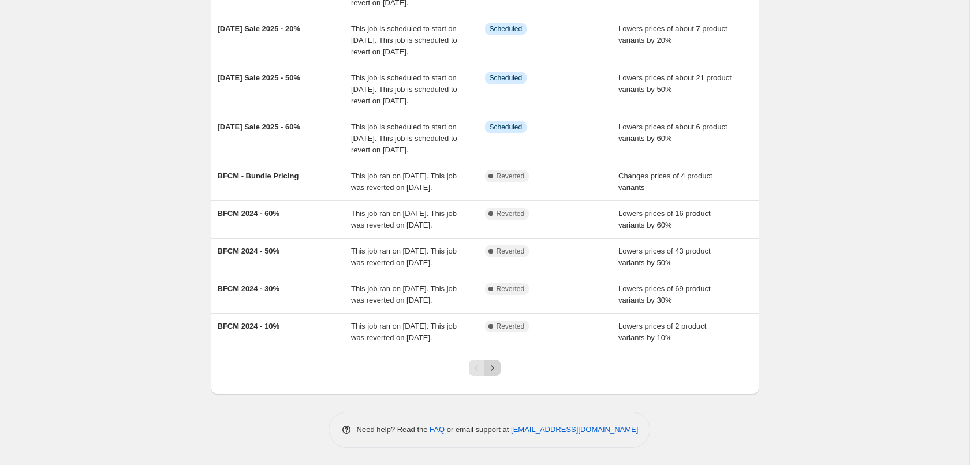
click at [497, 374] on icon "Next" at bounding box center [493, 368] width 12 height 12
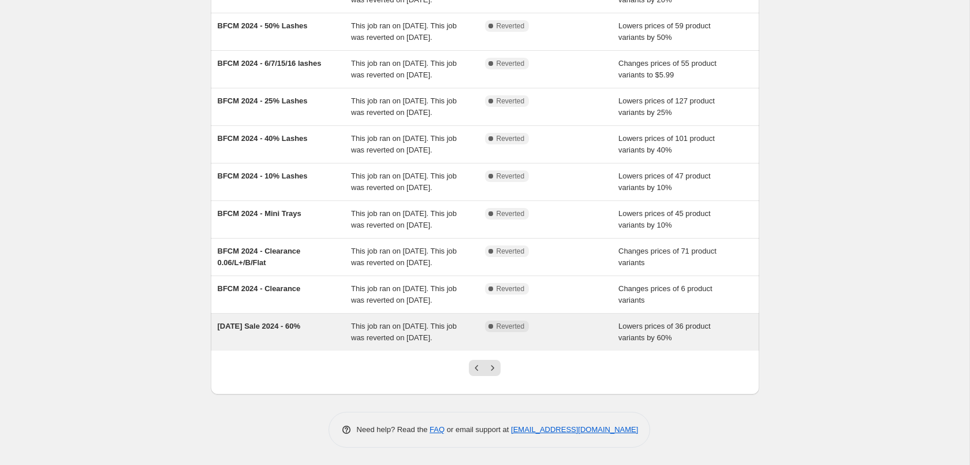
scroll to position [245, 0]
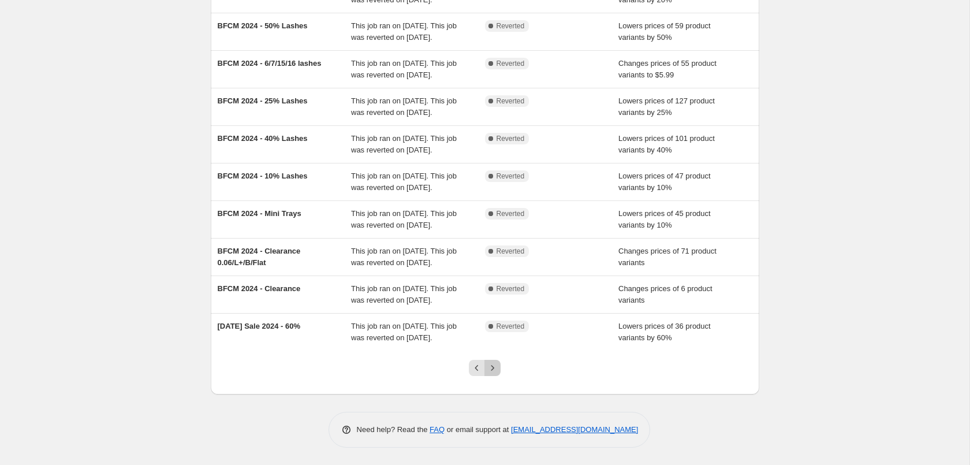
click at [494, 370] on icon "Next" at bounding box center [493, 368] width 12 height 12
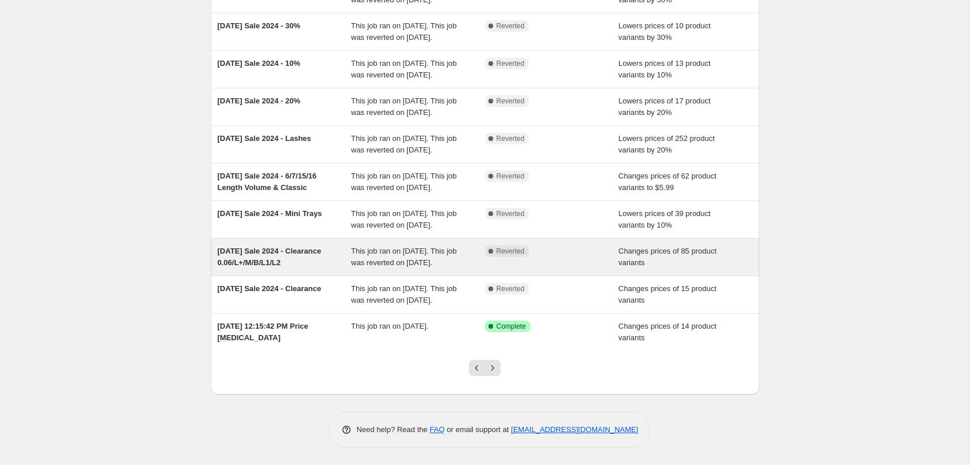
scroll to position [234, 0]
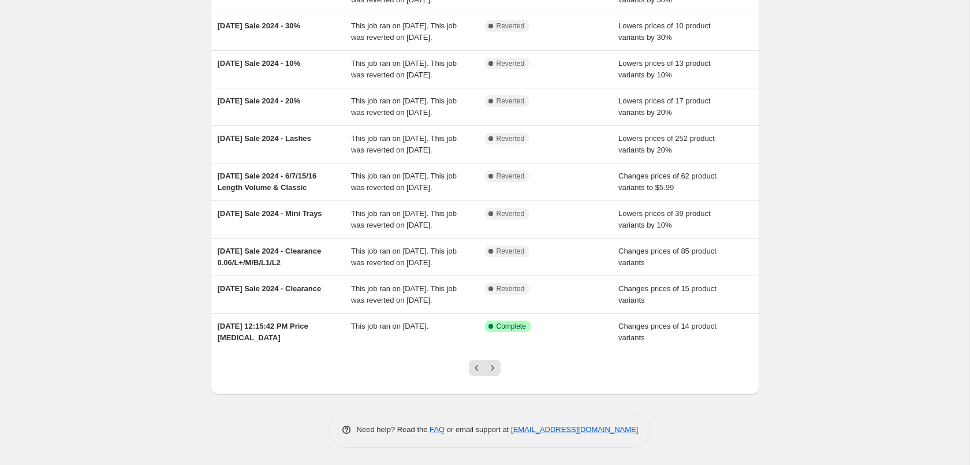
click at [473, 359] on div at bounding box center [484, 372] width 47 height 44
click at [471, 365] on icon "Previous" at bounding box center [477, 368] width 12 height 12
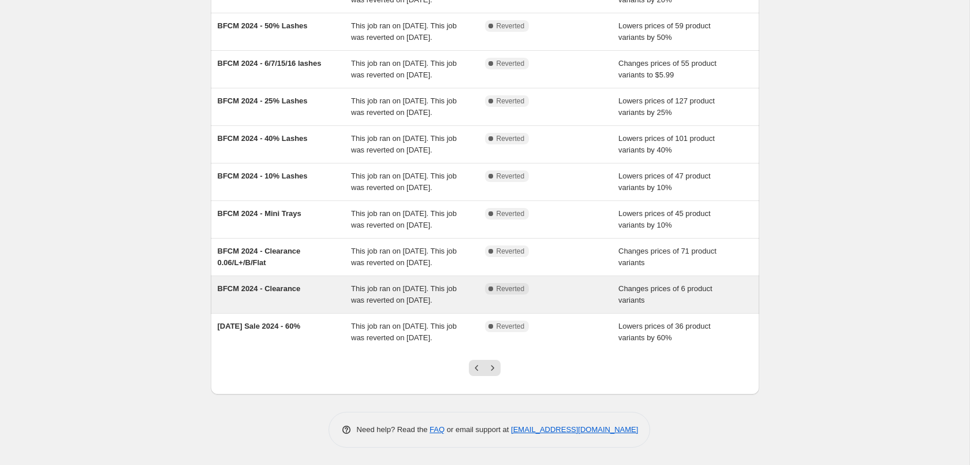
scroll to position [245, 0]
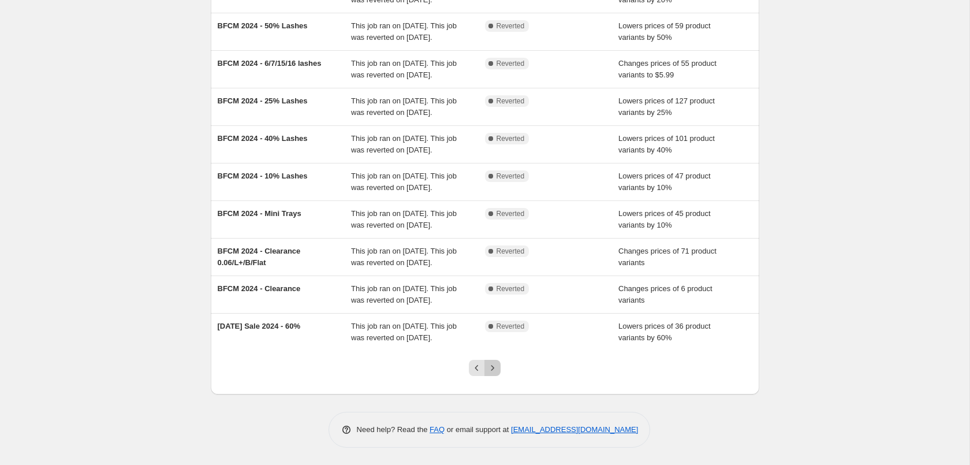
click at [491, 372] on icon "Next" at bounding box center [493, 368] width 12 height 12
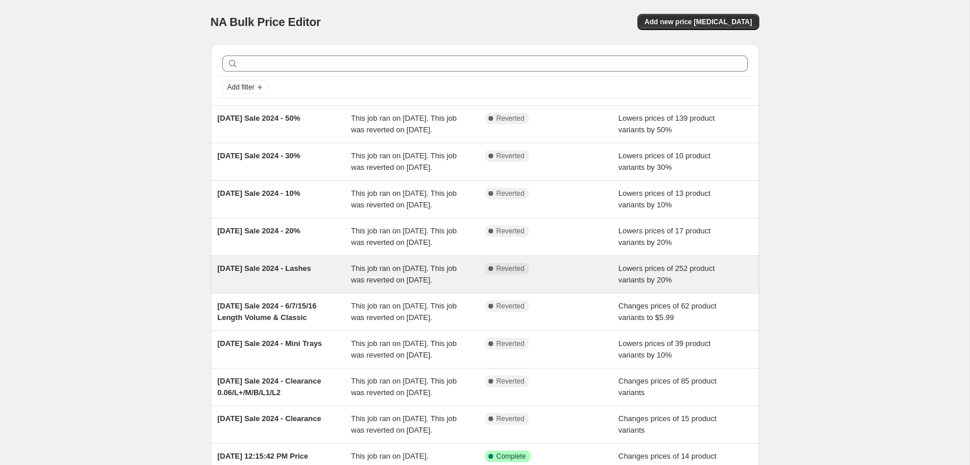
click at [423, 284] on span "This job ran on [DATE]. This job was reverted on [DATE]." at bounding box center [404, 274] width 106 height 20
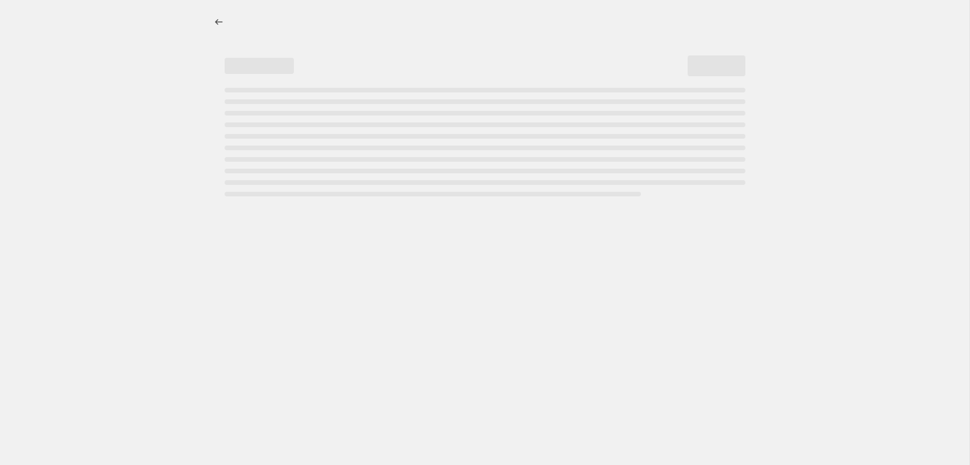
select select "percentage"
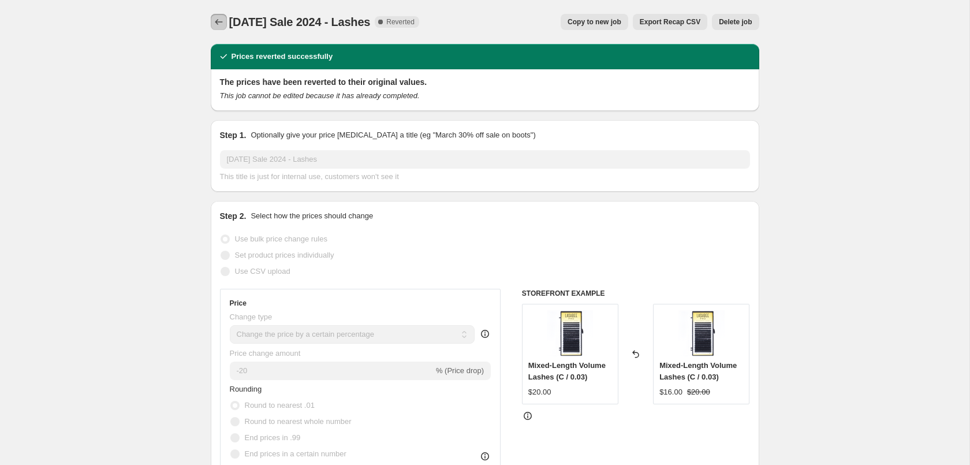
click at [221, 23] on icon "Price change jobs" at bounding box center [219, 22] width 12 height 12
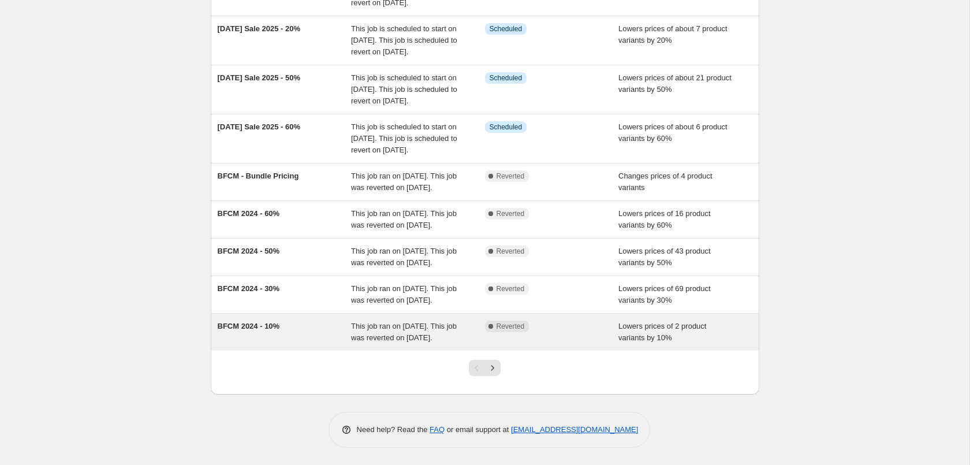
scroll to position [303, 0]
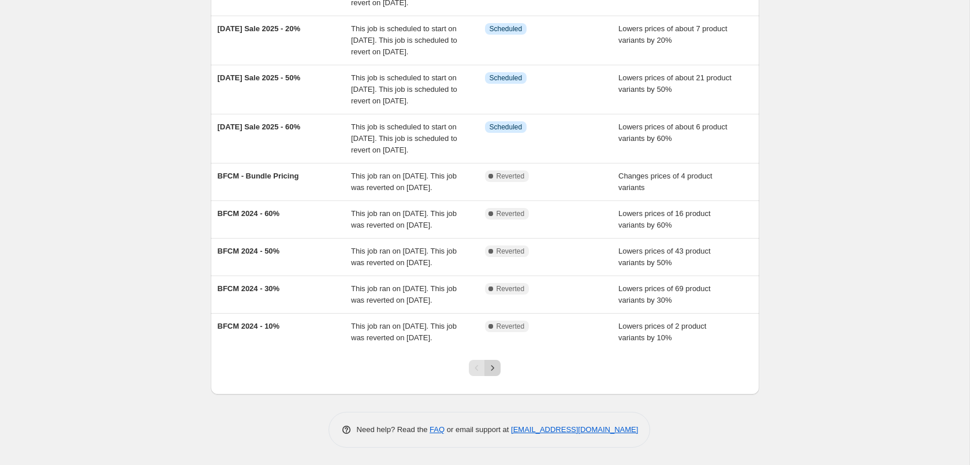
click at [500, 365] on button "Next" at bounding box center [492, 368] width 16 height 16
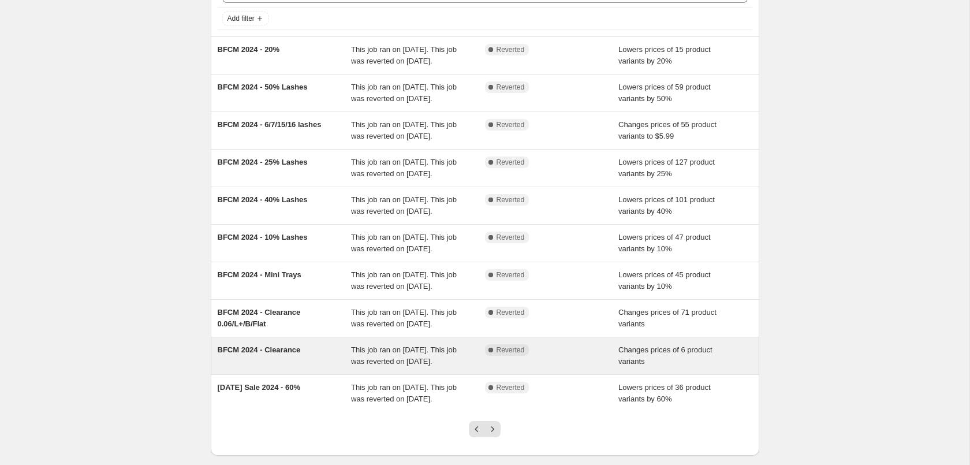
scroll to position [245, 0]
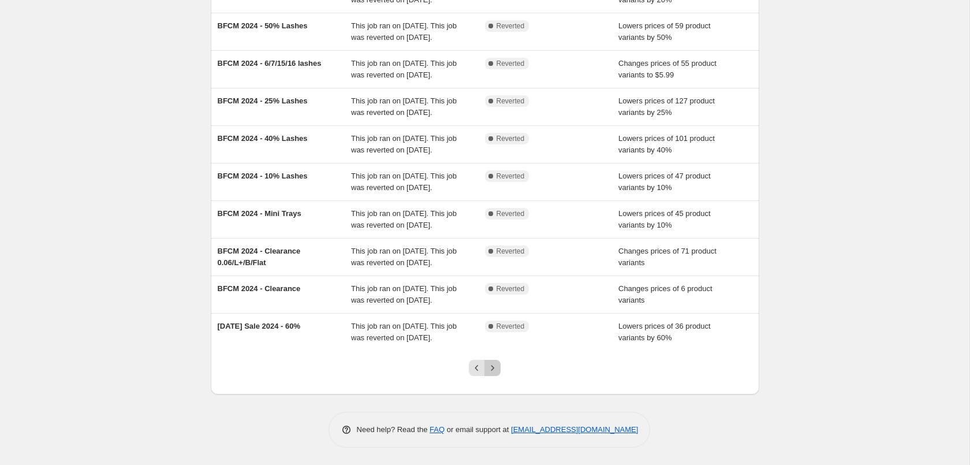
click at [499, 371] on button "Next" at bounding box center [492, 368] width 16 height 16
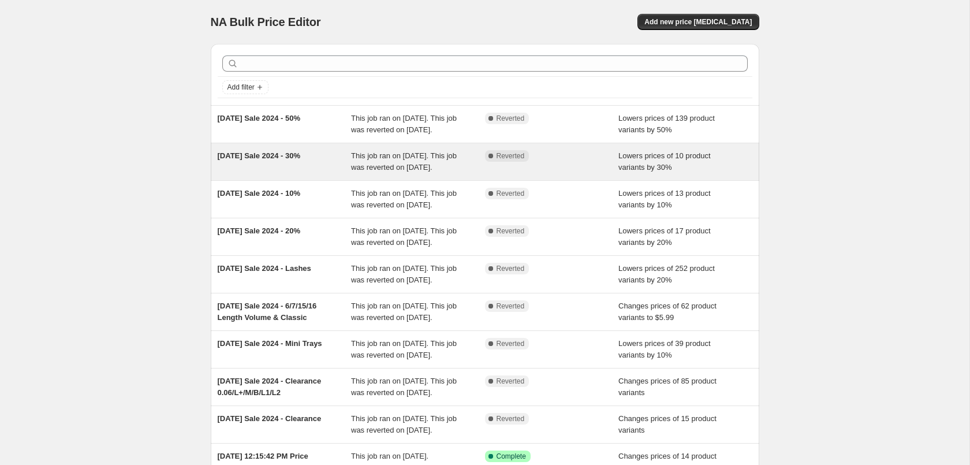
scroll to position [234, 0]
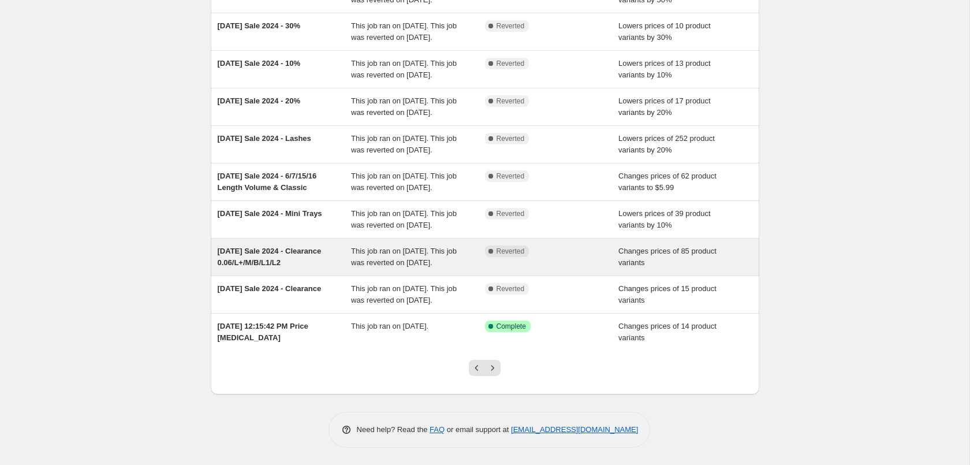
click at [420, 245] on div "This job ran on [DATE]. This job was reverted on [DATE]." at bounding box center [418, 256] width 134 height 23
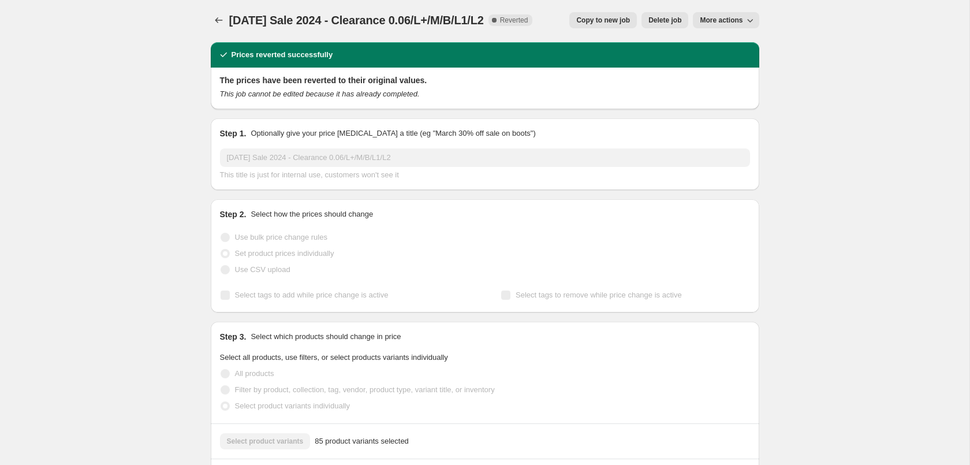
scroll to position [412, 0]
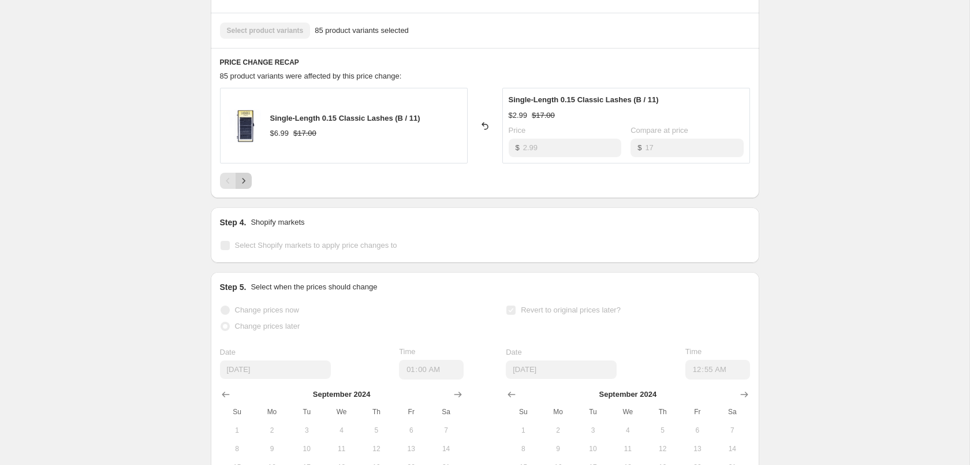
click at [244, 182] on icon "Next" at bounding box center [244, 181] width 12 height 12
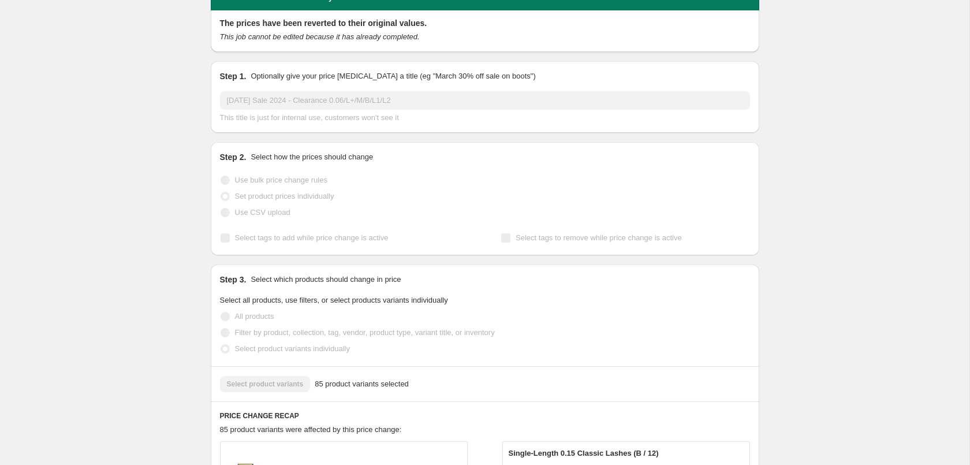
scroll to position [0, 0]
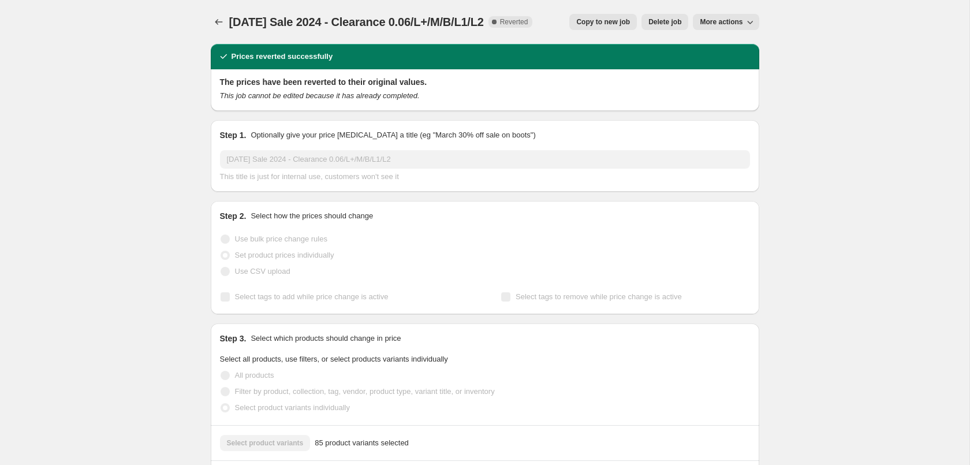
click at [599, 28] on button "Copy to new job" at bounding box center [603, 22] width 68 height 16
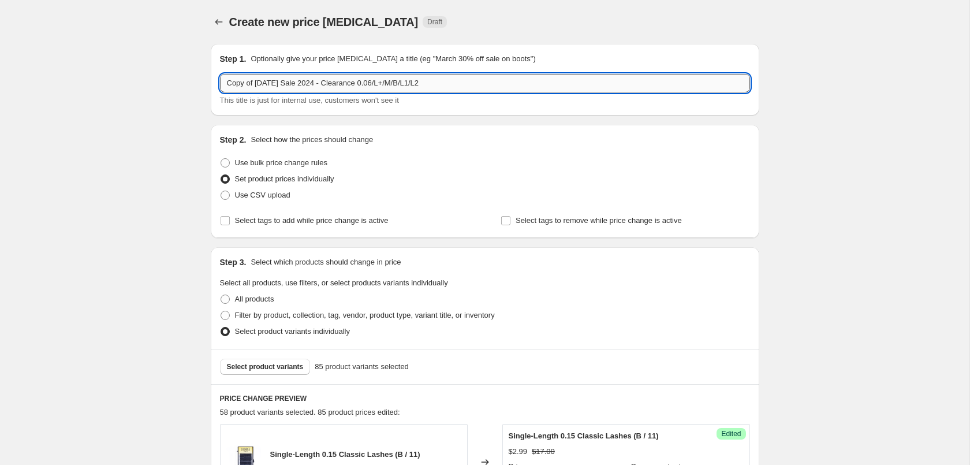
drag, startPoint x: 255, startPoint y: 84, endPoint x: 173, endPoint y: 81, distance: 81.5
click at [220, 81] on input "Copy of [DATE] Sale 2024 - Clearance 0.06/L+/M/B/L1/L2" at bounding box center [485, 83] width 530 height 18
click at [296, 84] on input "[DATE] Sale 2024 - Clearance 0.06/L+/M/B/L1/L2" at bounding box center [485, 83] width 530 height 18
type input "[DATE] Sale 2025 - Clearance 0.06/L+/M/B/L1/L2"
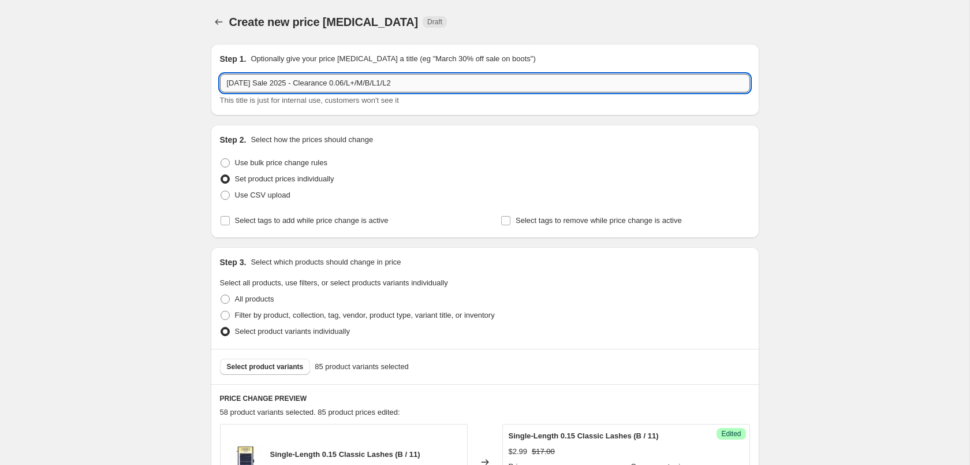
drag, startPoint x: 412, startPoint y: 86, endPoint x: 135, endPoint y: 79, distance: 277.8
click at [220, 79] on input "[DATE] Sale 2025 - Clearance 0.06/L+/M/B/L1/L2" at bounding box center [485, 83] width 530 height 18
click at [219, 21] on icon "Price change jobs" at bounding box center [219, 22] width 12 height 12
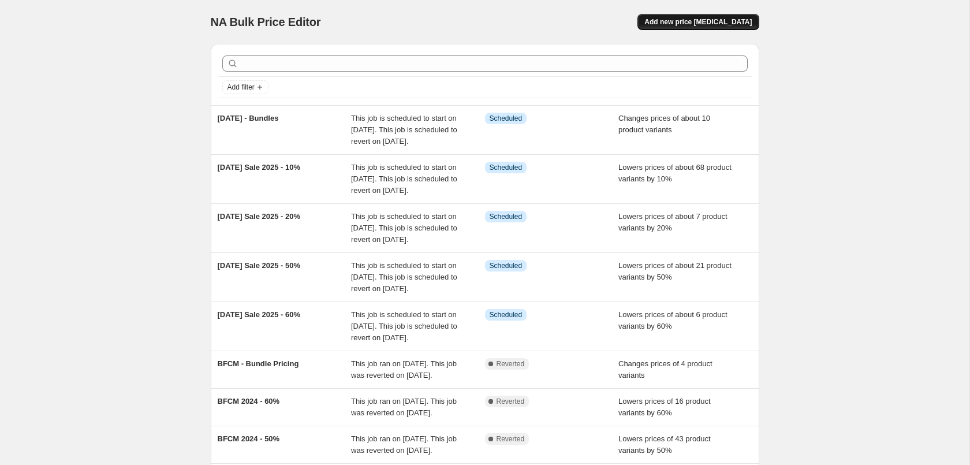
click at [711, 25] on span "Add new price [MEDICAL_DATA]" at bounding box center [697, 21] width 107 height 9
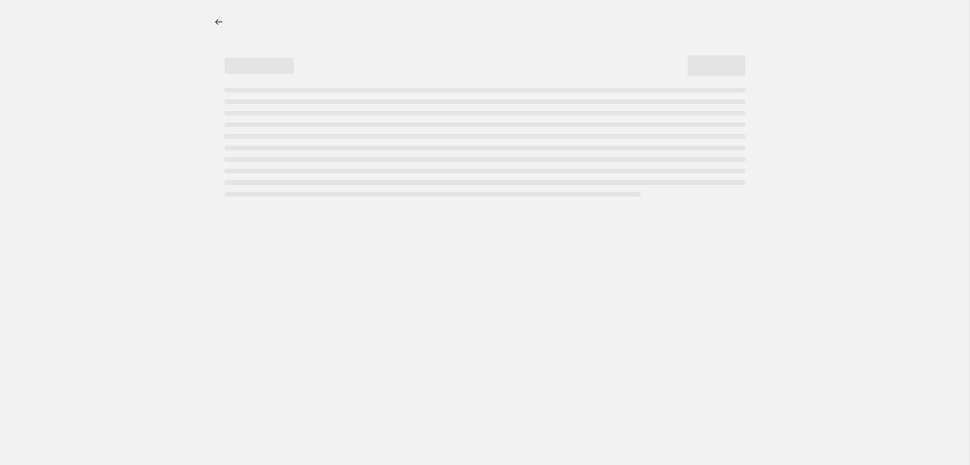
select select "percentage"
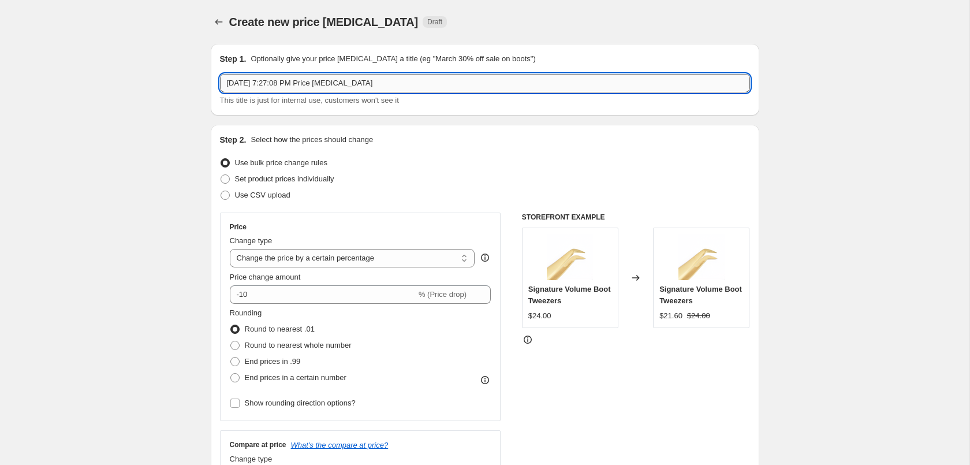
drag, startPoint x: 376, startPoint y: 83, endPoint x: -139, endPoint y: 80, distance: 514.4
click at [220, 80] on input "[DATE] 7:27:08 PM Price [MEDICAL_DATA]" at bounding box center [485, 83] width 530 height 18
paste input "[DATE] Sale 2025 - Clearance 0.06/L+/M/B/L1/L2"
drag, startPoint x: 337, startPoint y: 85, endPoint x: 587, endPoint y: 86, distance: 250.0
click at [587, 86] on input "[DATE] Sale 2025 - Clearance 0.06/L+/M/B/L1/L2" at bounding box center [485, 83] width 530 height 18
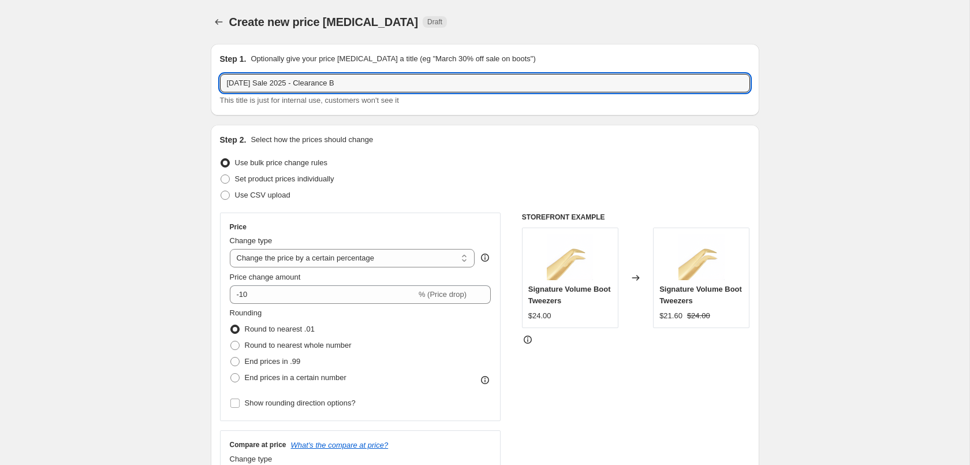
type input "[DATE] Sale 2025 - Clearance B"
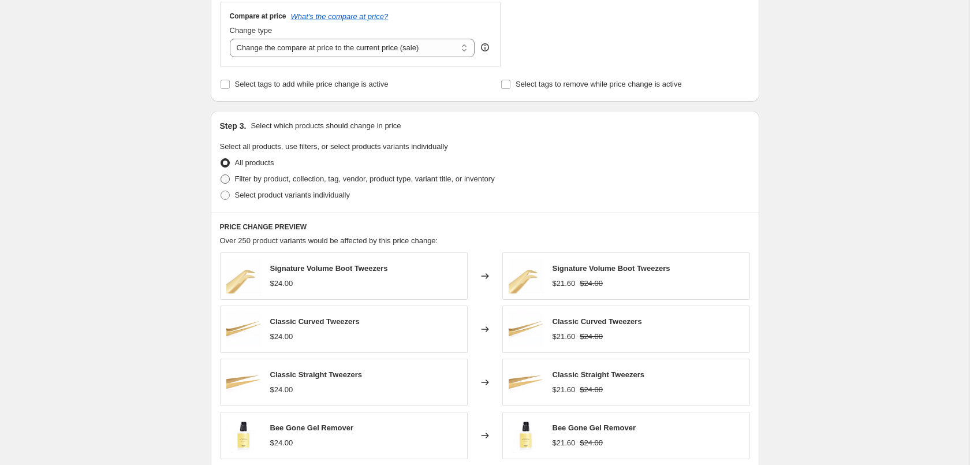
scroll to position [471, 0]
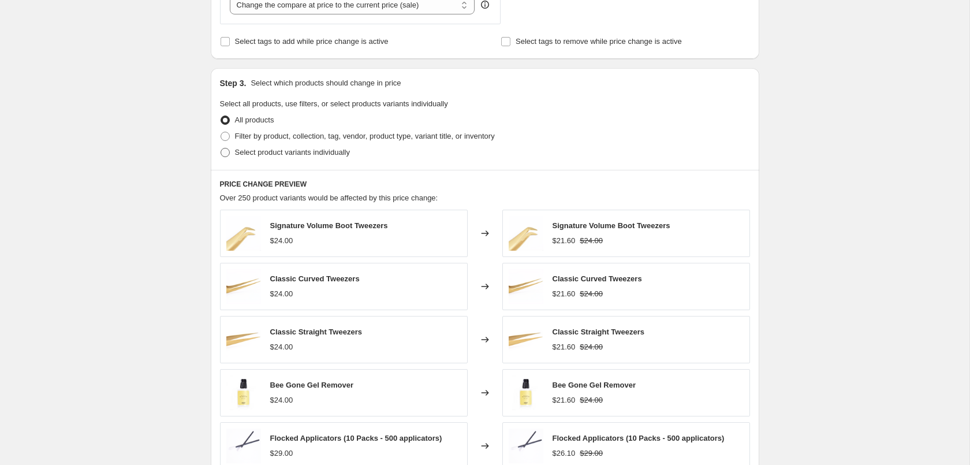
click at [236, 156] on span "Select product variants individually" at bounding box center [292, 152] width 115 height 9
click at [221, 148] on input "Select product variants individually" at bounding box center [221, 148] width 1 height 1
radio input "true"
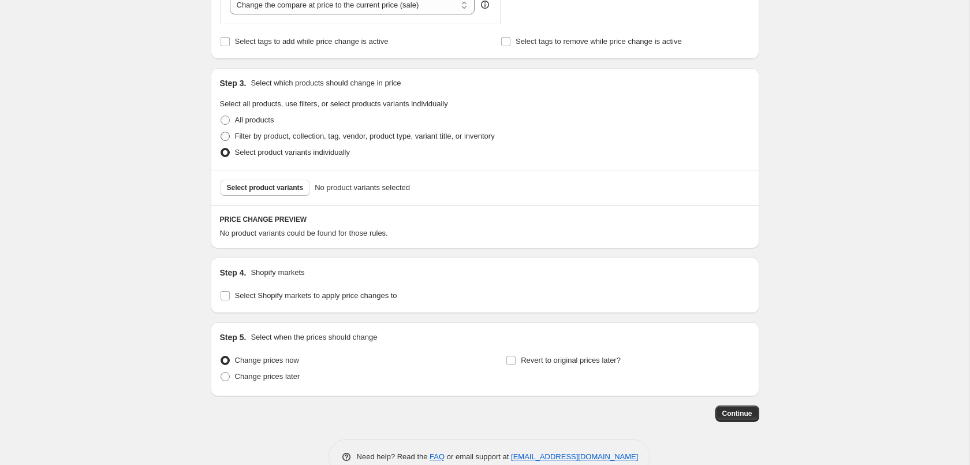
click at [251, 133] on span "Filter by product, collection, tag, vendor, product type, variant title, or inv…" at bounding box center [365, 136] width 260 height 9
click at [221, 132] on input "Filter by product, collection, tag, vendor, product type, variant title, or inv…" at bounding box center [221, 132] width 1 height 1
radio input "true"
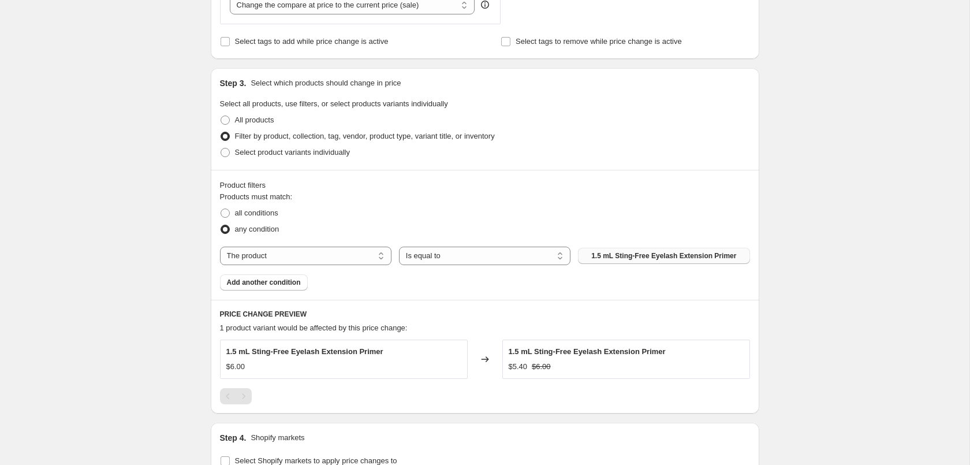
click at [667, 262] on button "1.5 mL Sting-Free Eyelash Extension Primer" at bounding box center [663, 256] width 171 height 16
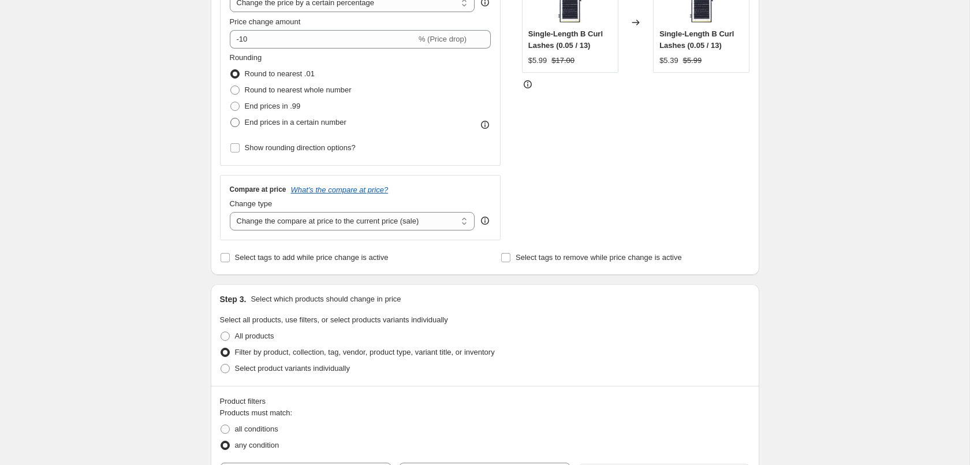
scroll to position [177, 0]
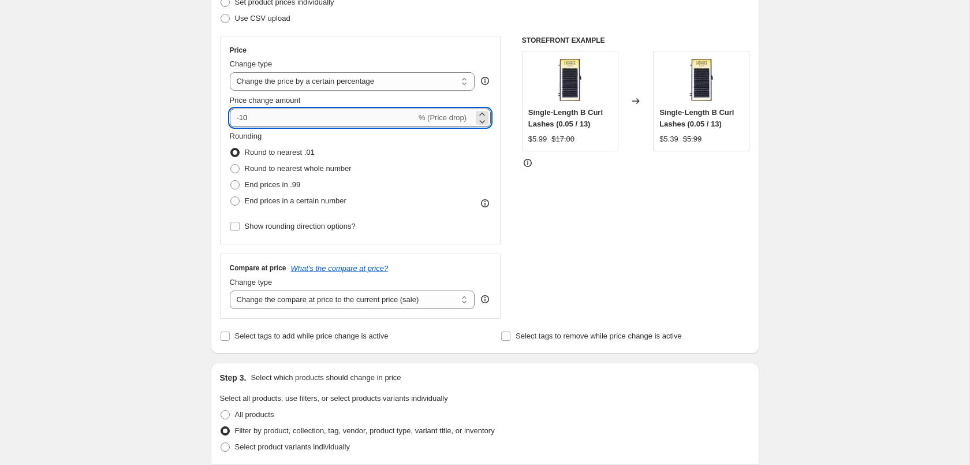
click at [378, 122] on input "-10" at bounding box center [323, 118] width 186 height 18
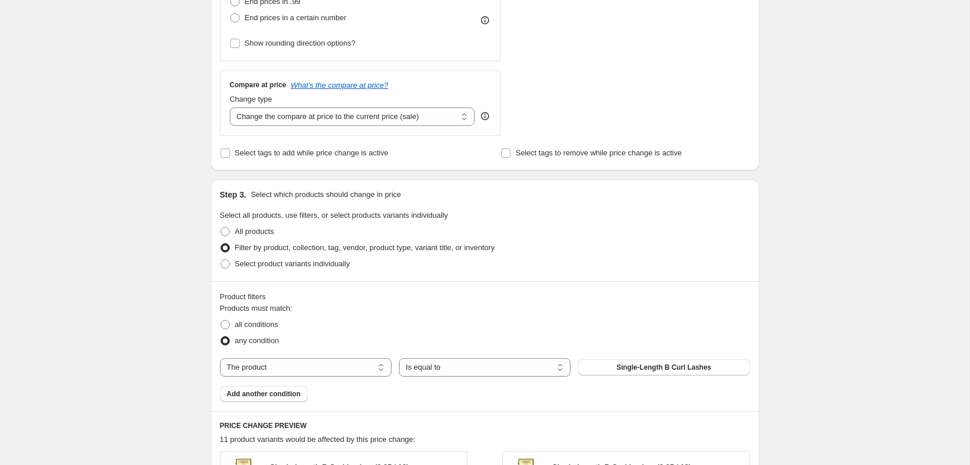
scroll to position [294, 0]
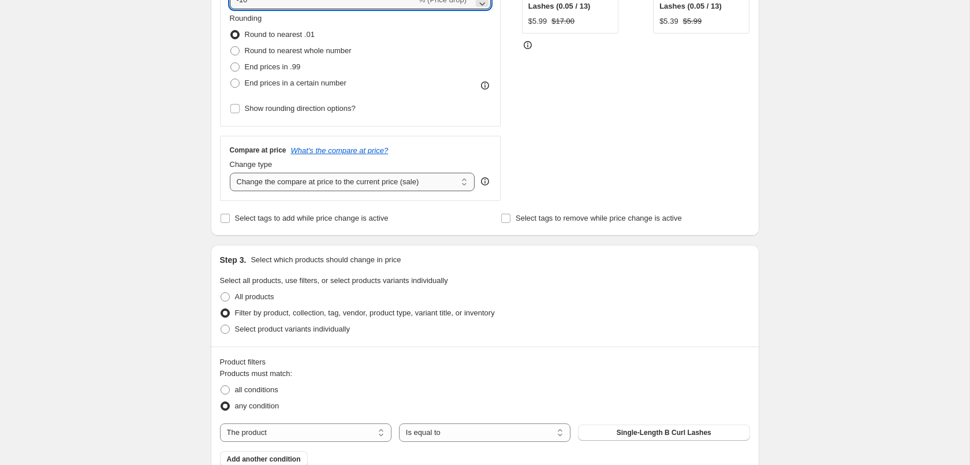
click at [230, 173] on select "Change the compare at price to the current price (sale) Change the compare at p…" at bounding box center [352, 182] width 245 height 18
click option "Change the compare at price by a certain amount relative to the actual price" at bounding box center [0, 0] width 0 height 0
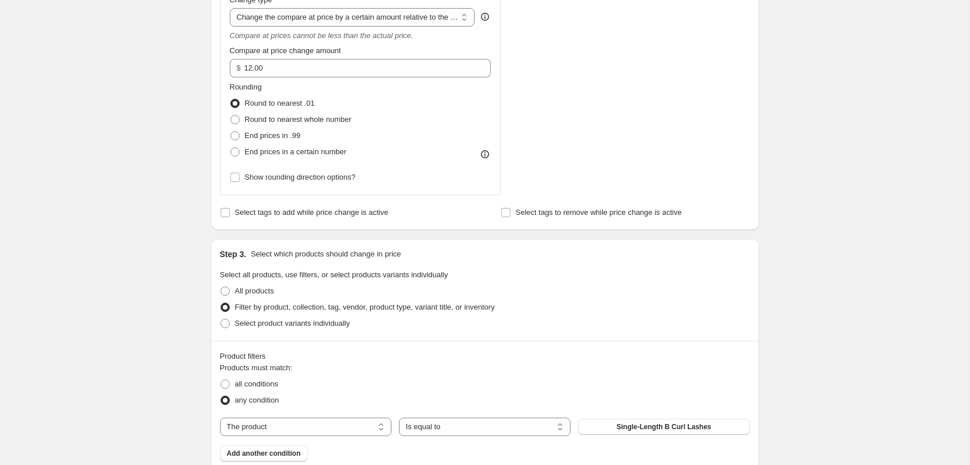
scroll to position [412, 0]
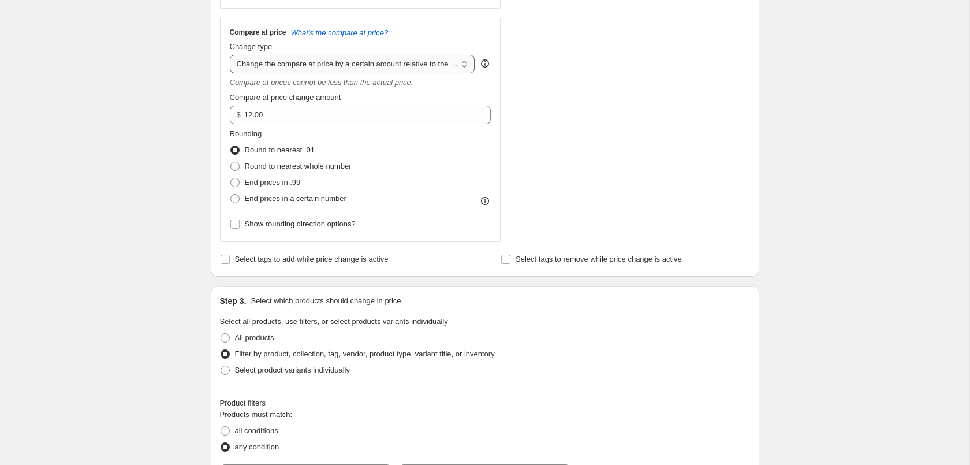
click at [230, 55] on select "Change the compare at price to the current price (sale) Change the compare at p…" at bounding box center [352, 64] width 245 height 18
select select "pp"
click option "Change the compare at price by a certain percentage relative to the actual price" at bounding box center [0, 0] width 0 height 0
type input "20"
click at [912, 215] on div "Create new price [MEDICAL_DATA]. This page is ready Create new price [MEDICAL_D…" at bounding box center [484, 341] width 969 height 1507
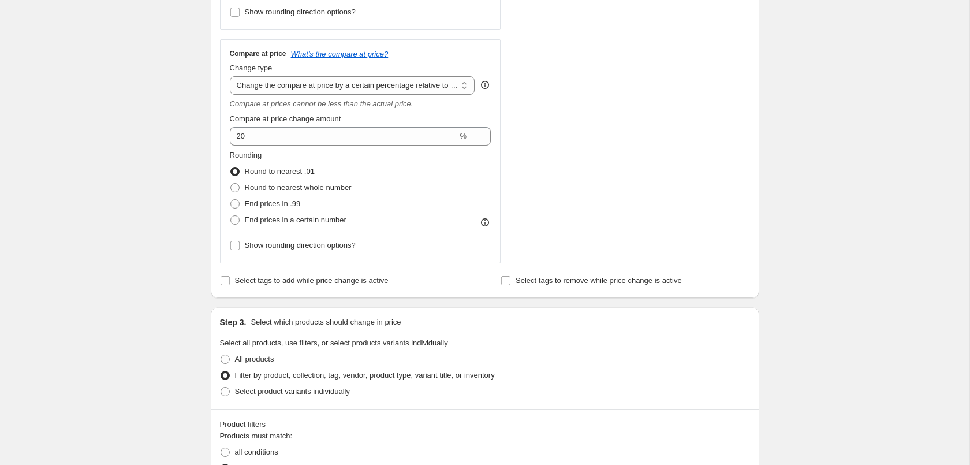
scroll to position [353, 0]
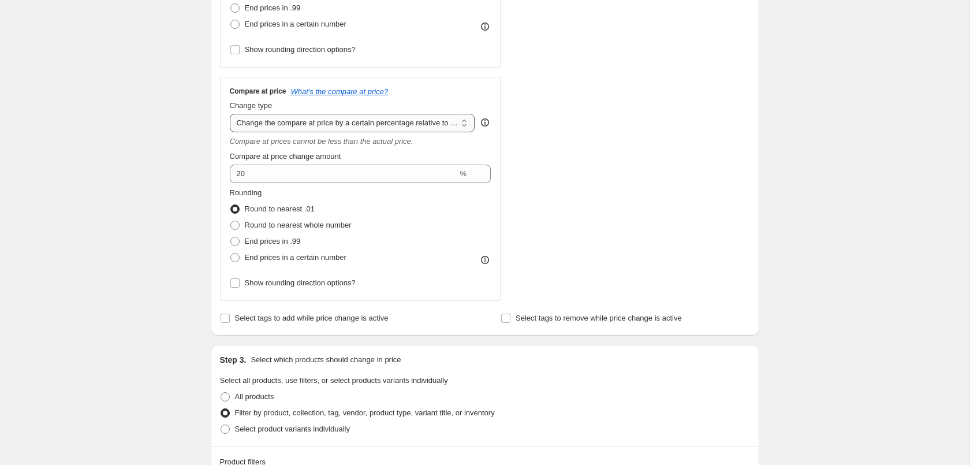
click at [230, 114] on select "Change the compare at price to the current price (sale) Change the compare at p…" at bounding box center [352, 123] width 245 height 18
select select "bp"
click option "Change the compare at price by a certain amount relative to the actual price" at bounding box center [0, 0] width 0 height 0
type input "12.00"
click at [230, 114] on select "Change the compare at price to the current price (sale) Change the compare at p…" at bounding box center [352, 123] width 245 height 18
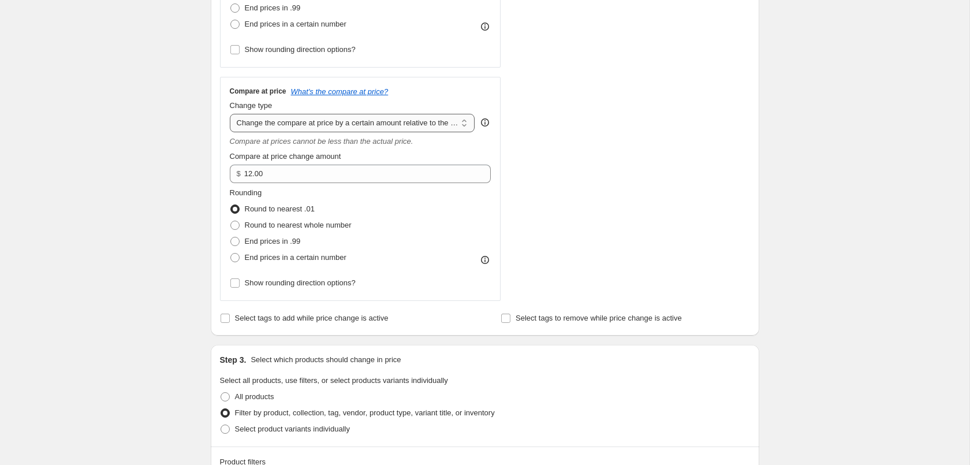
click at [378, 124] on select "Change the compare at price to the current price (sale) Change the compare at p…" at bounding box center [352, 123] width 245 height 18
click at [176, 117] on div "Create new price [MEDICAL_DATA]. This page is ready Create new price [MEDICAL_D…" at bounding box center [484, 400] width 969 height 1507
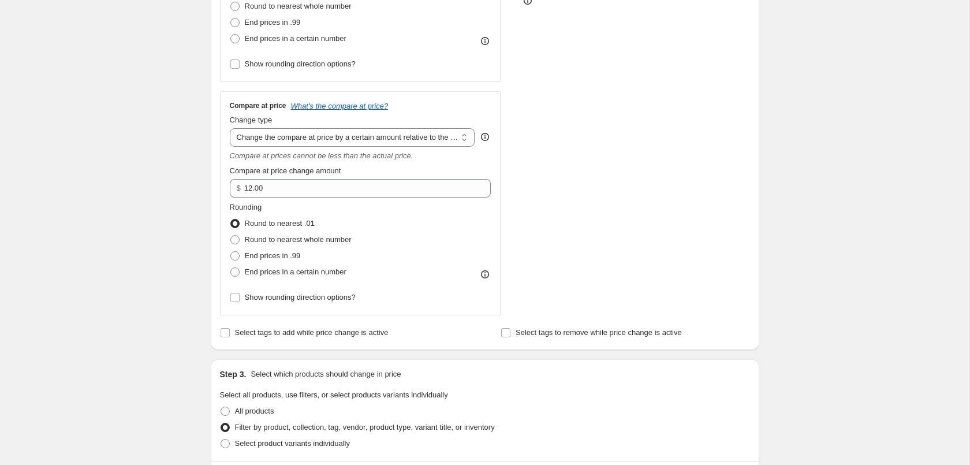
scroll to position [177, 0]
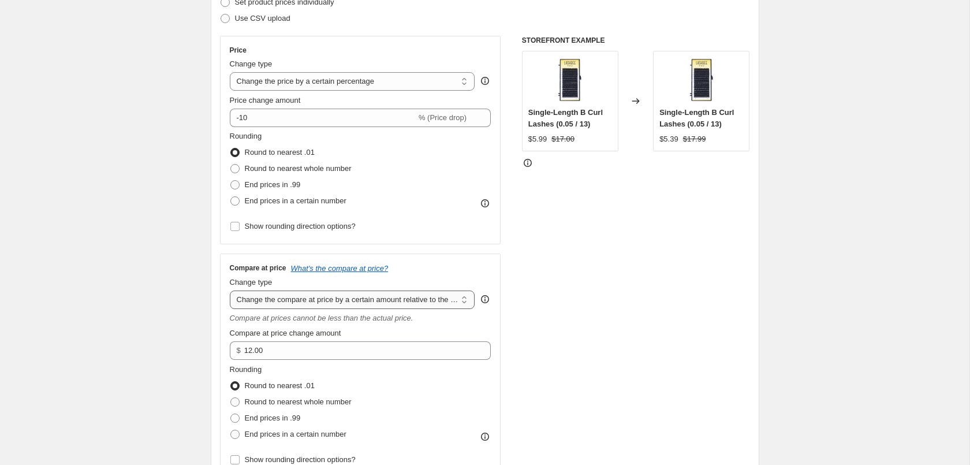
click at [230, 290] on select "Change the compare at price to the current price (sale) Change the compare at p…" at bounding box center [352, 299] width 245 height 18
click at [352, 307] on select "Change the compare at price to the current price (sale) Change the compare at p…" at bounding box center [352, 299] width 245 height 18
click at [230, 290] on select "Change the compare at price to the current price (sale) Change the compare at p…" at bounding box center [352, 299] width 245 height 18
click at [359, 296] on select "Change the compare at price to the current price (sale) Change the compare at p…" at bounding box center [352, 299] width 245 height 18
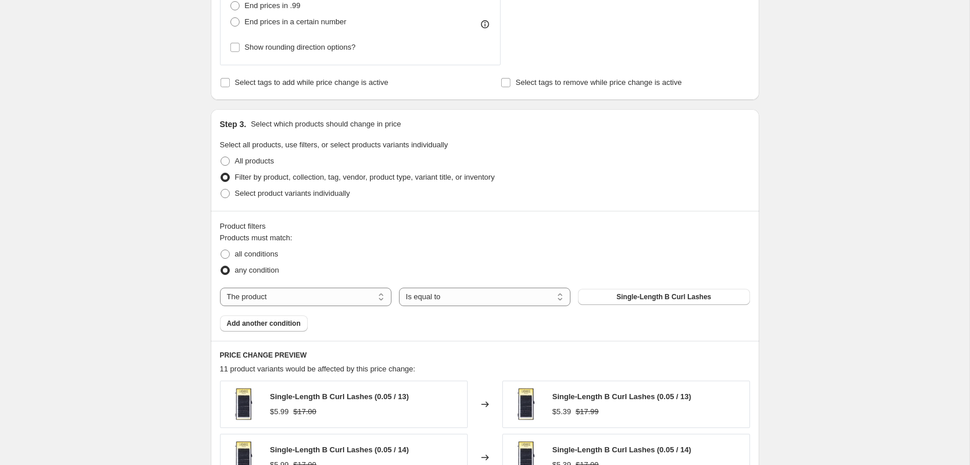
scroll to position [294, 0]
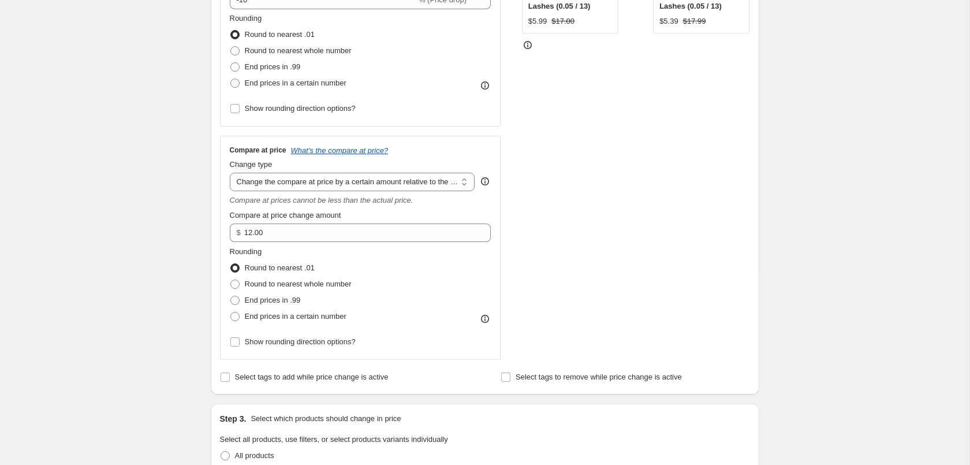
click at [334, 192] on div "Compare at price What's the compare at price? Change type Change the compare at…" at bounding box center [361, 247] width 262 height 204
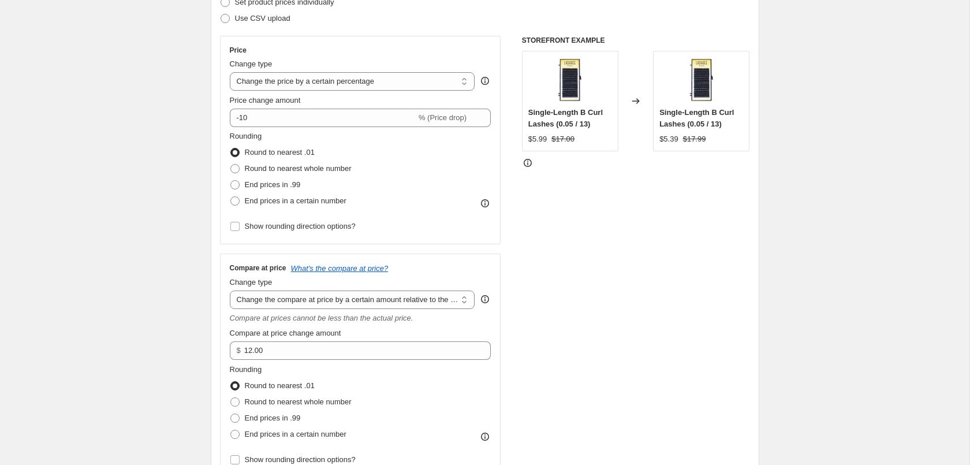
scroll to position [353, 0]
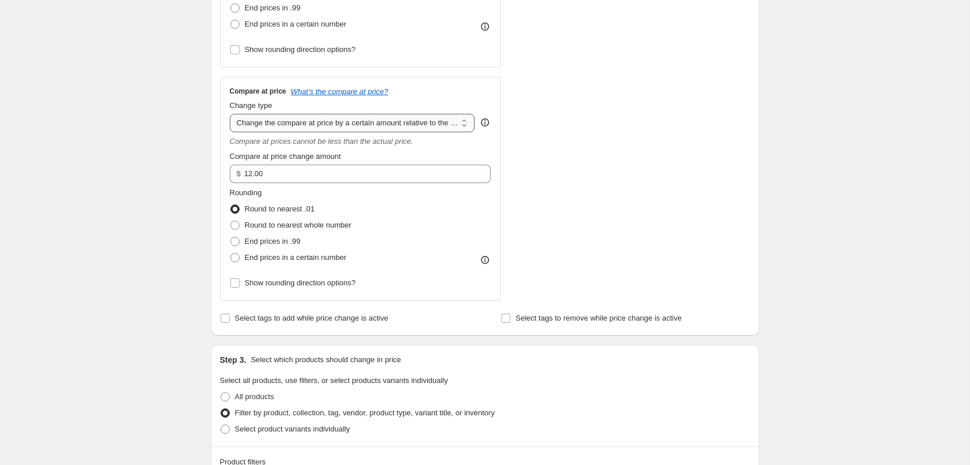
click at [230, 114] on select "Change the compare at price to the current price (sale) Change the compare at p…" at bounding box center [352, 123] width 245 height 18
select select "pp"
click option "Change the compare at price by a certain percentage relative to the actual price" at bounding box center [0, 0] width 0 height 0
type input "20"
click at [866, 219] on div "Create new price [MEDICAL_DATA]. This page is ready Create new price [MEDICAL_D…" at bounding box center [484, 400] width 969 height 1507
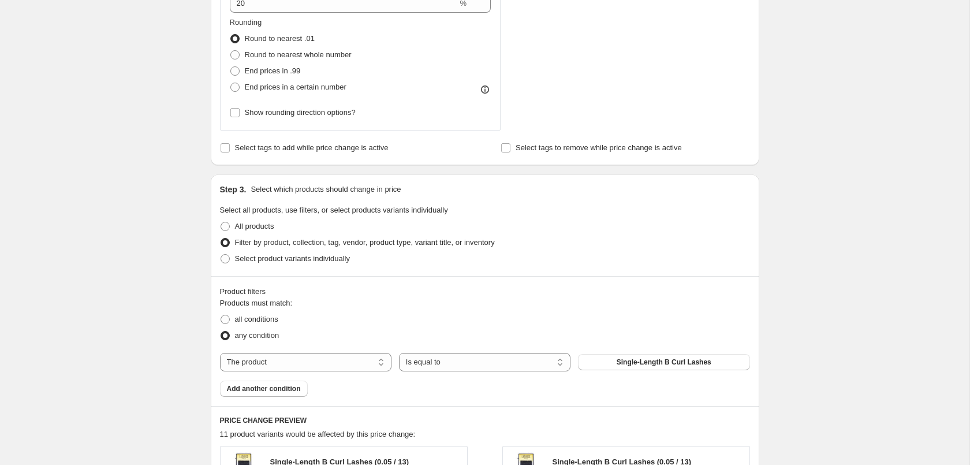
scroll to position [412, 0]
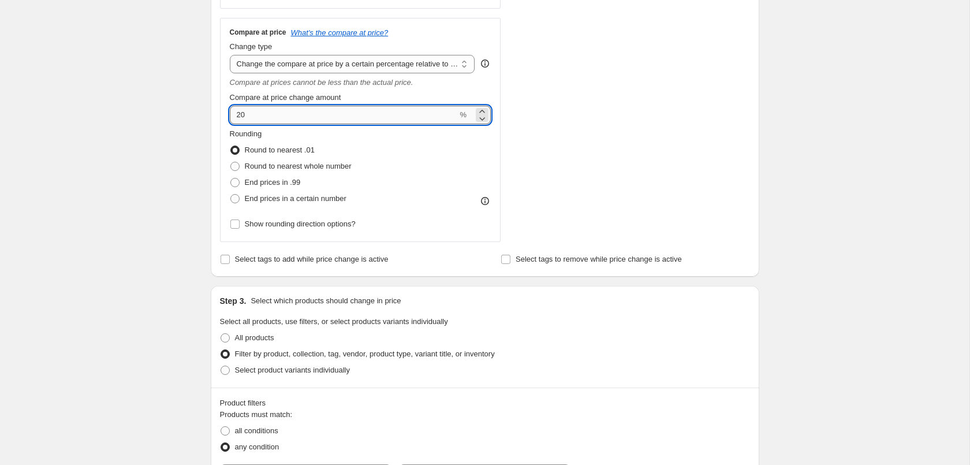
click at [440, 124] on input "20" at bounding box center [344, 115] width 228 height 18
click at [230, 55] on select "Change the compare at price to the current price (sale) Change the compare at p…" at bounding box center [352, 64] width 245 height 18
select select "no_change"
click option "Don't change the compare at price" at bounding box center [0, 0] width 0 height 0
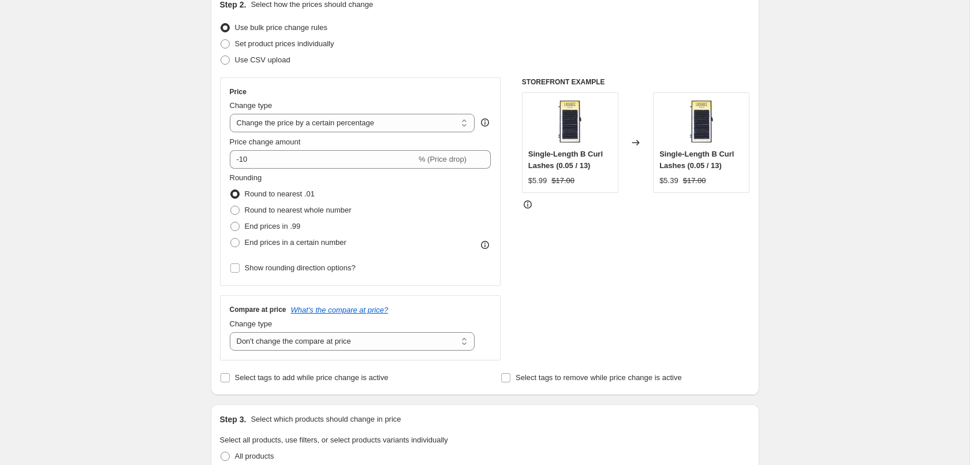
scroll to position [59, 0]
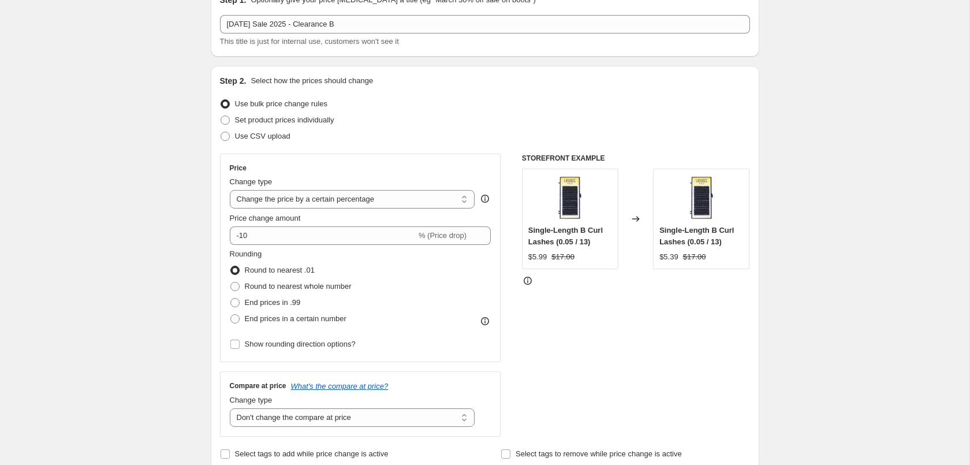
click at [230, 190] on select "Change the price to a certain amount Change the price by a certain amount Chang…" at bounding box center [352, 199] width 245 height 18
click at [331, 197] on select "Change the price to a certain amount Change the price by a certain amount Chang…" at bounding box center [352, 199] width 245 height 18
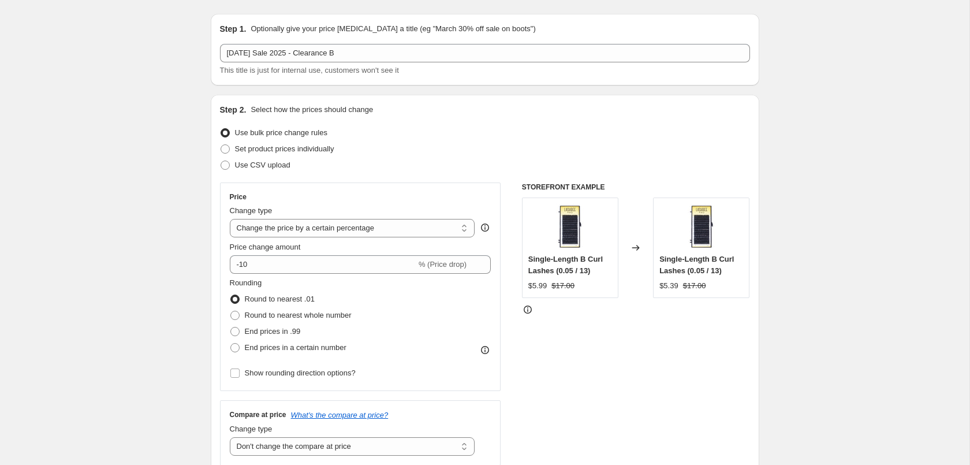
scroll to position [0, 0]
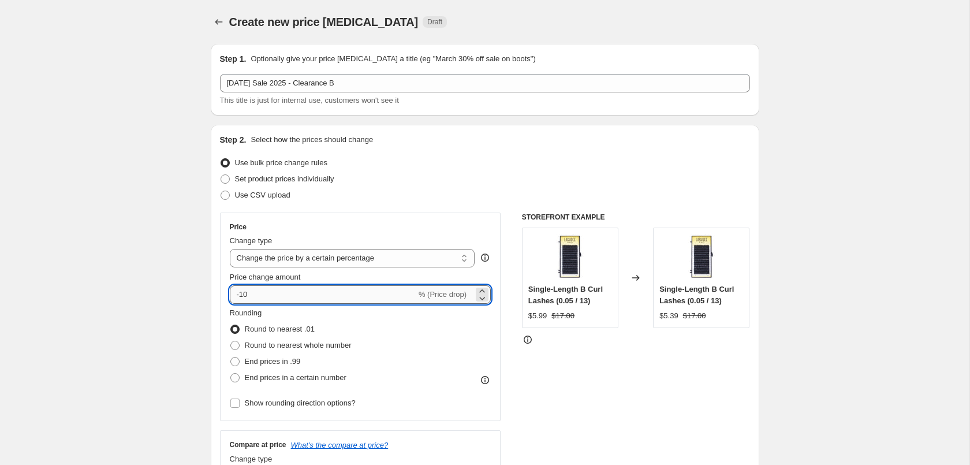
click at [290, 289] on input "-10" at bounding box center [323, 294] width 186 height 18
drag, startPoint x: 337, startPoint y: 288, endPoint x: -9, endPoint y: 260, distance: 347.6
click at [230, 285] on input "-10" at bounding box center [323, 294] width 186 height 18
type input "5"
type input "-50"
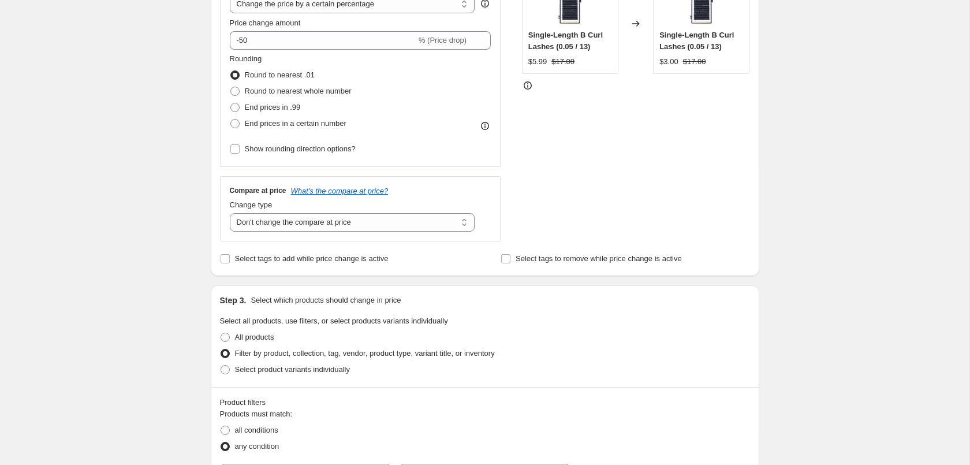
scroll to position [236, 0]
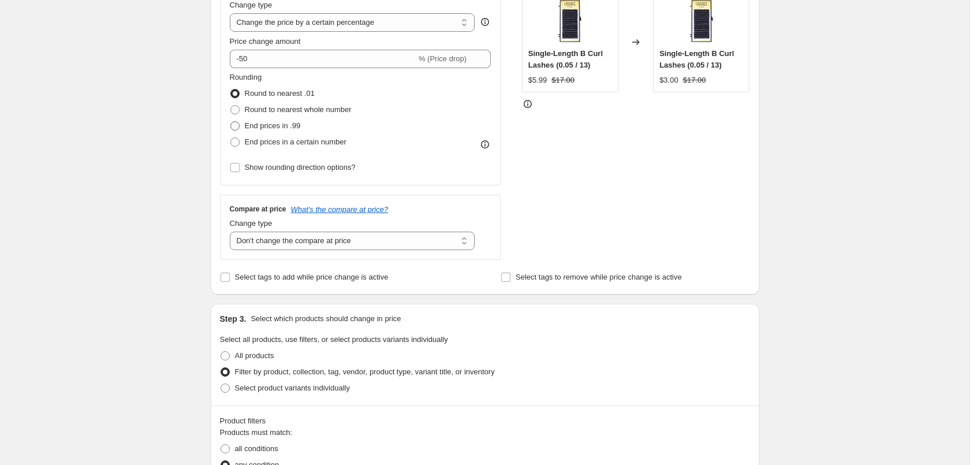
click at [234, 122] on span at bounding box center [234, 125] width 9 height 9
click at [231, 122] on input "End prices in .99" at bounding box center [230, 121] width 1 height 1
radio input "true"
click at [142, 161] on div "Create new price [MEDICAL_DATA]. This page is ready Create new price [MEDICAL_D…" at bounding box center [484, 438] width 969 height 1349
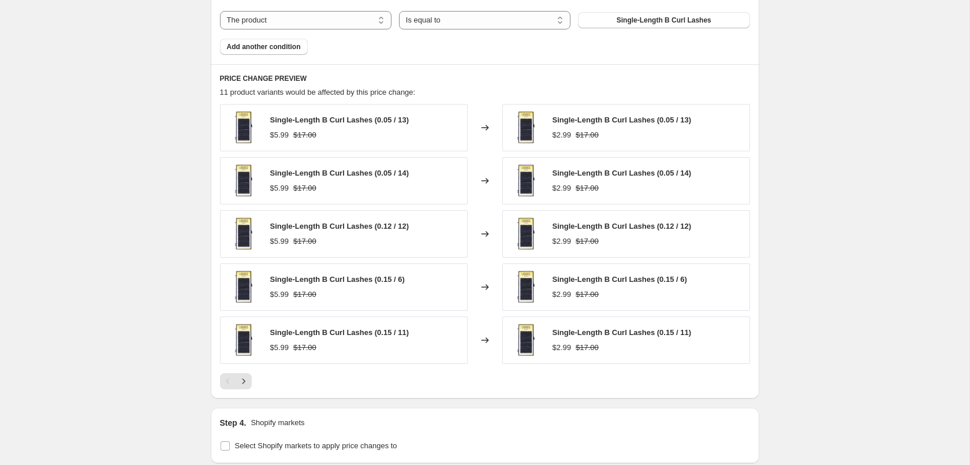
scroll to position [884, 0]
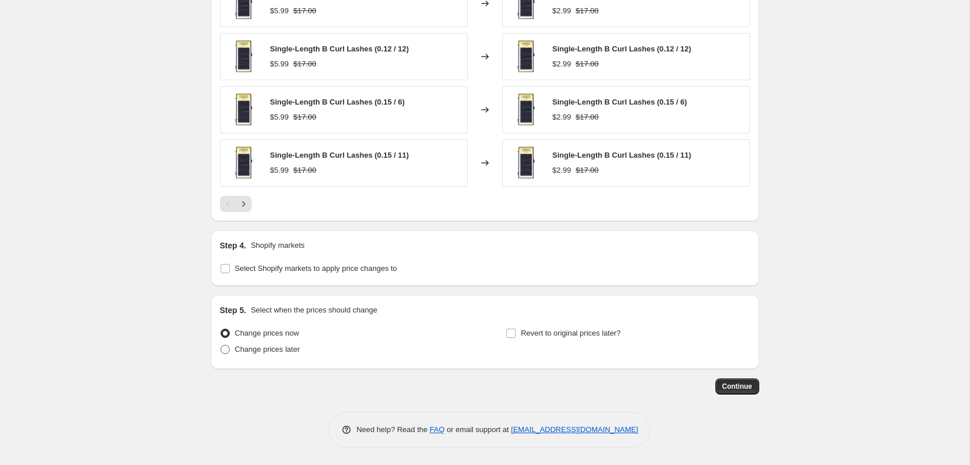
click at [283, 349] on span "Change prices later" at bounding box center [267, 349] width 65 height 9
click at [221, 345] on input "Change prices later" at bounding box center [221, 345] width 1 height 1
radio input "true"
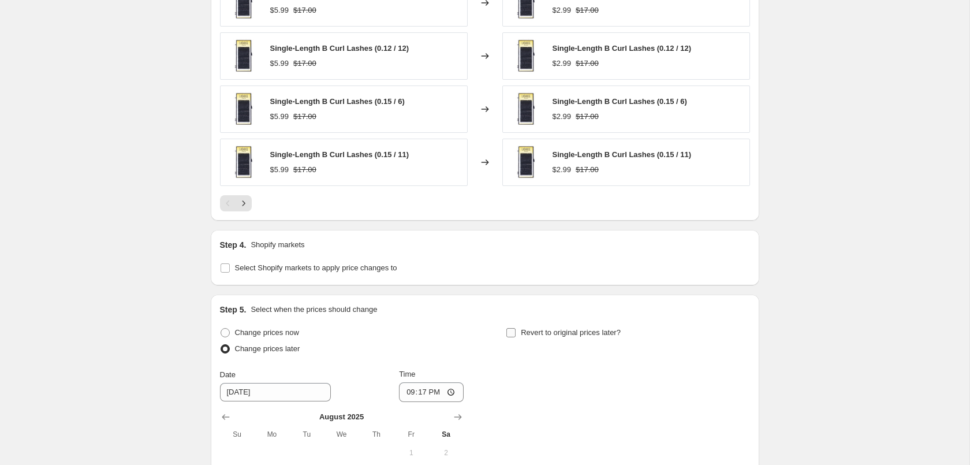
click at [517, 335] on label "Revert to original prices later?" at bounding box center [563, 332] width 115 height 16
click at [516, 335] on input "Revert to original prices later?" at bounding box center [510, 332] width 9 height 9
checkbox input "true"
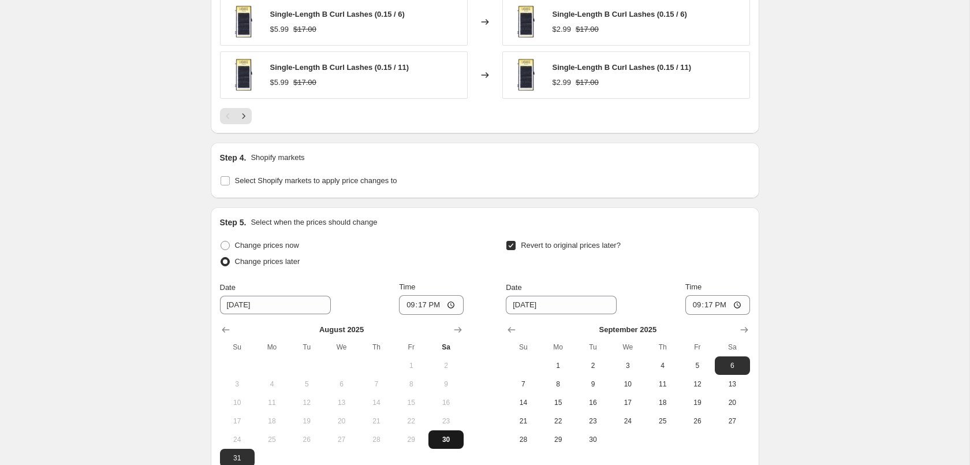
scroll to position [1099, 0]
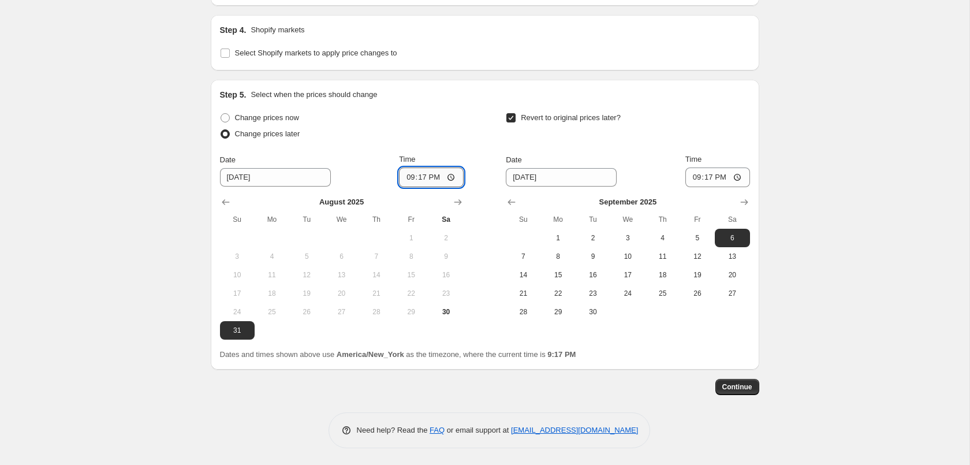
click at [421, 178] on input "21:17" at bounding box center [431, 177] width 65 height 20
type input "01:00"
click at [705, 177] on input "21:17" at bounding box center [717, 177] width 65 height 20
click at [619, 238] on span "3" at bounding box center [627, 237] width 25 height 9
type input "[DATE]"
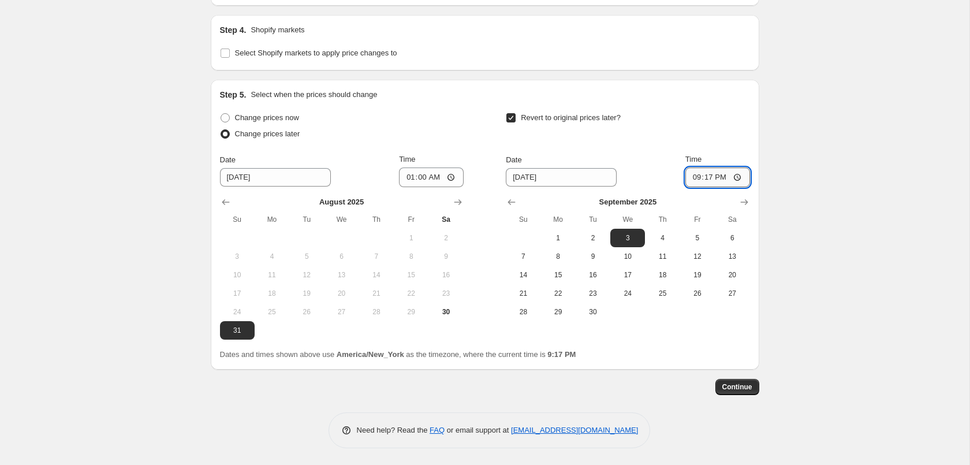
click at [709, 177] on input "21:17" at bounding box center [717, 177] width 65 height 20
type input "01:00"
click at [755, 386] on button "Continue" at bounding box center [737, 387] width 44 height 16
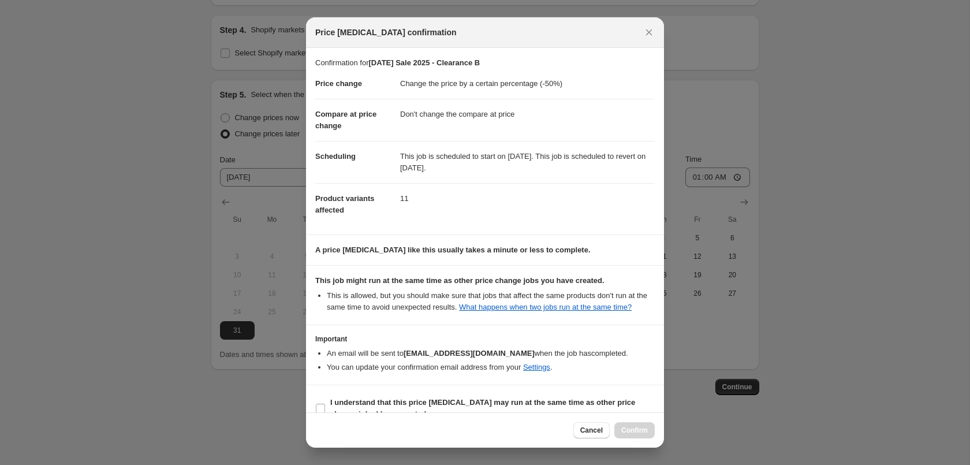
scroll to position [21, 0]
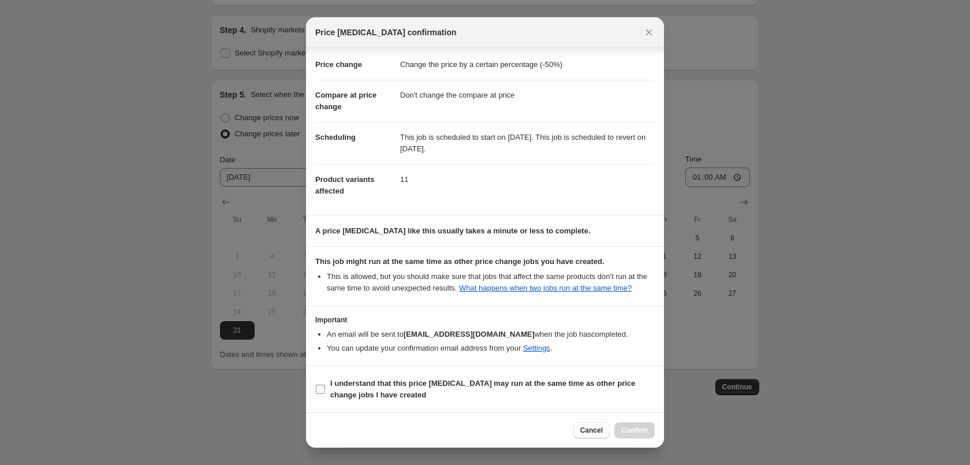
click at [420, 382] on b "I understand that this price [MEDICAL_DATA] may run at the same time as other p…" at bounding box center [482, 389] width 305 height 20
click at [325, 385] on input "I understand that this price [MEDICAL_DATA] may run at the same time as other p…" at bounding box center [320, 389] width 9 height 9
checkbox input "true"
click at [624, 434] on span "Confirm" at bounding box center [634, 430] width 27 height 9
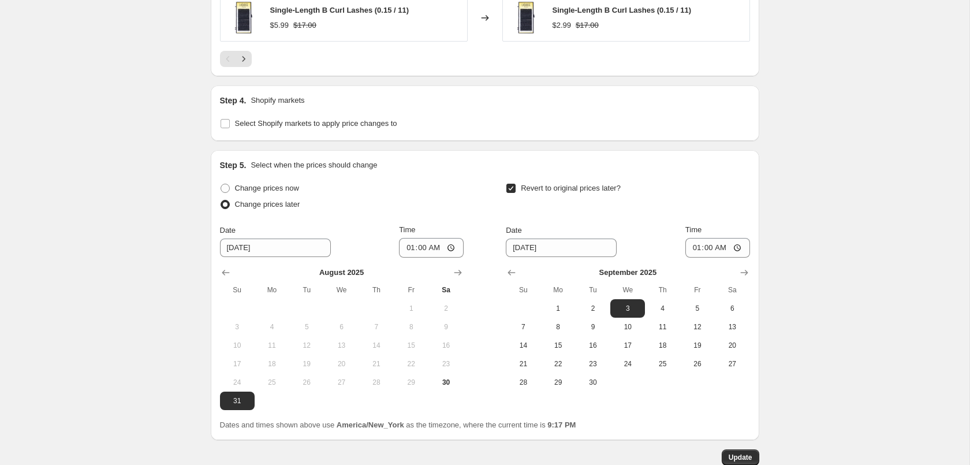
scroll to position [21, 0]
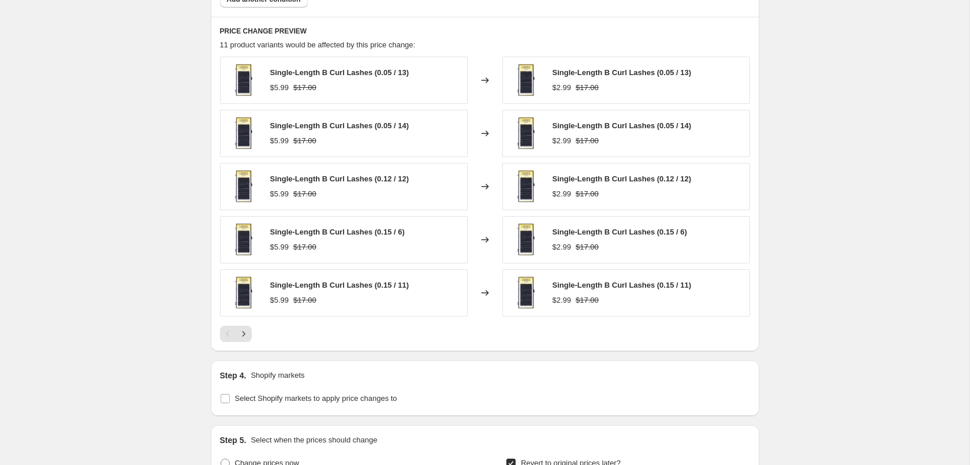
scroll to position [1060, 0]
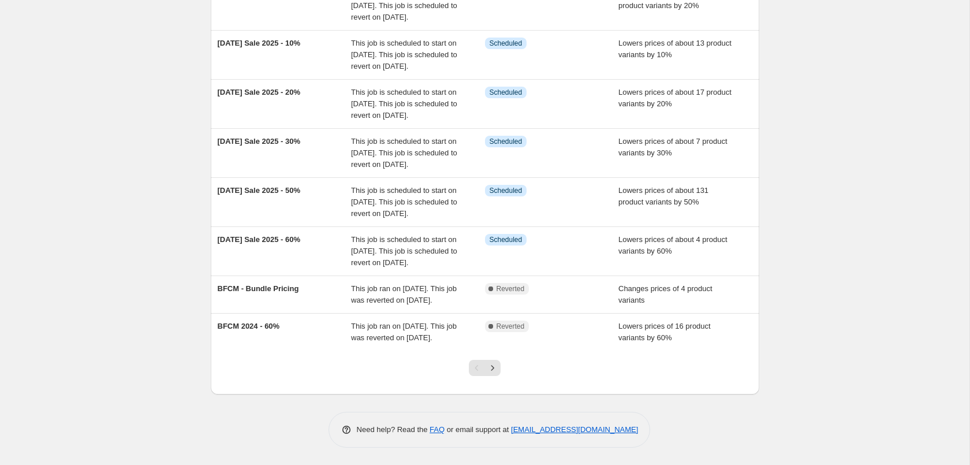
scroll to position [338, 0]
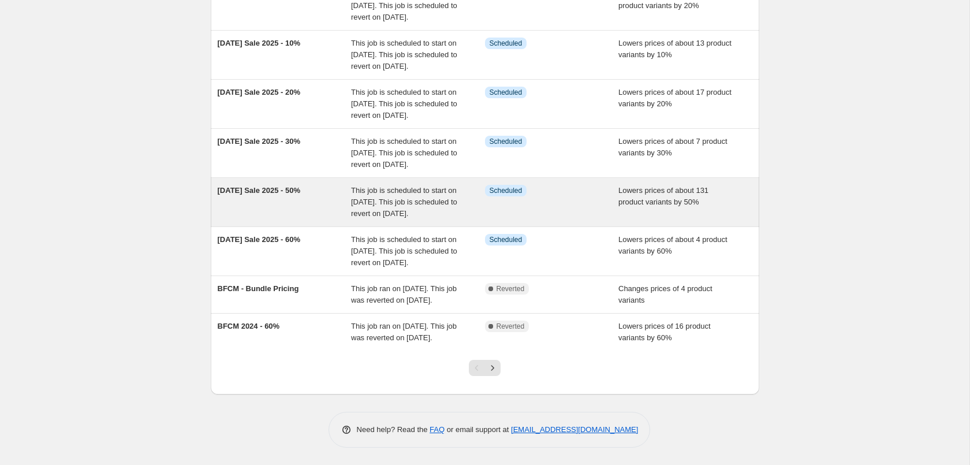
click at [334, 185] on div "[DATE] Sale 2025 - 50%" at bounding box center [285, 202] width 134 height 35
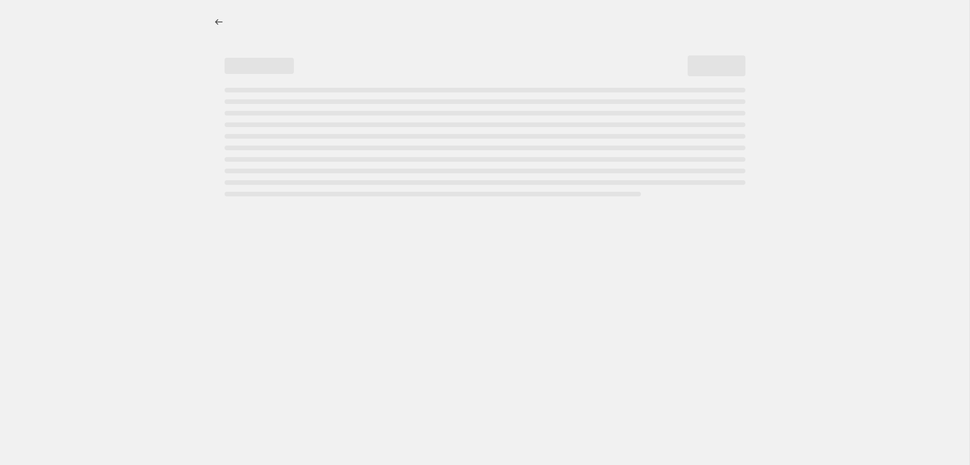
select select "percentage"
select select "tag"
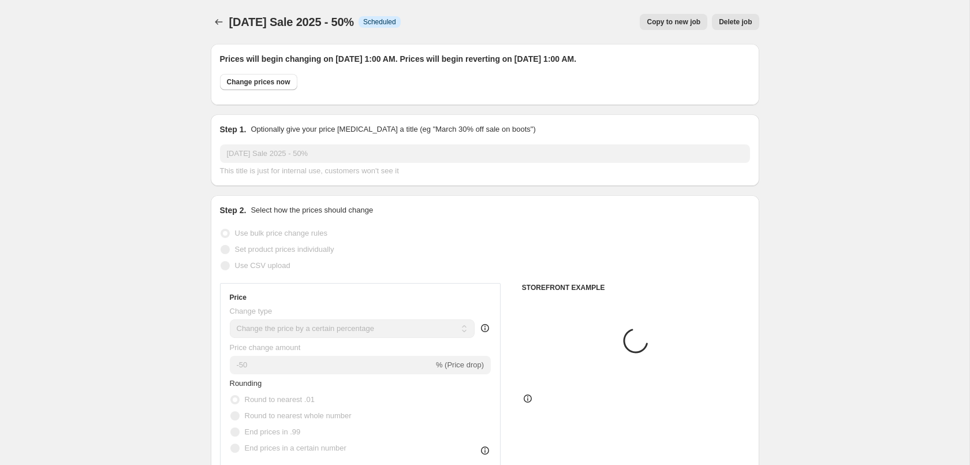
click at [682, 23] on span "Copy to new job" at bounding box center [674, 21] width 54 height 9
select select "percentage"
select select "tag"
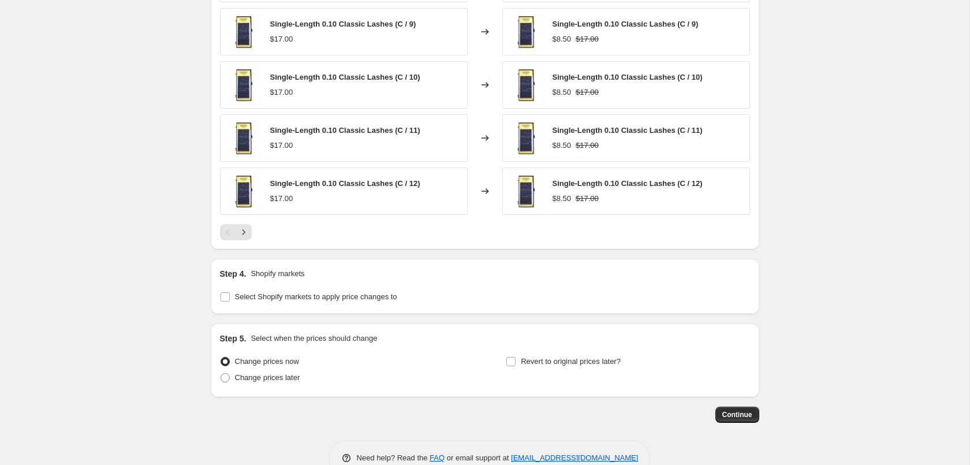
scroll to position [1367, 0]
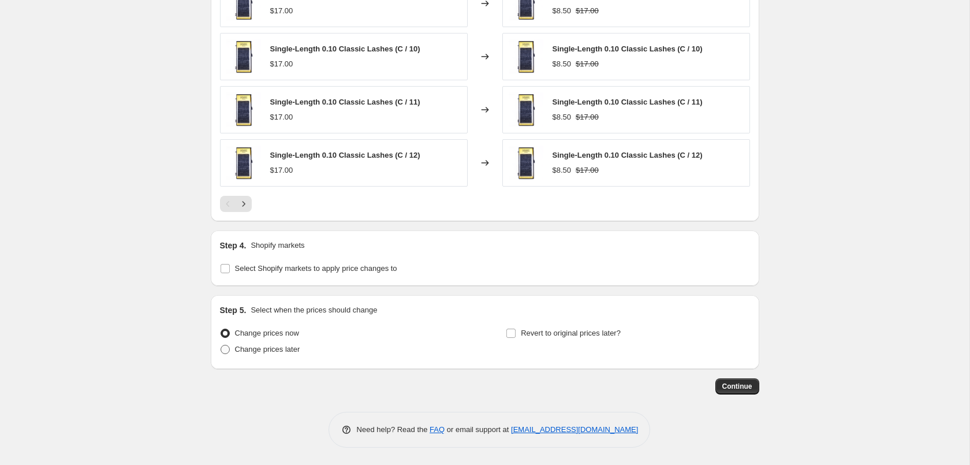
click at [262, 353] on span "Change prices later" at bounding box center [267, 349] width 65 height 9
click at [221, 345] on input "Change prices later" at bounding box center [221, 345] width 1 height 1
radio input "true"
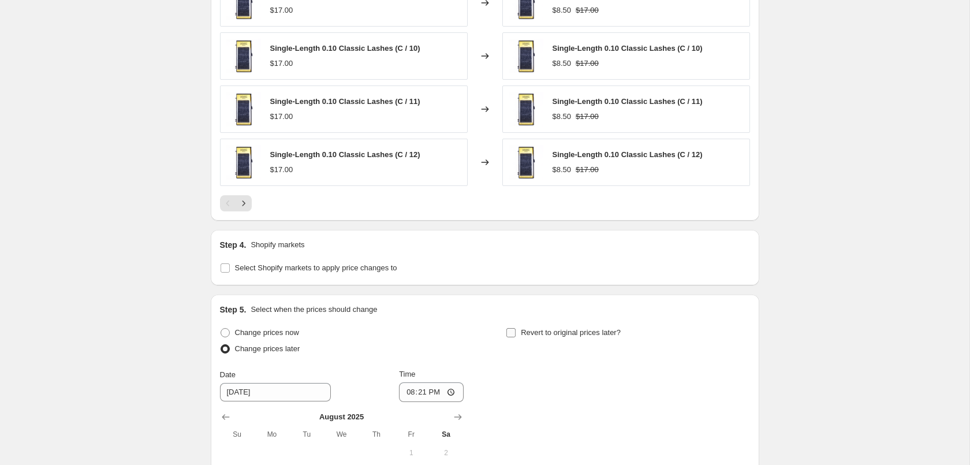
click at [513, 333] on input "Revert to original prices later?" at bounding box center [510, 332] width 9 height 9
checkbox input "true"
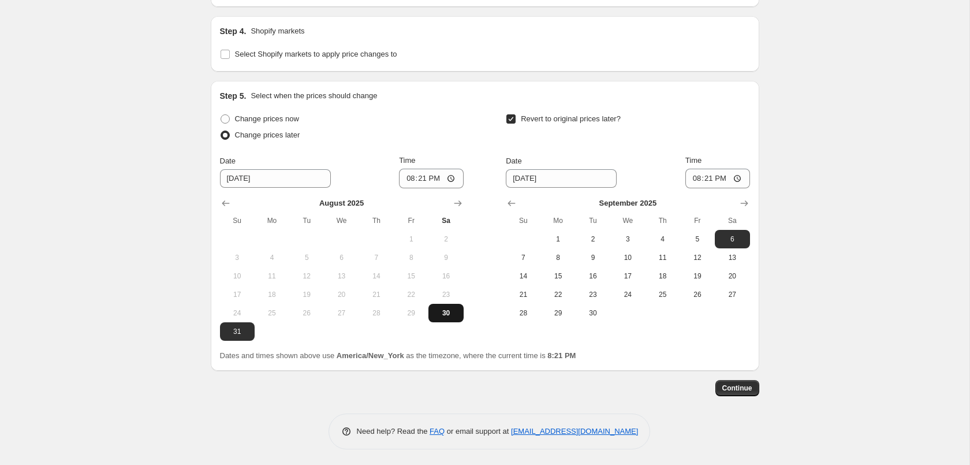
scroll to position [1582, 0]
click at [425, 183] on input "20:21" at bounding box center [431, 177] width 65 height 20
type input "01:00"
click at [620, 240] on span "3" at bounding box center [627, 237] width 25 height 9
type input "[DATE]"
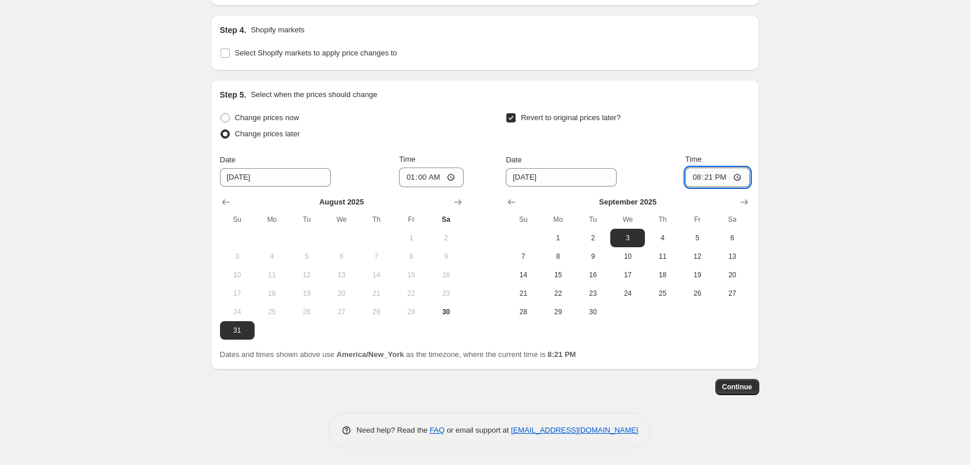
click at [703, 176] on input "20:21" at bounding box center [717, 177] width 65 height 20
type input "01:00"
click at [751, 391] on button "Continue" at bounding box center [737, 387] width 44 height 16
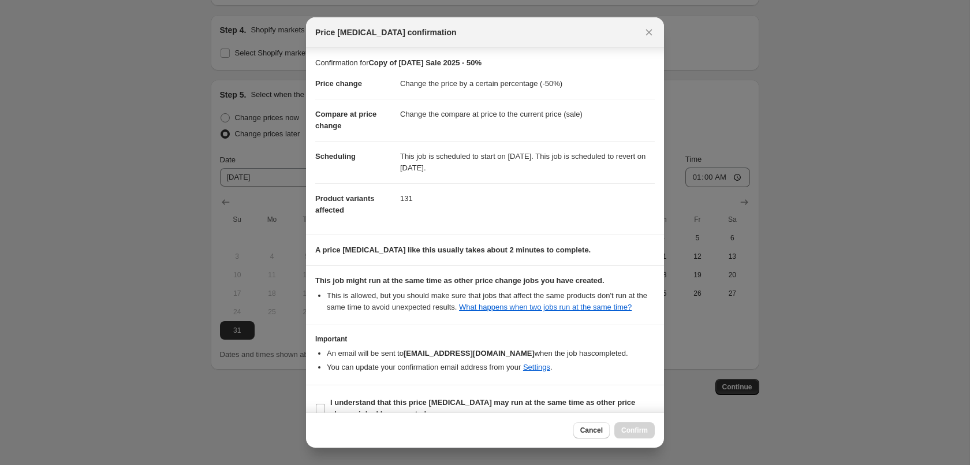
scroll to position [21, 0]
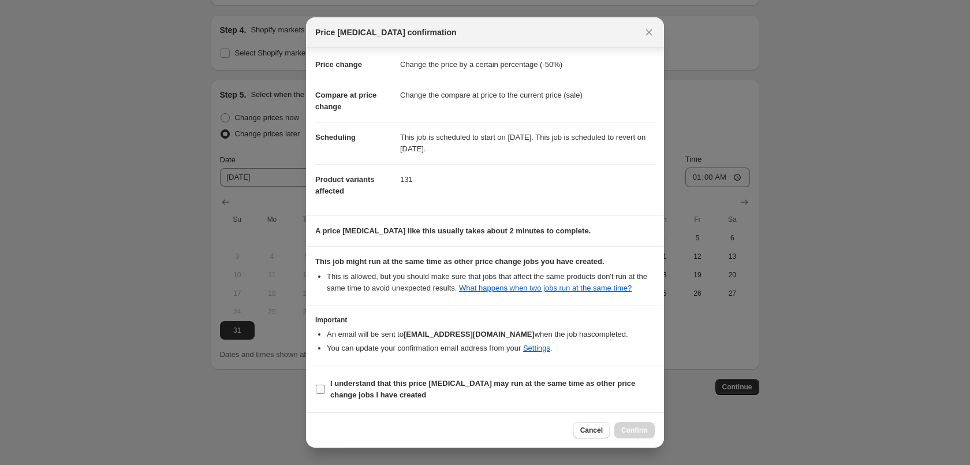
click at [550, 390] on span "I understand that this price [MEDICAL_DATA] may run at the same time as other p…" at bounding box center [492, 389] width 324 height 23
click at [325, 390] on input "I understand that this price [MEDICAL_DATA] may run at the same time as other p…" at bounding box center [320, 389] width 9 height 9
checkbox input "true"
click at [633, 445] on div "Cancel Confirm" at bounding box center [485, 429] width 358 height 35
click at [632, 433] on span "Confirm" at bounding box center [634, 430] width 27 height 9
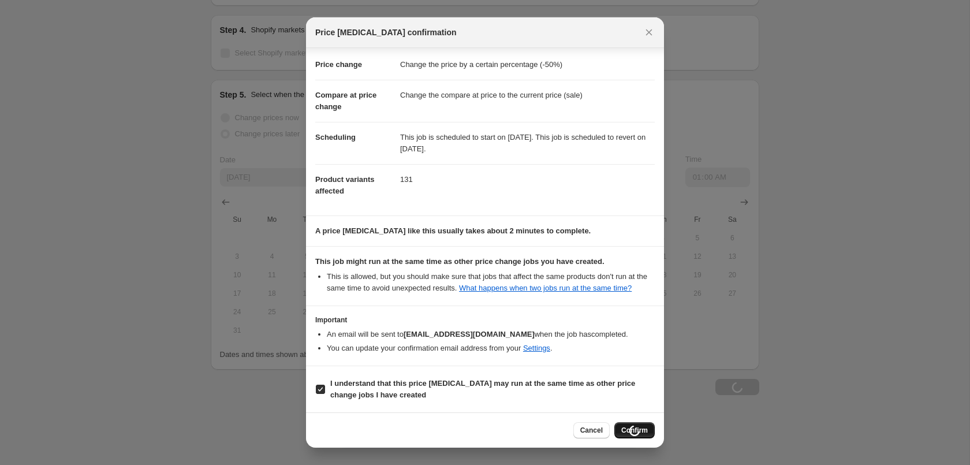
scroll to position [21, 0]
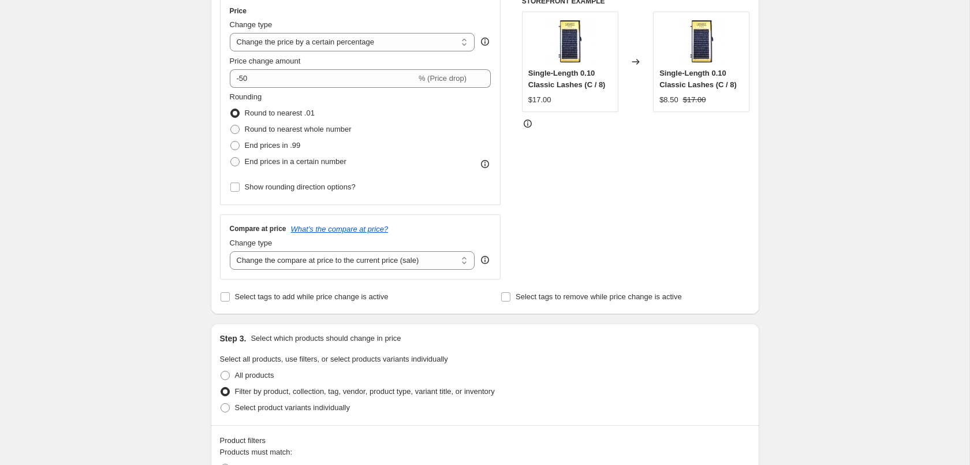
scroll to position [0, 0]
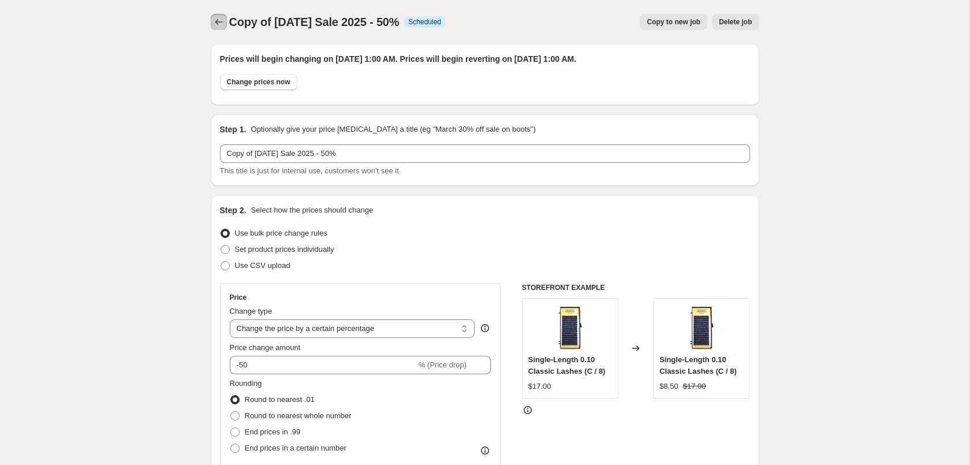
click at [215, 19] on icon "Price change jobs" at bounding box center [219, 22] width 12 height 12
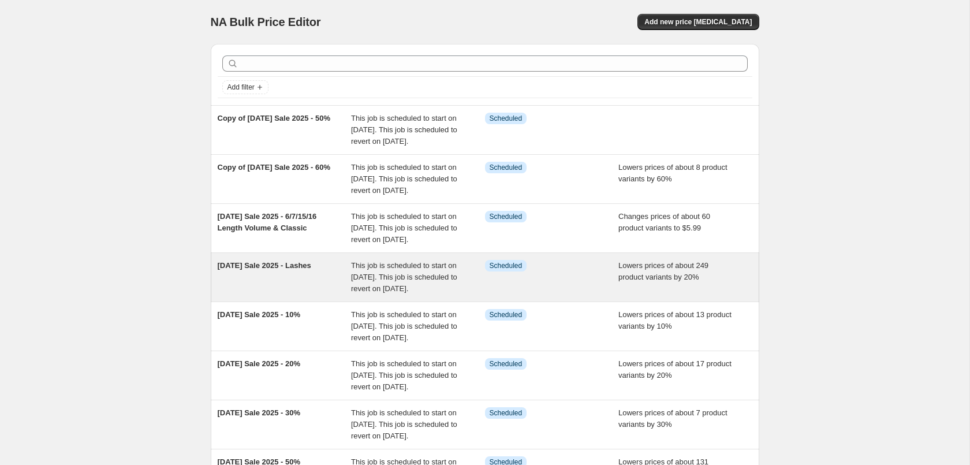
scroll to position [349, 0]
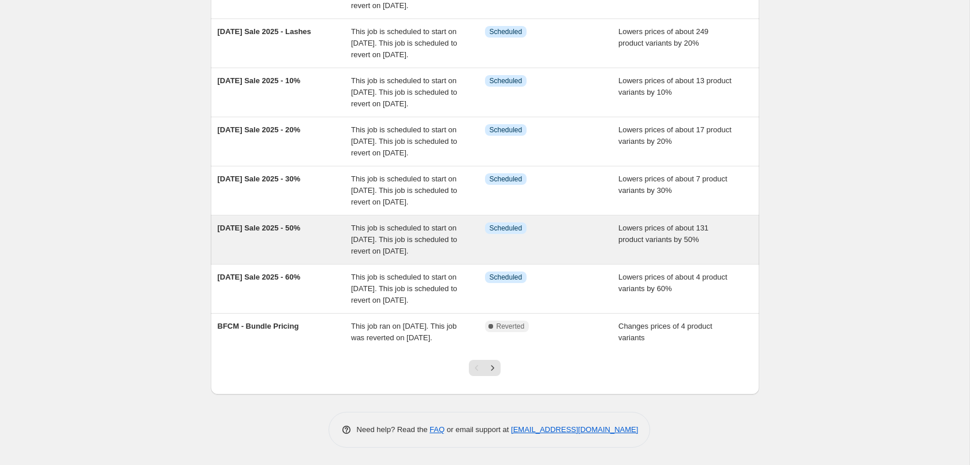
click at [313, 227] on div "[DATE] Sale 2025 - 50%" at bounding box center [285, 239] width 134 height 35
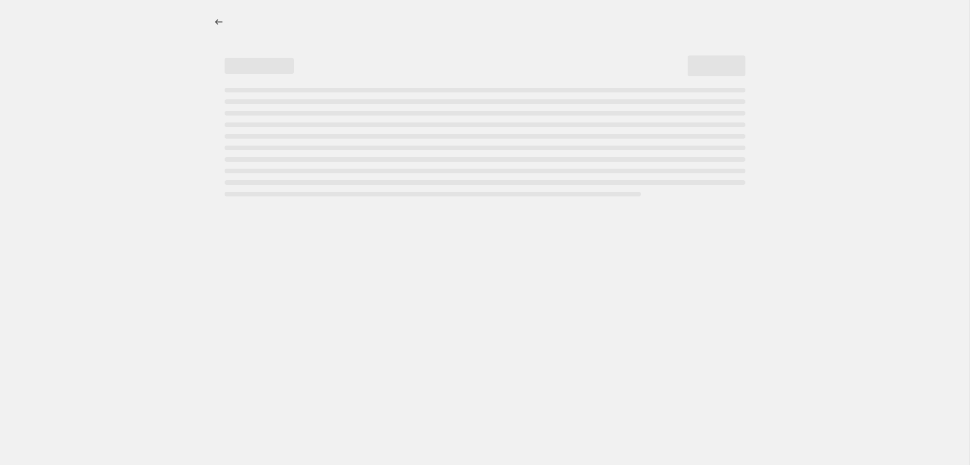
select select "percentage"
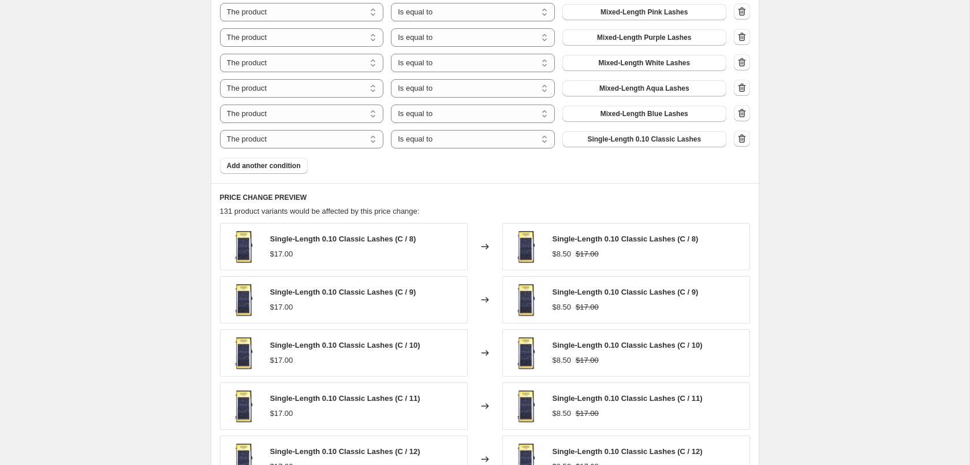
scroll to position [1119, 0]
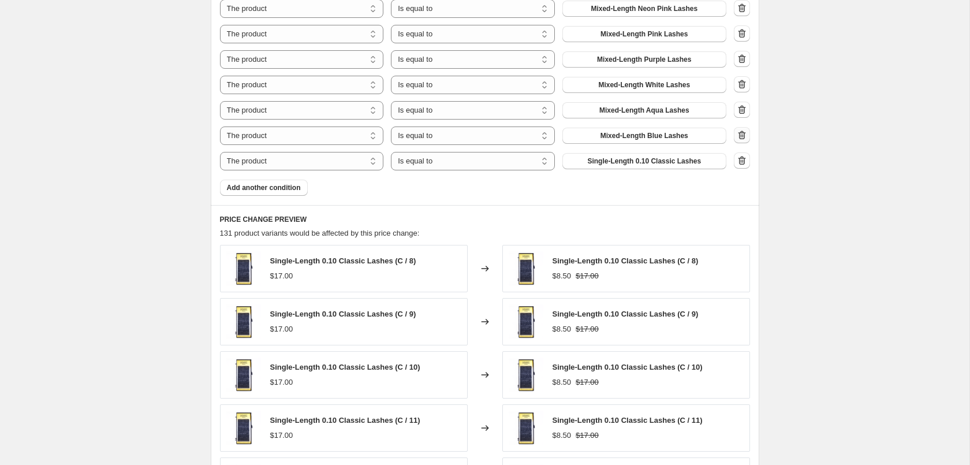
click at [742, 133] on icon "button" at bounding box center [742, 135] width 12 height 12
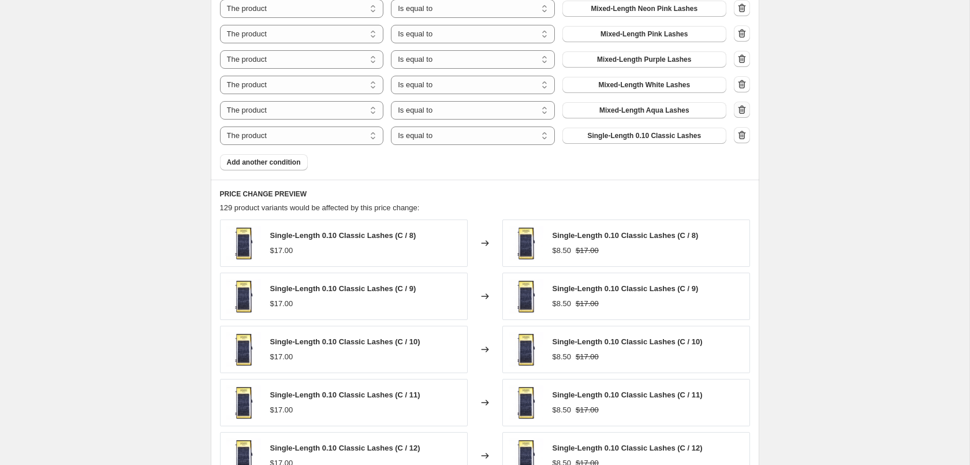
click at [742, 114] on icon "button" at bounding box center [742, 110] width 12 height 12
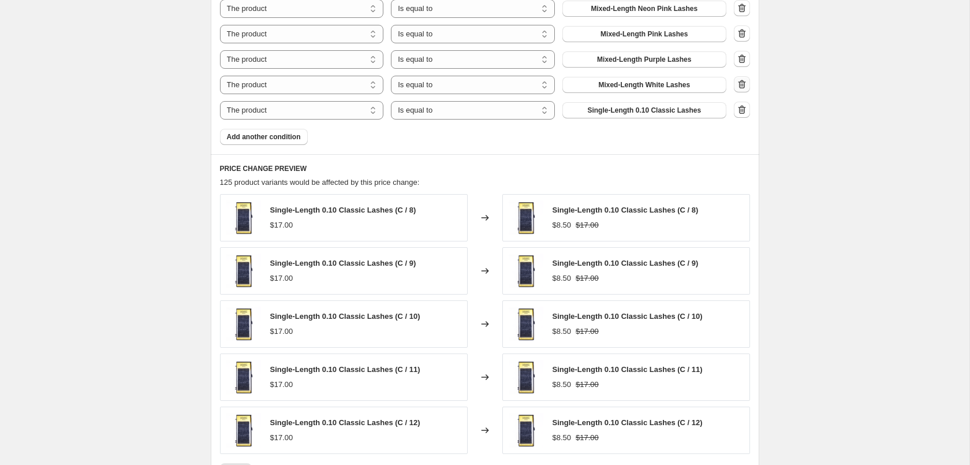
click at [744, 84] on icon "button" at bounding box center [742, 85] width 12 height 12
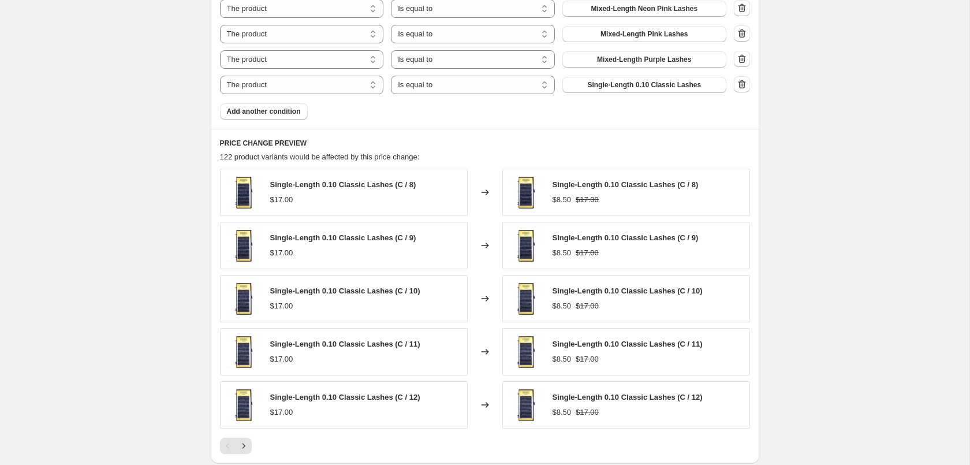
click at [741, 58] on icon "button" at bounding box center [742, 59] width 12 height 12
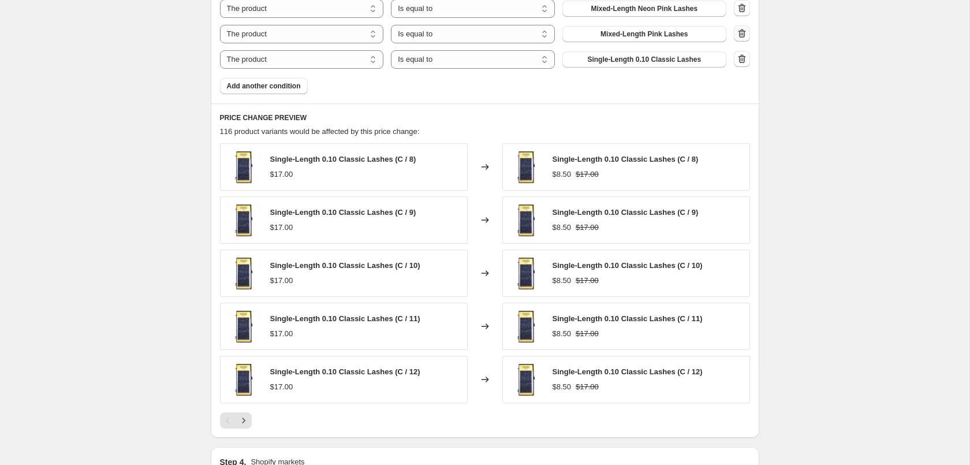
click at [745, 35] on icon "button" at bounding box center [742, 34] width 12 height 12
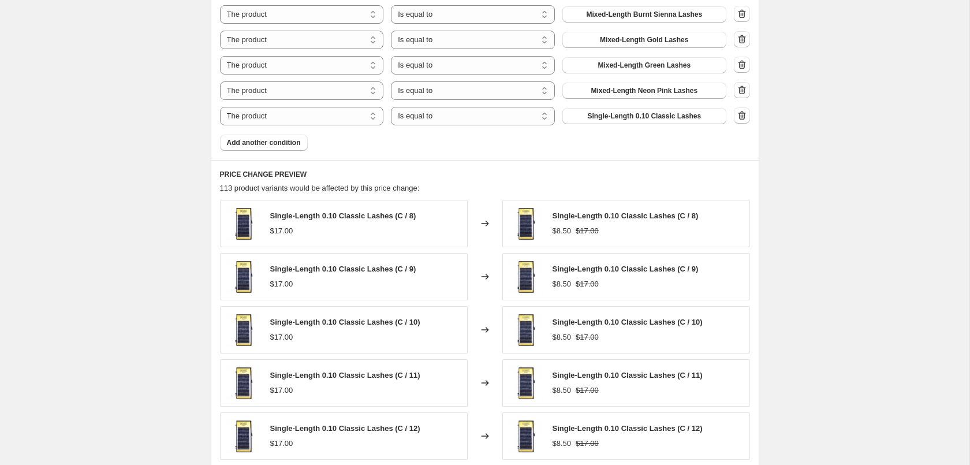
scroll to position [942, 0]
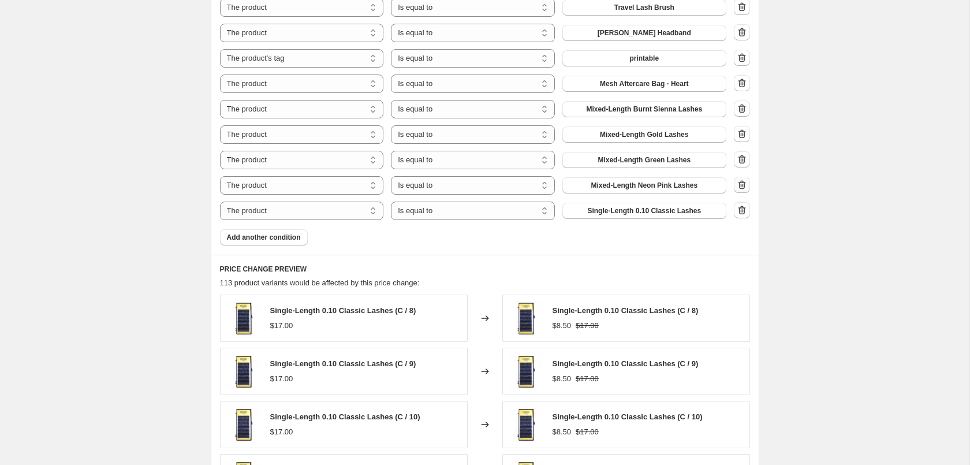
click at [743, 186] on icon "button" at bounding box center [742, 185] width 12 height 12
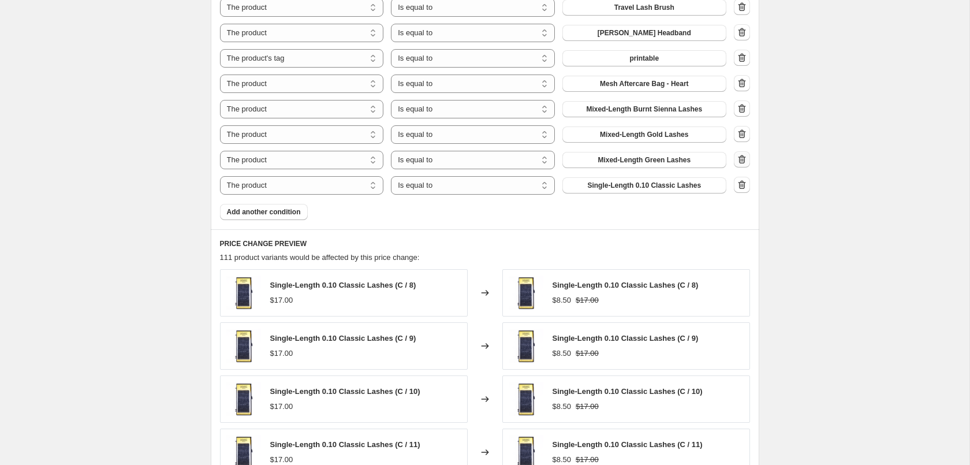
click at [742, 162] on icon "button" at bounding box center [742, 160] width 12 height 12
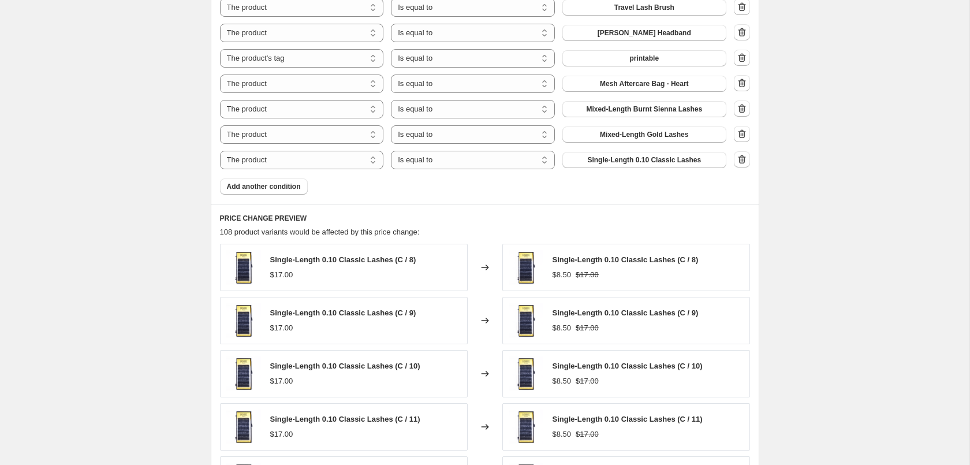
click at [742, 134] on icon "button" at bounding box center [742, 134] width 12 height 12
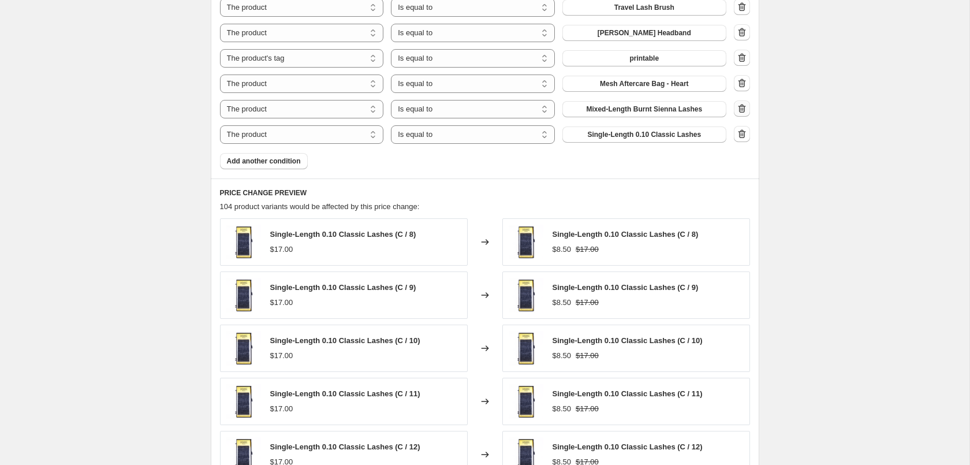
click at [741, 105] on icon "button" at bounding box center [742, 109] width 12 height 12
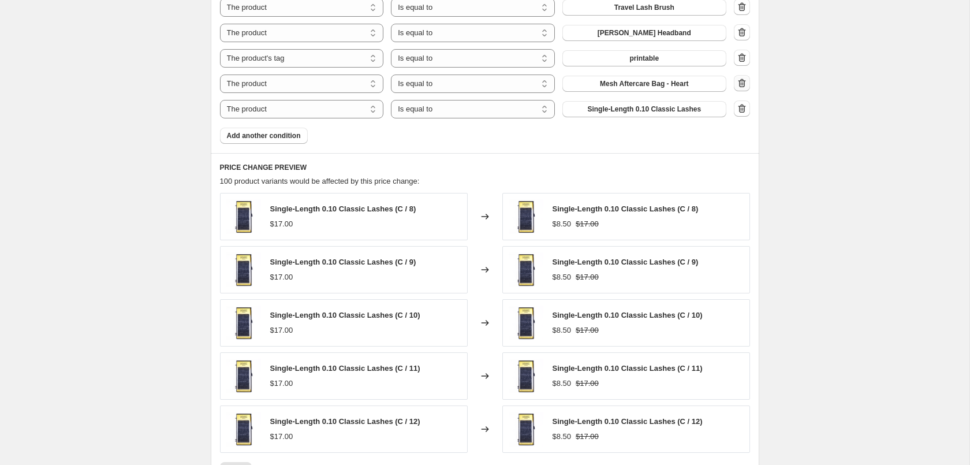
click at [742, 81] on icon "button" at bounding box center [742, 83] width 8 height 9
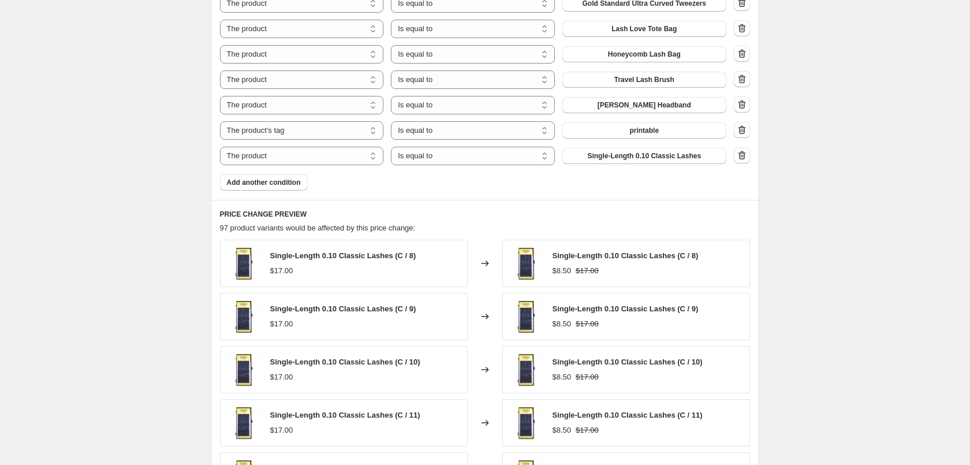
scroll to position [824, 0]
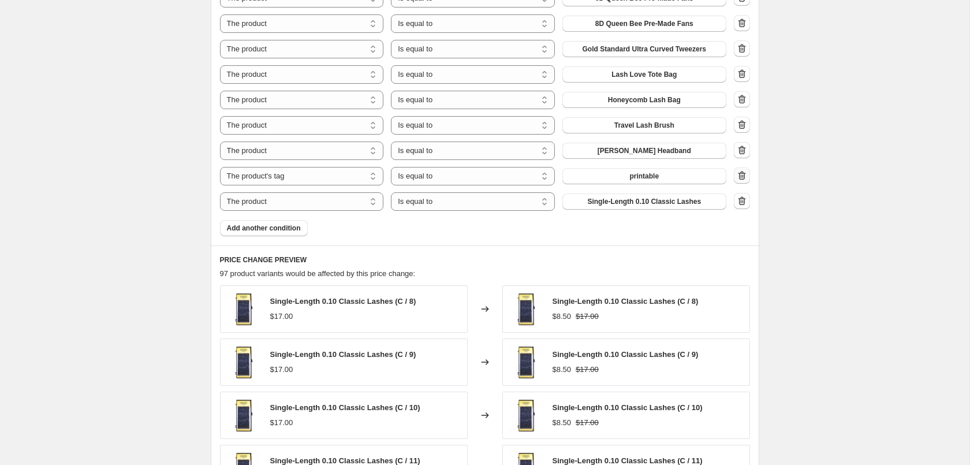
click at [745, 174] on icon "button" at bounding box center [742, 176] width 12 height 12
select select "product"
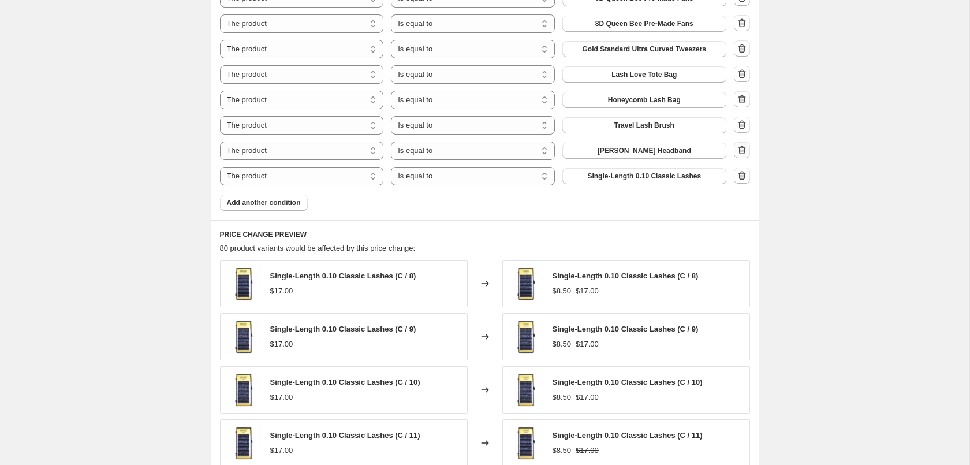
click at [740, 151] on icon "button" at bounding box center [742, 150] width 12 height 12
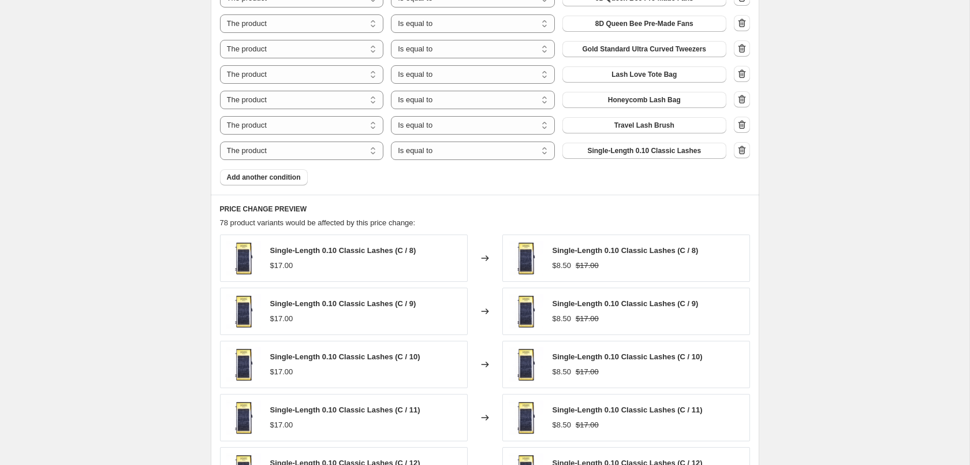
click at [743, 123] on icon "button" at bounding box center [742, 124] width 8 height 9
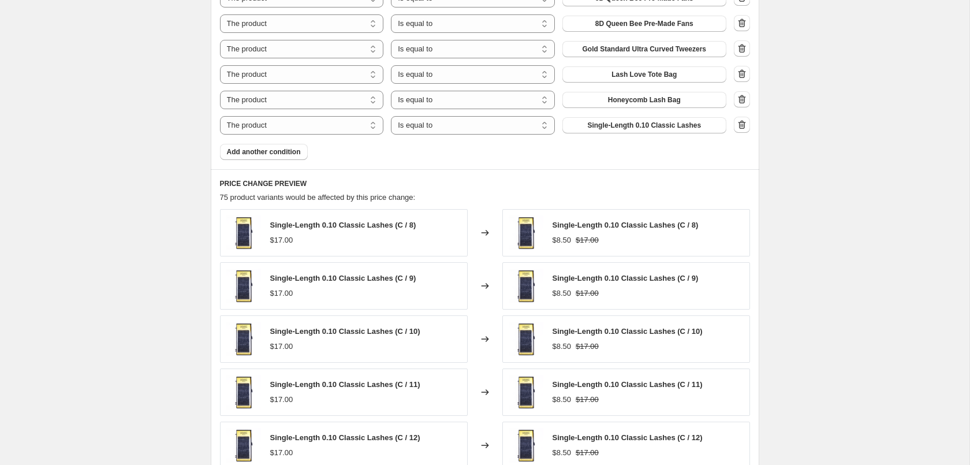
click at [743, 99] on icon "button" at bounding box center [742, 100] width 12 height 12
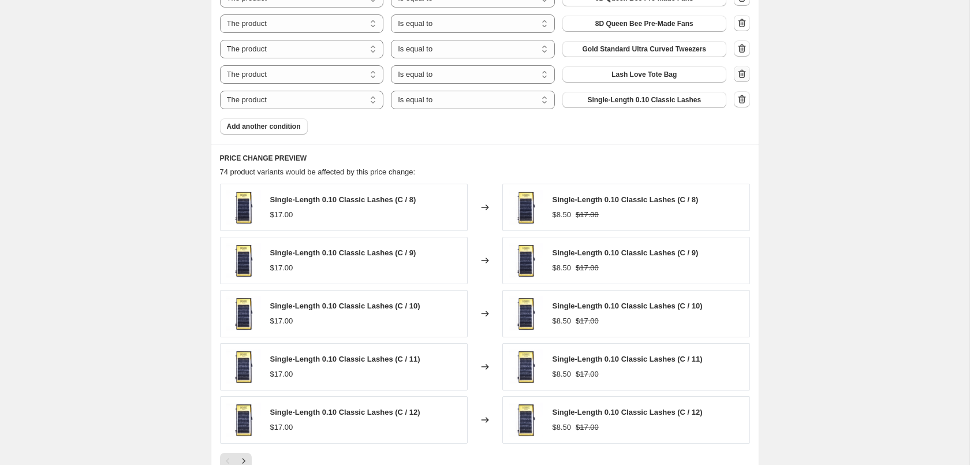
click at [742, 69] on button "button" at bounding box center [742, 74] width 16 height 16
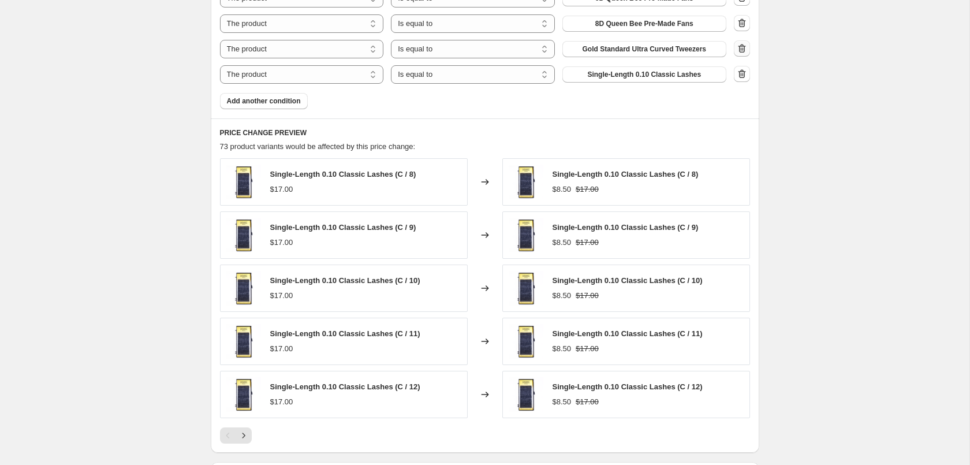
click at [741, 49] on icon "button" at bounding box center [742, 49] width 12 height 12
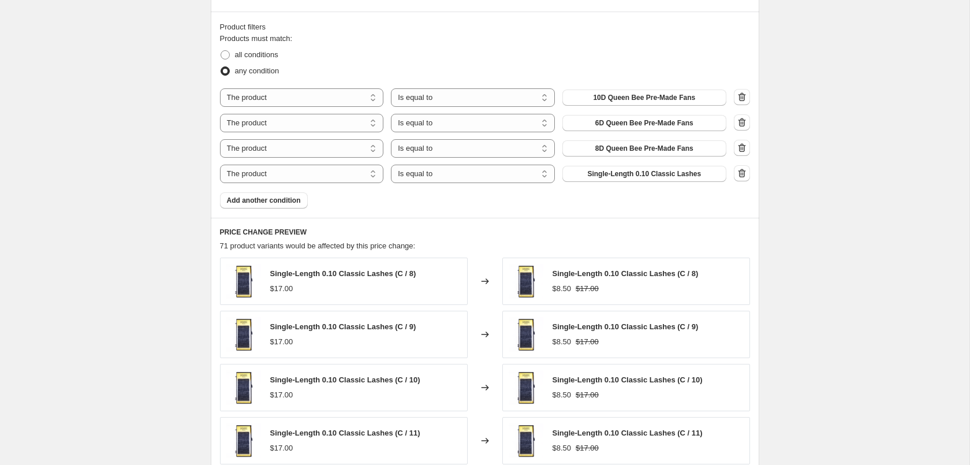
scroll to position [648, 0]
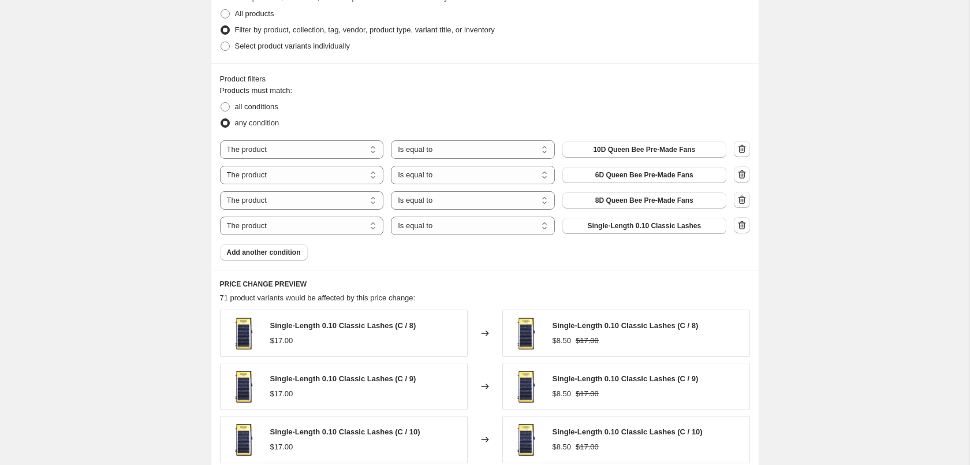
click at [741, 196] on icon "button" at bounding box center [742, 200] width 12 height 12
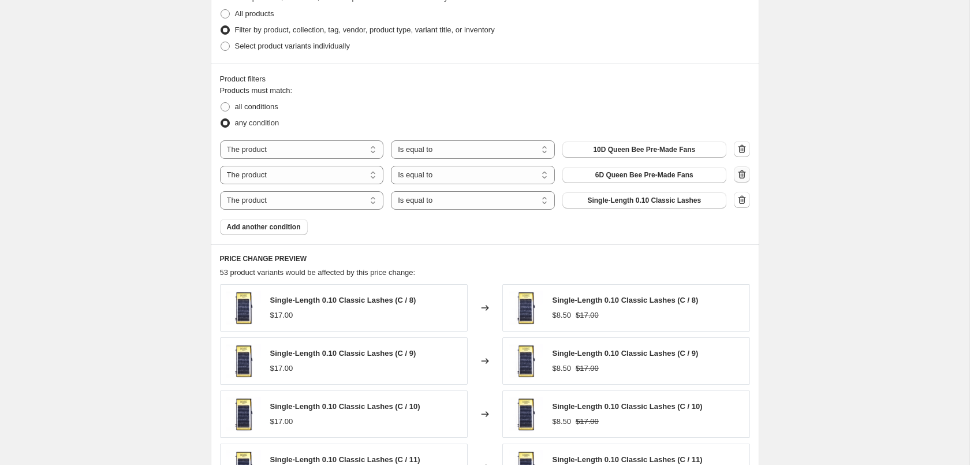
click at [741, 172] on icon "button" at bounding box center [742, 174] width 8 height 9
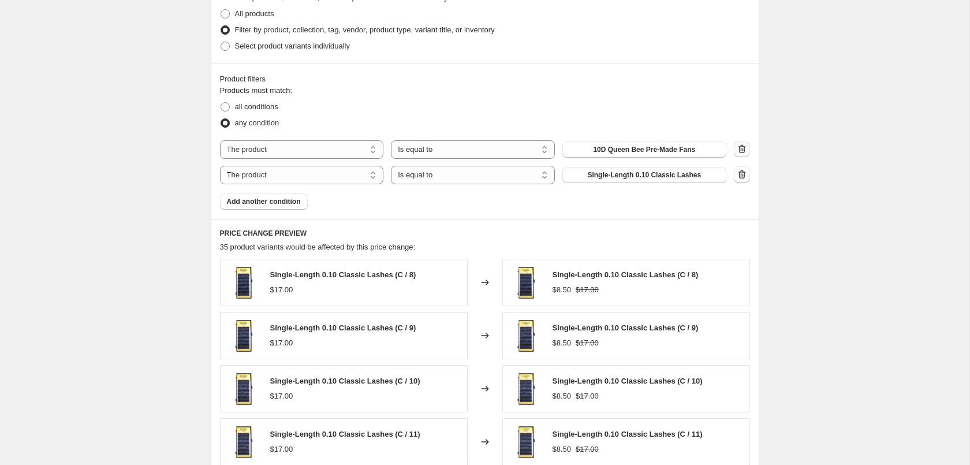
click at [741, 150] on icon "button" at bounding box center [742, 149] width 12 height 12
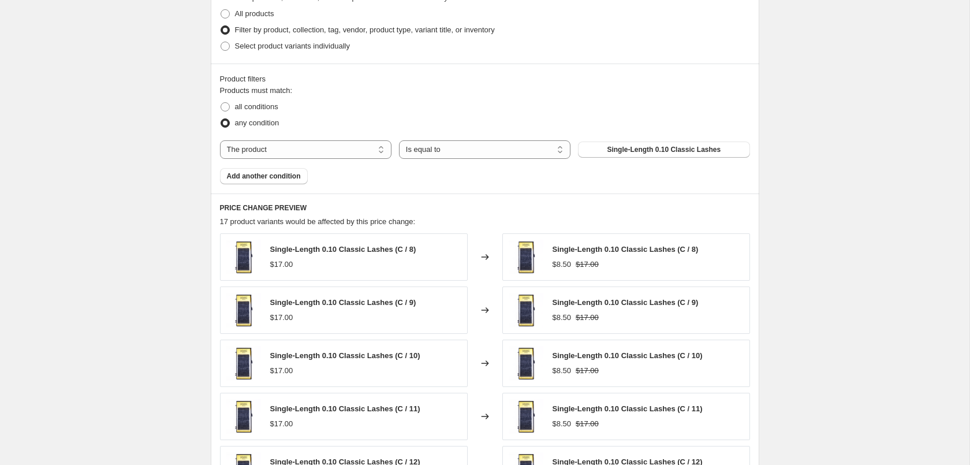
click at [197, 255] on div "Labor Day Sale 2025 - 50%. This page is ready Labor Day Sale 2025 - 50% Info Sc…" at bounding box center [485, 169] width 576 height 1635
click at [281, 175] on span "Add another condition" at bounding box center [264, 175] width 74 height 9
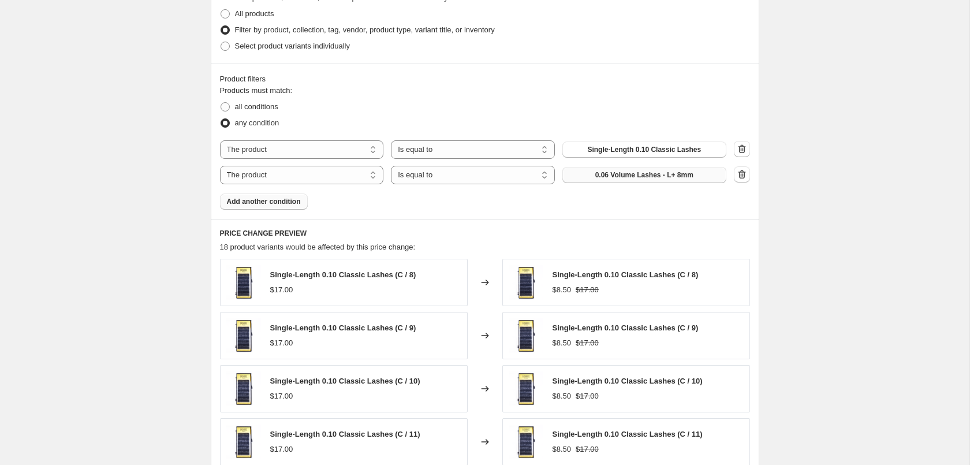
click at [662, 174] on span "0.06 Volume Lashes - L+ 8mm" at bounding box center [644, 174] width 98 height 9
click at [283, 201] on span "Add another condition" at bounding box center [264, 201] width 74 height 9
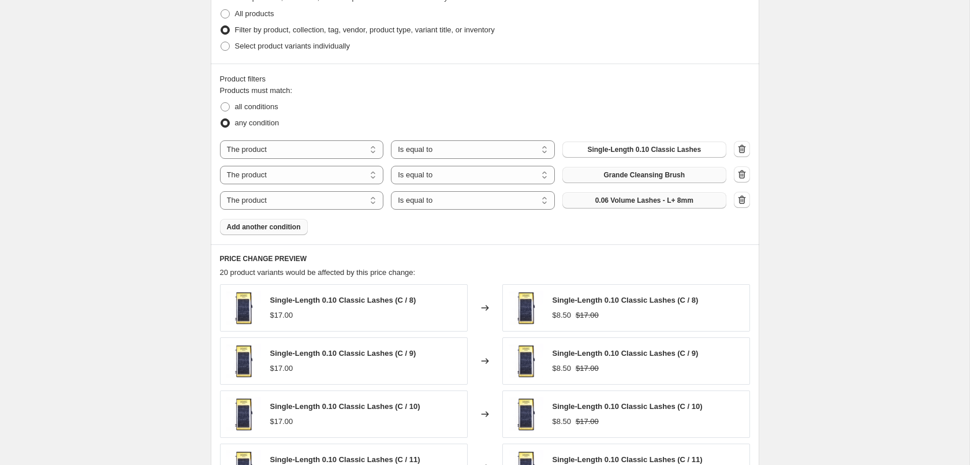
click at [658, 200] on span "0.06 Volume Lashes - L+ 8mm" at bounding box center [644, 200] width 98 height 9
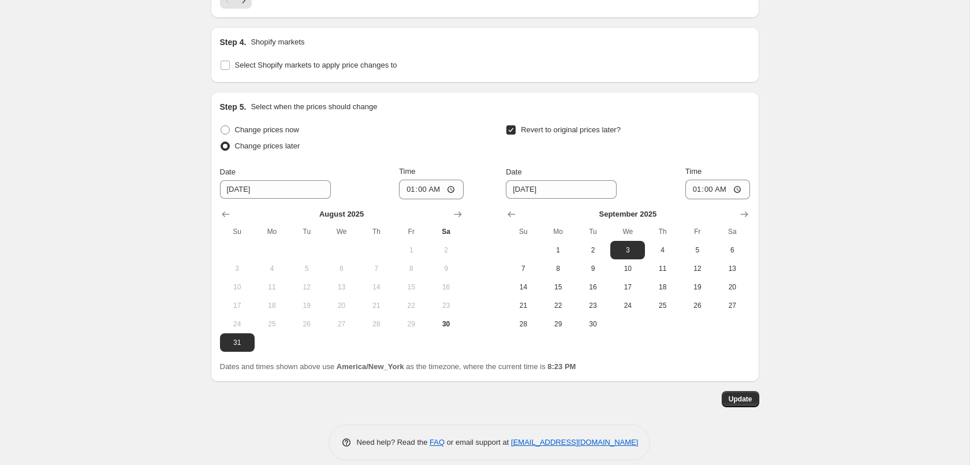
scroll to position [1220, 0]
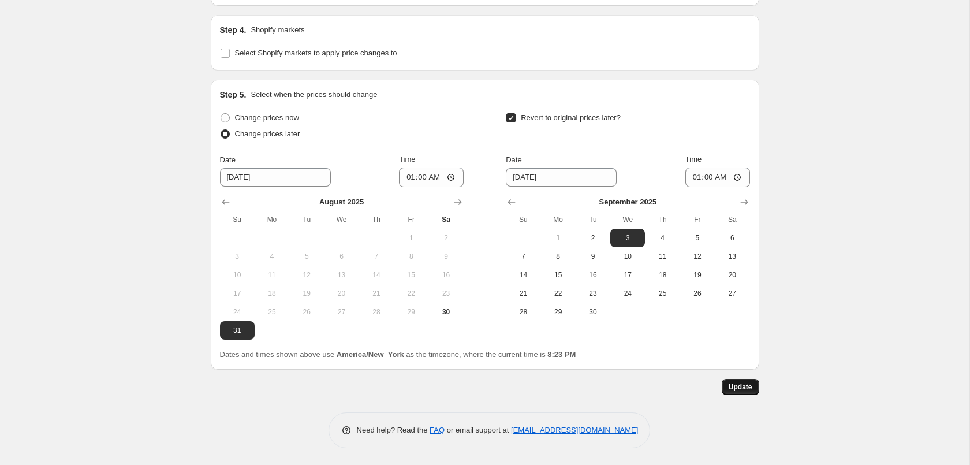
click at [744, 390] on span "Update" at bounding box center [741, 386] width 24 height 9
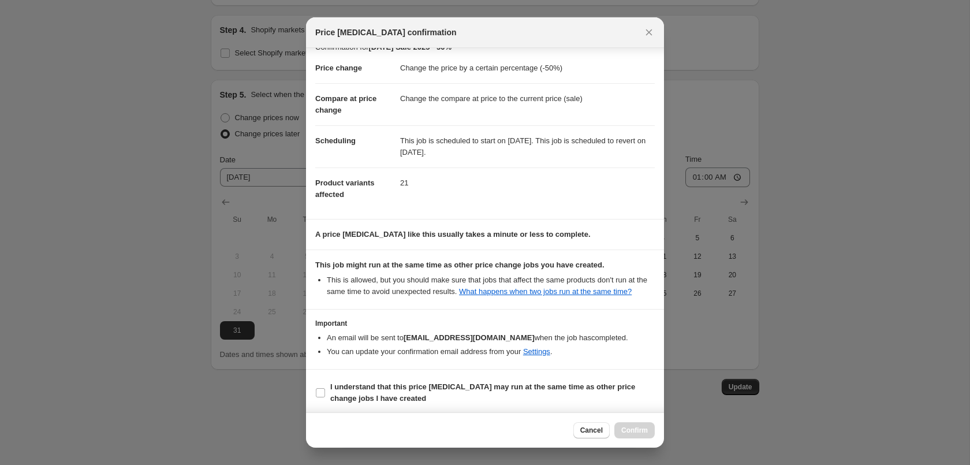
scroll to position [21, 0]
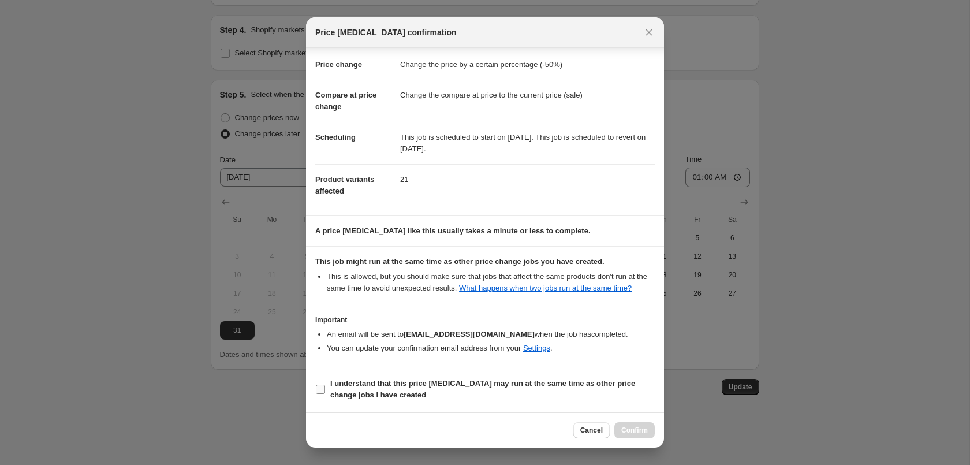
click at [459, 386] on b "I understand that this price [MEDICAL_DATA] may run at the same time as other p…" at bounding box center [482, 389] width 305 height 20
click at [325, 386] on input "I understand that this price [MEDICAL_DATA] may run at the same time as other p…" at bounding box center [320, 389] width 9 height 9
checkbox input "true"
click at [641, 428] on span "Confirm" at bounding box center [634, 430] width 27 height 9
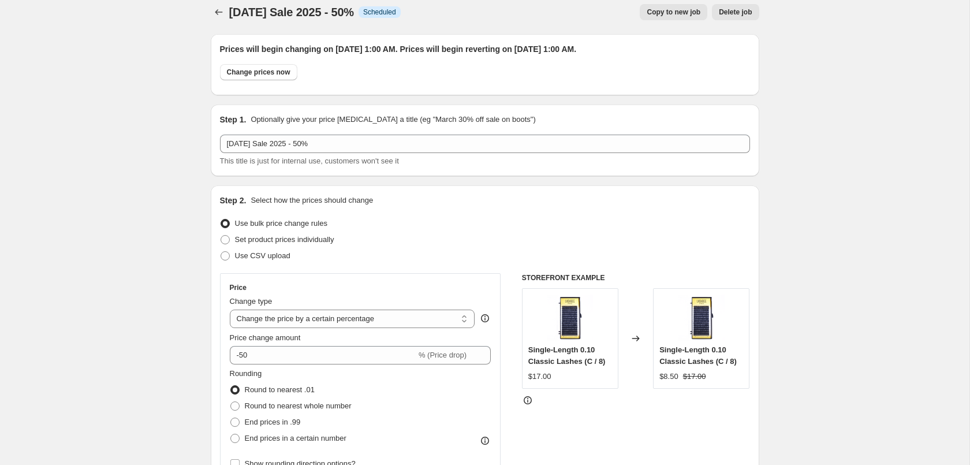
scroll to position [0, 0]
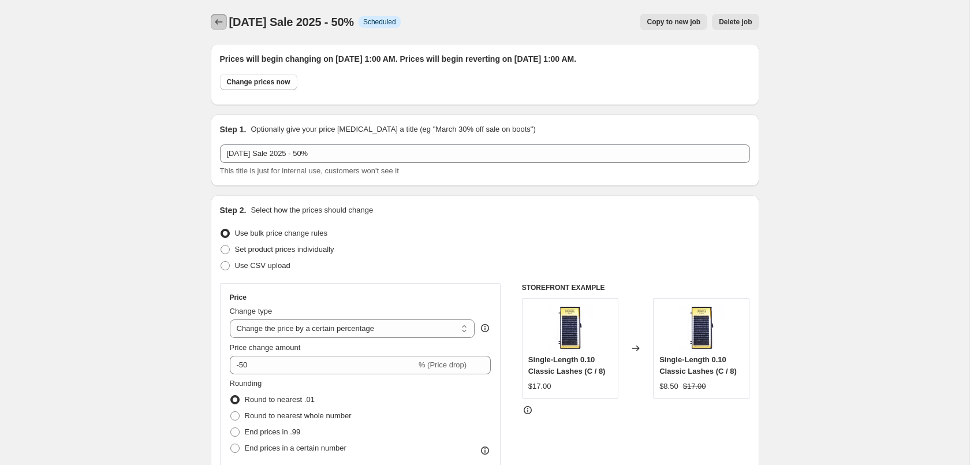
click at [218, 20] on icon "Price change jobs" at bounding box center [219, 22] width 12 height 12
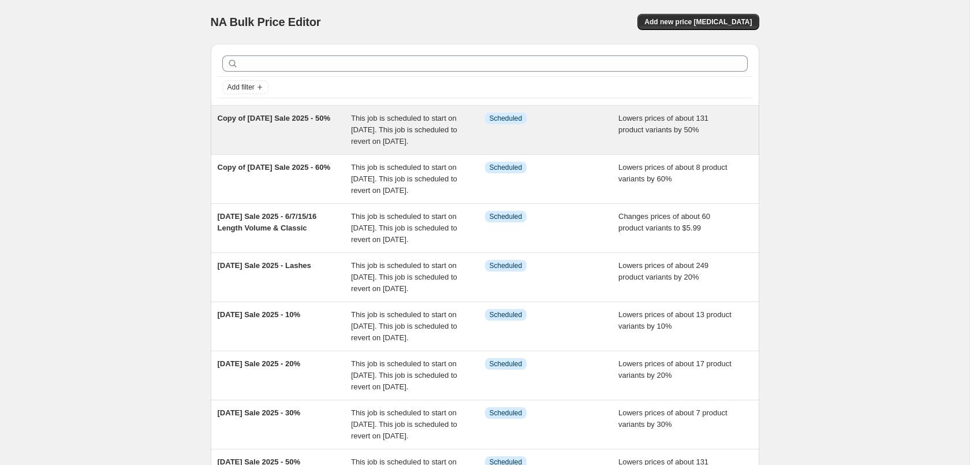
click at [297, 141] on div "Copy of [DATE] Sale 2025 - 50%" at bounding box center [285, 130] width 134 height 35
select select "percentage"
select select "tag"
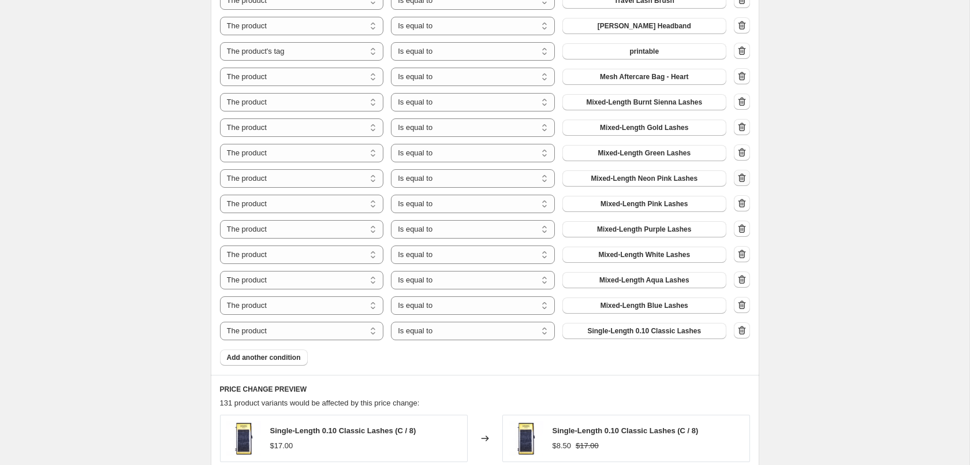
scroll to position [1001, 0]
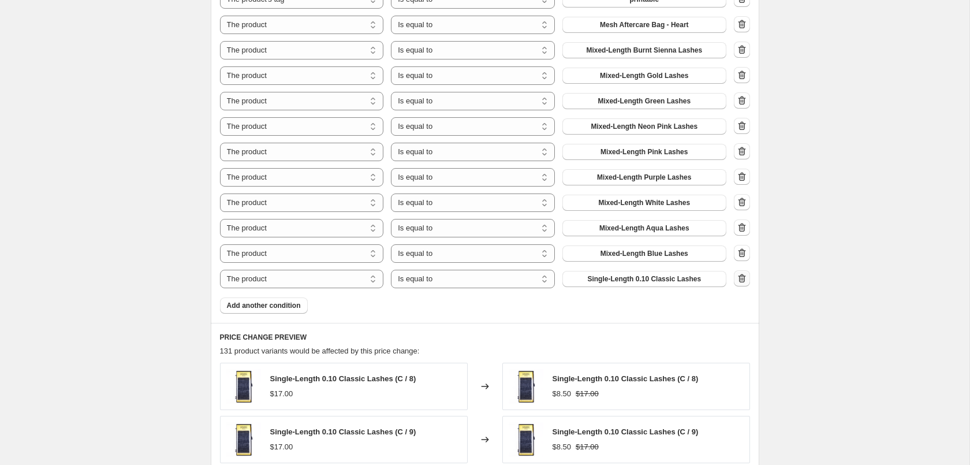
click at [742, 283] on icon "button" at bounding box center [742, 279] width 12 height 12
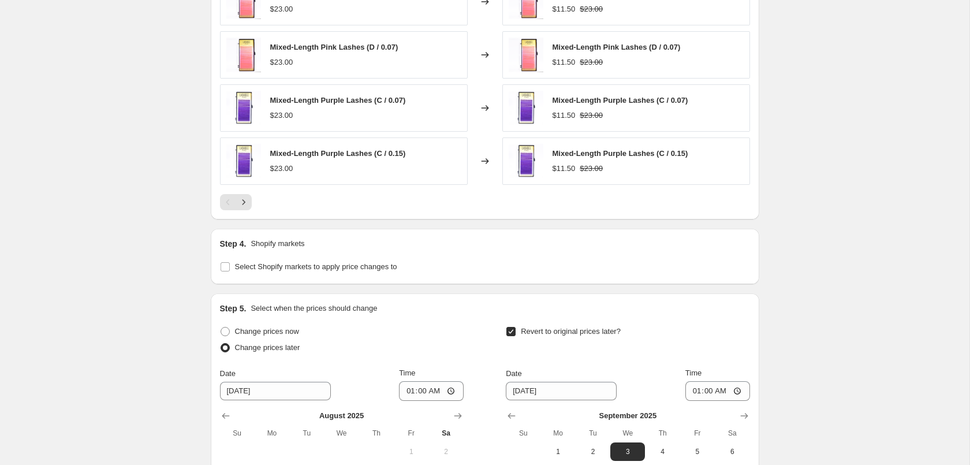
scroll to position [1627, 0]
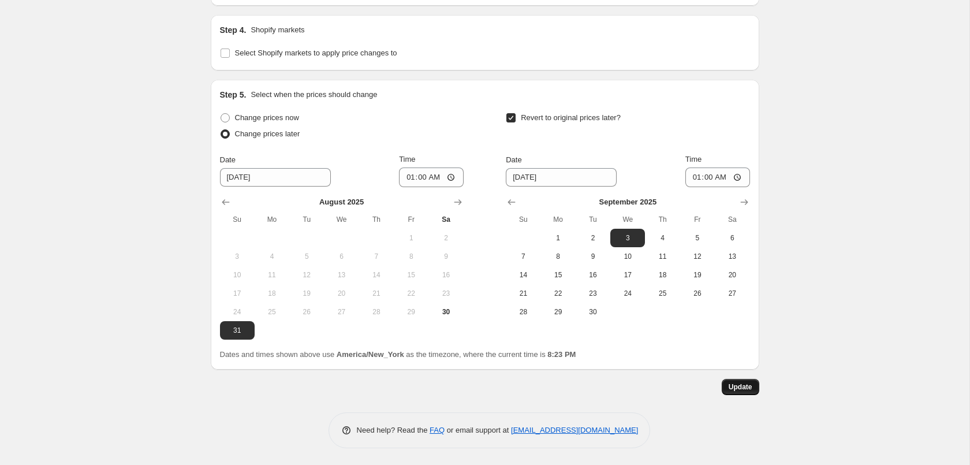
click at [747, 386] on span "Update" at bounding box center [741, 386] width 24 height 9
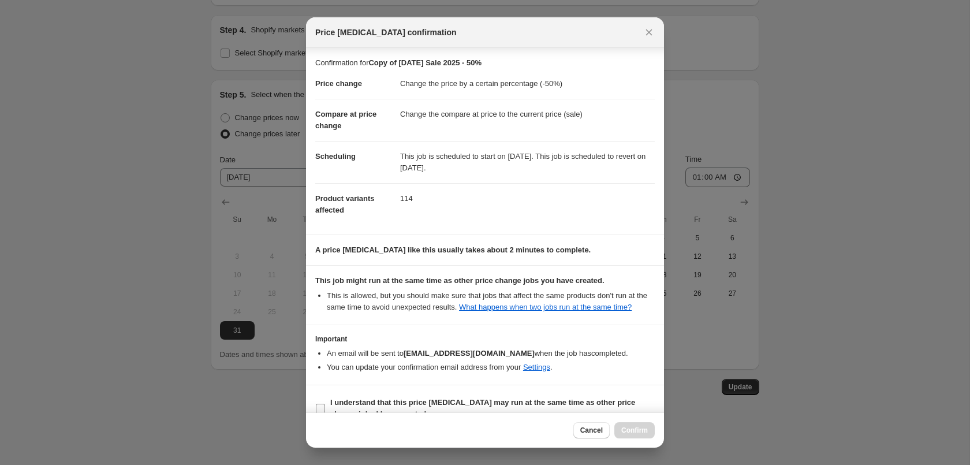
scroll to position [21, 0]
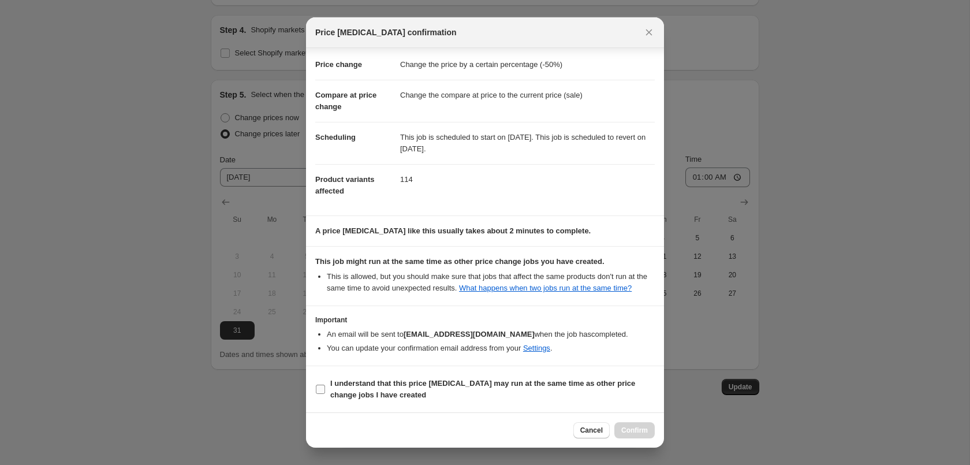
click at [483, 386] on b "I understand that this price [MEDICAL_DATA] may run at the same time as other p…" at bounding box center [482, 389] width 305 height 20
click at [325, 386] on input "I understand that this price [MEDICAL_DATA] may run at the same time as other p…" at bounding box center [320, 389] width 9 height 9
checkbox input "true"
click at [645, 426] on span "Confirm" at bounding box center [634, 430] width 27 height 9
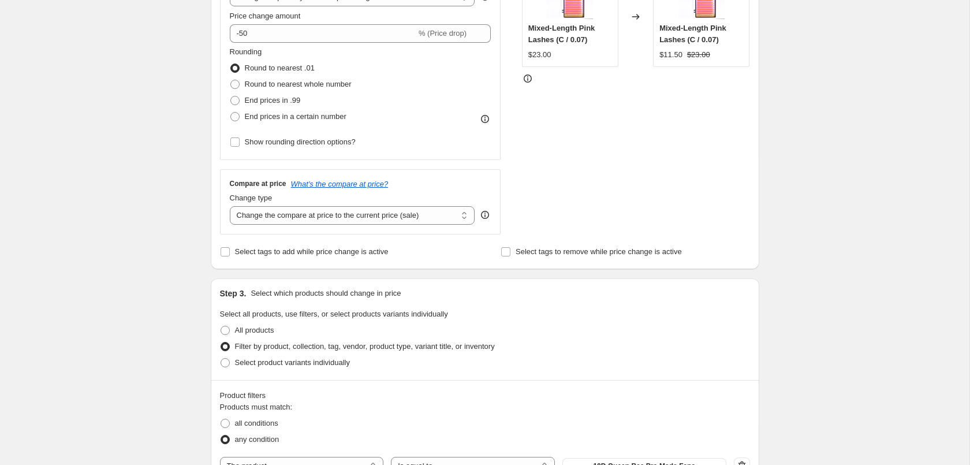
scroll to position [0, 0]
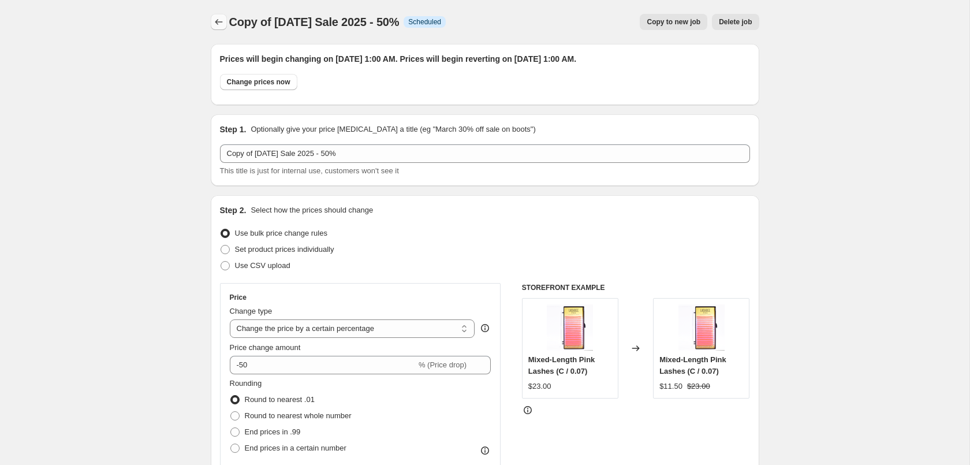
click at [217, 20] on icon "Price change jobs" at bounding box center [219, 22] width 12 height 12
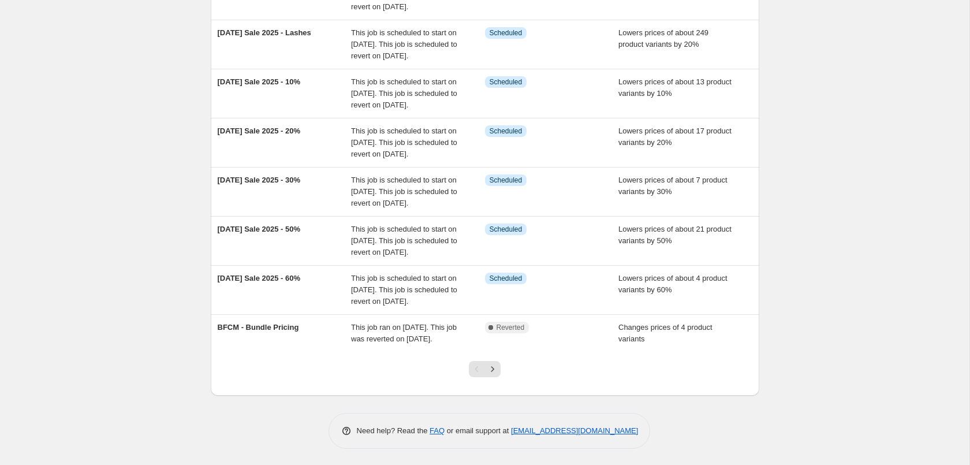
scroll to position [236, 0]
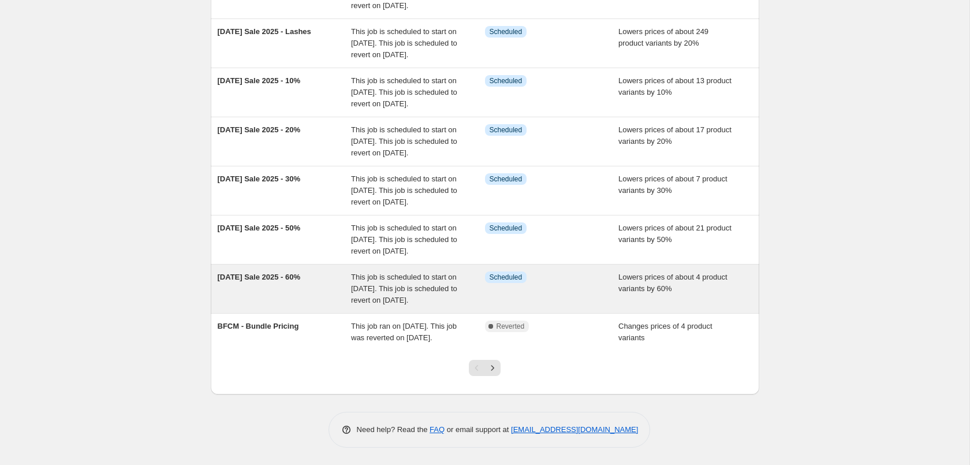
click at [332, 306] on div "[DATE] Sale 2025 - 60%" at bounding box center [285, 288] width 134 height 35
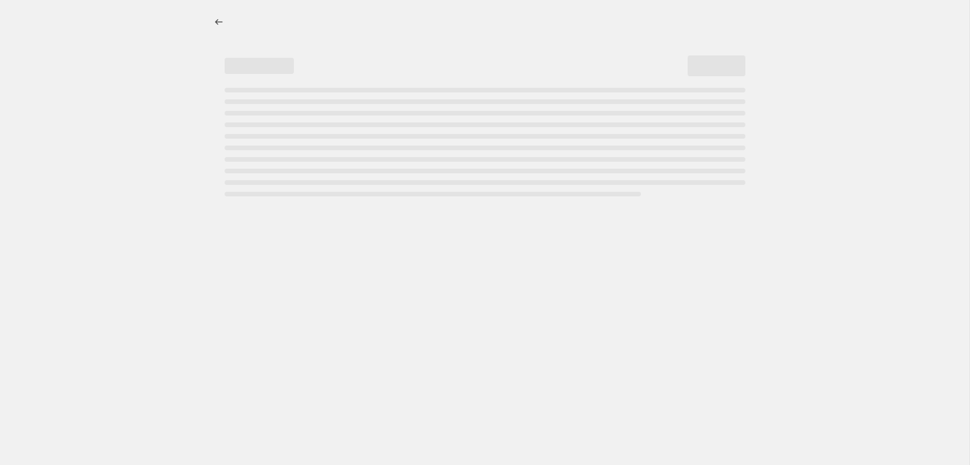
select select "percentage"
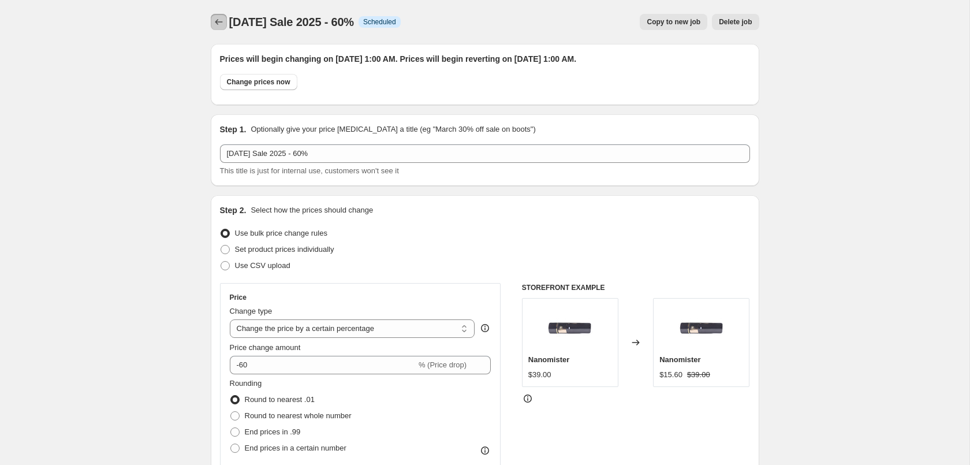
click at [214, 21] on icon "Price change jobs" at bounding box center [219, 22] width 12 height 12
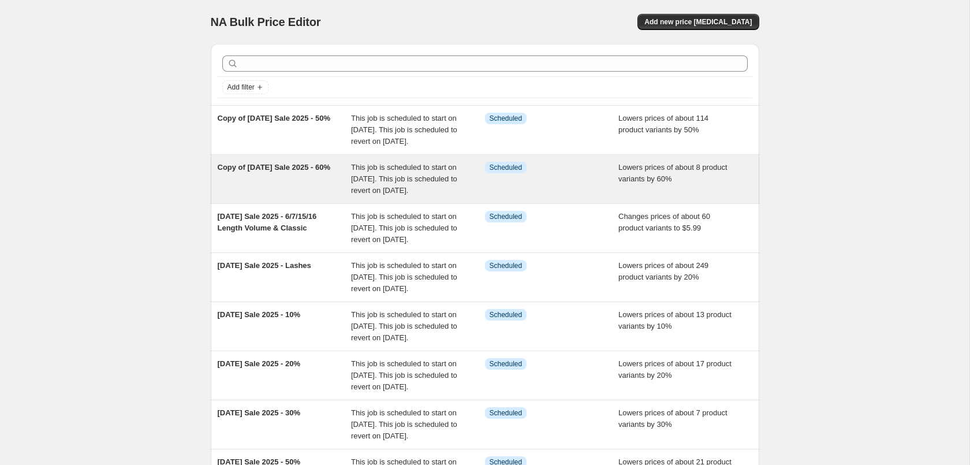
click at [415, 193] on span "This job is scheduled to start on [DATE]. This job is scheduled to revert on [D…" at bounding box center [404, 179] width 106 height 32
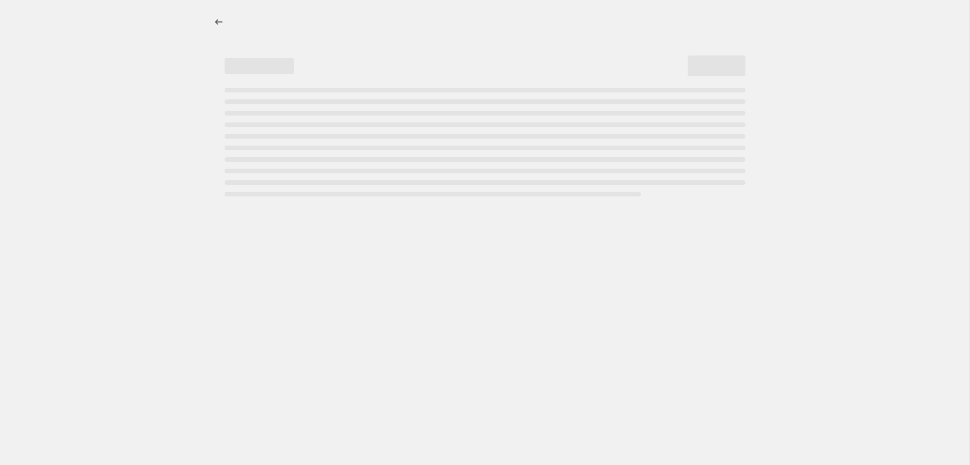
select select "percentage"
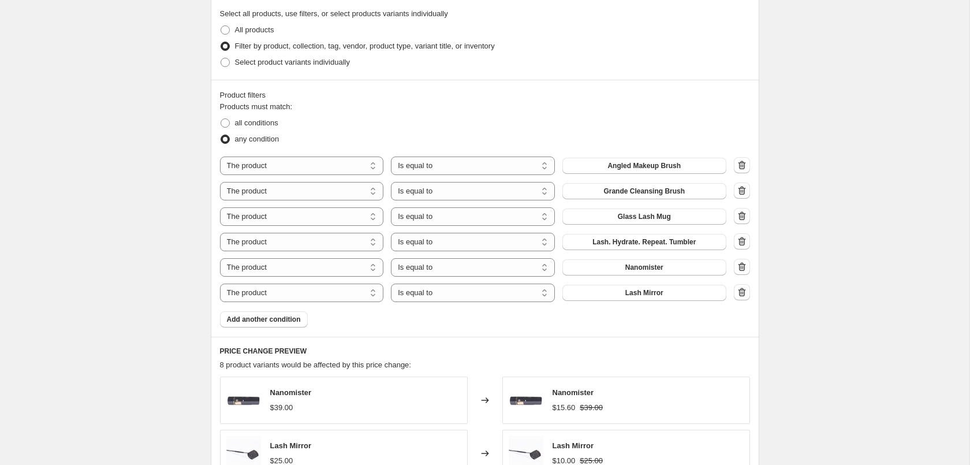
scroll to position [589, 0]
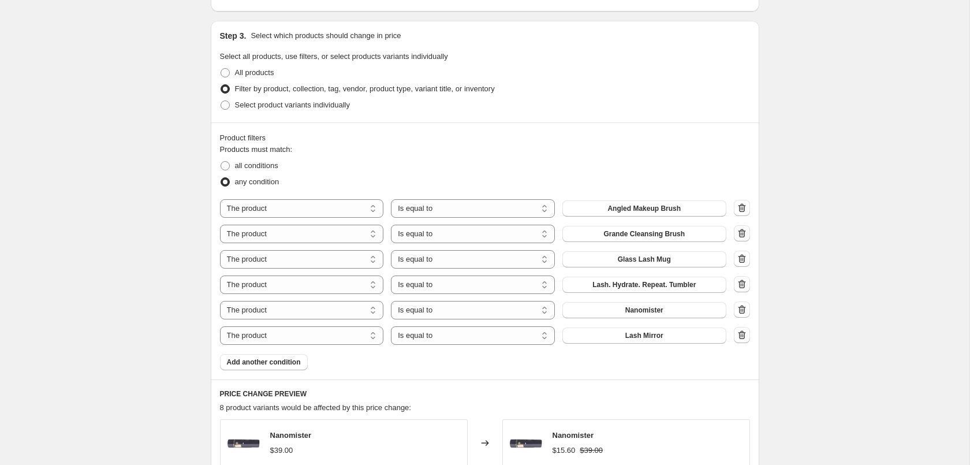
click at [740, 237] on icon "button" at bounding box center [742, 233] width 12 height 12
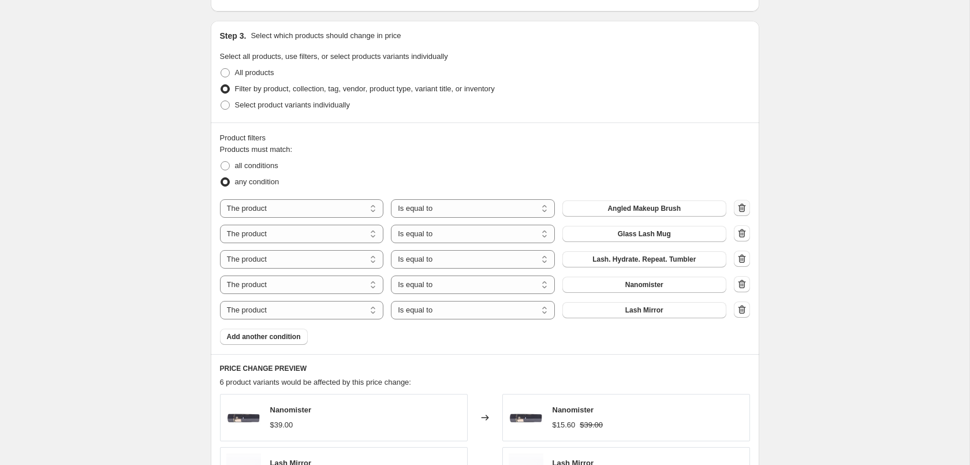
click at [740, 206] on icon "button" at bounding box center [742, 208] width 12 height 12
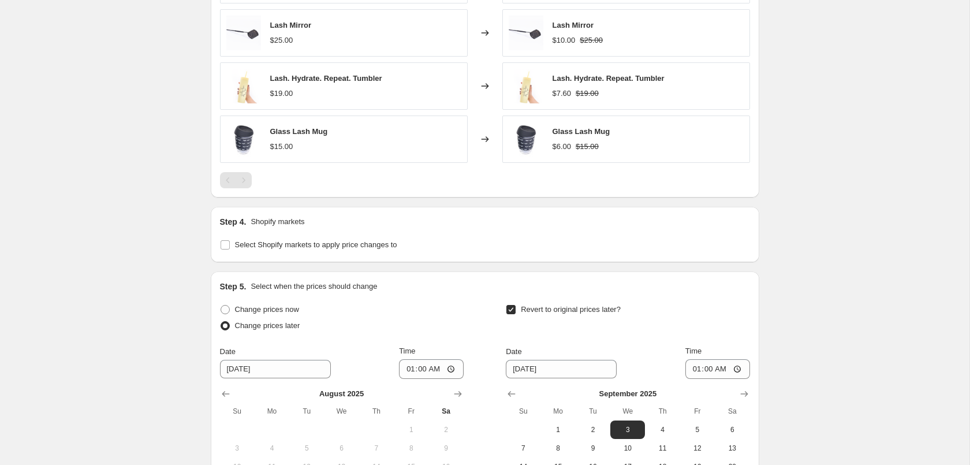
scroll to position [0, 0]
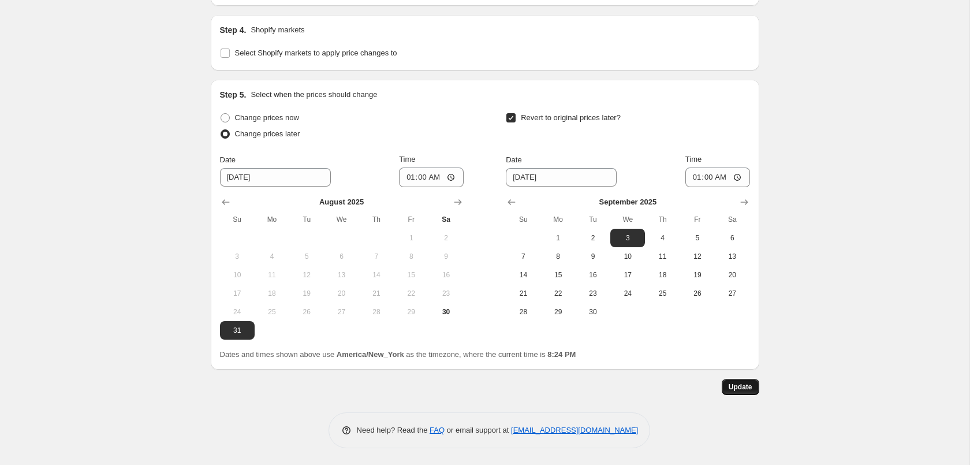
click at [751, 384] on span "Update" at bounding box center [741, 386] width 24 height 9
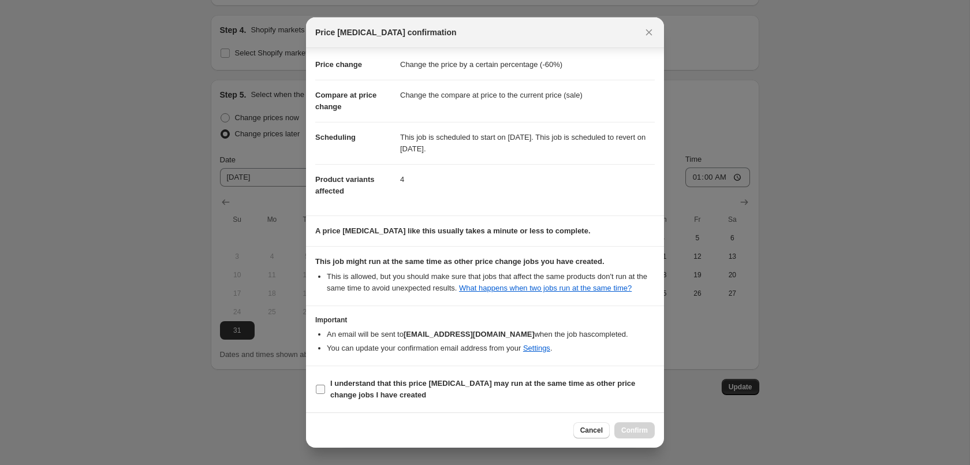
click at [454, 382] on b "I understand that this price [MEDICAL_DATA] may run at the same time as other p…" at bounding box center [482, 389] width 305 height 20
click at [325, 385] on input "I understand that this price [MEDICAL_DATA] may run at the same time as other p…" at bounding box center [320, 389] width 9 height 9
checkbox input "true"
click at [641, 425] on button "Confirm" at bounding box center [634, 430] width 40 height 16
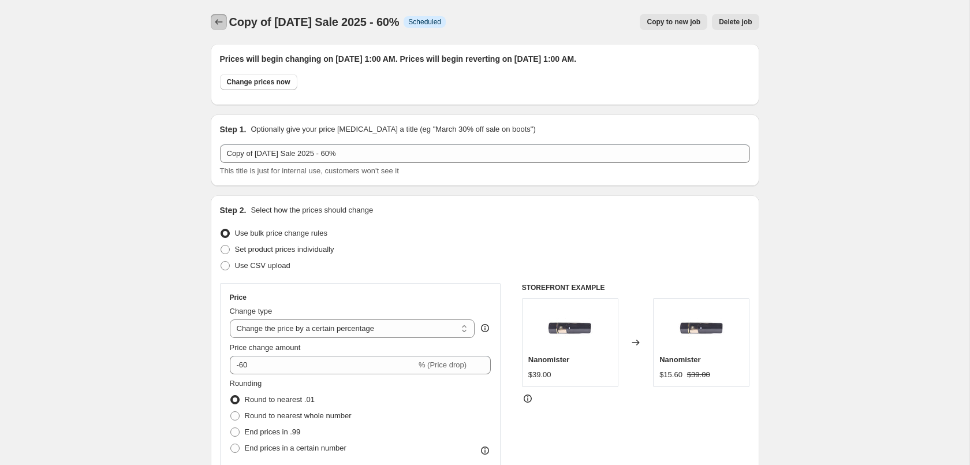
click at [222, 20] on icon "Price change jobs" at bounding box center [219, 22] width 12 height 12
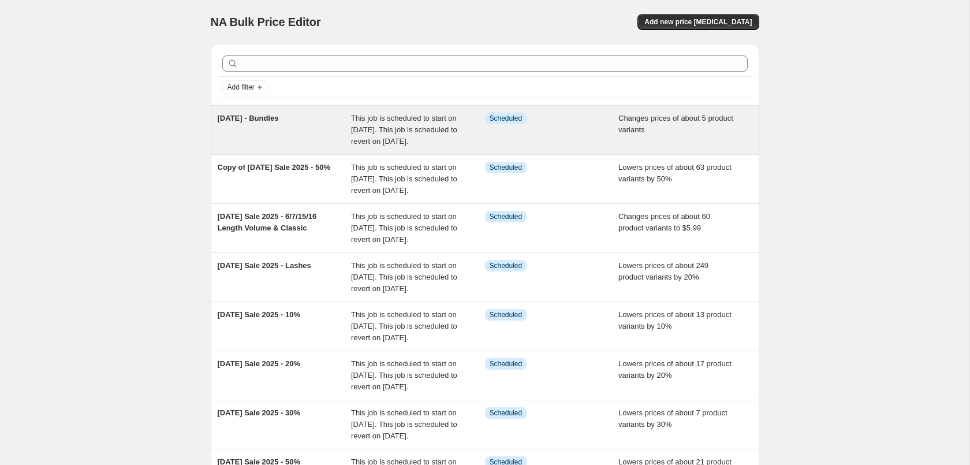
click at [648, 138] on div "Changes prices of about 5 product variants" at bounding box center [685, 130] width 134 height 35
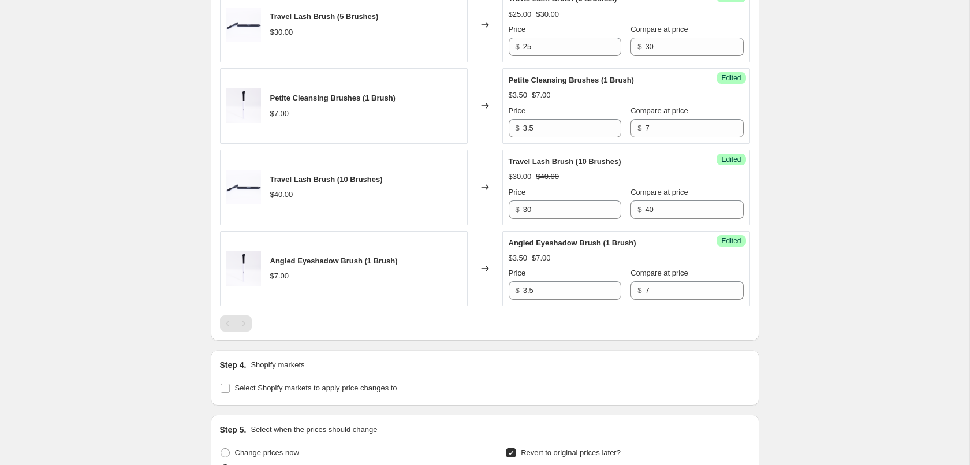
scroll to position [294, 0]
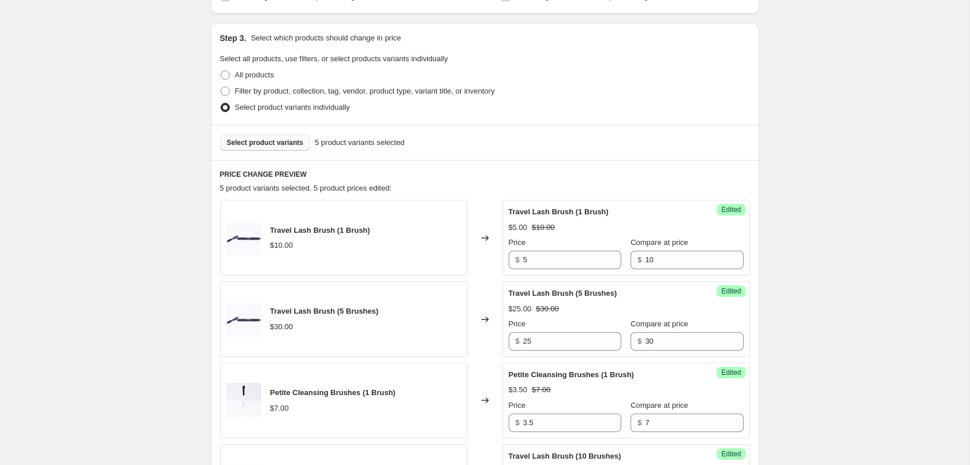
click at [238, 143] on span "Select product variants" at bounding box center [265, 142] width 77 height 9
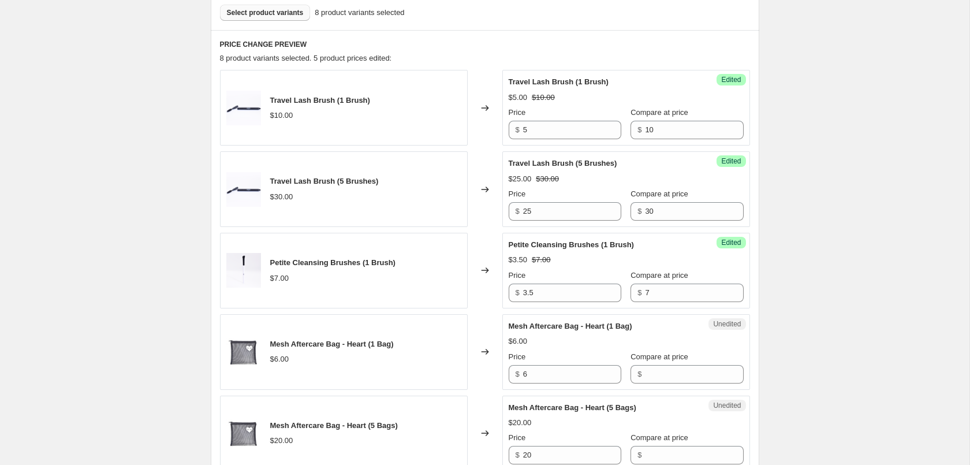
scroll to position [589, 0]
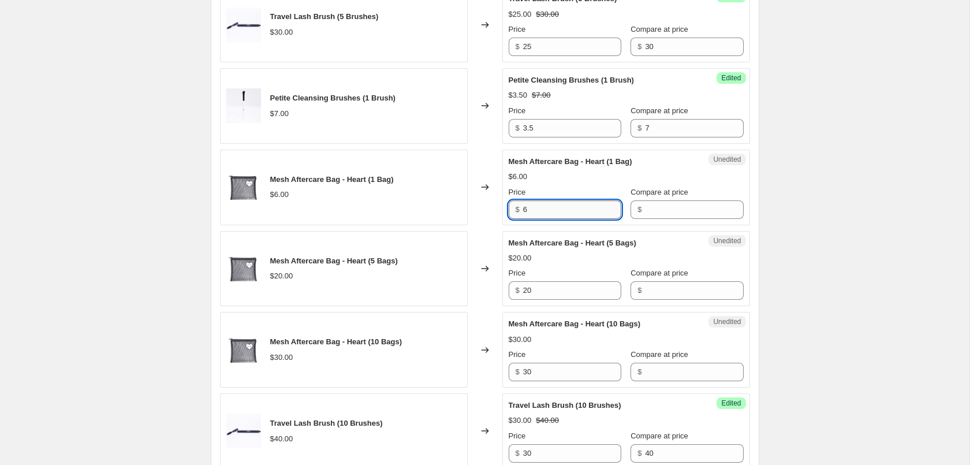
drag, startPoint x: 554, startPoint y: 212, endPoint x: 439, endPoint y: 214, distance: 114.9
click at [523, 214] on input "6" at bounding box center [572, 209] width 98 height 18
type input "3"
click at [551, 203] on input "3" at bounding box center [572, 209] width 98 height 18
click at [685, 208] on input "Compare at price" at bounding box center [694, 209] width 98 height 18
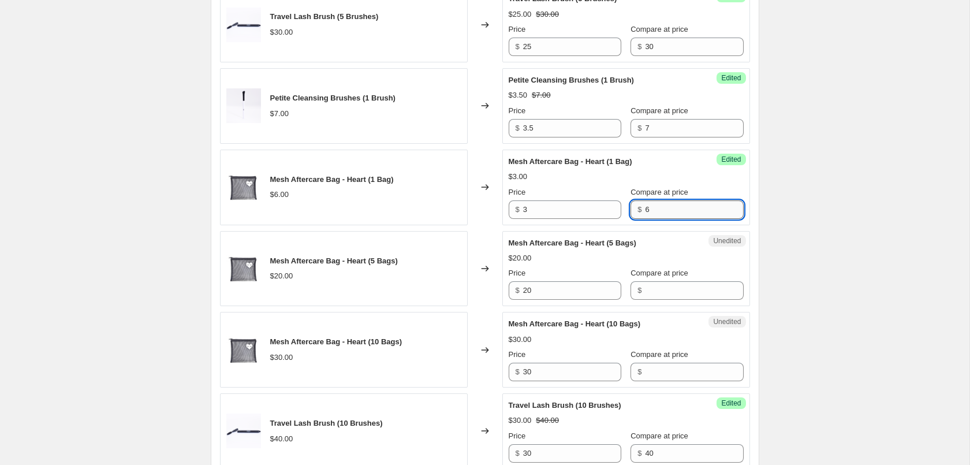
type input "6"
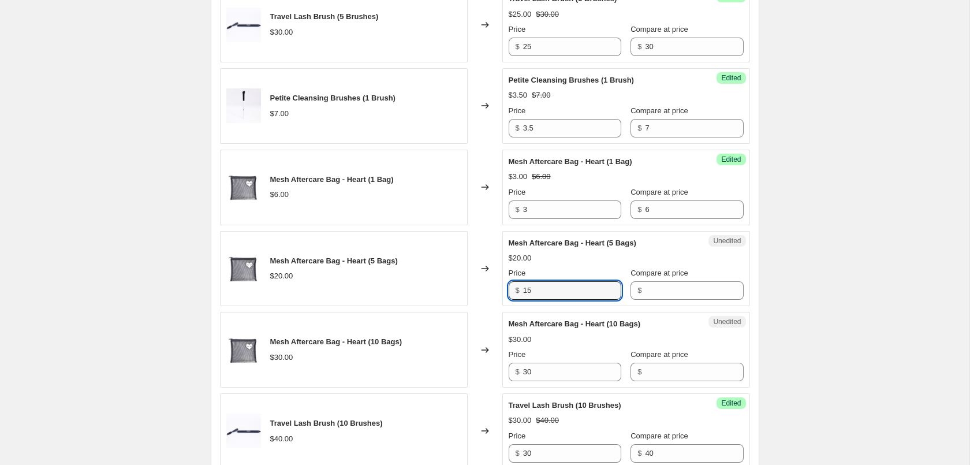
type input "15"
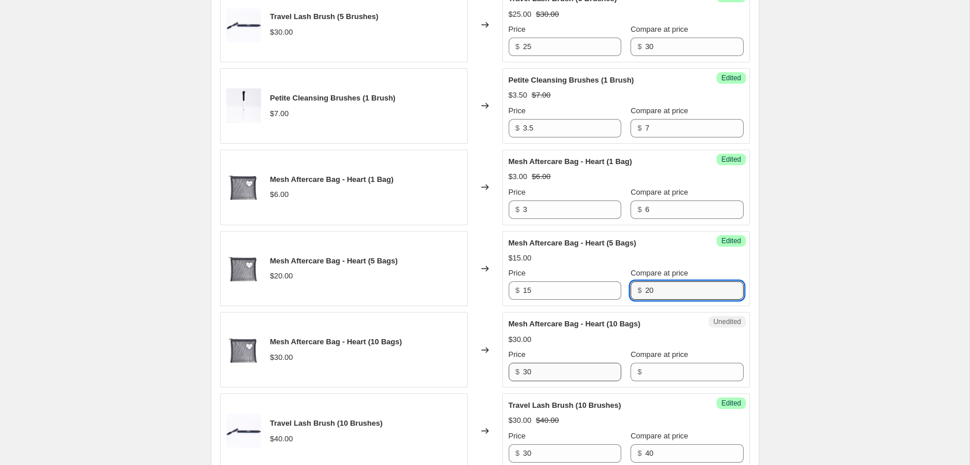
type input "20"
click at [554, 372] on input "30" at bounding box center [572, 372] width 98 height 18
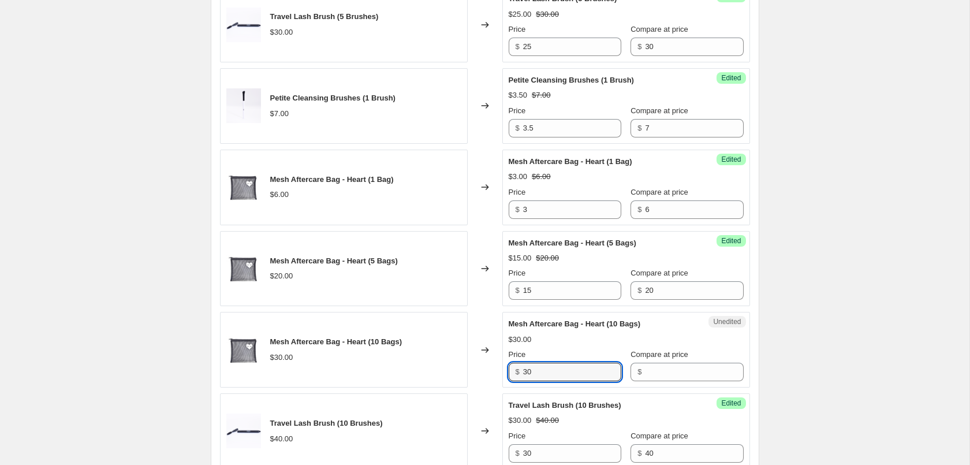
click at [523, 380] on input "30" at bounding box center [572, 372] width 98 height 18
type input "20"
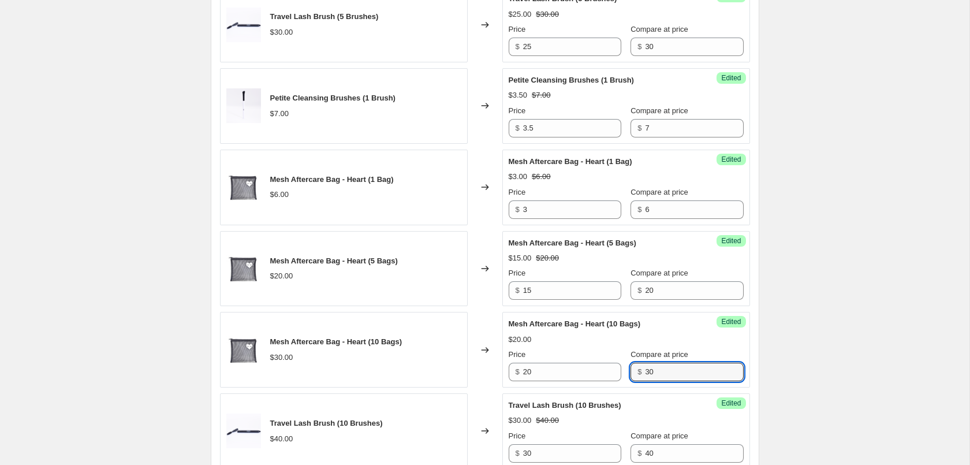
type input "30"
click at [843, 271] on div "Labor Day 2025 - Bundles. This page is ready Labor Day 2025 - Bundles Info Sche…" at bounding box center [484, 227] width 969 height 1633
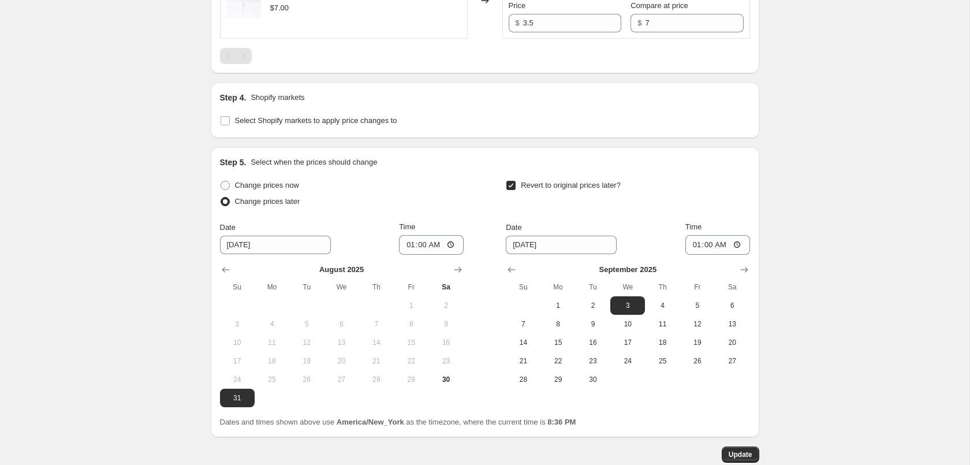
scroll to position [1119, 0]
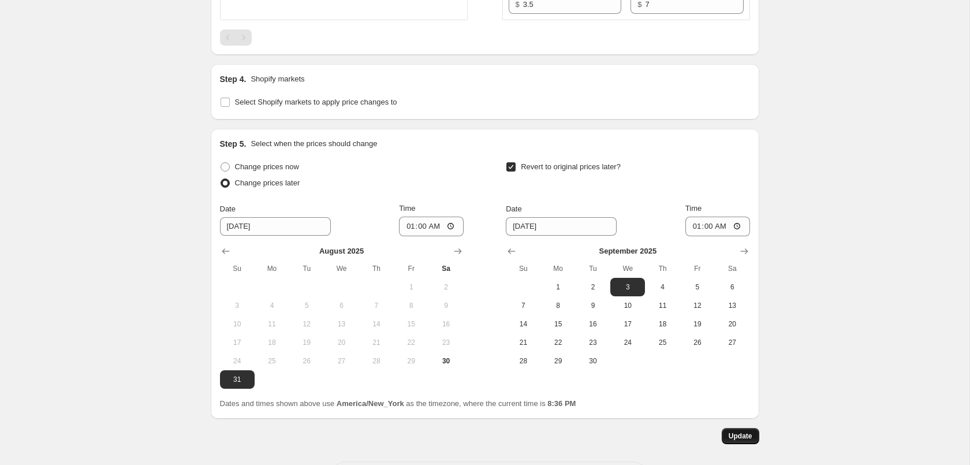
click at [747, 428] on button "Update" at bounding box center [741, 436] width 38 height 16
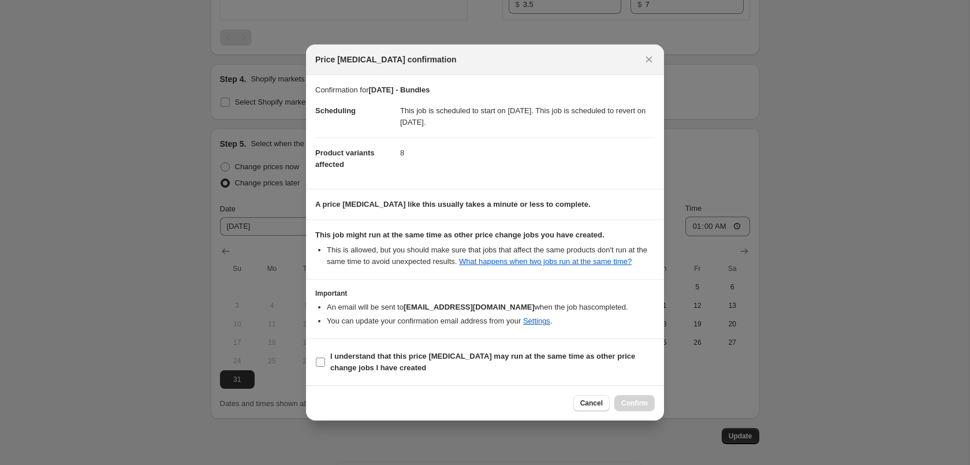
click at [386, 360] on b "I understand that this price [MEDICAL_DATA] may run at the same time as other p…" at bounding box center [482, 362] width 305 height 20
click at [325, 360] on input "I understand that this price [MEDICAL_DATA] may run at the same time as other p…" at bounding box center [320, 361] width 9 height 9
checkbox input "true"
click at [633, 404] on span "Confirm" at bounding box center [634, 402] width 27 height 9
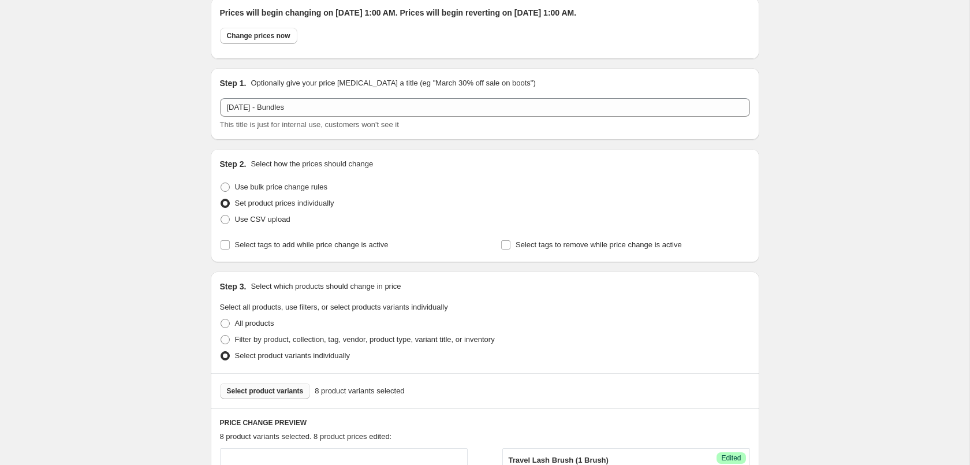
scroll to position [0, 0]
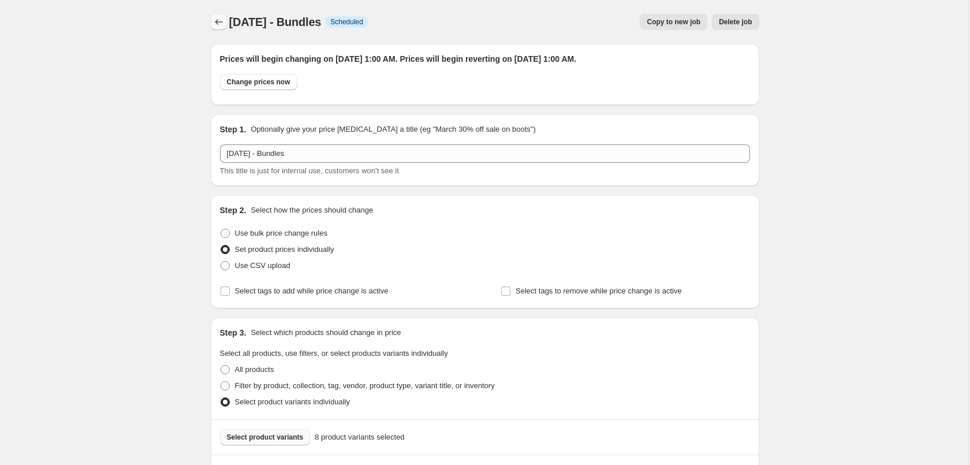
click at [216, 21] on icon "Price change jobs" at bounding box center [219, 22] width 12 height 12
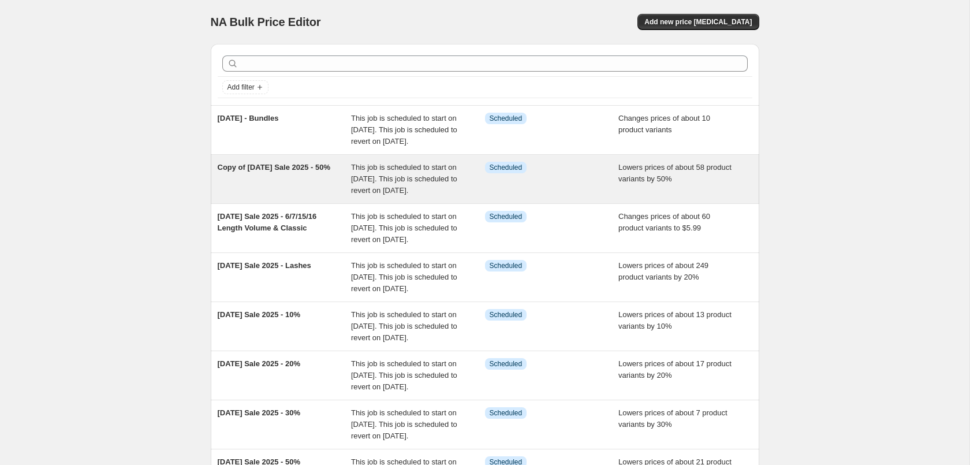
click at [634, 196] on div "Lowers prices of about 58 product variants by 50%" at bounding box center [685, 179] width 134 height 35
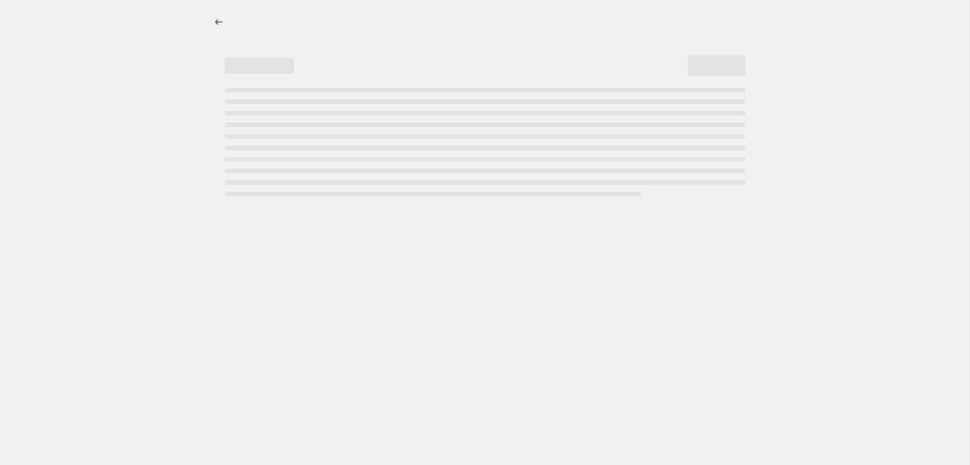
select select "percentage"
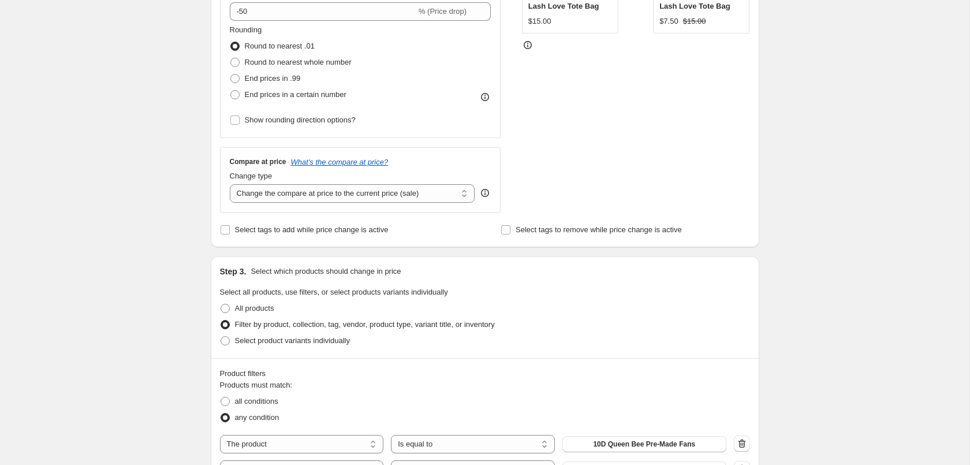
scroll to position [648, 0]
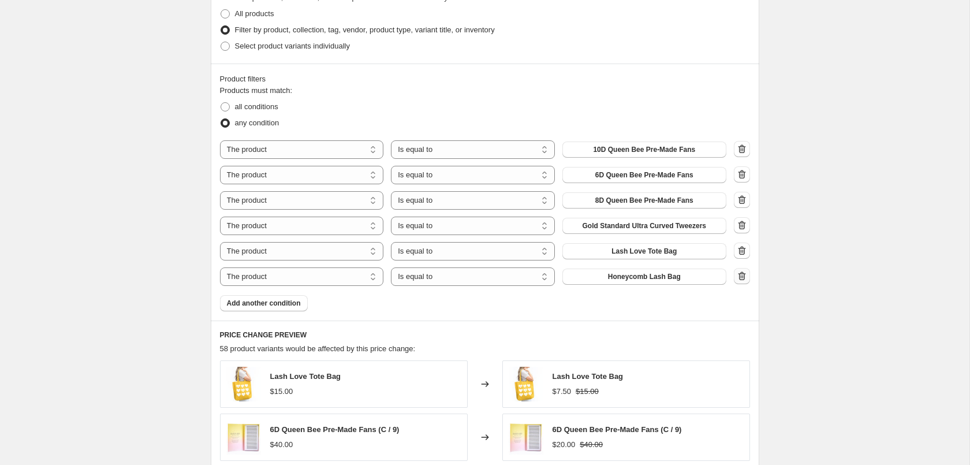
click at [741, 275] on icon "button" at bounding box center [742, 276] width 12 height 12
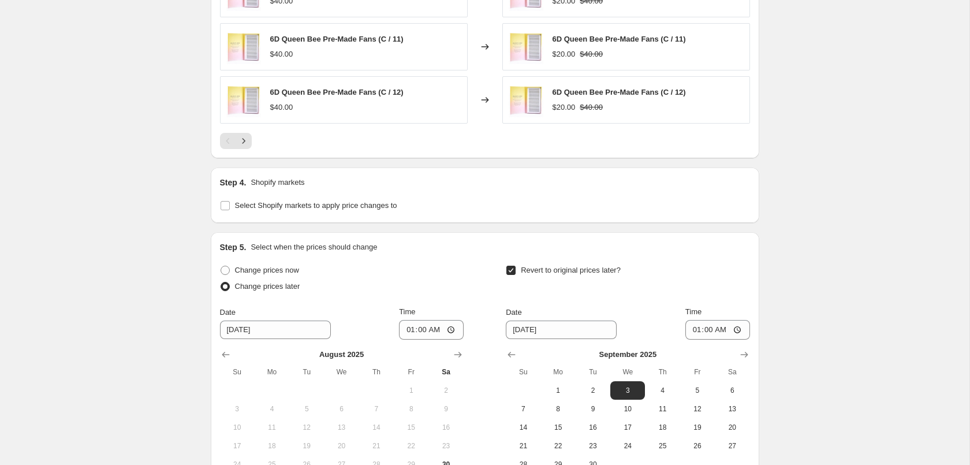
scroll to position [1271, 0]
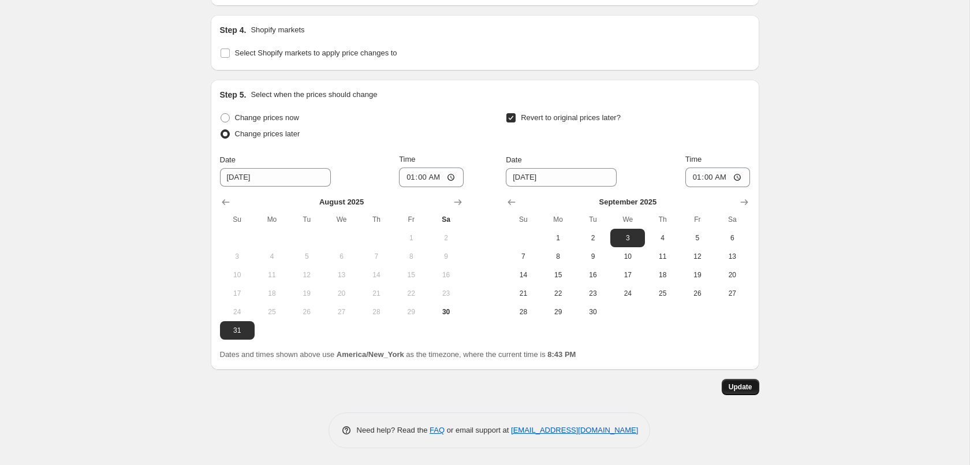
click at [739, 384] on span "Update" at bounding box center [741, 386] width 24 height 9
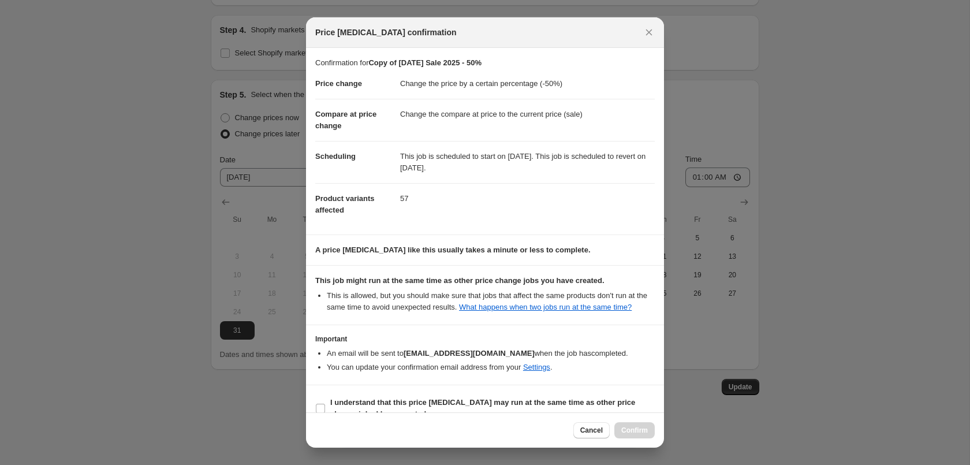
scroll to position [21, 0]
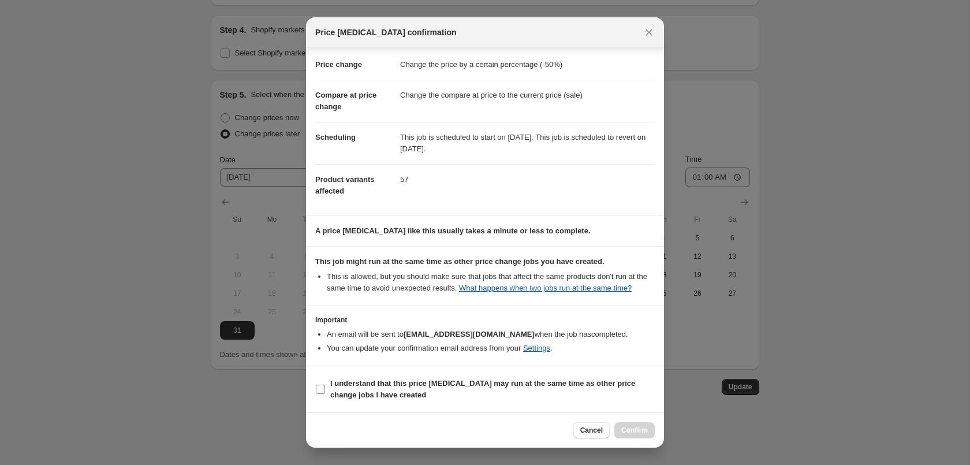
click at [471, 383] on b "I understand that this price [MEDICAL_DATA] may run at the same time as other p…" at bounding box center [482, 389] width 305 height 20
click at [325, 385] on input "I understand that this price [MEDICAL_DATA] may run at the same time as other p…" at bounding box center [320, 389] width 9 height 9
checkbox input "true"
click at [648, 432] on button "Confirm" at bounding box center [634, 430] width 40 height 16
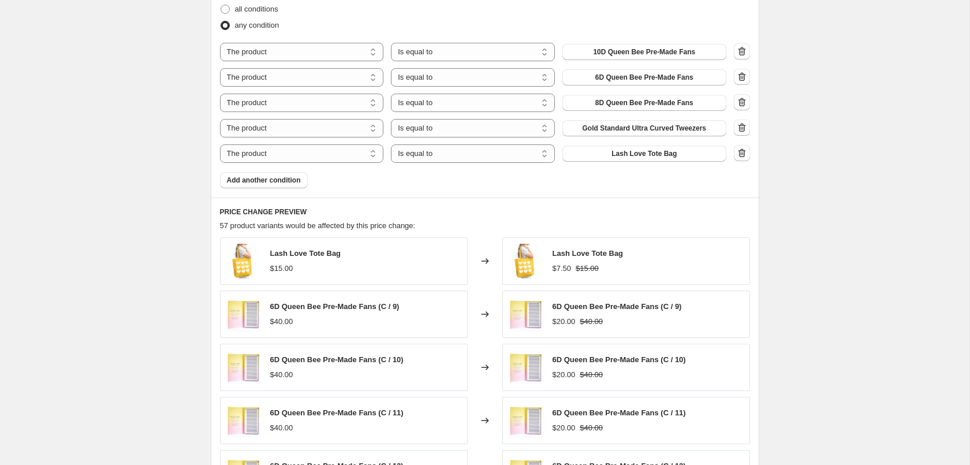
scroll to position [624, 0]
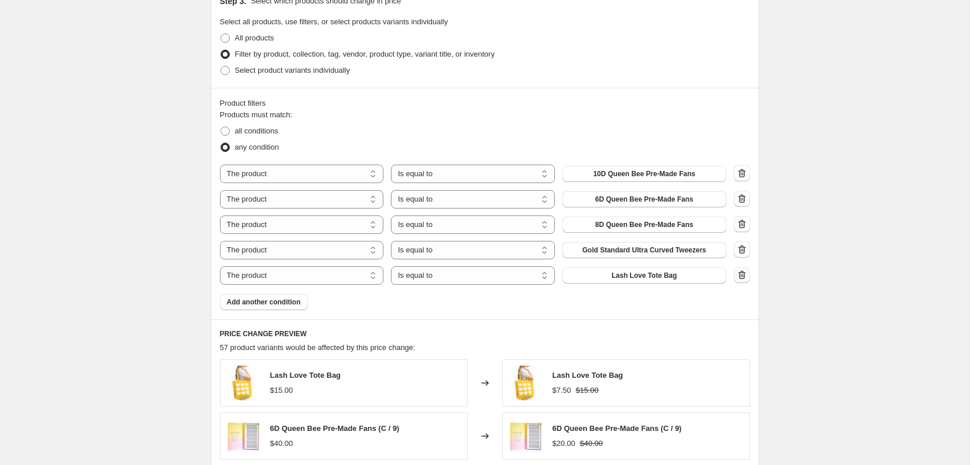
click at [745, 276] on icon "button" at bounding box center [742, 274] width 8 height 9
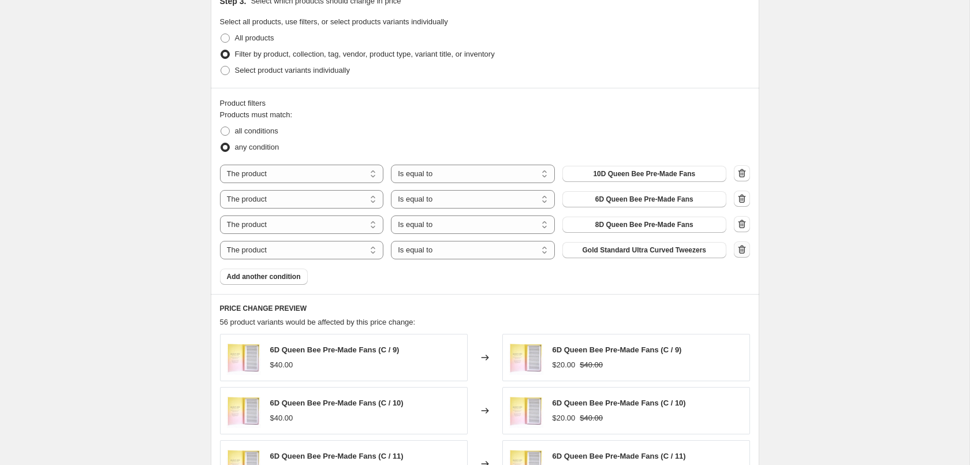
click at [742, 248] on icon "button" at bounding box center [742, 250] width 12 height 12
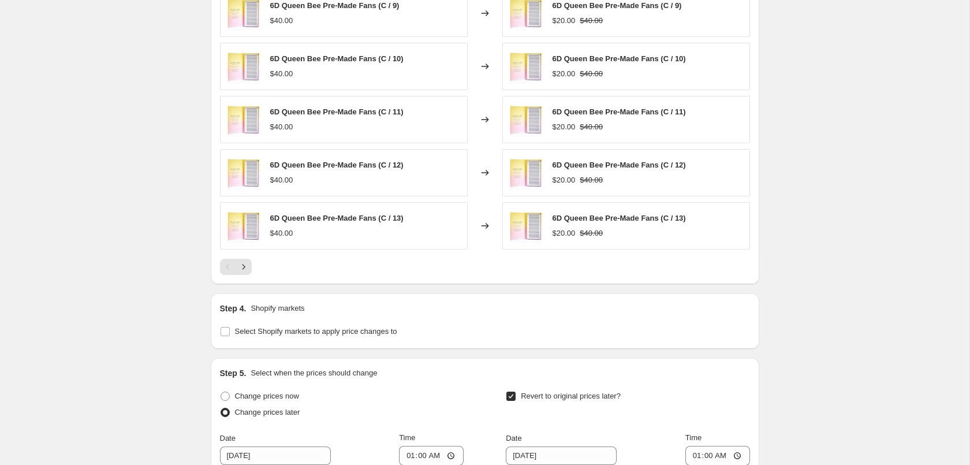
scroll to position [1220, 0]
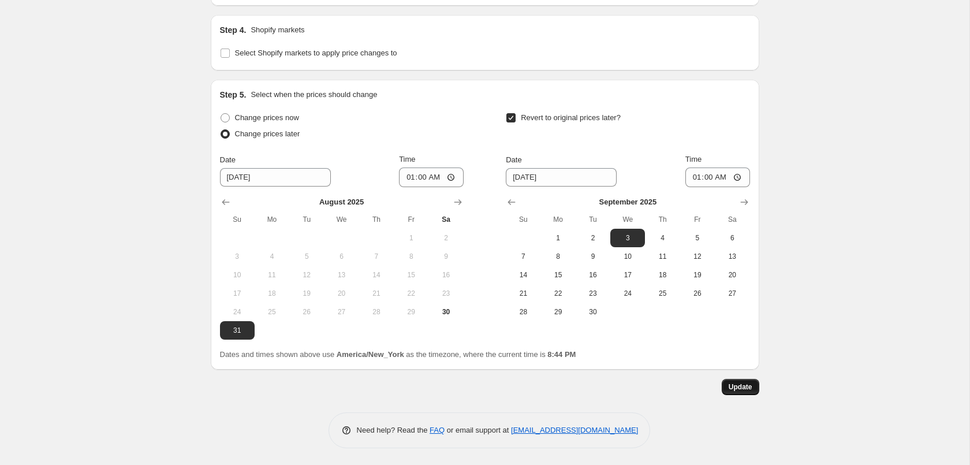
click at [751, 382] on span "Update" at bounding box center [741, 386] width 24 height 9
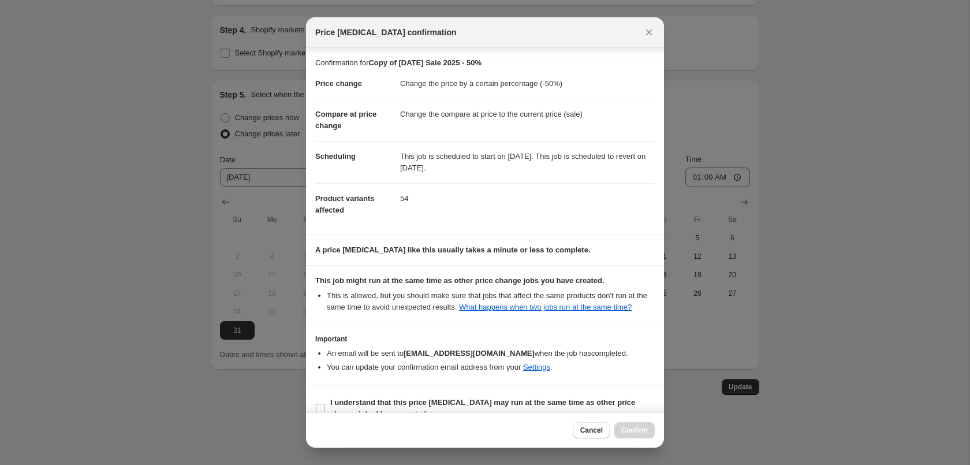
scroll to position [21, 0]
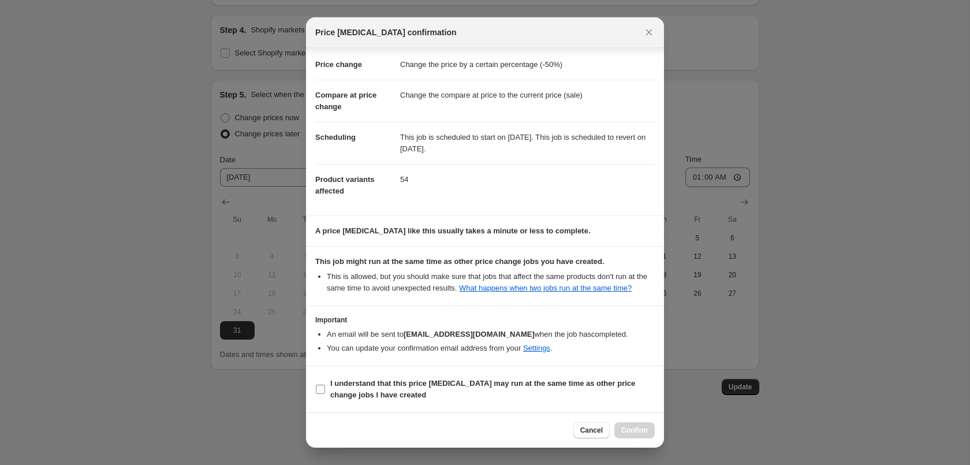
click at [495, 383] on b "I understand that this price [MEDICAL_DATA] may run at the same time as other p…" at bounding box center [482, 389] width 305 height 20
click at [325, 385] on input "I understand that this price [MEDICAL_DATA] may run at the same time as other p…" at bounding box center [320, 389] width 9 height 9
checkbox input "true"
click at [640, 439] on div "Cancel Confirm" at bounding box center [485, 429] width 358 height 35
click at [639, 429] on span "Confirm" at bounding box center [634, 430] width 27 height 9
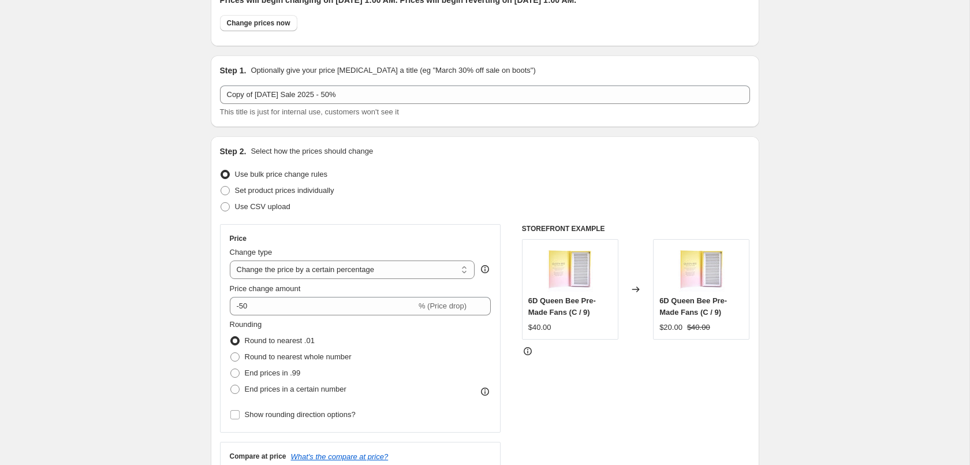
scroll to position [0, 0]
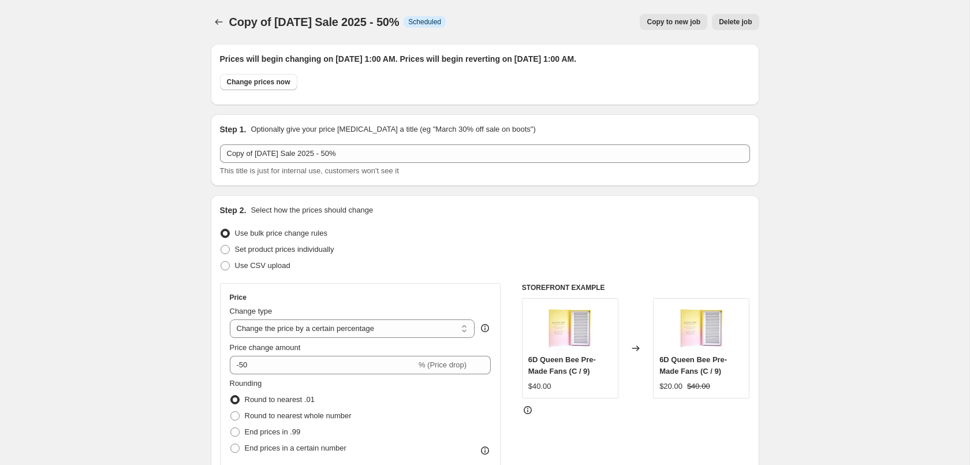
click at [738, 24] on span "Delete job" at bounding box center [735, 21] width 33 height 9
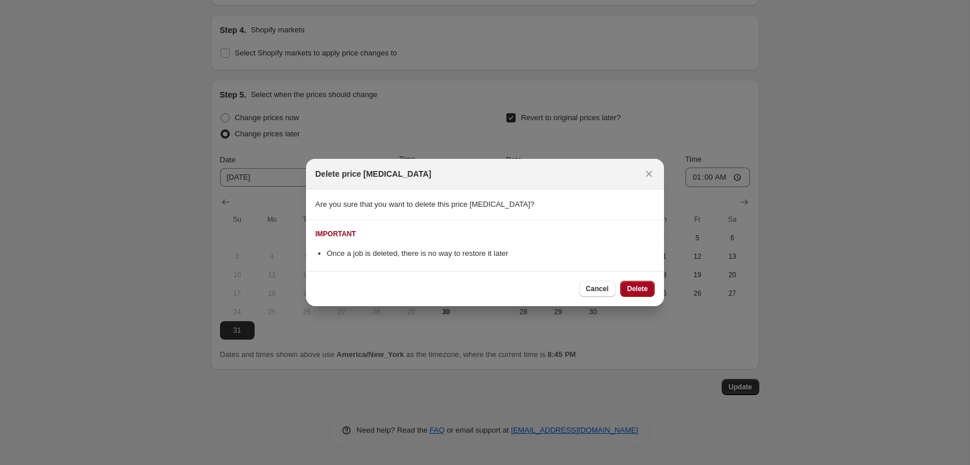
click at [647, 292] on span "Delete" at bounding box center [637, 288] width 21 height 9
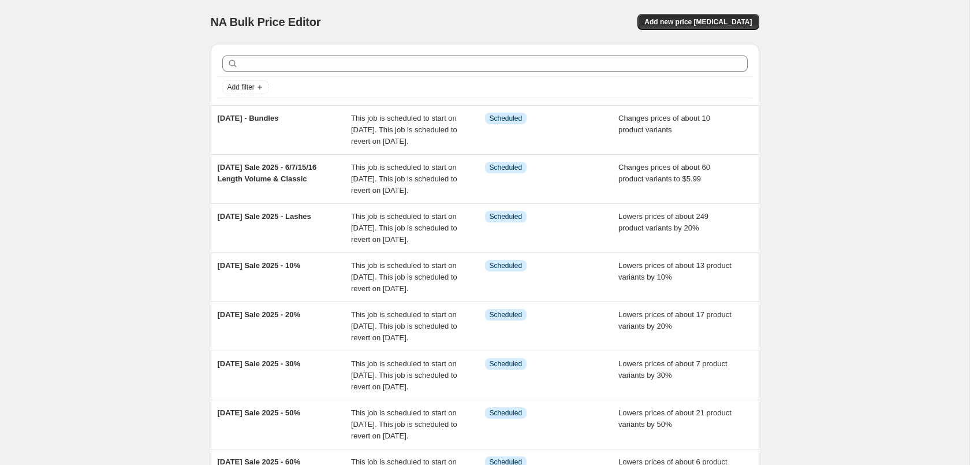
scroll to position [236, 0]
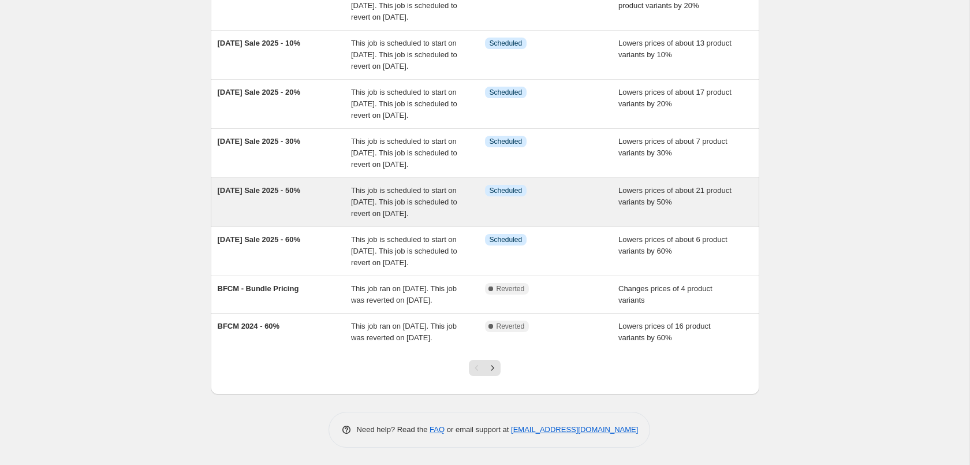
click at [272, 219] on div "[DATE] Sale 2025 - 50%" at bounding box center [285, 202] width 134 height 35
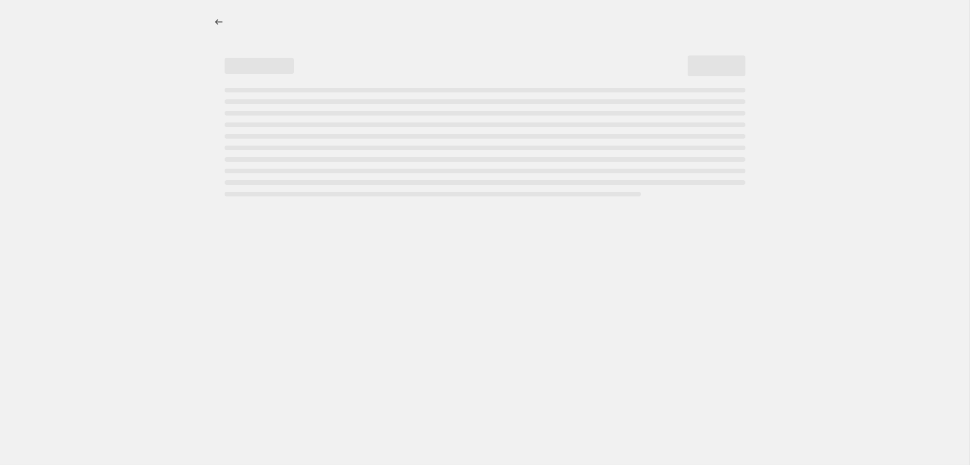
select select "percentage"
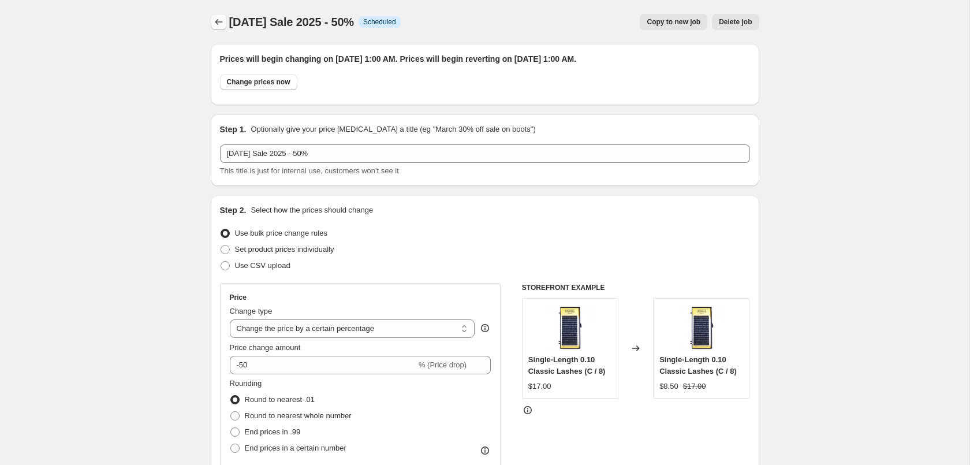
click at [218, 20] on icon "Price change jobs" at bounding box center [219, 22] width 12 height 12
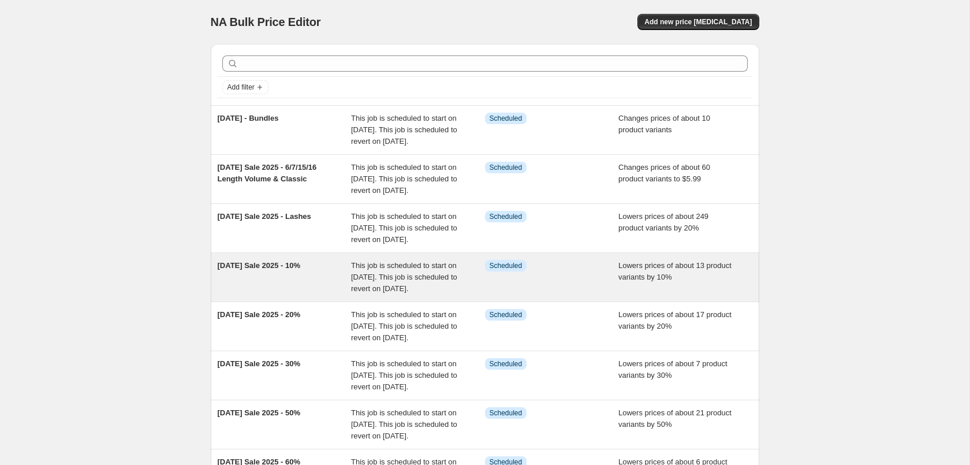
click at [323, 294] on div "[DATE] Sale 2025 - 10%" at bounding box center [285, 277] width 134 height 35
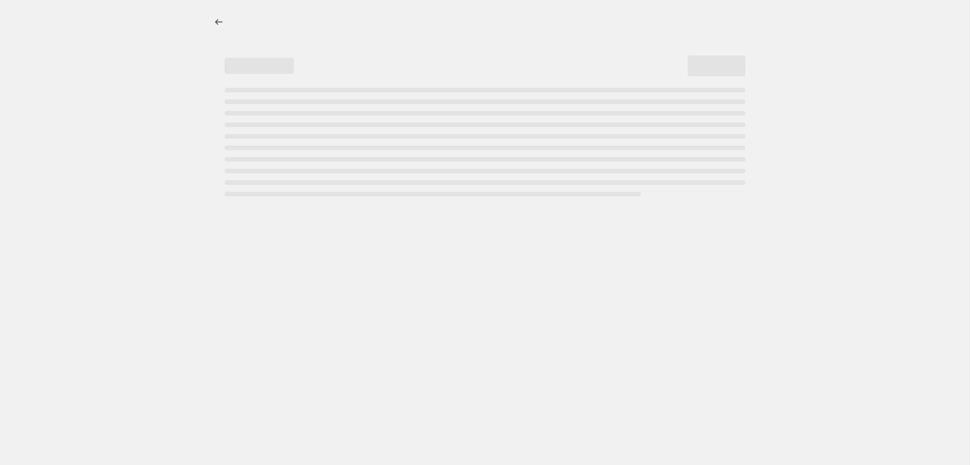
select select "percentage"
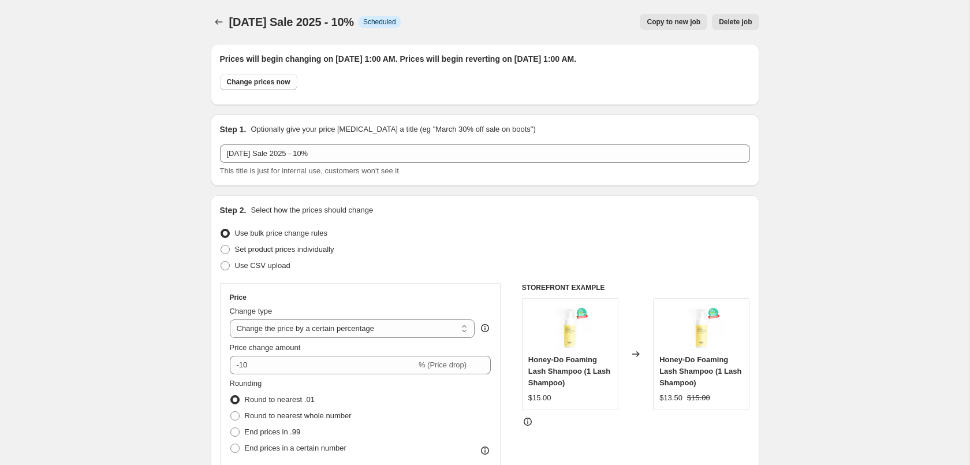
click at [685, 19] on span "Copy to new job" at bounding box center [674, 21] width 54 height 9
select select "percentage"
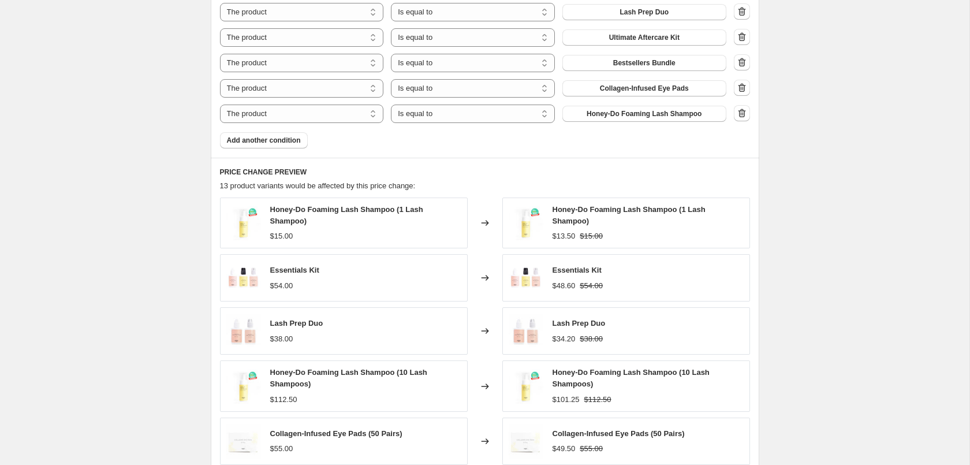
scroll to position [1040, 0]
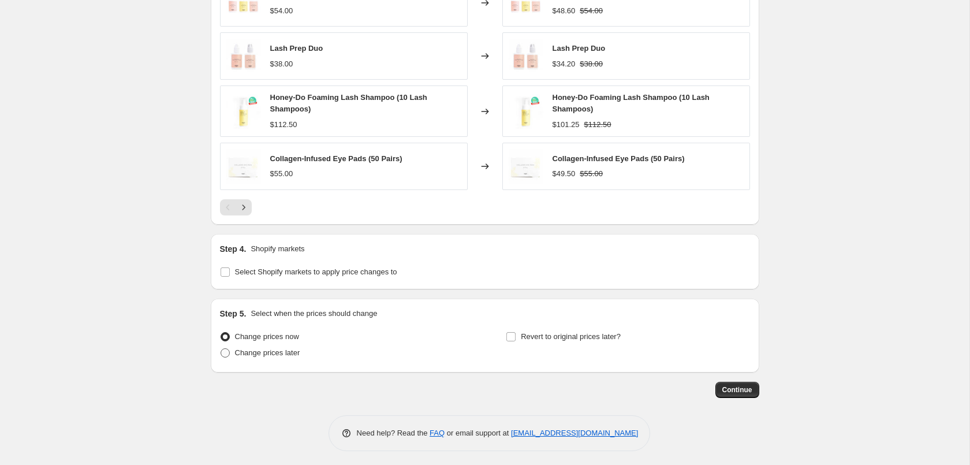
click at [243, 355] on span "Change prices later" at bounding box center [267, 353] width 65 height 12
click at [221, 349] on input "Change prices later" at bounding box center [221, 348] width 1 height 1
radio input "true"
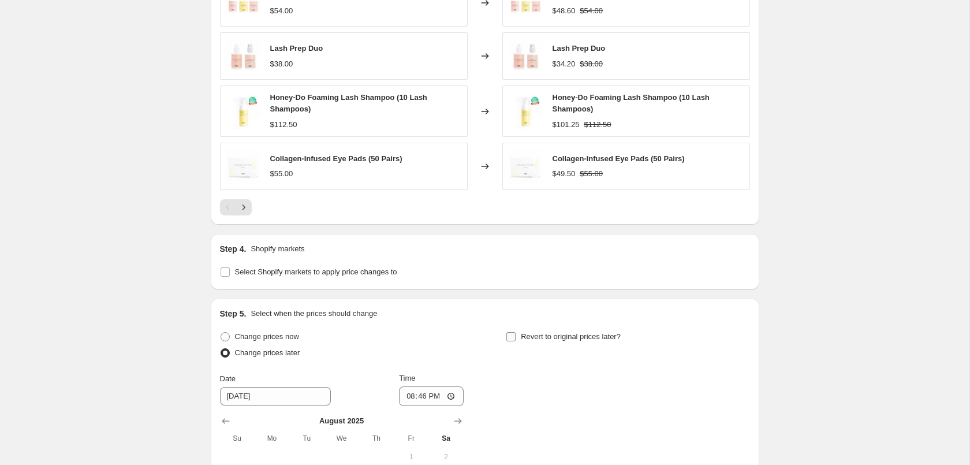
click at [527, 332] on span "Revert to original prices later?" at bounding box center [571, 336] width 100 height 9
click at [516, 332] on input "Revert to original prices later?" at bounding box center [510, 336] width 9 height 9
checkbox input "true"
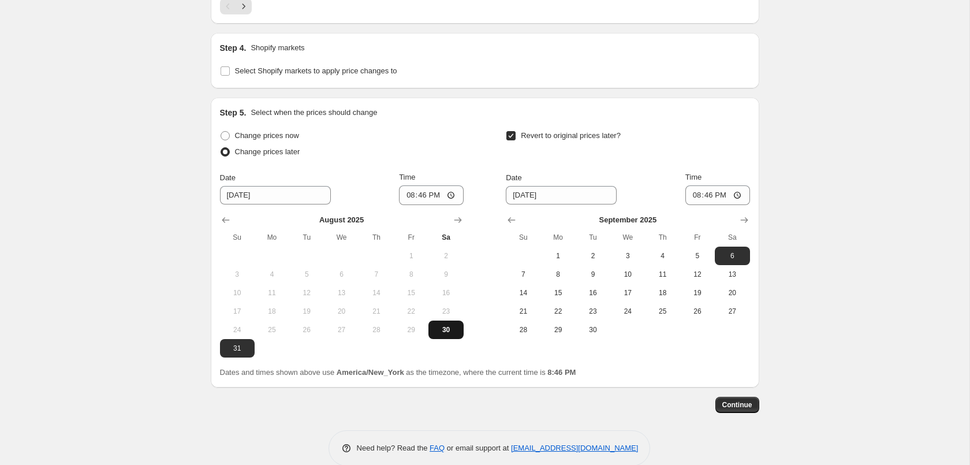
scroll to position [1255, 0]
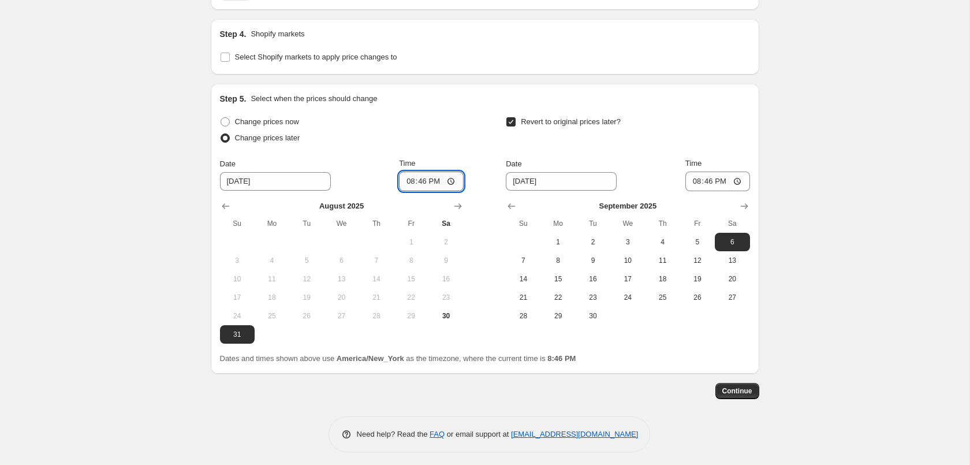
click at [423, 173] on input "20:46" at bounding box center [431, 181] width 65 height 20
type input "01:00"
click at [622, 242] on span "3" at bounding box center [627, 241] width 25 height 9
type input "[DATE]"
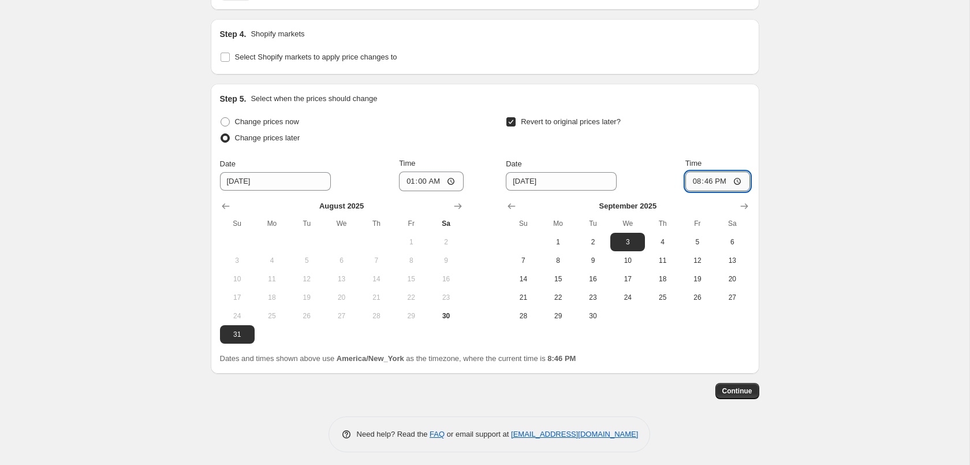
click at [704, 181] on input "20:46" at bounding box center [717, 181] width 65 height 20
type input "01:00"
click at [756, 387] on button "Continue" at bounding box center [737, 391] width 44 height 16
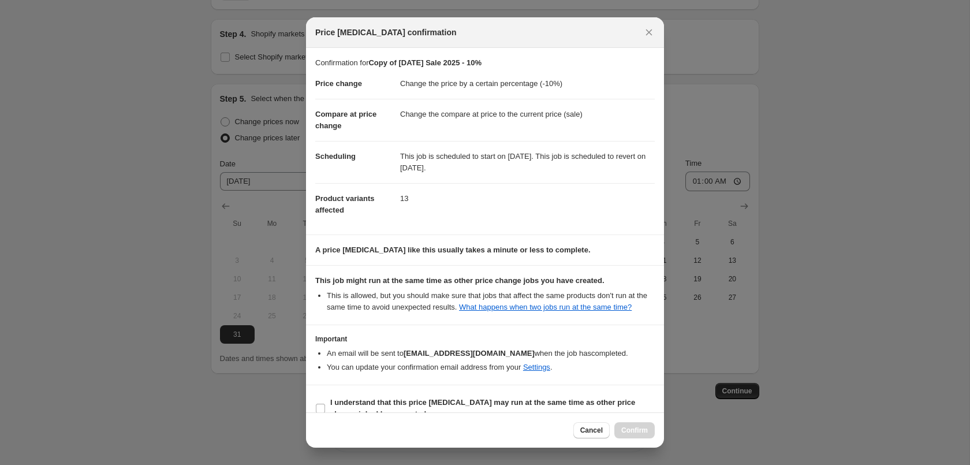
scroll to position [21, 0]
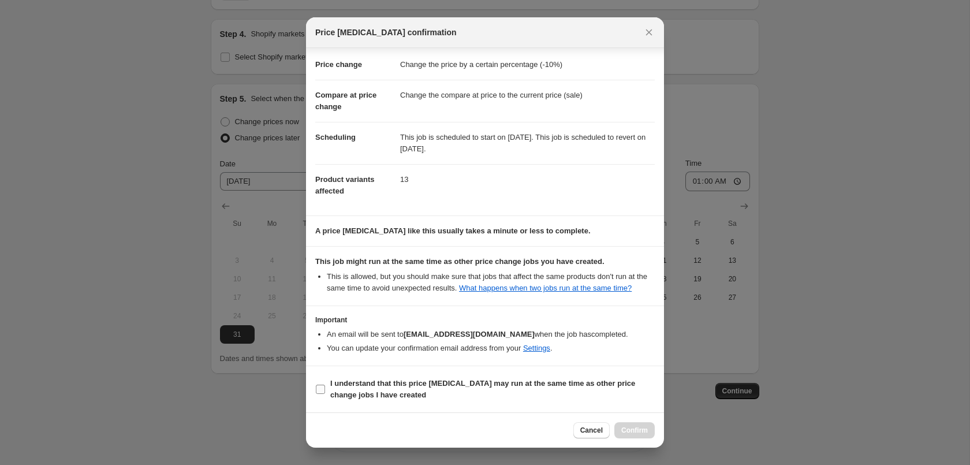
click at [509, 385] on b "I understand that this price [MEDICAL_DATA] may run at the same time as other p…" at bounding box center [482, 389] width 305 height 20
click at [325, 385] on input "I understand that this price [MEDICAL_DATA] may run at the same time as other p…" at bounding box center [320, 389] width 9 height 9
checkbox input "true"
click at [644, 432] on span "Confirm" at bounding box center [634, 430] width 27 height 9
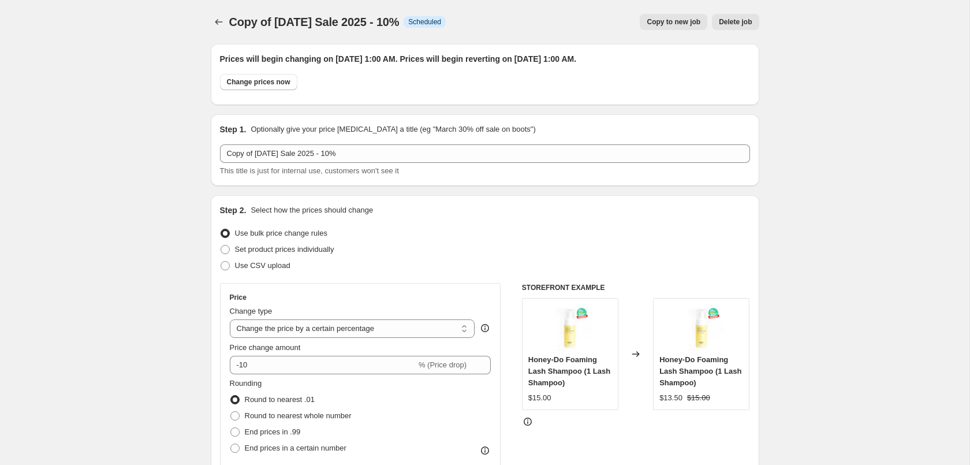
scroll to position [21, 0]
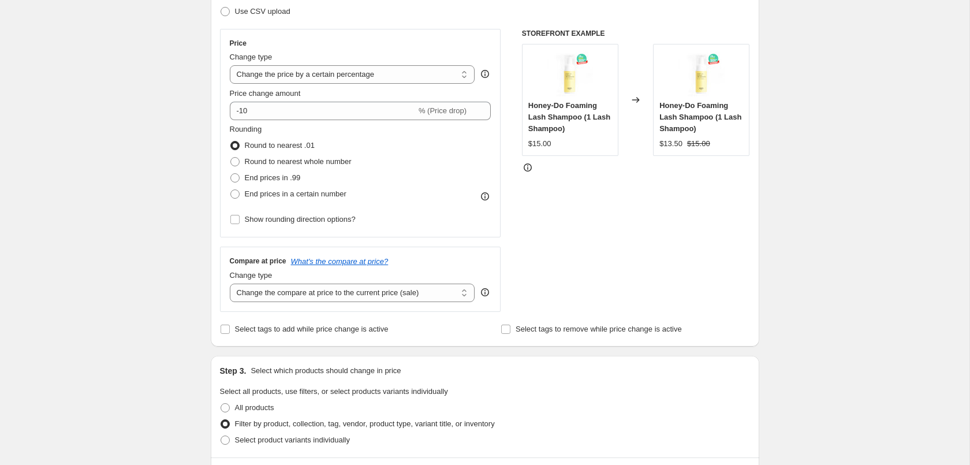
scroll to position [0, 0]
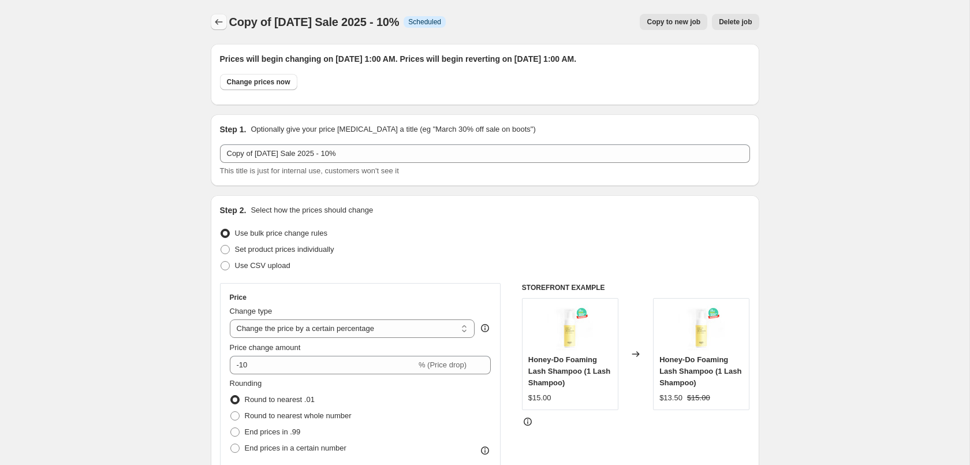
click at [214, 20] on icon "Price change jobs" at bounding box center [219, 22] width 12 height 12
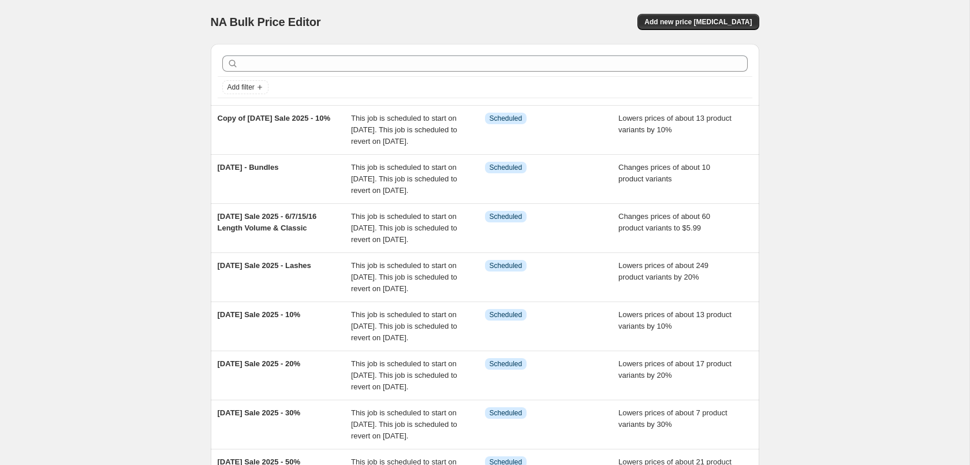
scroll to position [294, 0]
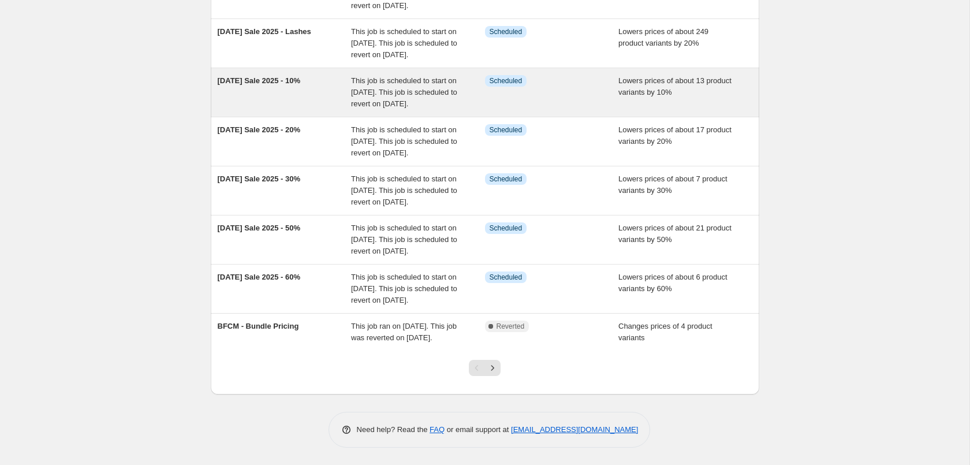
click at [409, 101] on div "This job is scheduled to start on [DATE]. This job is scheduled to revert on [D…" at bounding box center [418, 92] width 134 height 35
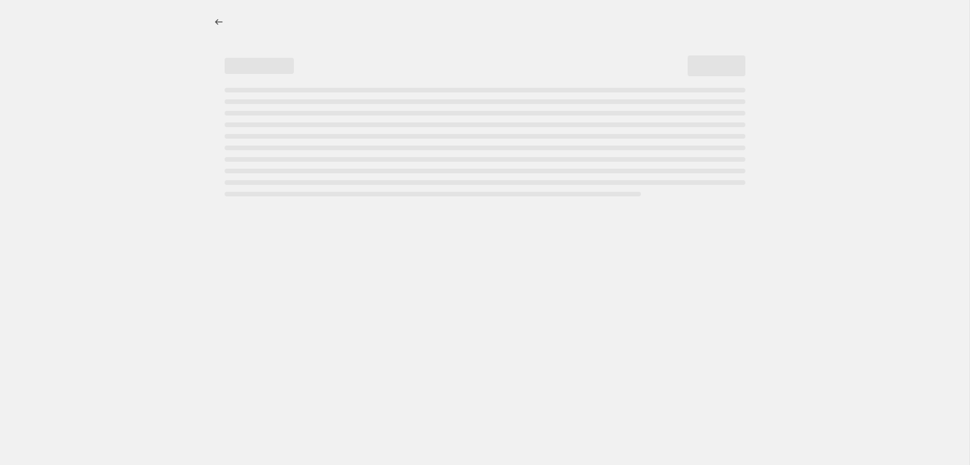
select select "percentage"
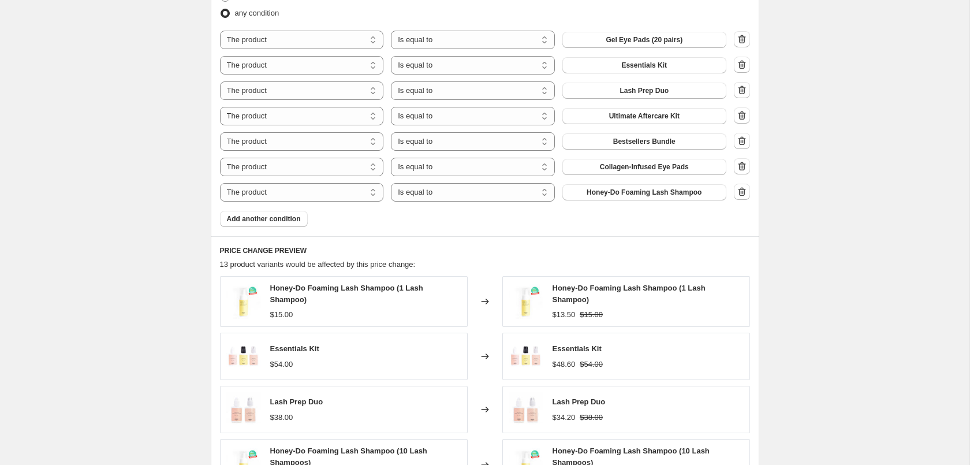
scroll to position [766, 0]
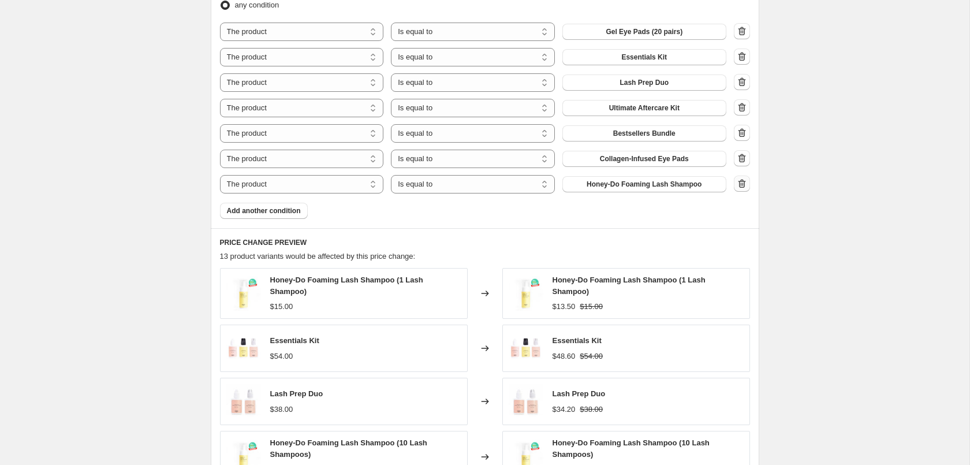
click at [746, 182] on icon "button" at bounding box center [742, 184] width 12 height 12
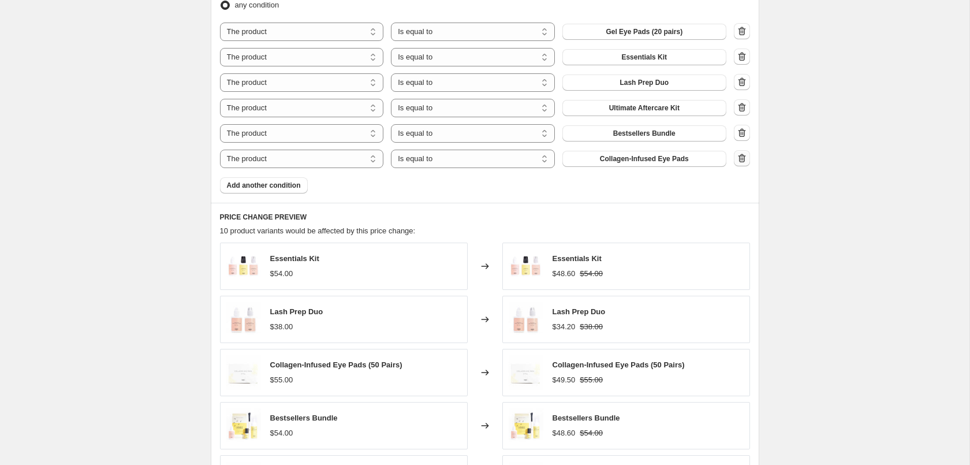
click at [745, 163] on icon "button" at bounding box center [742, 158] width 12 height 12
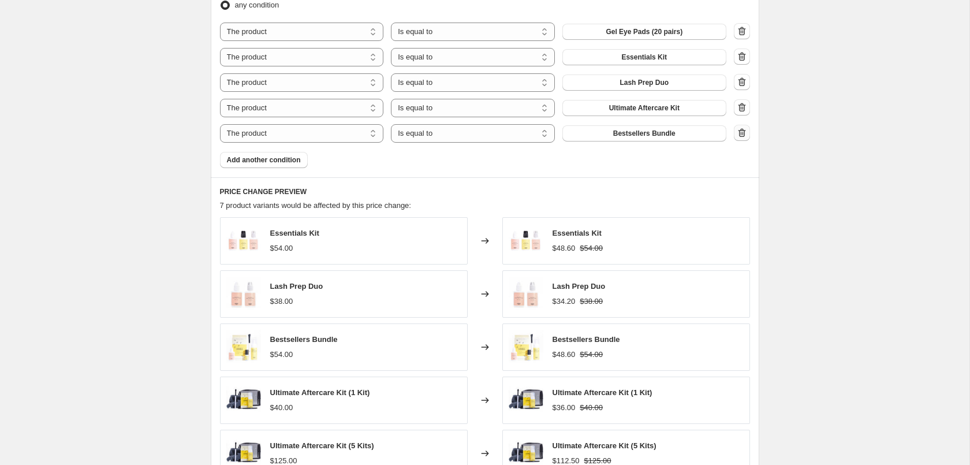
click at [740, 136] on icon "button" at bounding box center [742, 133] width 12 height 12
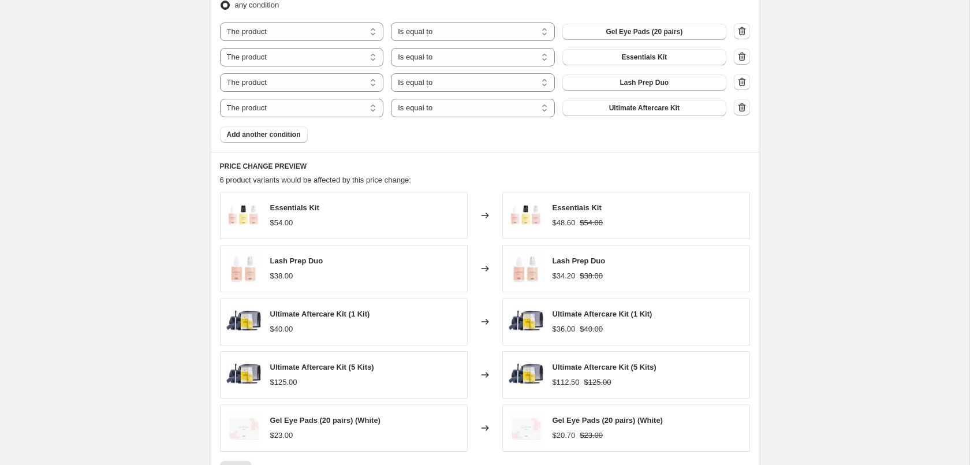
click at [742, 108] on icon "button" at bounding box center [742, 108] width 12 height 12
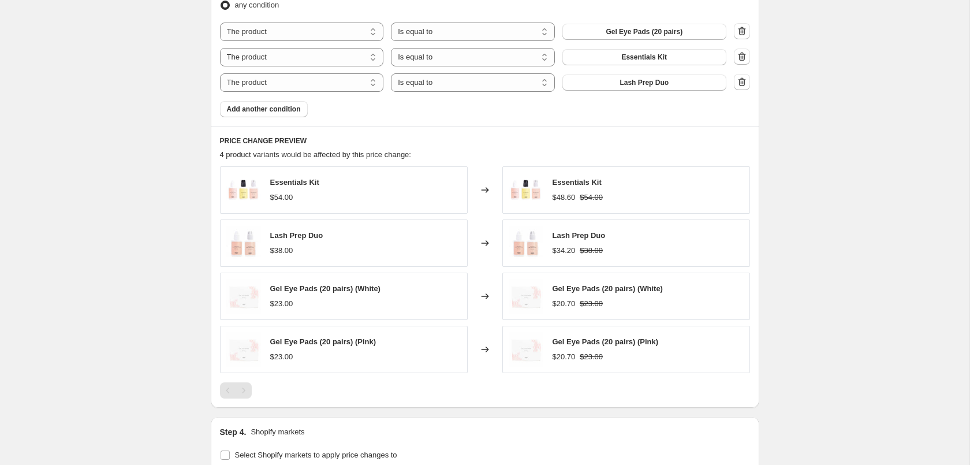
click at [741, 80] on icon "button" at bounding box center [742, 82] width 12 height 12
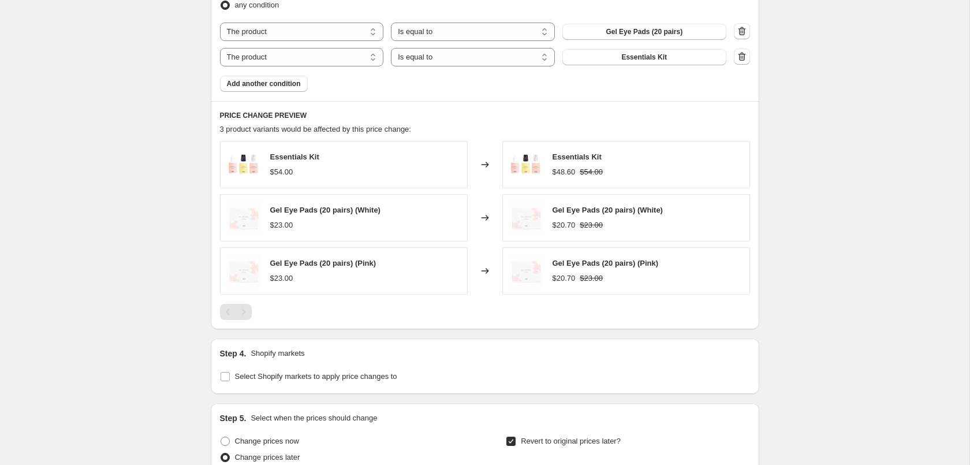
click at [741, 54] on icon "button" at bounding box center [742, 57] width 12 height 12
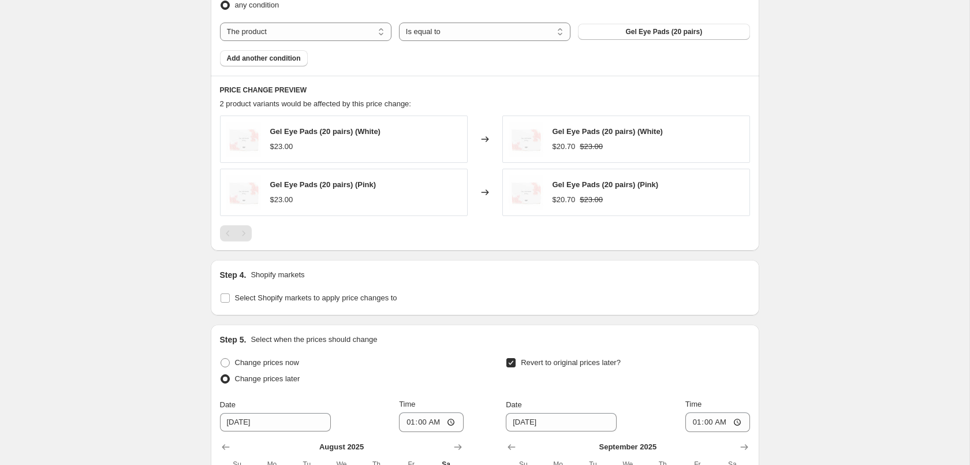
click at [741, 35] on button "Gel Eye Pads (20 pairs)" at bounding box center [663, 32] width 171 height 16
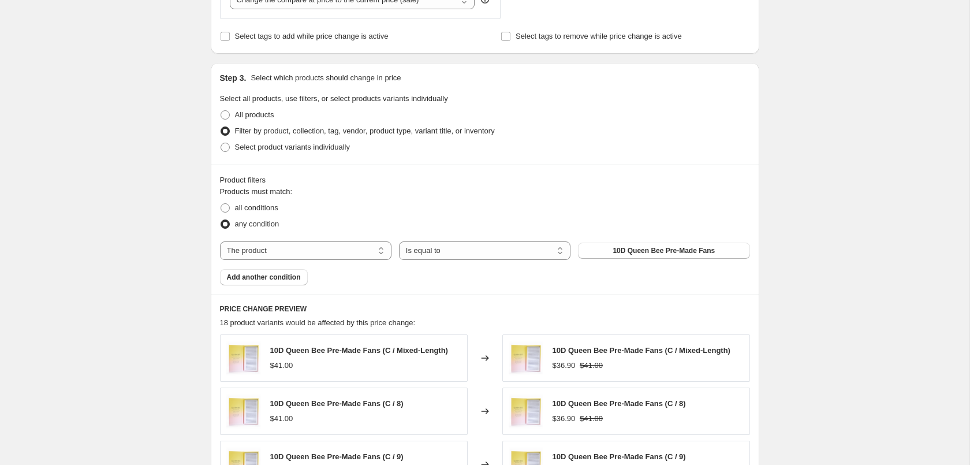
scroll to position [589, 0]
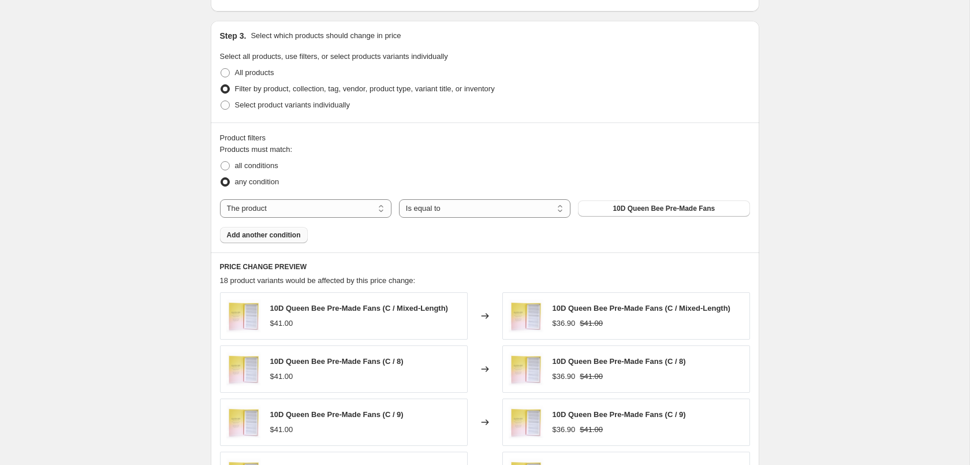
click at [257, 234] on span "Add another condition" at bounding box center [264, 234] width 74 height 9
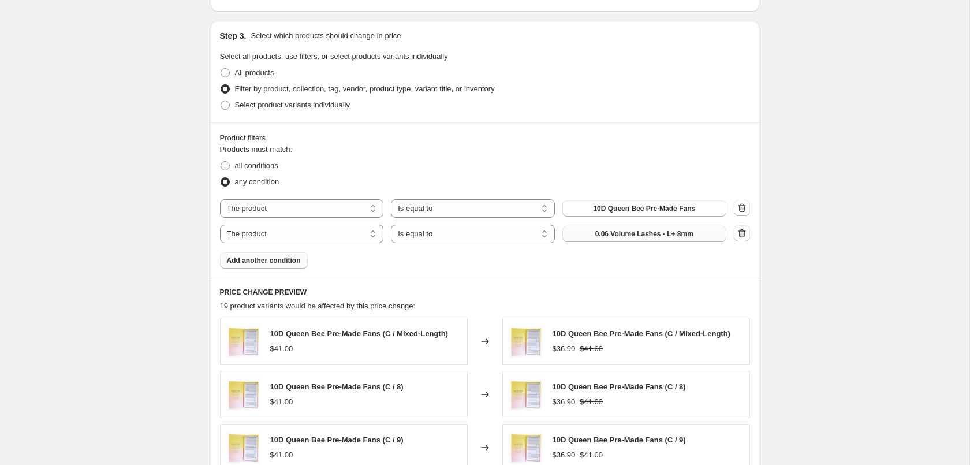
click at [608, 235] on span "0.06 Volume Lashes - L+ 8mm" at bounding box center [644, 233] width 98 height 9
click at [270, 256] on button "Add another condition" at bounding box center [264, 260] width 88 height 16
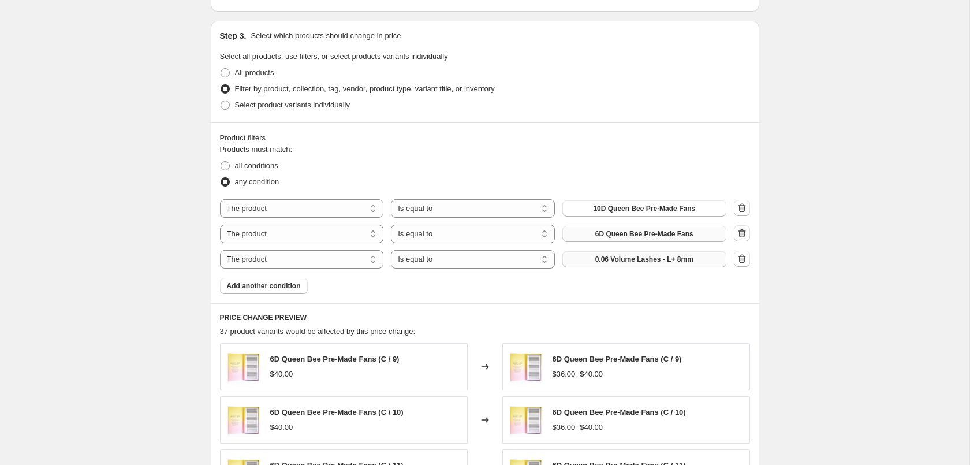
click at [625, 258] on span "0.06 Volume Lashes - L+ 8mm" at bounding box center [644, 259] width 98 height 9
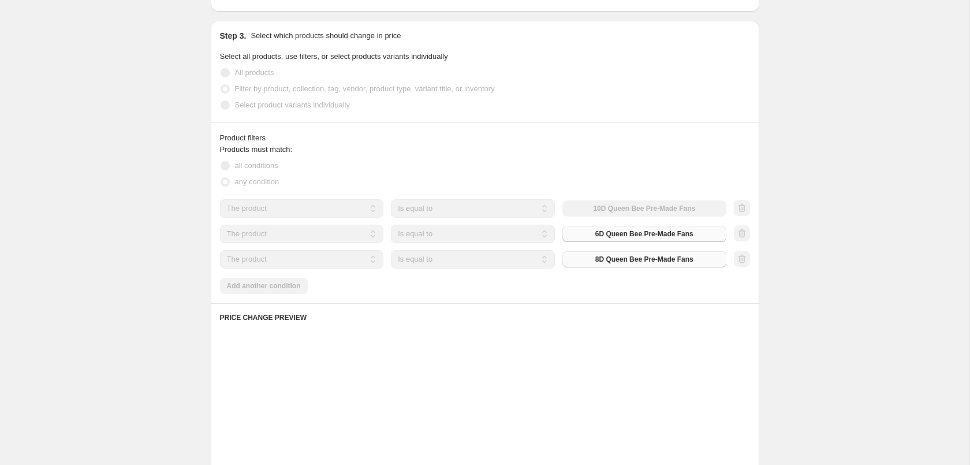
click at [879, 293] on div "Labor Day Sale 2025 - 10%. This page is ready Labor Day Sale 2025 - 10% Info Sc…" at bounding box center [484, 254] width 969 height 1686
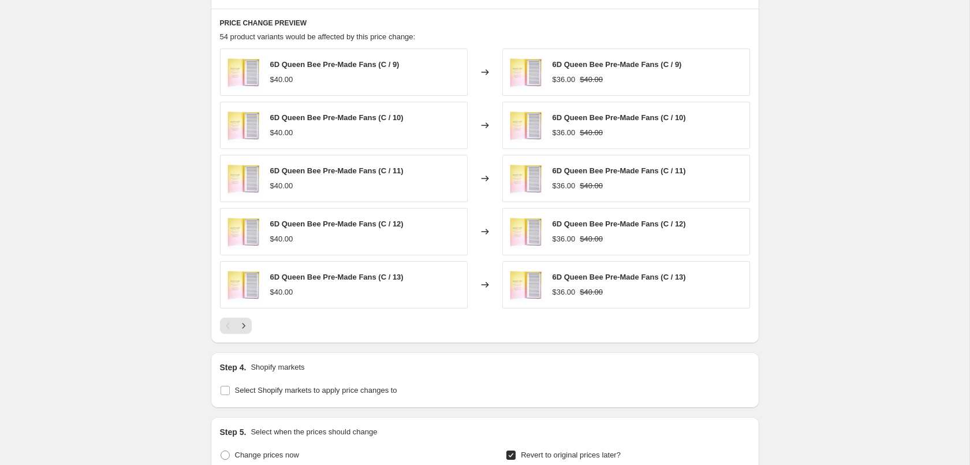
scroll to position [1220, 0]
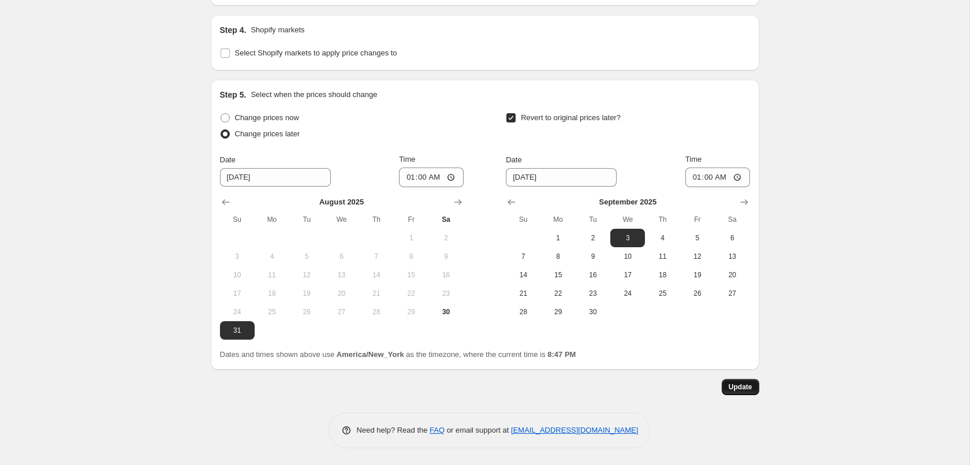
click at [743, 390] on span "Update" at bounding box center [741, 386] width 24 height 9
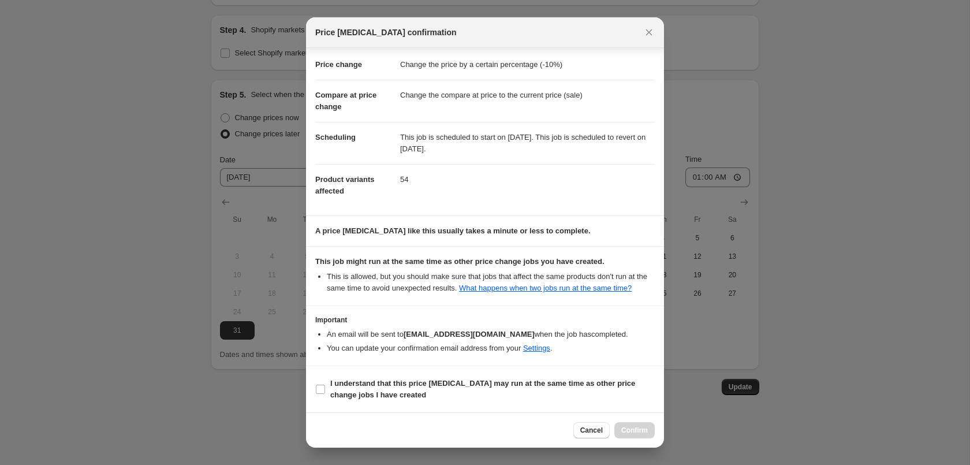
scroll to position [21, 0]
click at [521, 381] on b "I understand that this price [MEDICAL_DATA] may run at the same time as other p…" at bounding box center [482, 389] width 305 height 20
click at [325, 385] on input "I understand that this price [MEDICAL_DATA] may run at the same time as other p…" at bounding box center [320, 389] width 9 height 9
checkbox input "true"
click at [647, 429] on span "Confirm" at bounding box center [634, 430] width 27 height 9
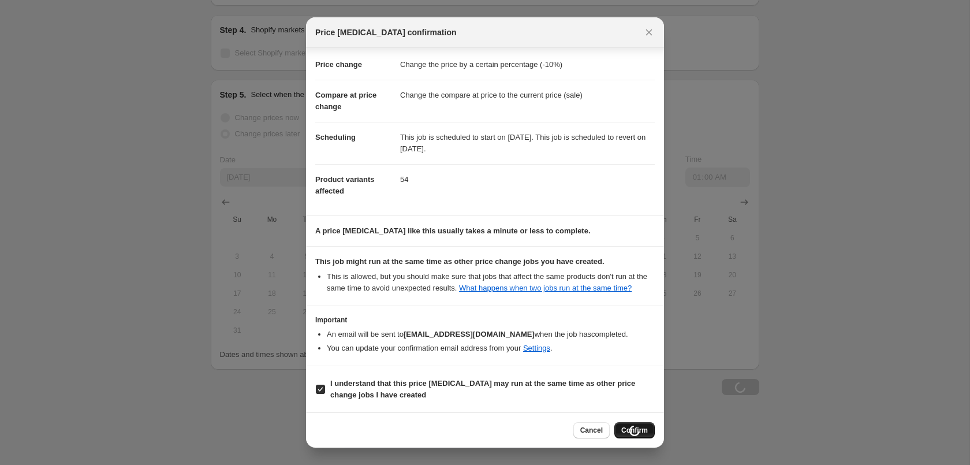
scroll to position [1220, 0]
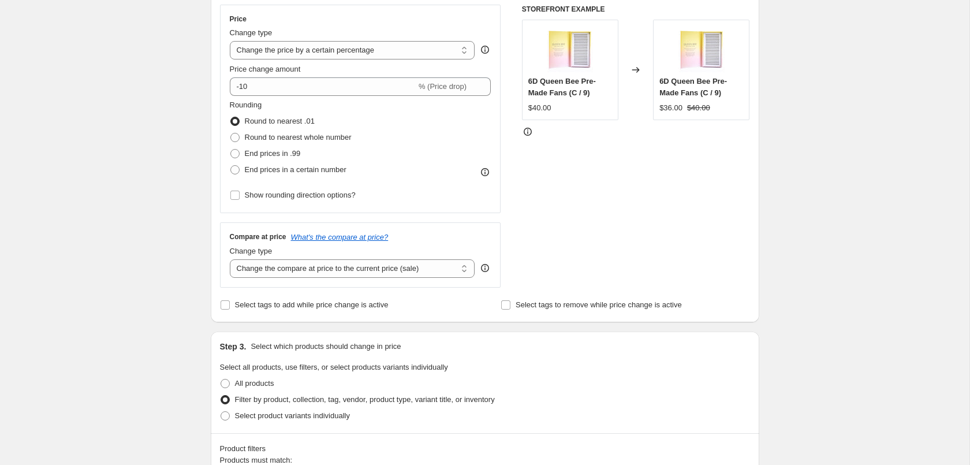
scroll to position [0, 0]
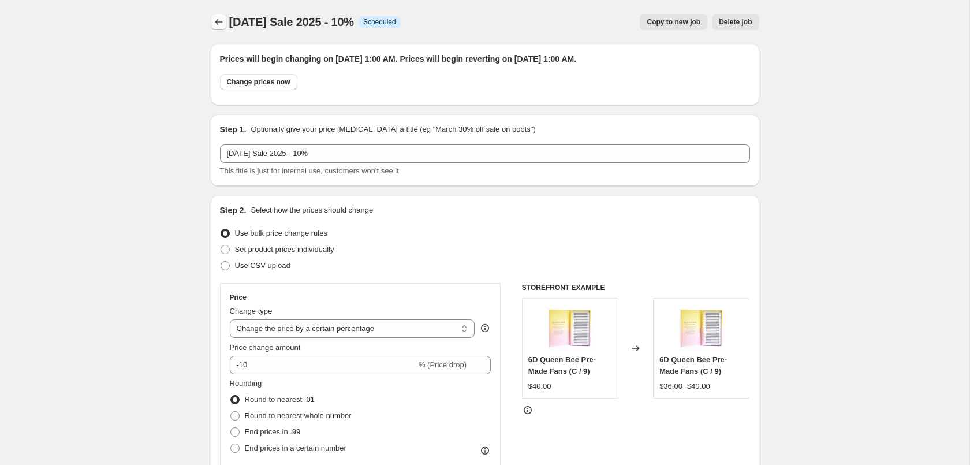
click at [218, 22] on icon "Price change jobs" at bounding box center [219, 22] width 12 height 12
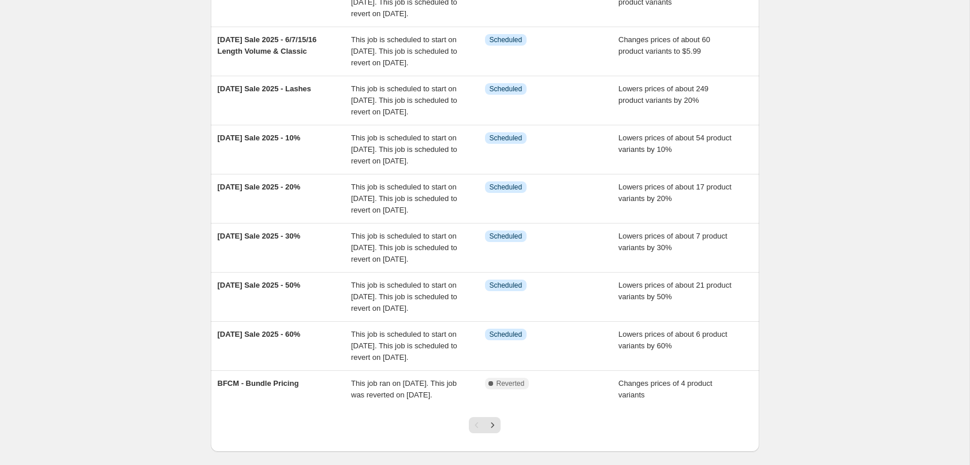
scroll to position [349, 0]
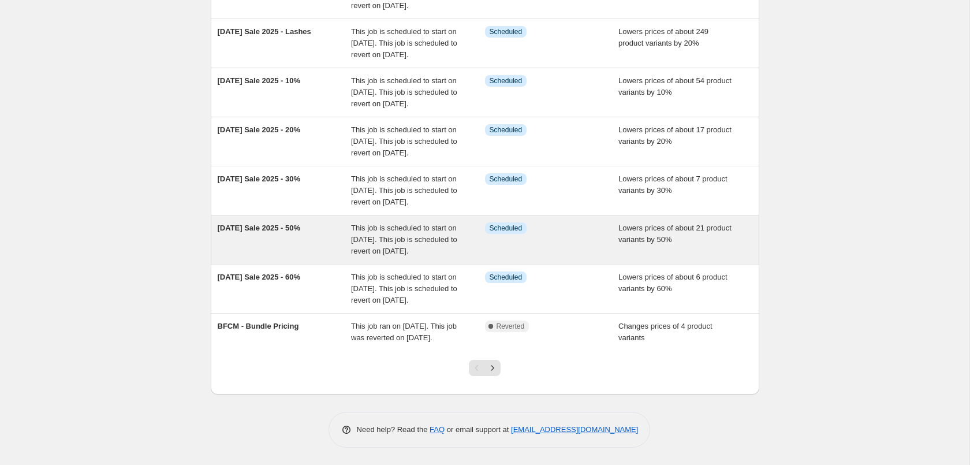
click at [613, 222] on div "Info Scheduled" at bounding box center [552, 239] width 134 height 35
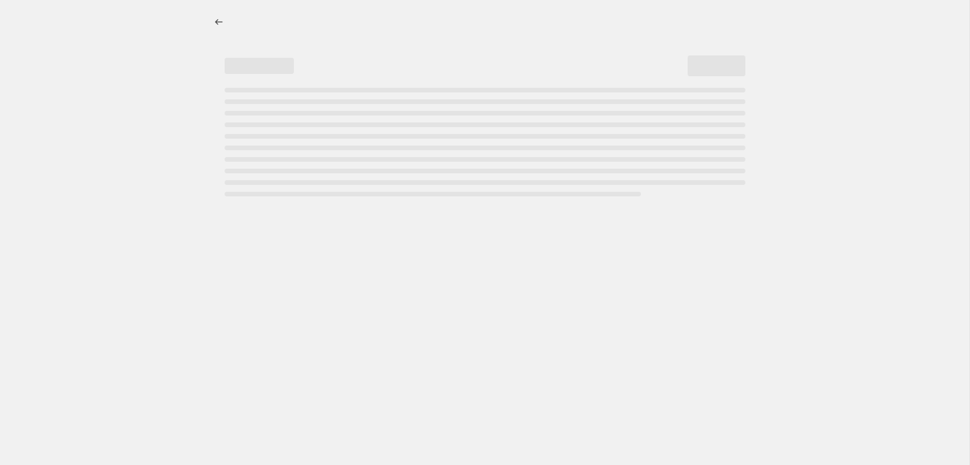
select select "percentage"
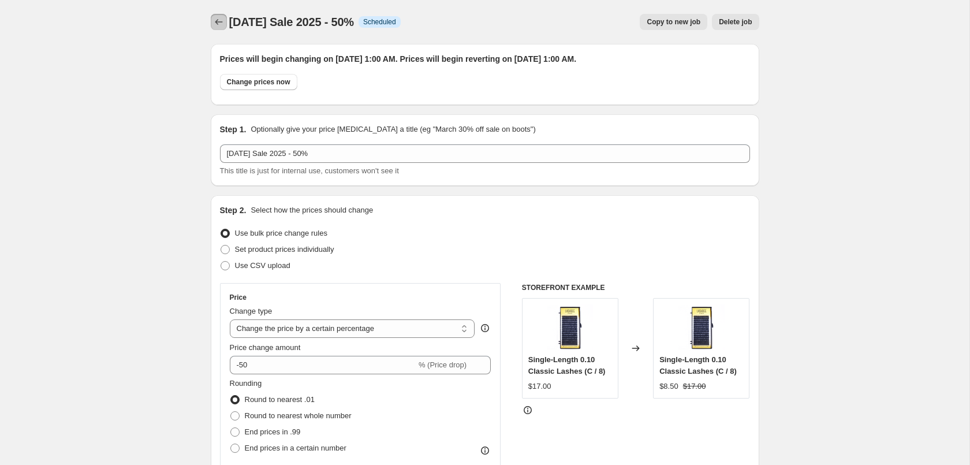
click at [223, 21] on icon "Price change jobs" at bounding box center [219, 22] width 12 height 12
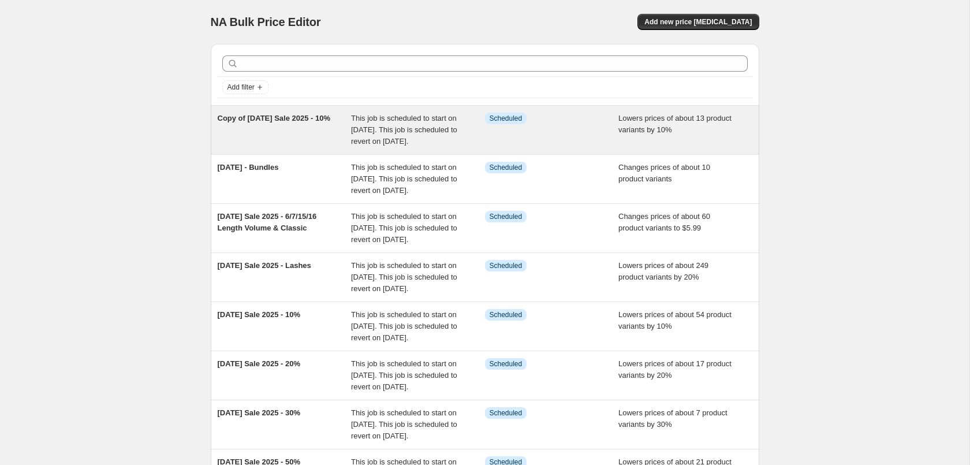
click at [680, 141] on div "Lowers prices of about 13 product variants by 10%" at bounding box center [685, 130] width 134 height 35
select select "percentage"
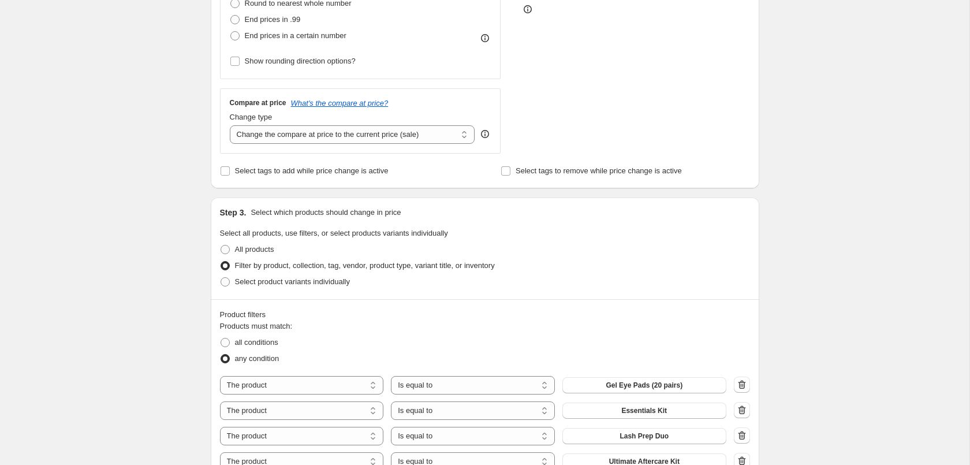
scroll to position [648, 0]
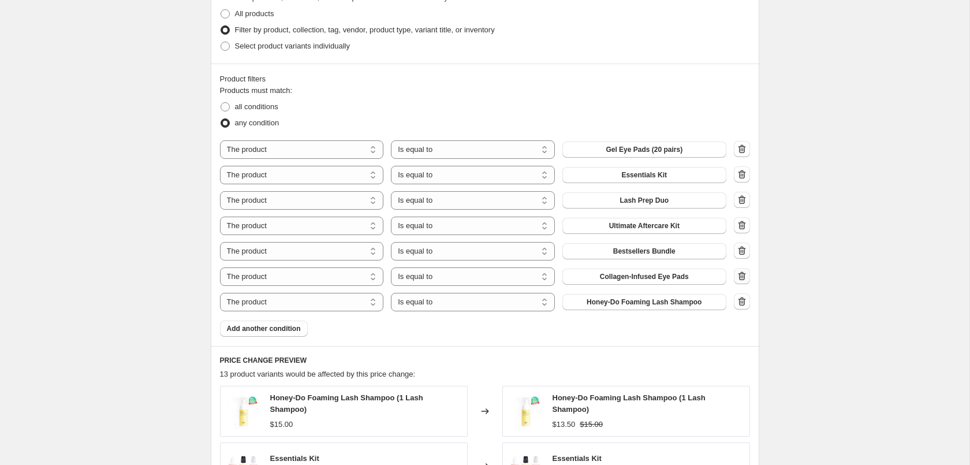
click at [744, 277] on icon "button" at bounding box center [742, 276] width 12 height 12
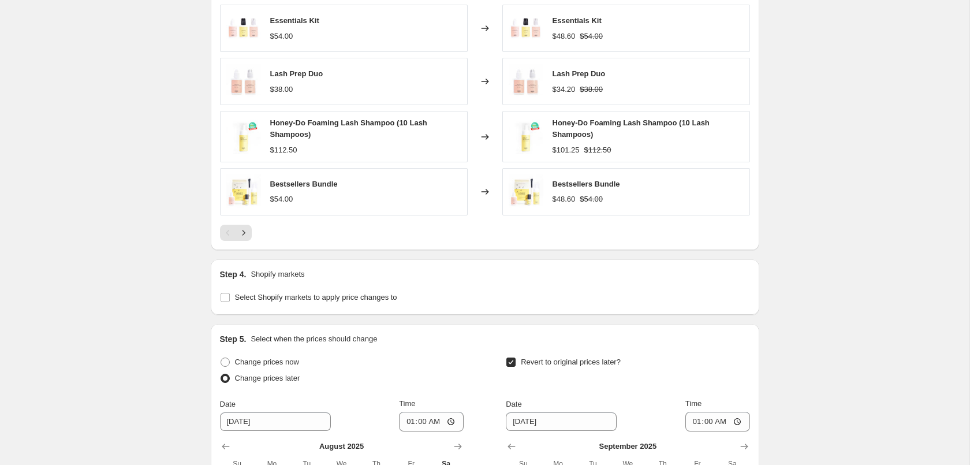
scroll to position [1300, 0]
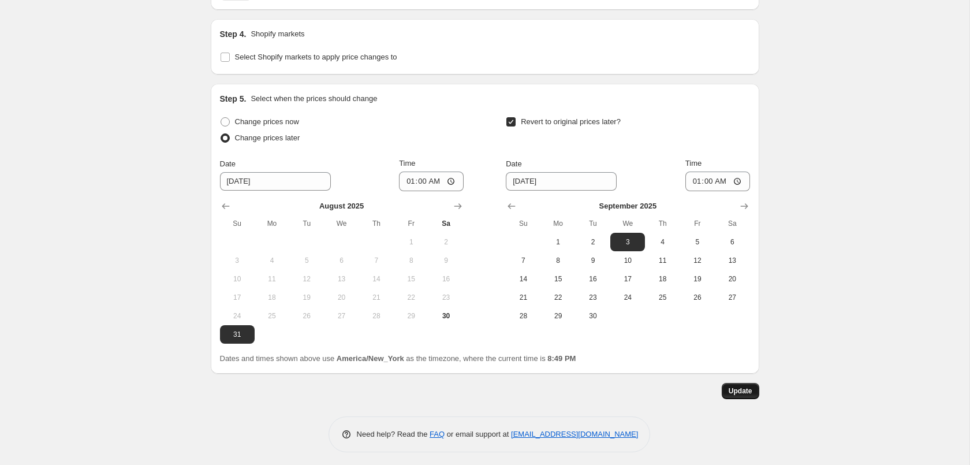
click at [753, 385] on button "Update" at bounding box center [741, 391] width 38 height 16
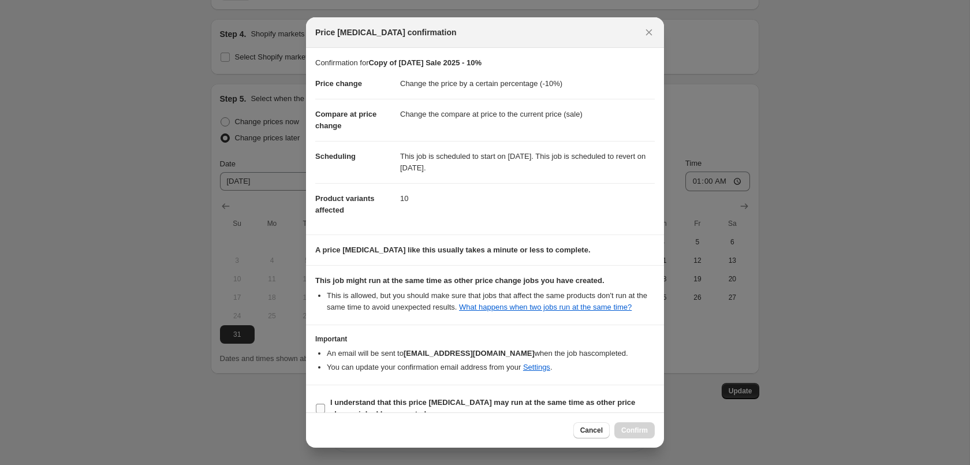
click at [416, 404] on b "I understand that this price [MEDICAL_DATA] may run at the same time as other p…" at bounding box center [482, 408] width 305 height 20
click at [325, 404] on input "I understand that this price [MEDICAL_DATA] may run at the same time as other p…" at bounding box center [320, 408] width 9 height 9
checkbox input "true"
click at [636, 431] on span "Confirm" at bounding box center [634, 430] width 27 height 9
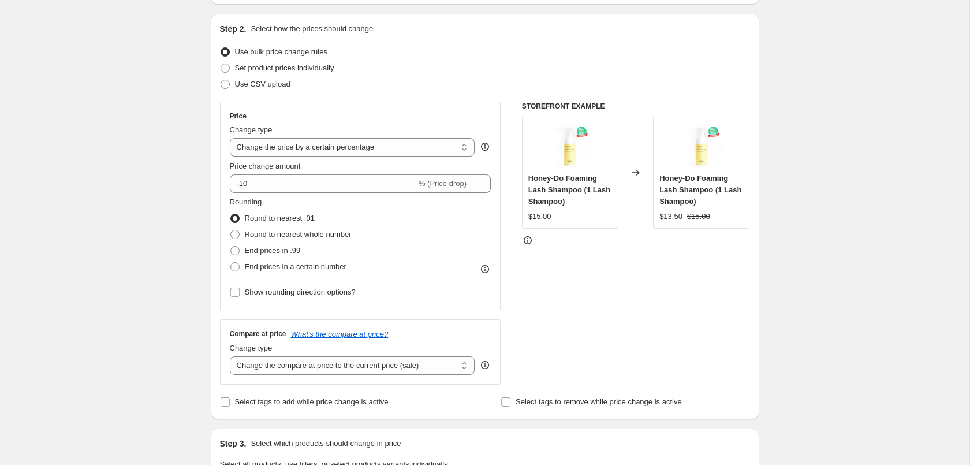
scroll to position [0, 0]
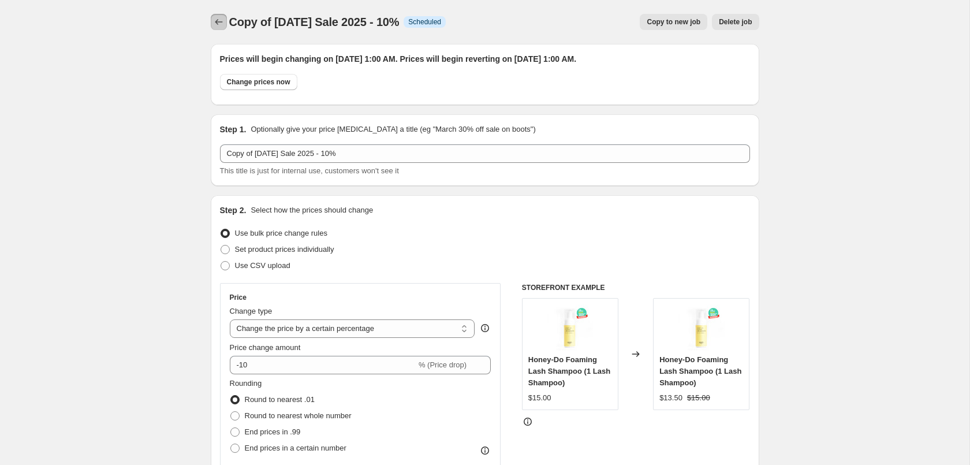
click at [218, 21] on icon "Price change jobs" at bounding box center [219, 22] width 12 height 12
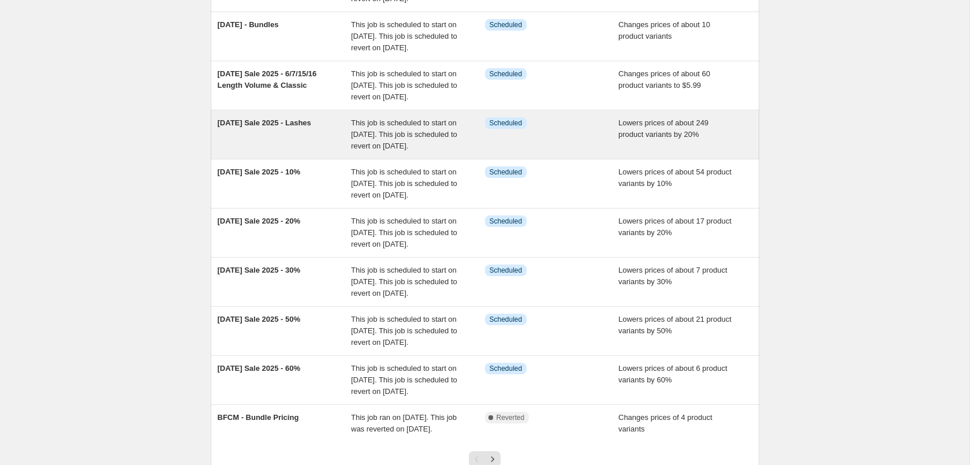
scroll to position [236, 0]
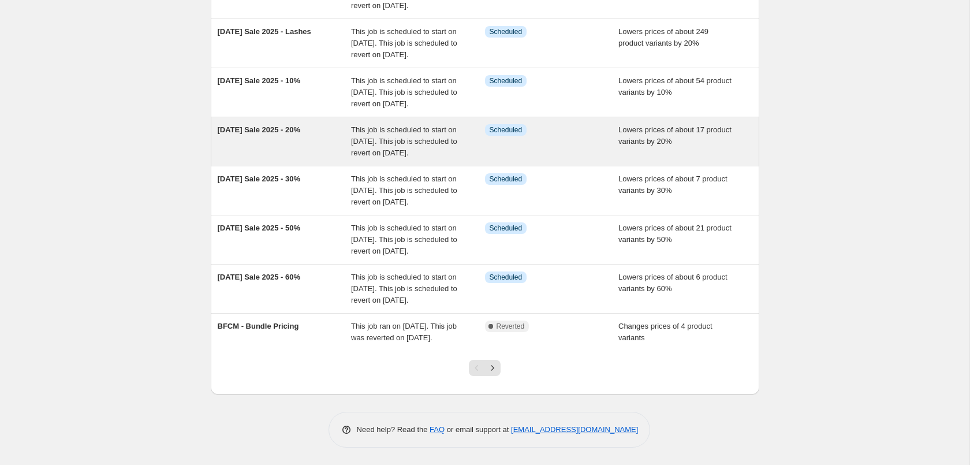
click at [442, 159] on div "This job is scheduled to start on [DATE]. This job is scheduled to revert on [D…" at bounding box center [418, 141] width 134 height 35
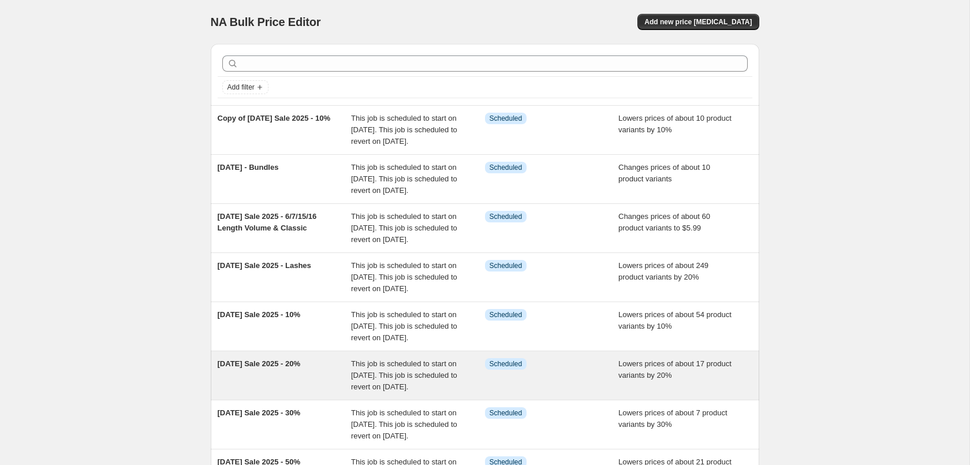
select select "percentage"
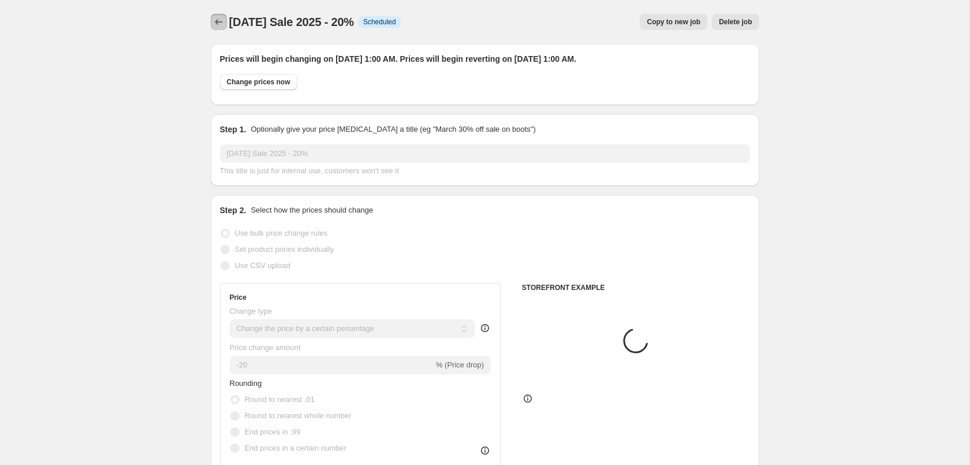
click at [215, 21] on icon "Price change jobs" at bounding box center [219, 22] width 12 height 12
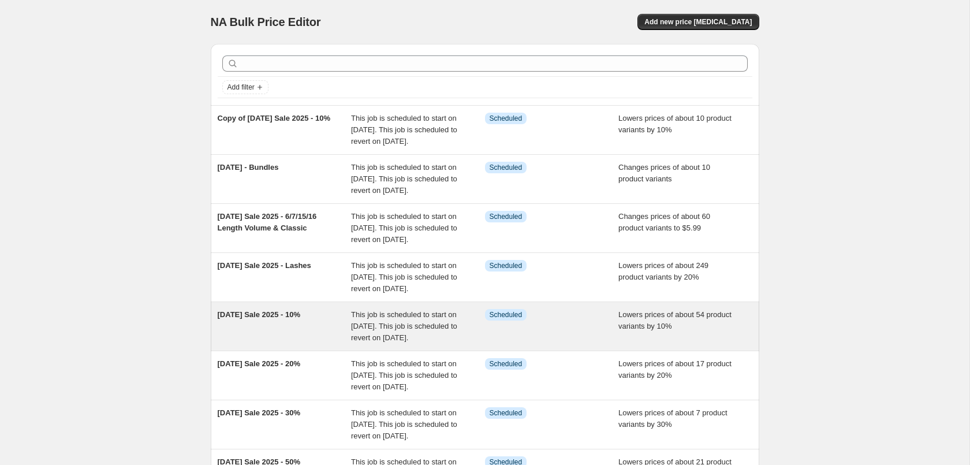
click at [333, 344] on div "[DATE] Sale 2025 - 10%" at bounding box center [285, 326] width 134 height 35
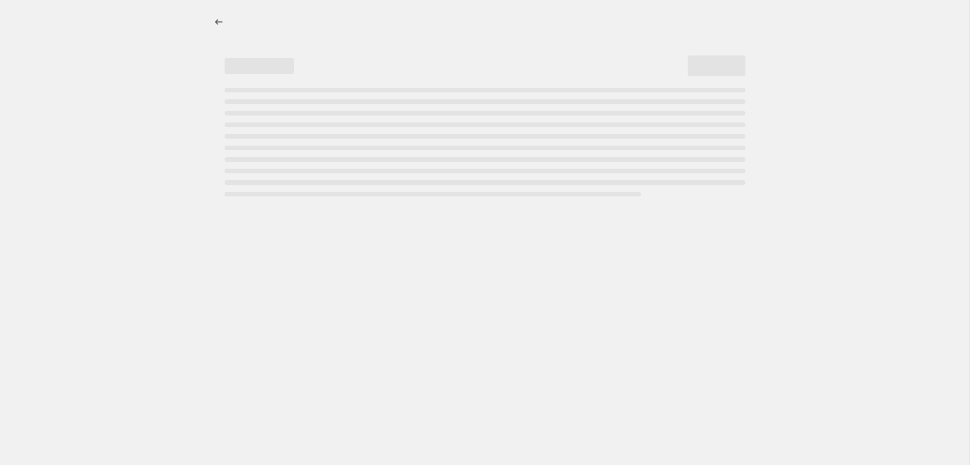
select select "percentage"
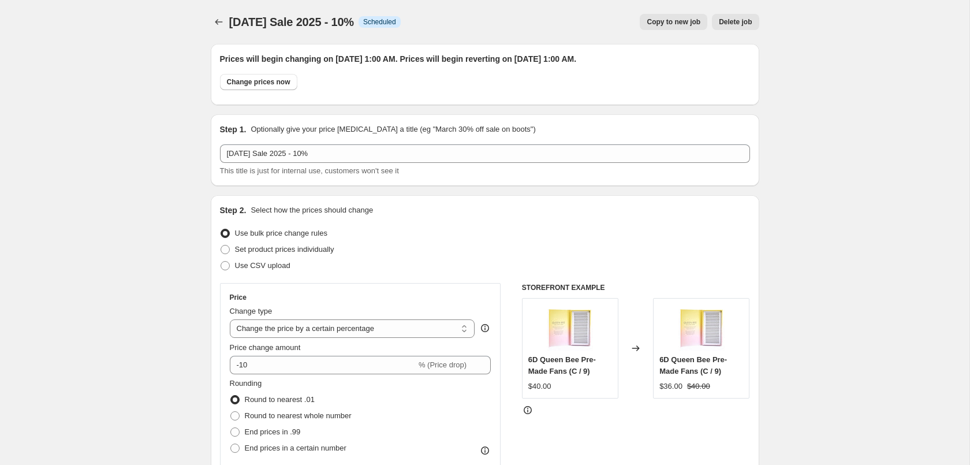
click at [218, 25] on icon "Price change jobs" at bounding box center [219, 22] width 12 height 12
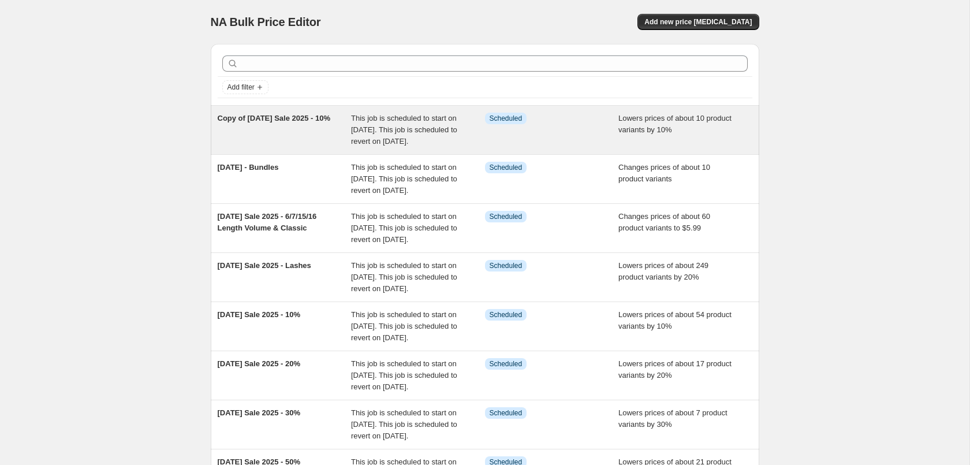
click at [655, 143] on div "Lowers prices of about 10 product variants by 10%" at bounding box center [685, 130] width 134 height 35
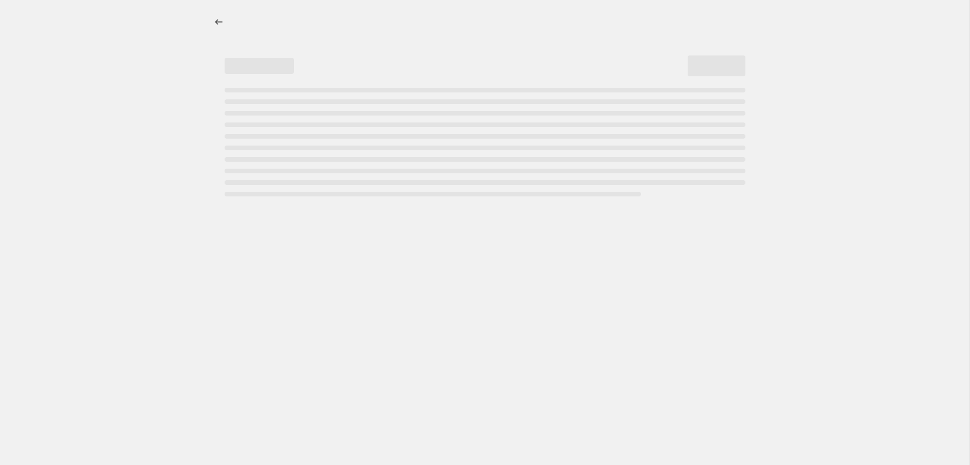
select select "percentage"
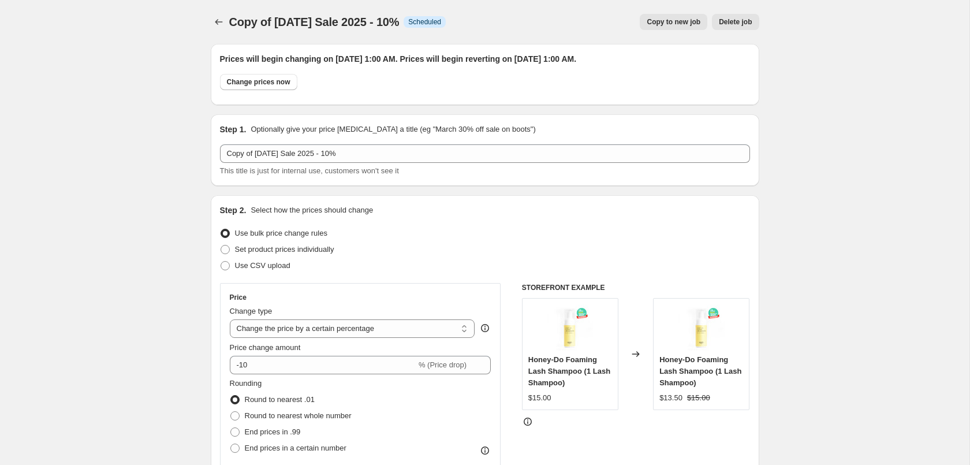
click at [217, 34] on div "Copy of Labor Day Sale 2025 - 10%. This page is ready Copy of Labor Day Sale 20…" at bounding box center [485, 22] width 548 height 44
click at [218, 18] on icon "Price change jobs" at bounding box center [219, 22] width 12 height 12
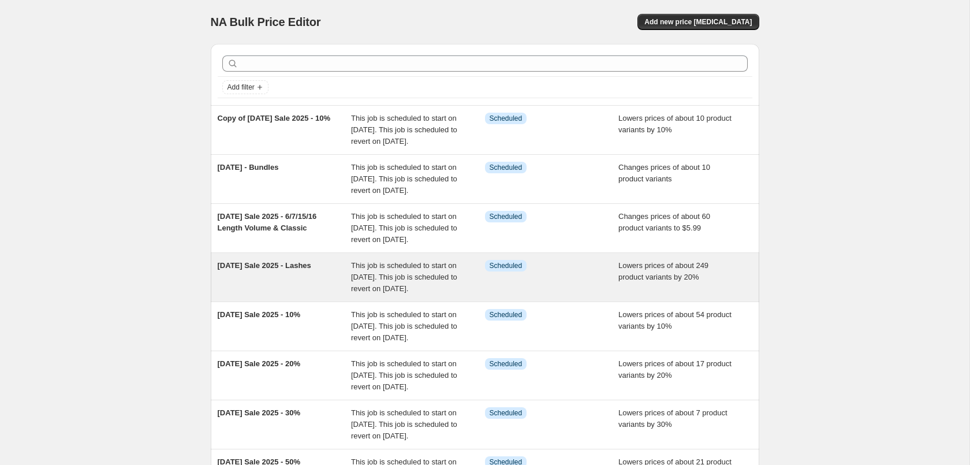
scroll to position [118, 0]
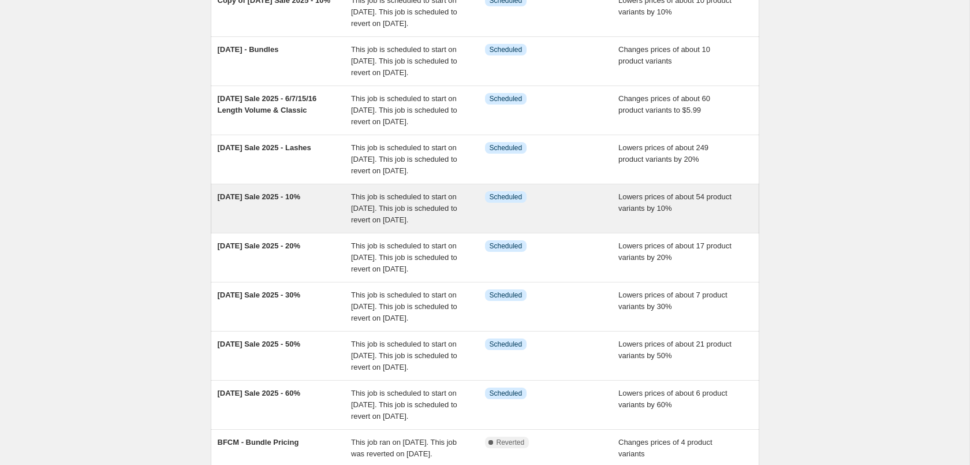
click at [435, 226] on div "This job is scheduled to start on [DATE]. This job is scheduled to revert on [D…" at bounding box center [418, 208] width 134 height 35
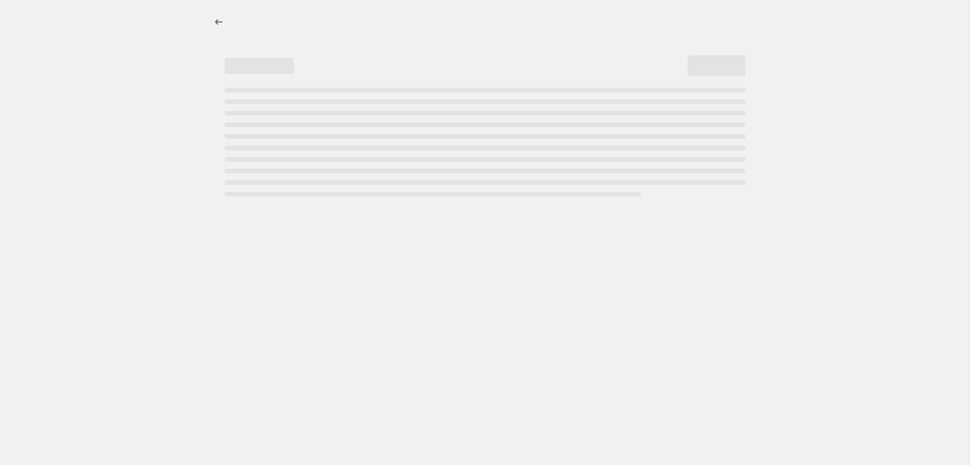
select select "percentage"
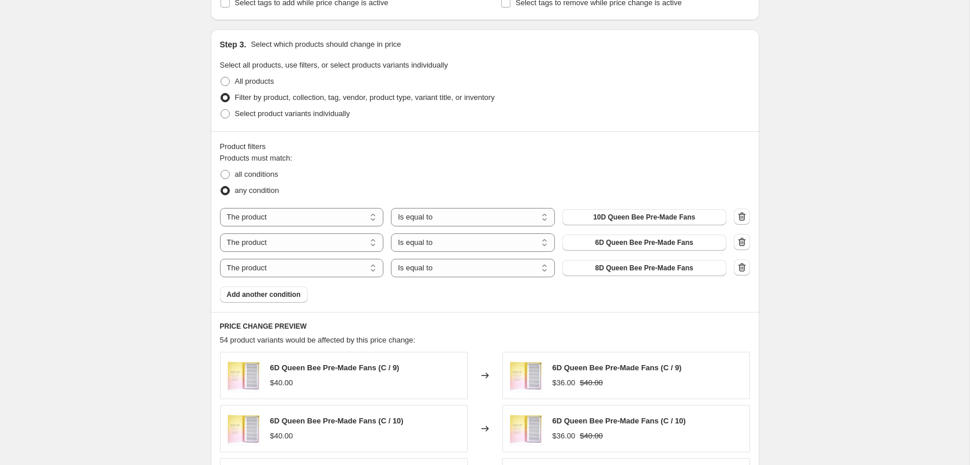
scroll to position [589, 0]
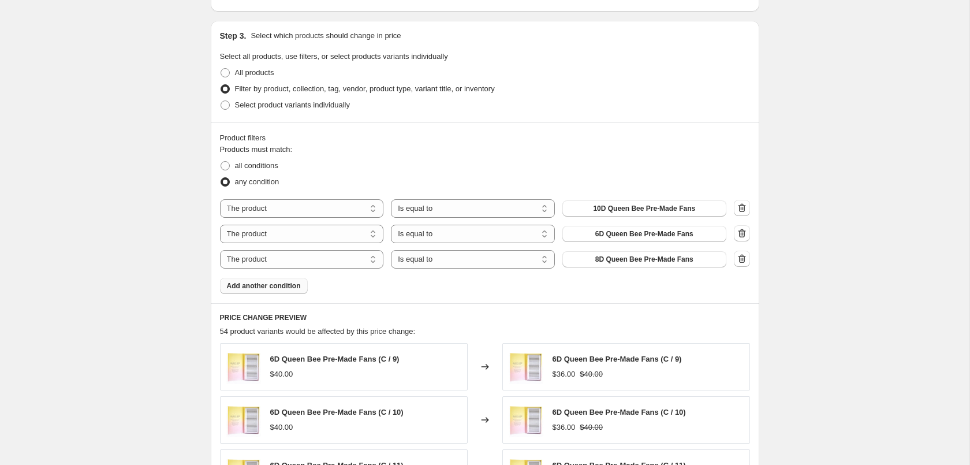
click at [301, 285] on button "Add another condition" at bounding box center [264, 286] width 88 height 16
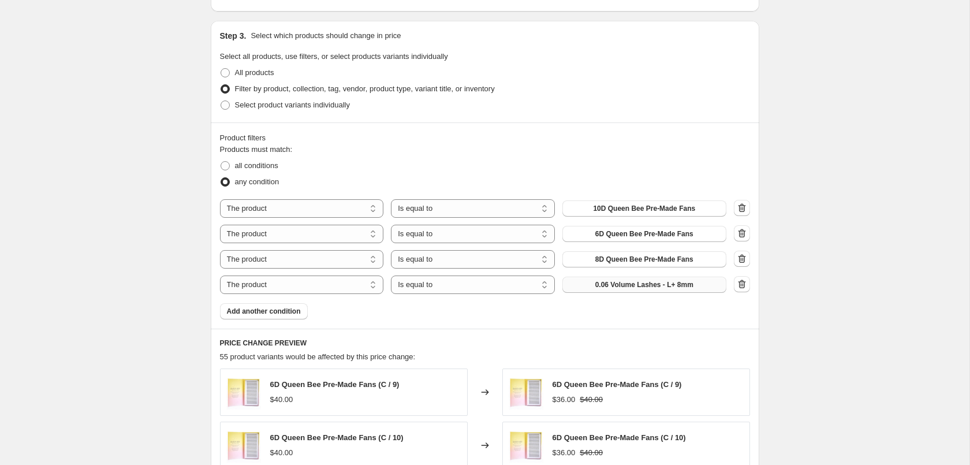
click at [637, 289] on span "0.06 Volume Lashes - L+ 8mm" at bounding box center [644, 284] width 98 height 9
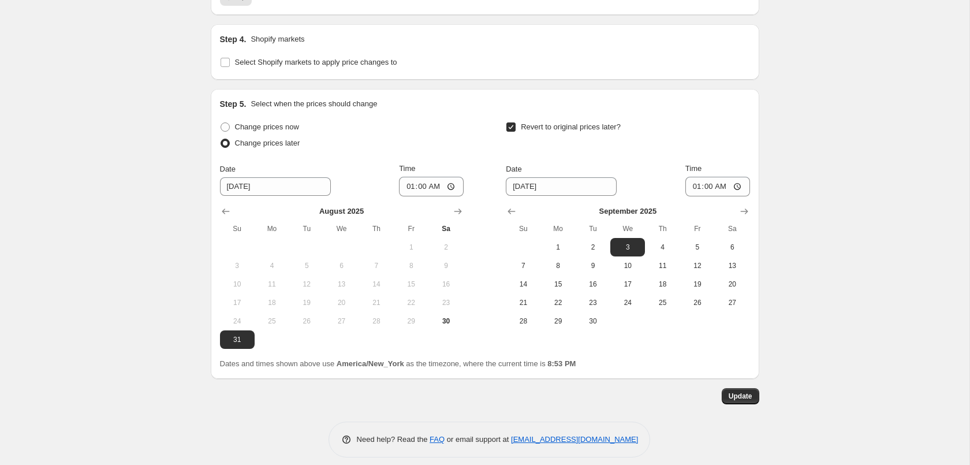
scroll to position [1246, 0]
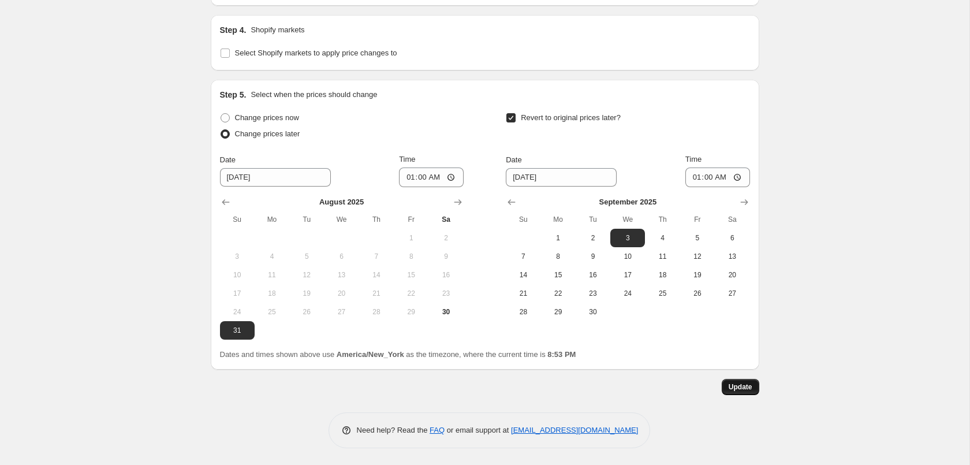
click at [725, 388] on button "Update" at bounding box center [741, 387] width 38 height 16
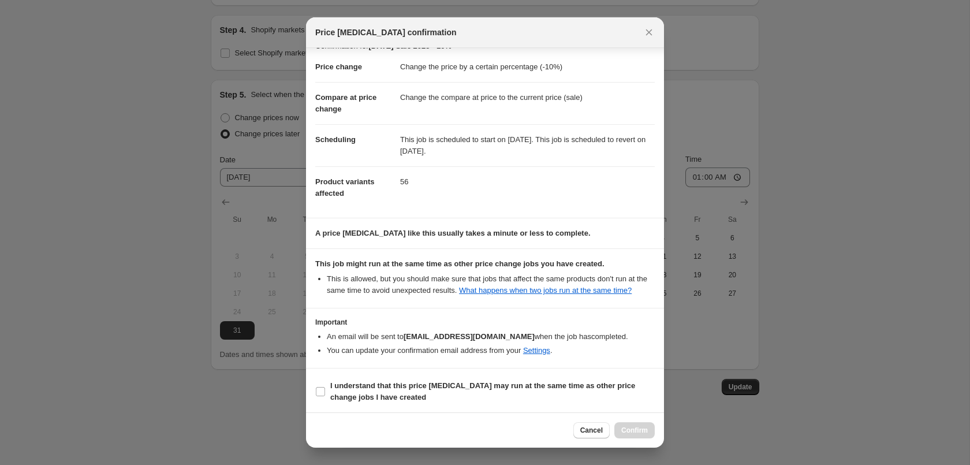
scroll to position [21, 0]
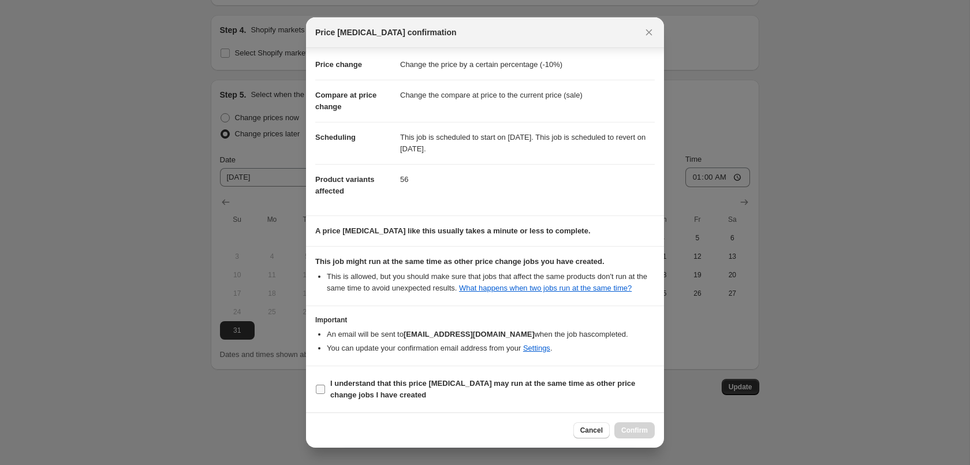
click at [410, 383] on b "I understand that this price [MEDICAL_DATA] may run at the same time as other p…" at bounding box center [482, 389] width 305 height 20
click at [325, 385] on input "I understand that this price [MEDICAL_DATA] may run at the same time as other p…" at bounding box center [320, 389] width 9 height 9
checkbox input "true"
click at [645, 433] on span "Confirm" at bounding box center [634, 430] width 27 height 9
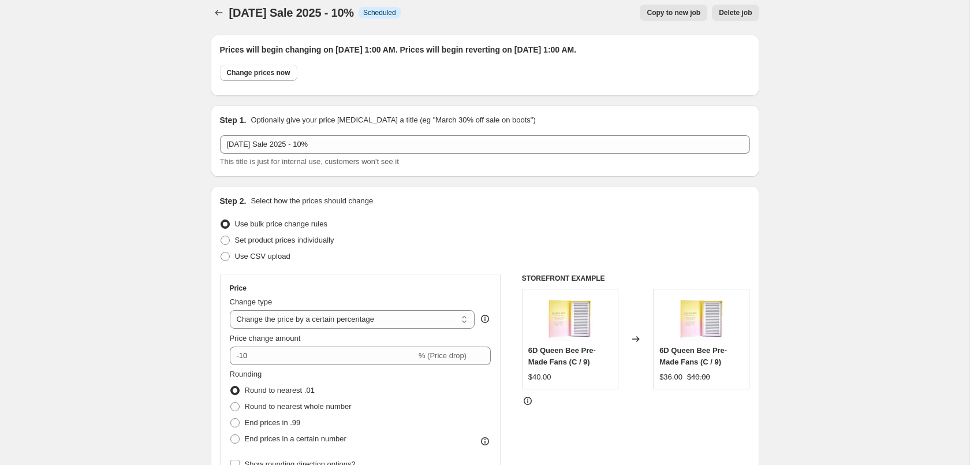
scroll to position [0, 0]
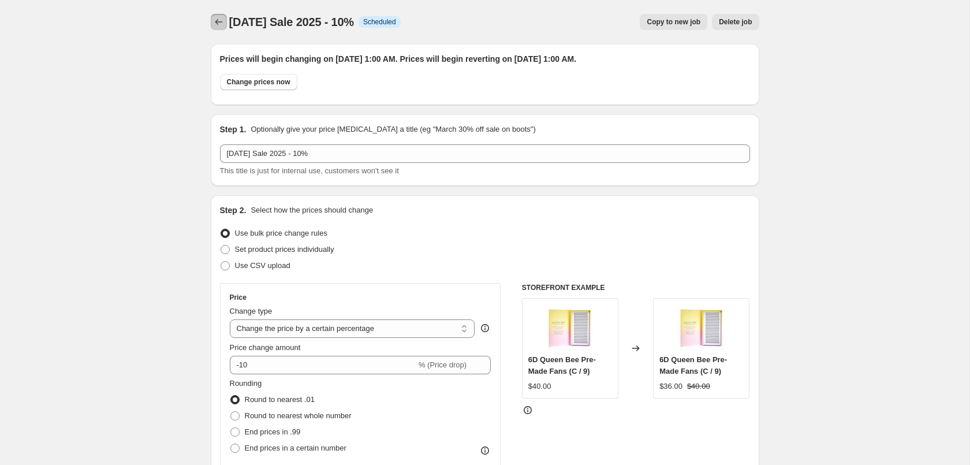
click at [218, 21] on icon "Price change jobs" at bounding box center [219, 22] width 12 height 12
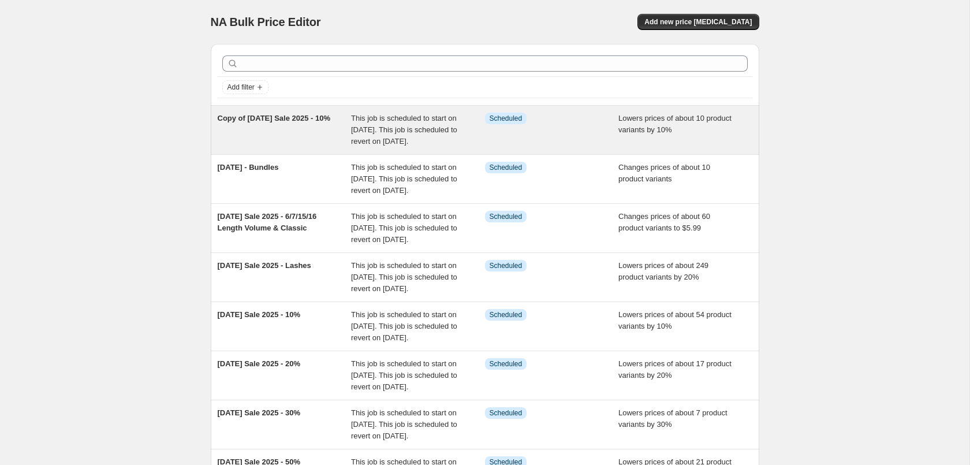
click at [368, 145] on span "This job is scheduled to start on [DATE]. This job is scheduled to revert on [D…" at bounding box center [404, 130] width 106 height 32
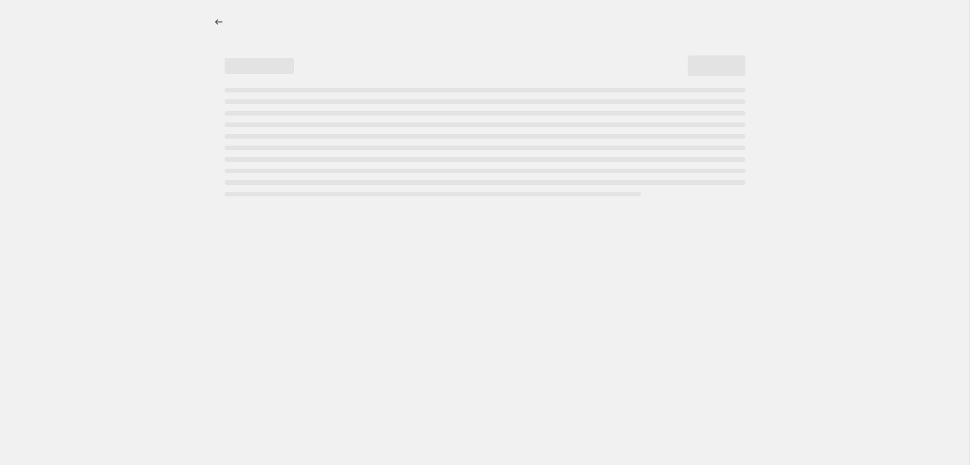
select select "percentage"
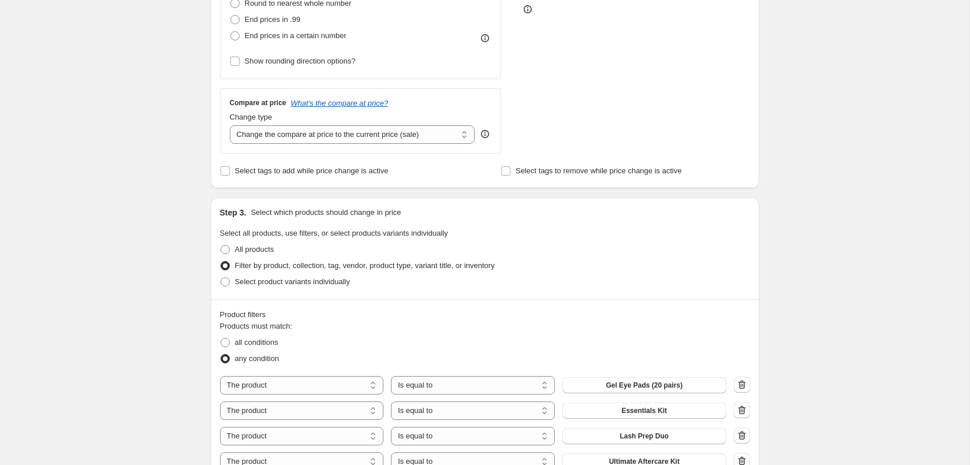
scroll to position [766, 0]
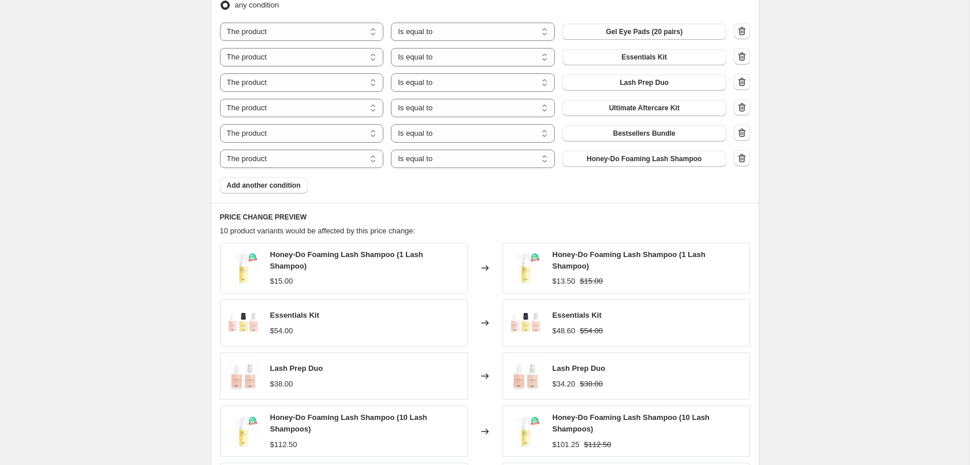
click at [755, 31] on div "Product filters Products must match: all conditions any condition The product T…" at bounding box center [485, 74] width 548 height 257
click at [745, 35] on icon "button" at bounding box center [742, 31] width 12 height 12
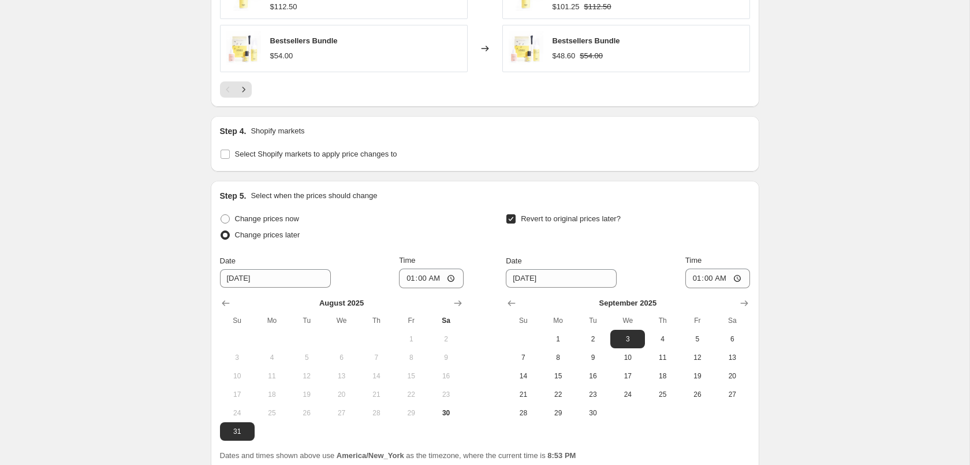
scroll to position [1275, 0]
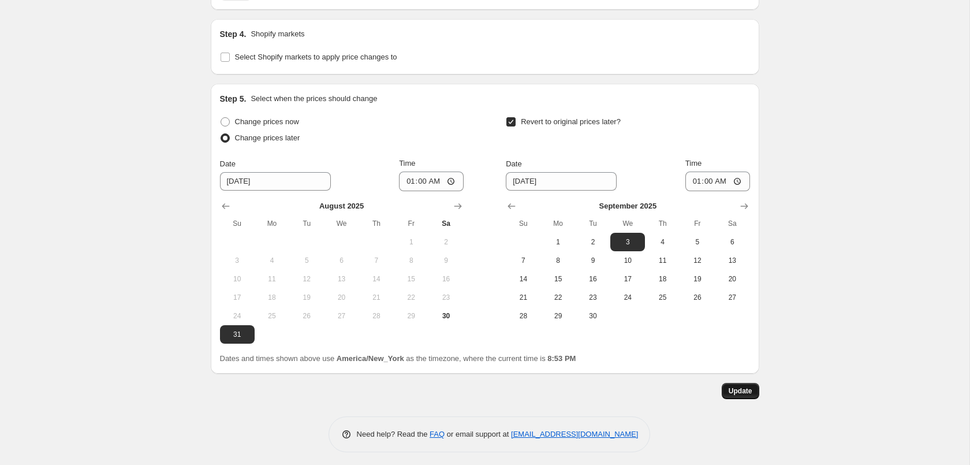
click at [743, 386] on span "Update" at bounding box center [741, 390] width 24 height 9
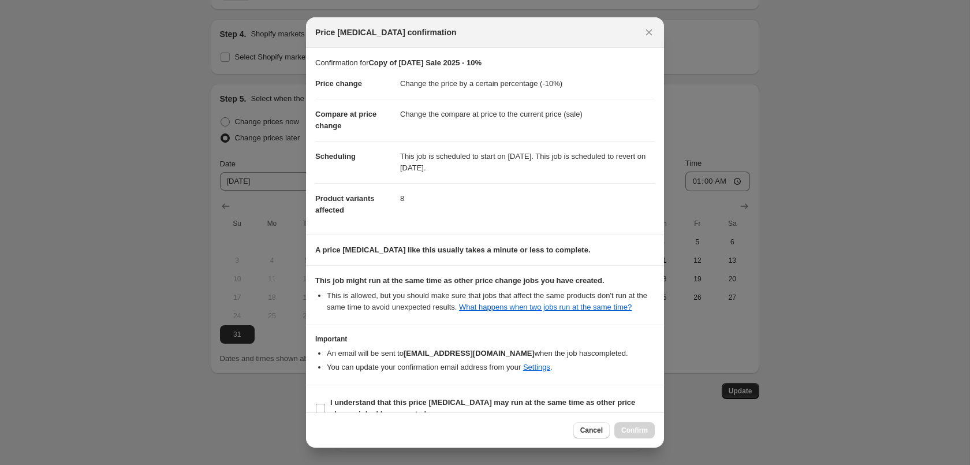
scroll to position [21, 0]
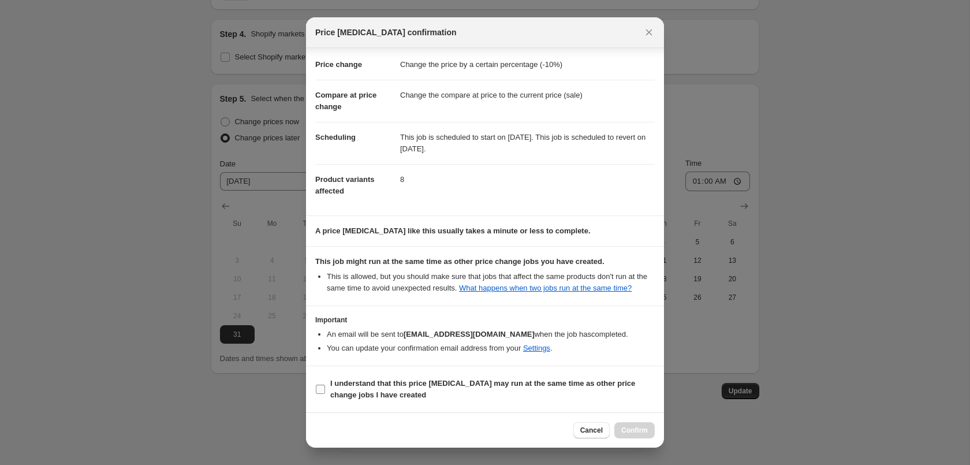
click at [460, 384] on b "I understand that this price [MEDICAL_DATA] may run at the same time as other p…" at bounding box center [482, 389] width 305 height 20
click at [325, 385] on input "I understand that this price [MEDICAL_DATA] may run at the same time as other p…" at bounding box center [320, 389] width 9 height 9
checkbox input "true"
click at [650, 431] on button "Confirm" at bounding box center [634, 430] width 40 height 16
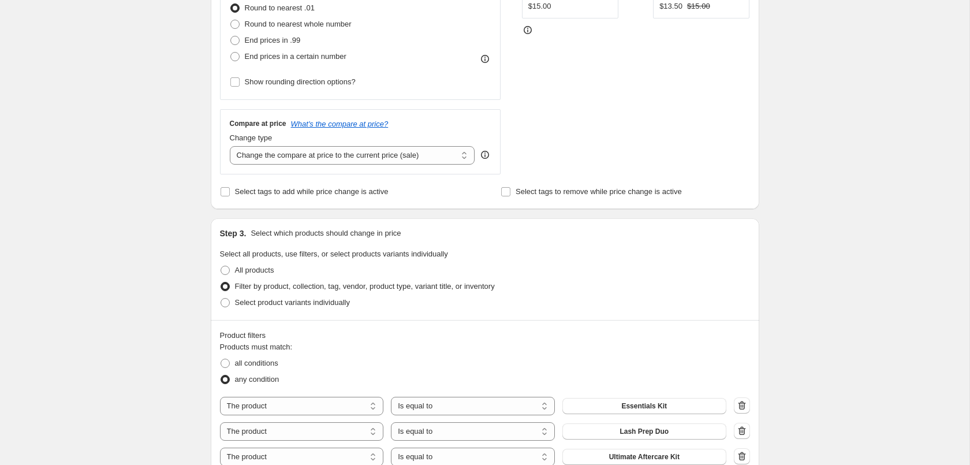
scroll to position [0, 0]
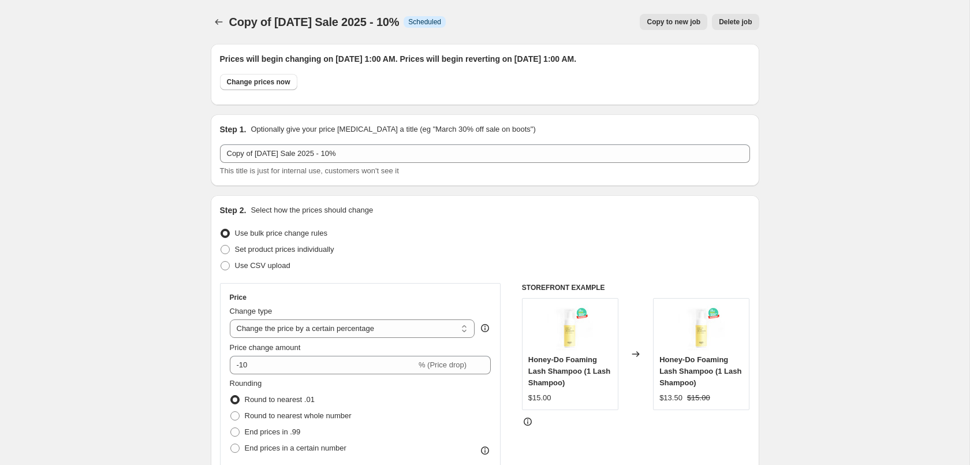
click at [227, 29] on div at bounding box center [220, 22] width 18 height 16
click at [212, 18] on button "Price change jobs" at bounding box center [219, 22] width 16 height 16
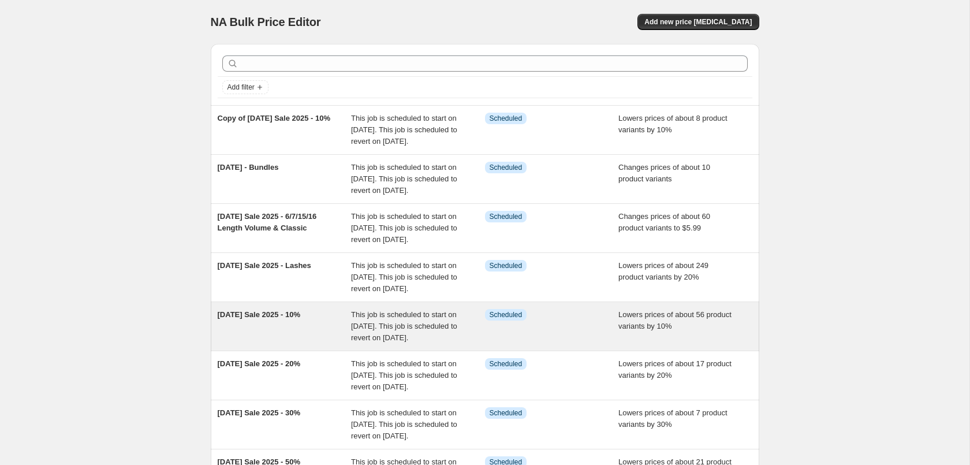
click at [353, 342] on span "This job is scheduled to start on [DATE]. This job is scheduled to revert on [D…" at bounding box center [404, 326] width 106 height 32
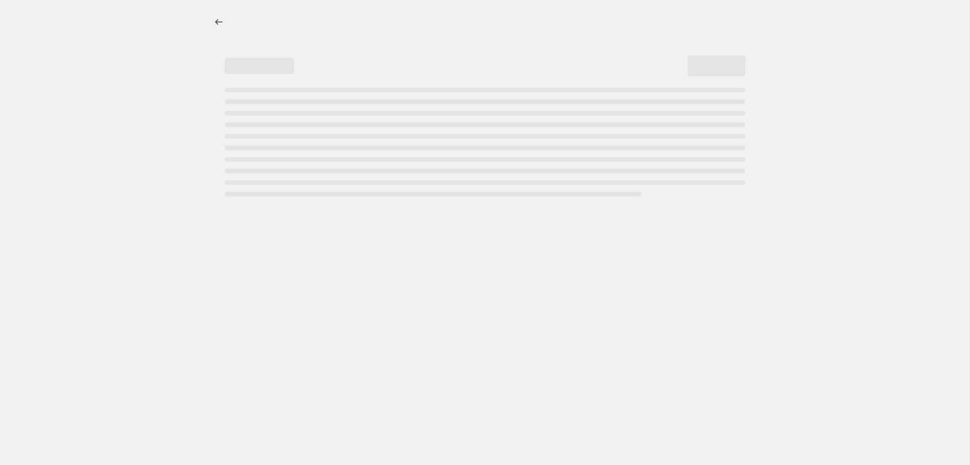
select select "percentage"
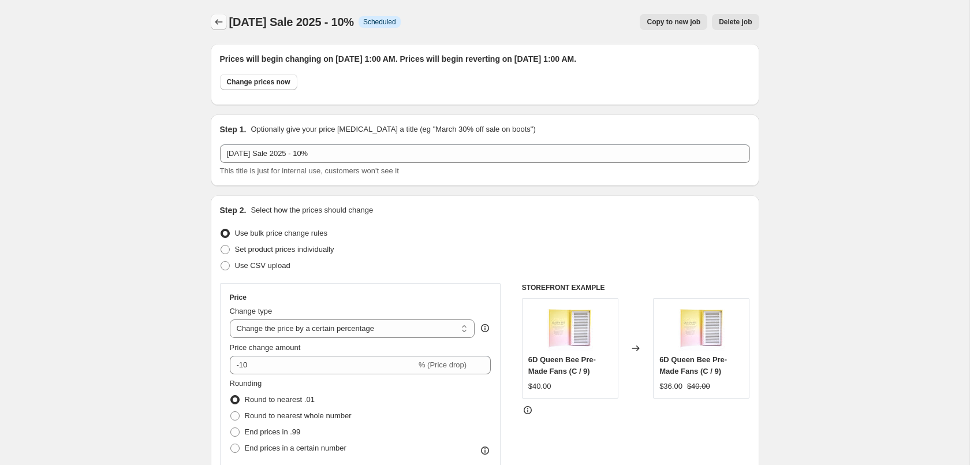
click at [217, 27] on icon "Price change jobs" at bounding box center [219, 22] width 12 height 12
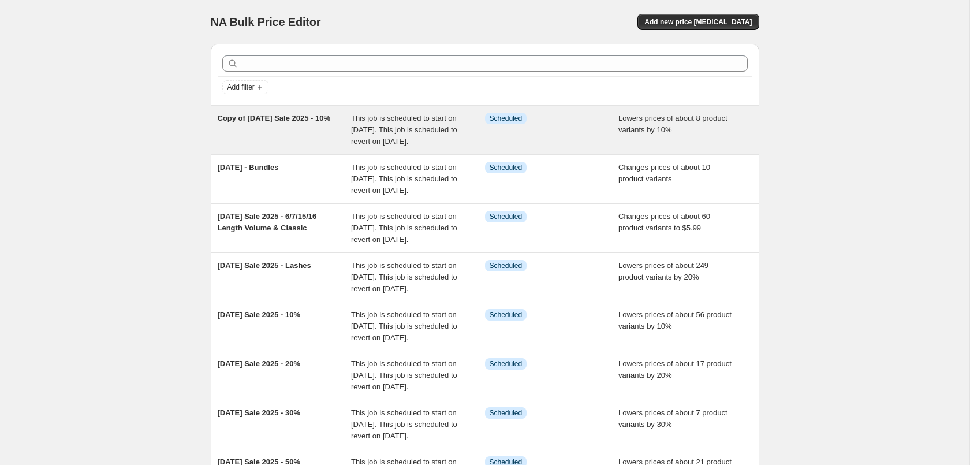
click at [670, 145] on div "Lowers prices of about 8 product variants by 10%" at bounding box center [685, 130] width 134 height 35
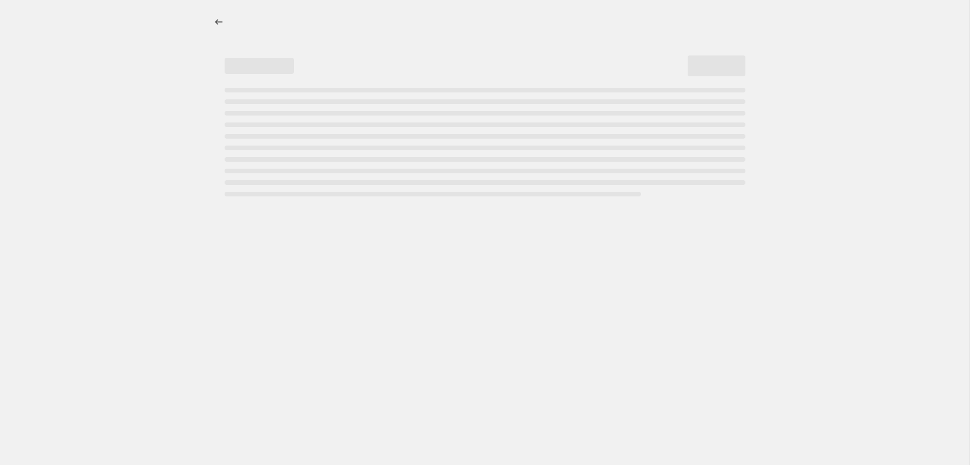
select select "percentage"
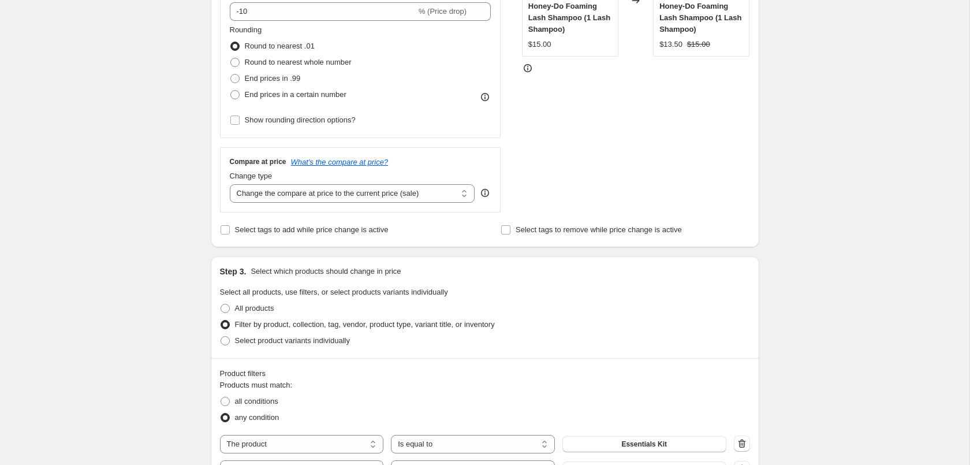
scroll to position [589, 0]
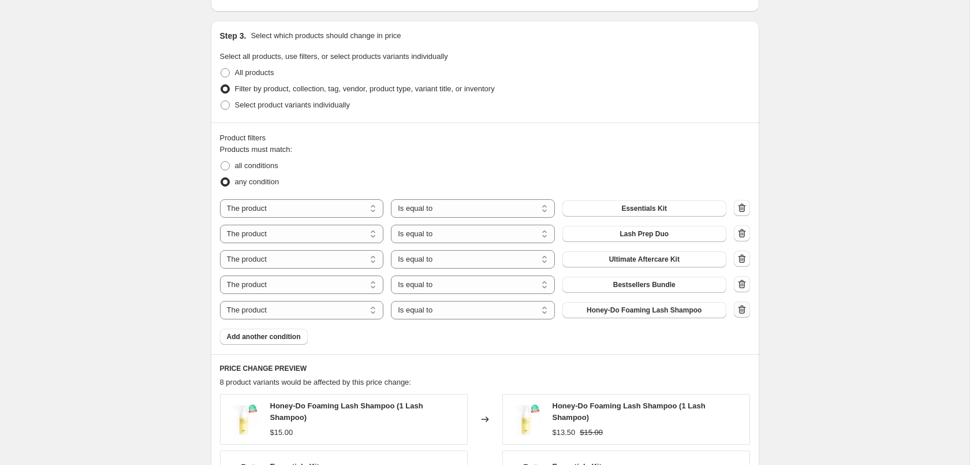
click at [741, 315] on icon "button" at bounding box center [742, 310] width 12 height 12
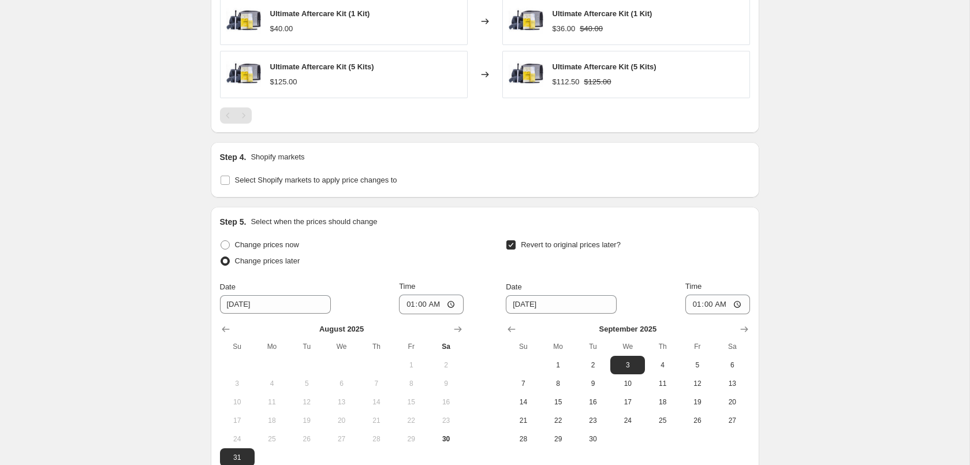
scroll to position [1246, 0]
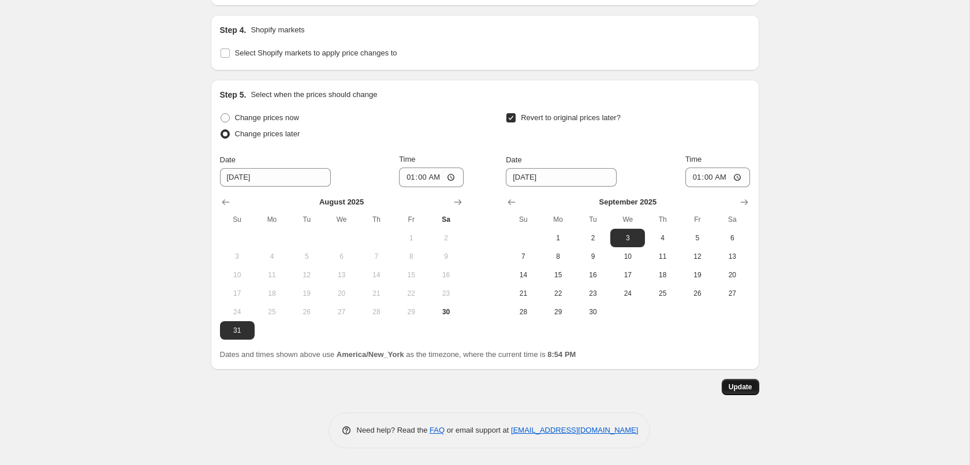
click at [748, 384] on span "Update" at bounding box center [741, 386] width 24 height 9
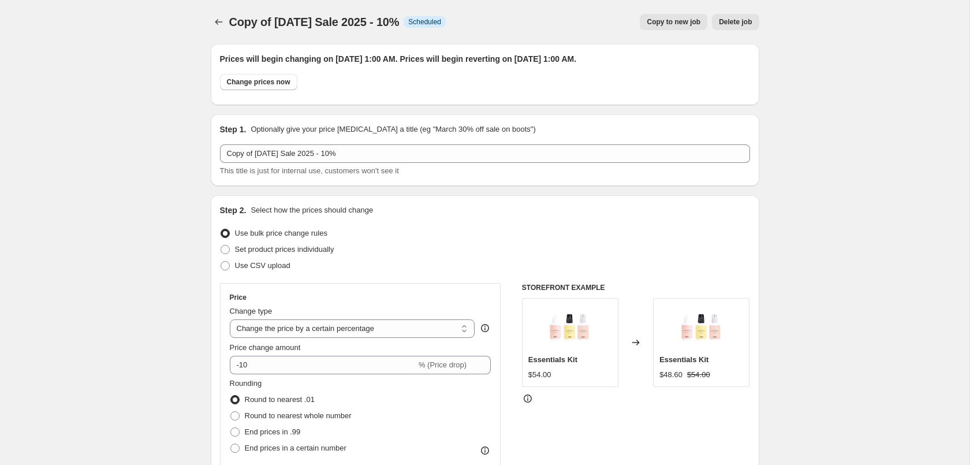
scroll to position [0, 0]
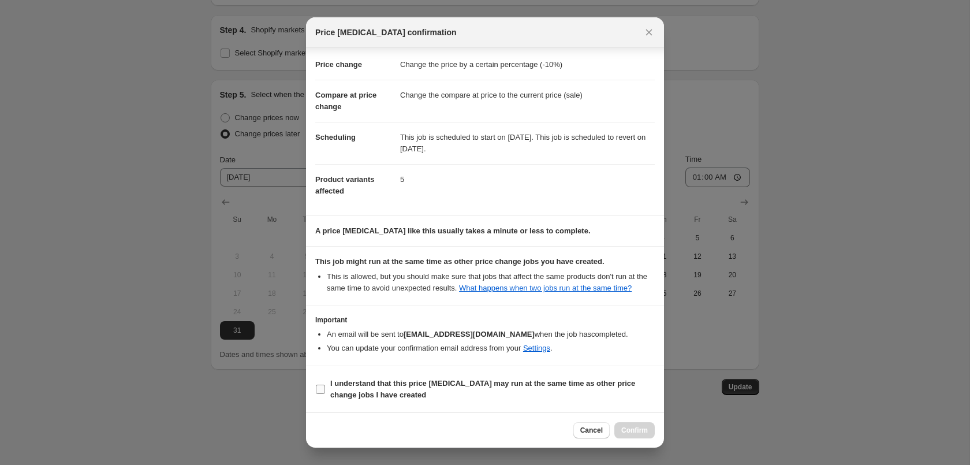
click at [439, 380] on b "I understand that this price [MEDICAL_DATA] may run at the same time as other p…" at bounding box center [482, 389] width 305 height 20
click at [325, 385] on input "I understand that this price [MEDICAL_DATA] may run at the same time as other p…" at bounding box center [320, 389] width 9 height 9
checkbox input "true"
click at [652, 434] on button "Confirm" at bounding box center [634, 430] width 40 height 16
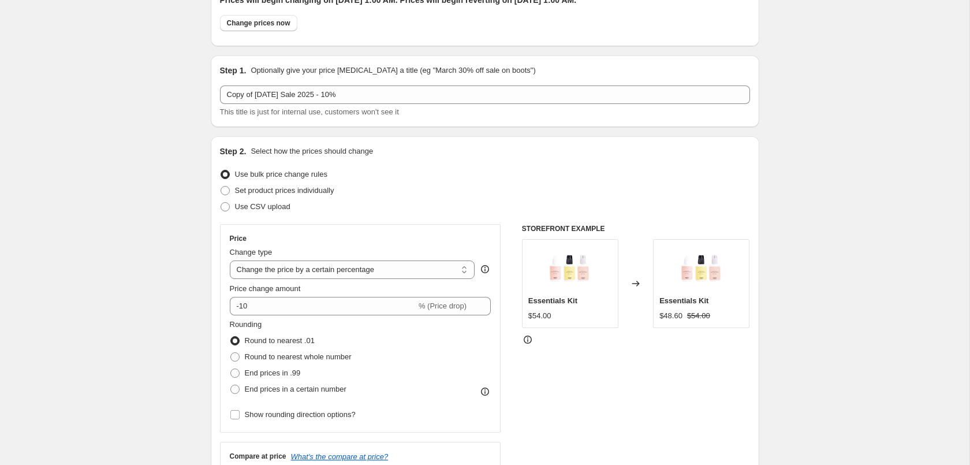
scroll to position [471, 0]
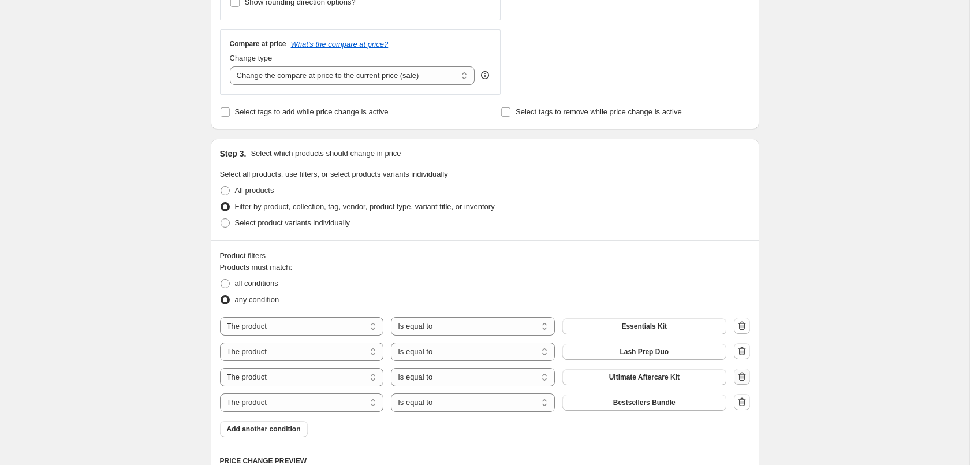
click at [741, 378] on icon "button" at bounding box center [740, 376] width 1 height 3
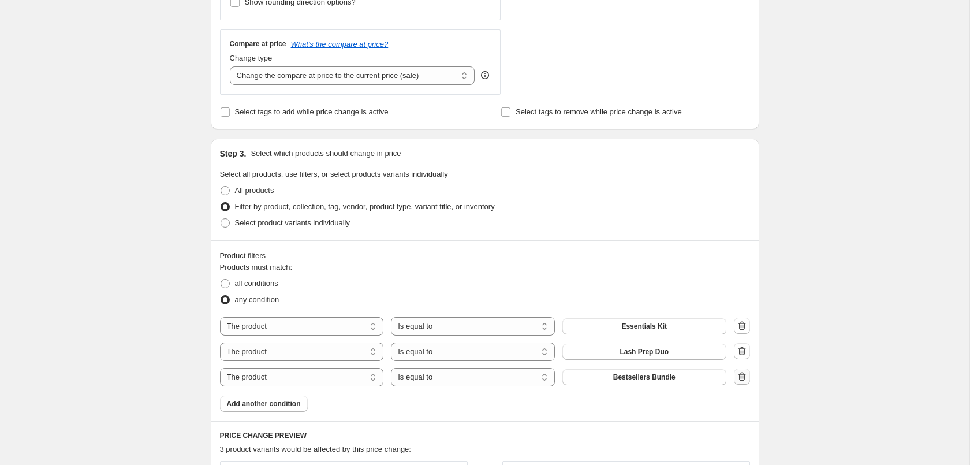
click at [745, 378] on icon "button" at bounding box center [742, 377] width 12 height 12
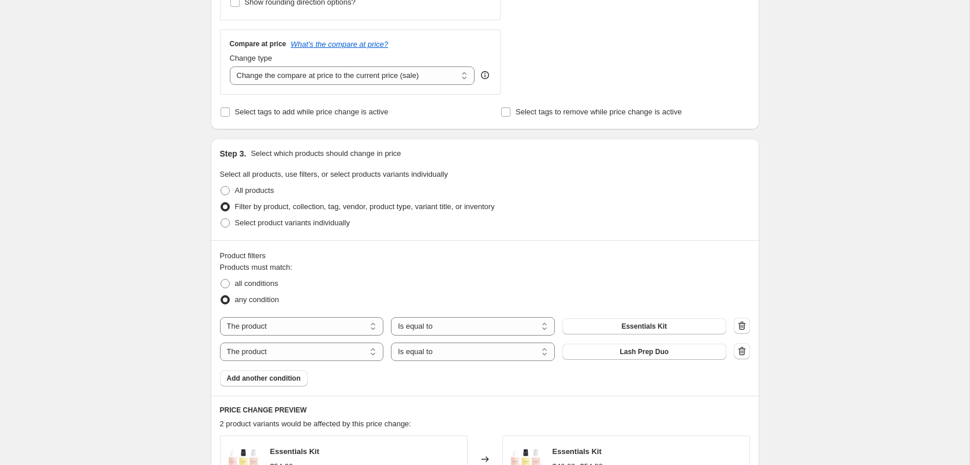
click at [816, 331] on div "Copy of Labor Day Sale 2025 - 10%. This page is ready Copy of Labor Day Sale 20…" at bounding box center [484, 279] width 969 height 1501
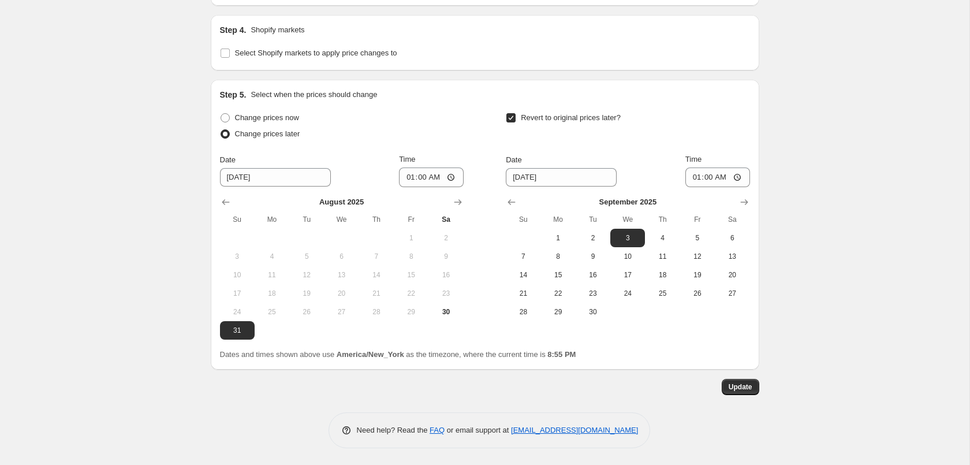
scroll to position [682, 0]
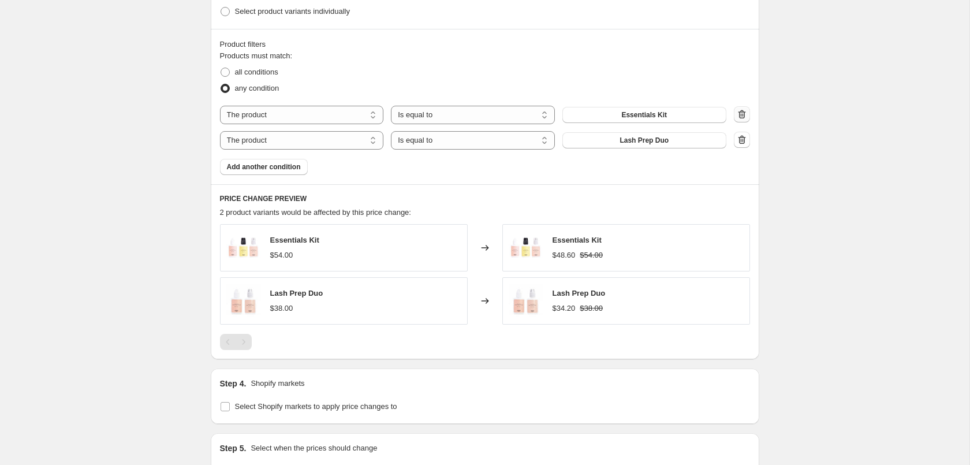
click at [743, 118] on icon "button" at bounding box center [742, 115] width 12 height 12
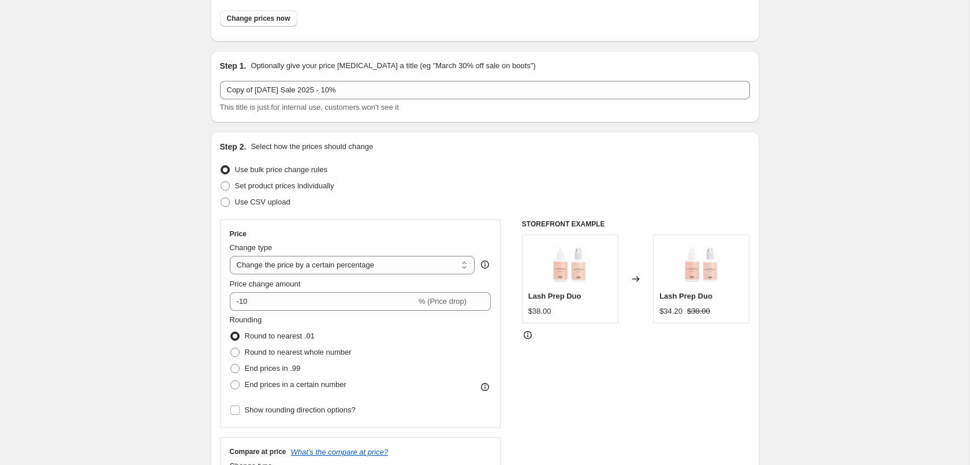
scroll to position [0, 0]
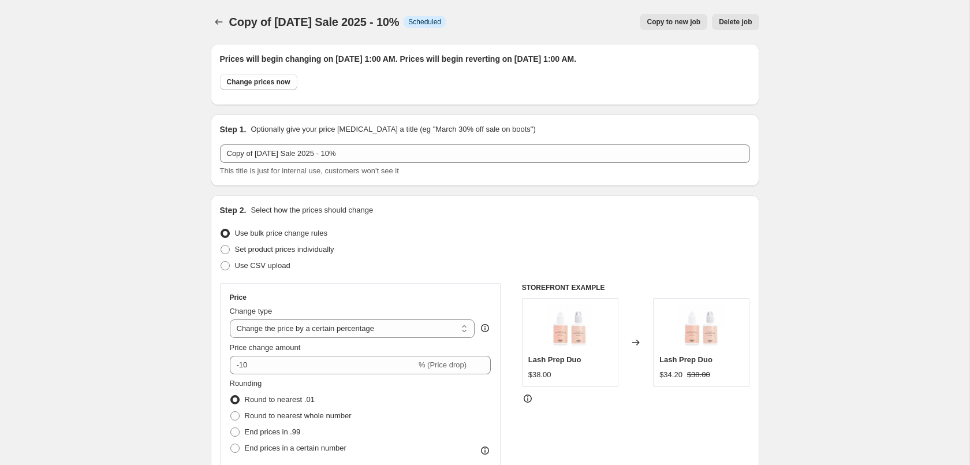
click at [741, 21] on span "Delete job" at bounding box center [735, 21] width 33 height 9
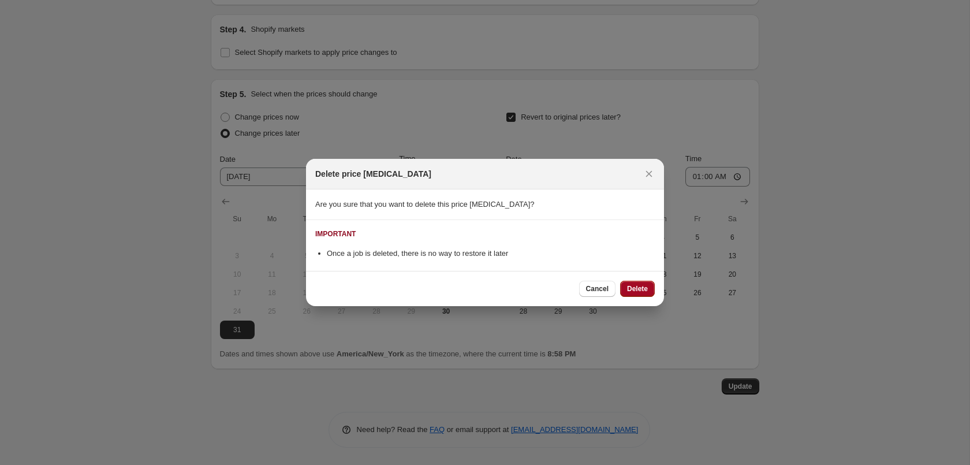
click at [633, 293] on span "Delete" at bounding box center [637, 288] width 21 height 9
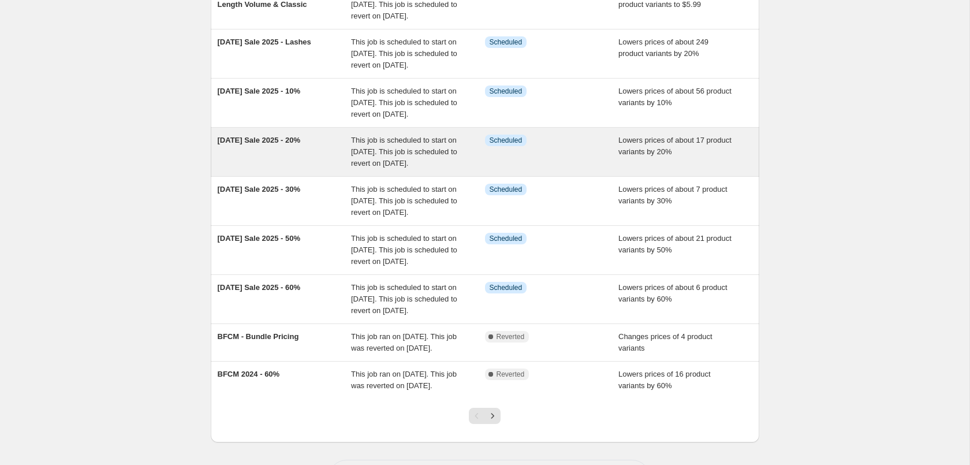
scroll to position [177, 0]
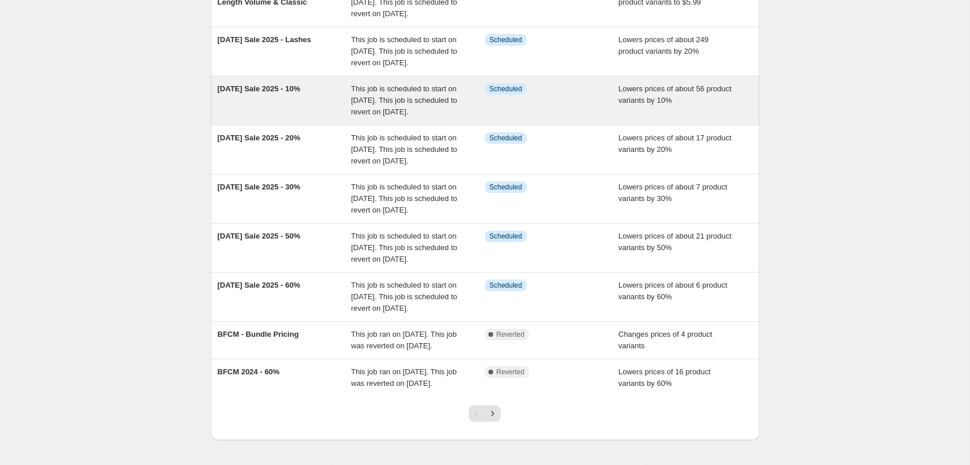
click at [410, 116] on span "This job is scheduled to start on [DATE]. This job is scheduled to revert on [D…" at bounding box center [404, 100] width 106 height 32
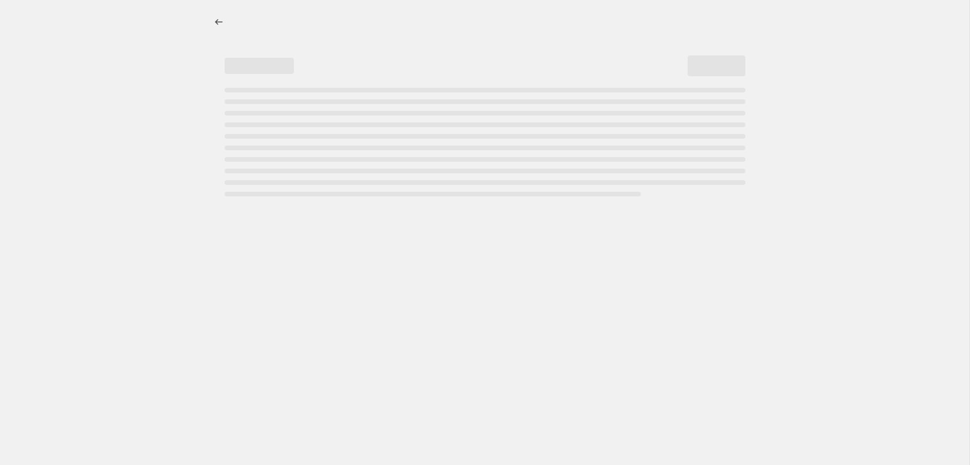
select select "percentage"
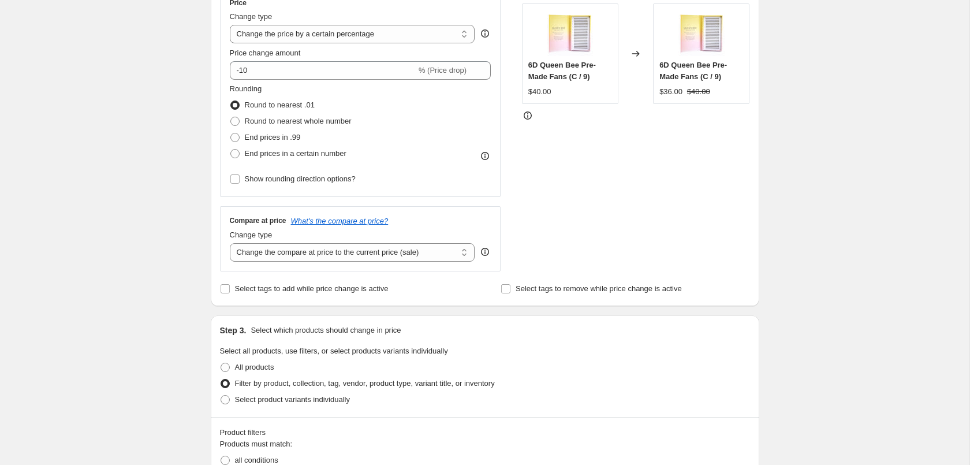
scroll to position [648, 0]
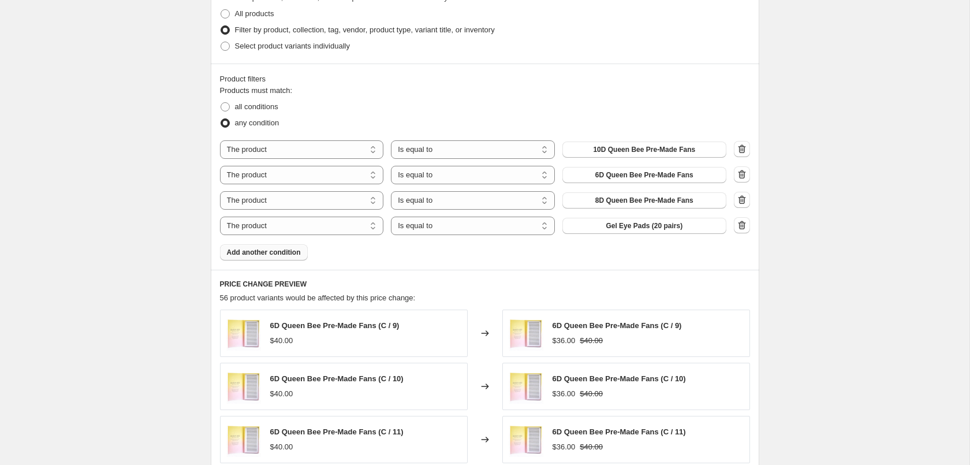
click at [273, 259] on button "Add another condition" at bounding box center [264, 252] width 88 height 16
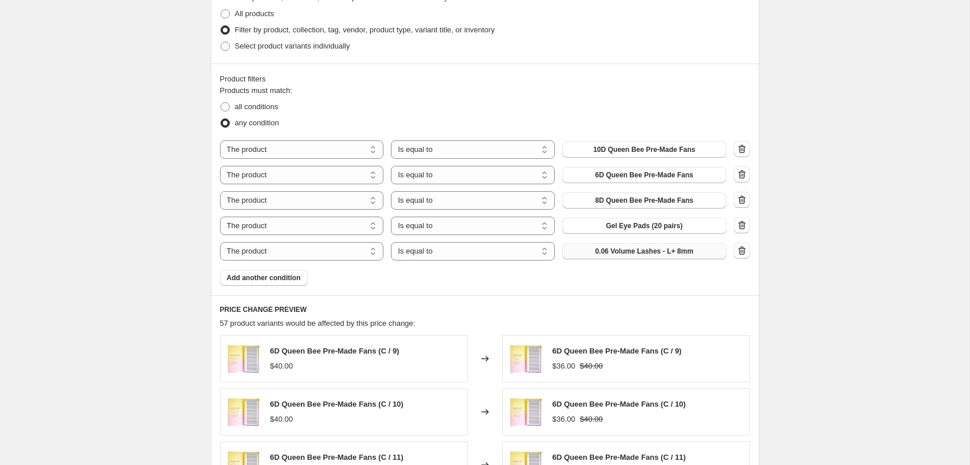
click at [644, 254] on span "0.06 Volume Lashes - L+ 8mm" at bounding box center [644, 251] width 98 height 9
click at [261, 283] on button "Add another condition" at bounding box center [264, 278] width 88 height 16
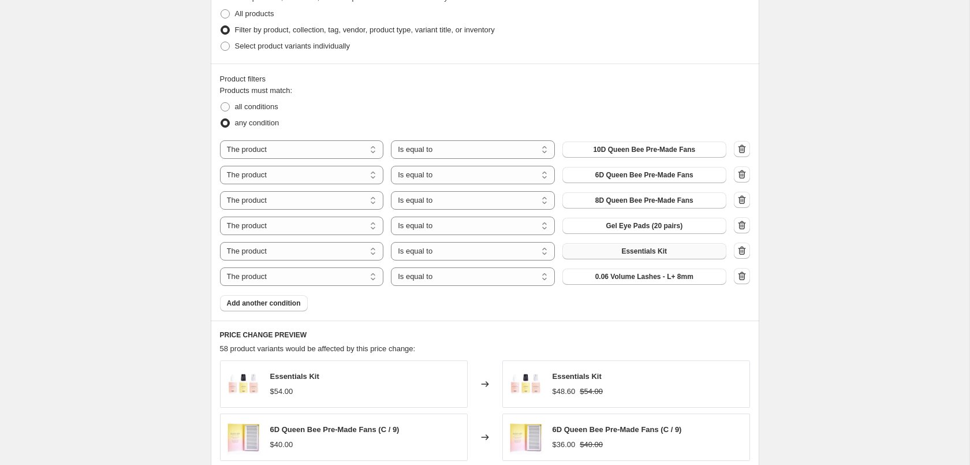
click at [674, 268] on div "The product The product's collection The product's tag The product's vendor The…" at bounding box center [473, 276] width 506 height 18
click at [677, 277] on span "0.06 Volume Lashes - L+ 8mm" at bounding box center [644, 276] width 98 height 9
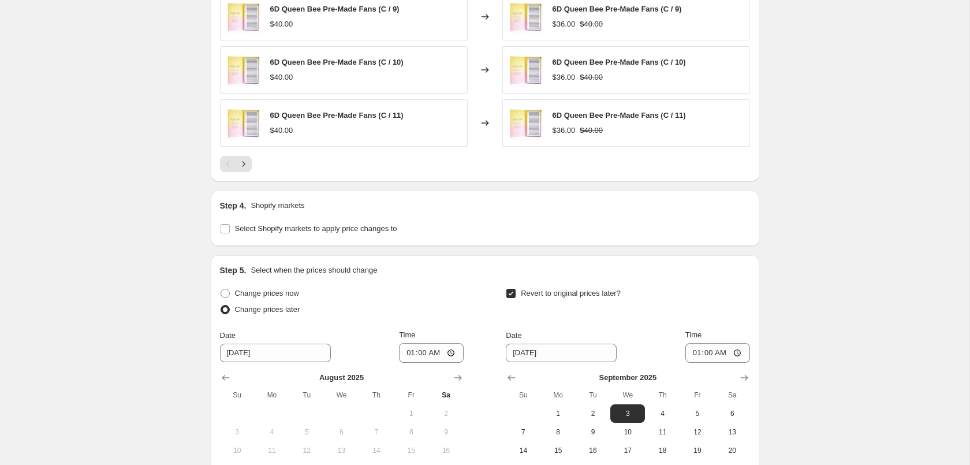
scroll to position [1297, 0]
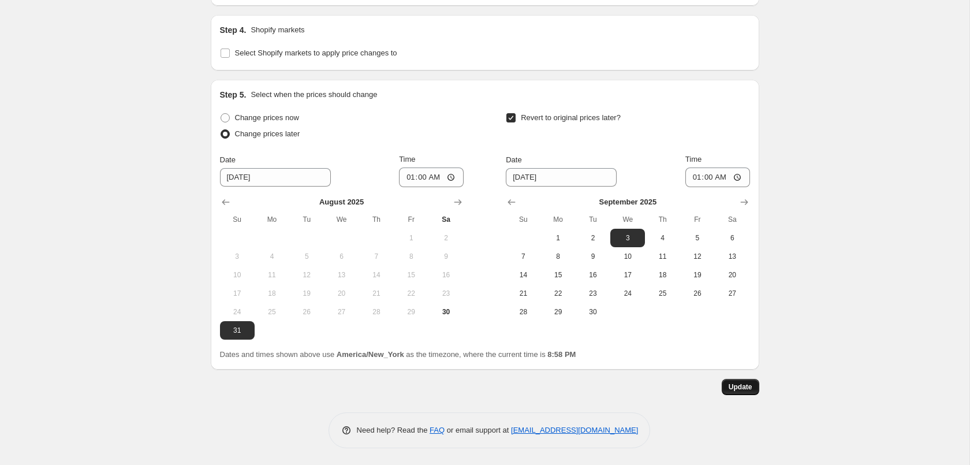
click at [736, 389] on span "Update" at bounding box center [741, 386] width 24 height 9
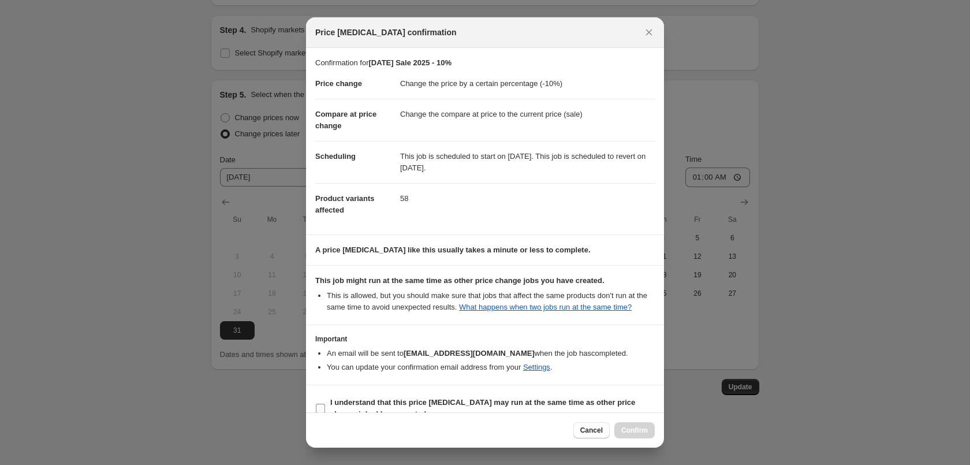
click at [617, 410] on span "I understand that this price [MEDICAL_DATA] may run at the same time as other p…" at bounding box center [492, 408] width 324 height 23
click at [325, 410] on input "I understand that this price [MEDICAL_DATA] may run at the same time as other p…" at bounding box center [320, 408] width 9 height 9
checkbox input "true"
click at [622, 416] on div "Cancel Confirm" at bounding box center [485, 429] width 358 height 35
click at [630, 428] on span "Confirm" at bounding box center [634, 430] width 27 height 9
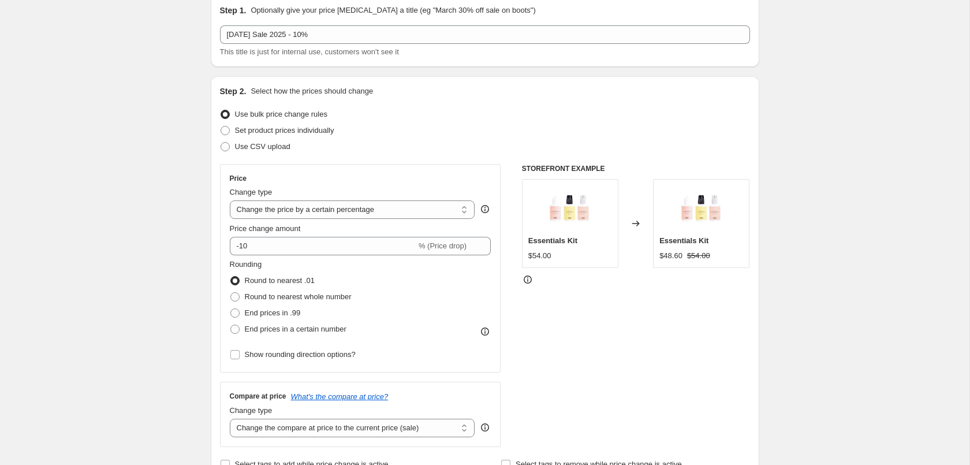
scroll to position [0, 0]
